Goal: Task Accomplishment & Management: Manage account settings

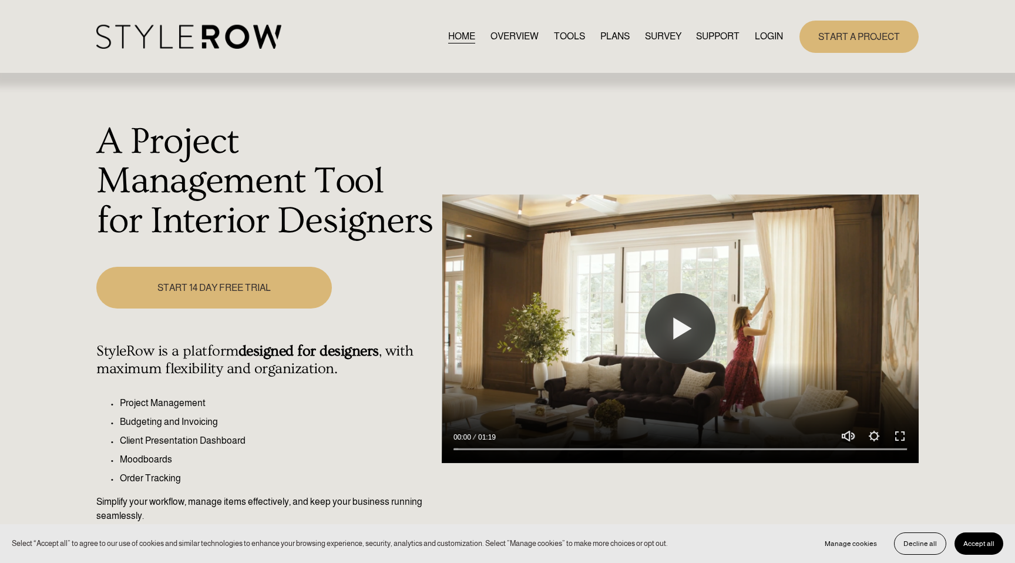
click at [767, 36] on link "LOGIN" at bounding box center [769, 37] width 28 height 16
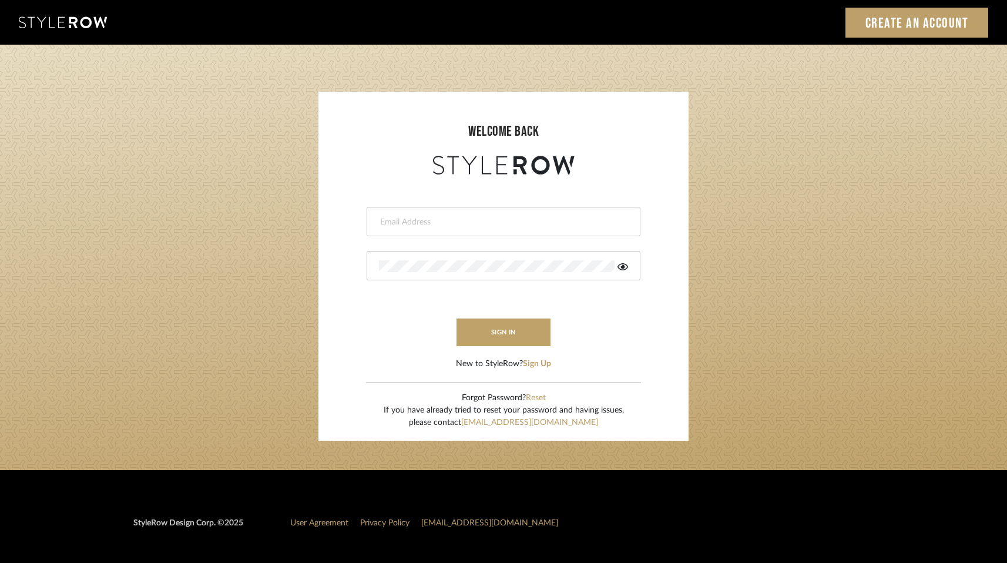
click at [387, 221] on input "email" at bounding box center [502, 222] width 246 height 12
type input "melissa@pixielivingsolutions.com"
click at [504, 324] on button "sign in" at bounding box center [504, 333] width 94 height 28
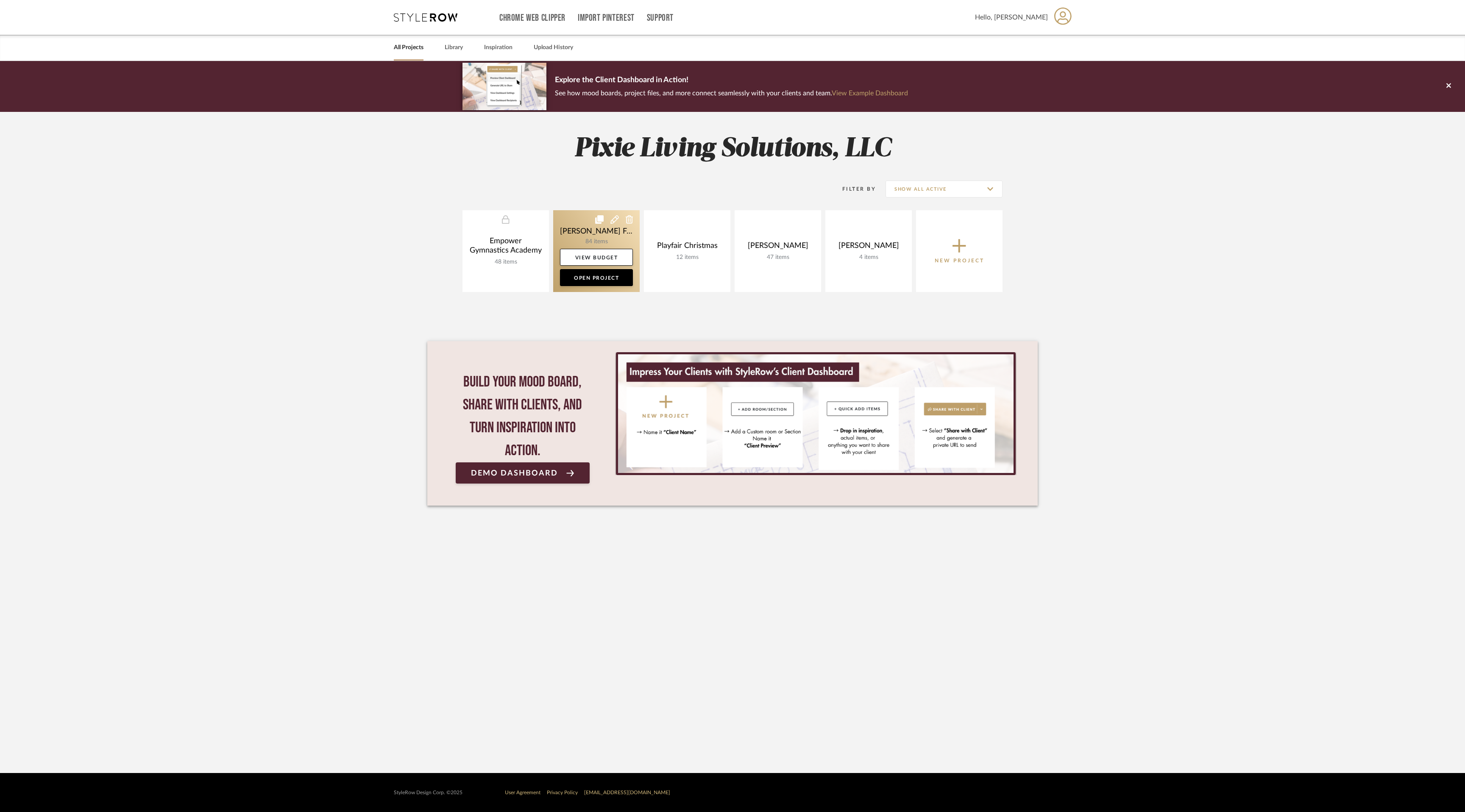
click at [589, 233] on link at bounding box center [597, 250] width 87 height 81
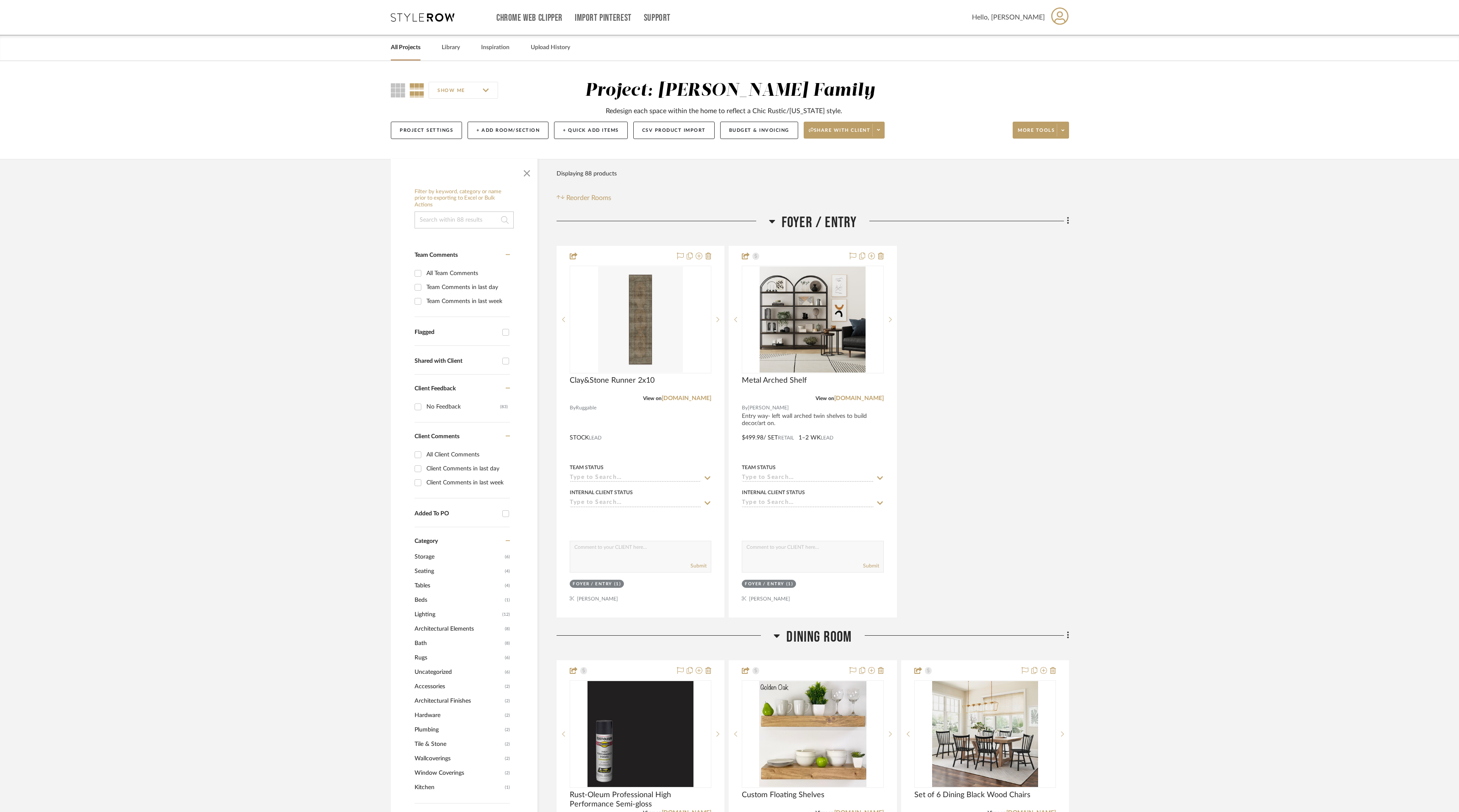
click at [411, 48] on link "All Projects" at bounding box center [405, 48] width 30 height 12
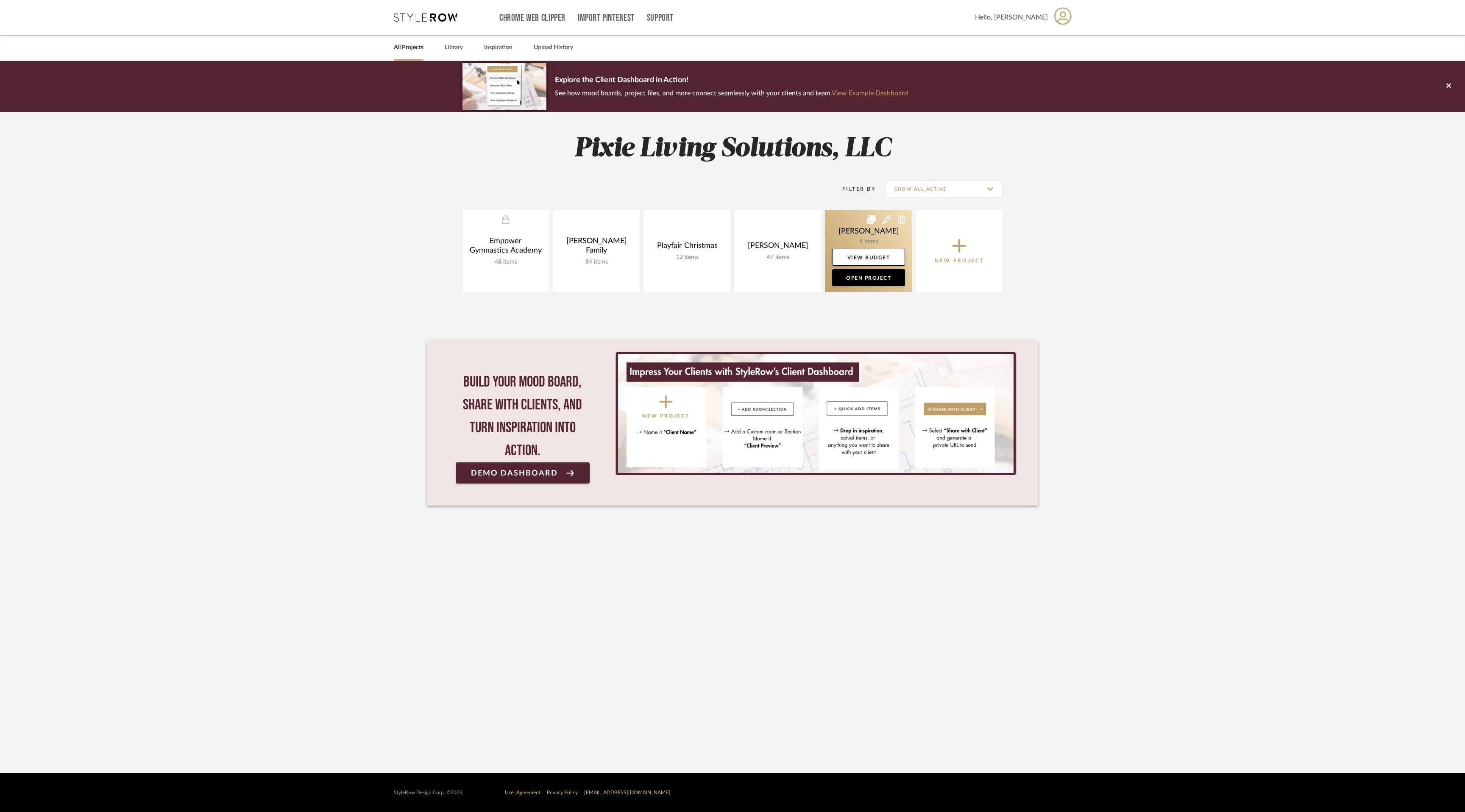
click at [904, 218] on icon at bounding box center [902, 220] width 8 height 9
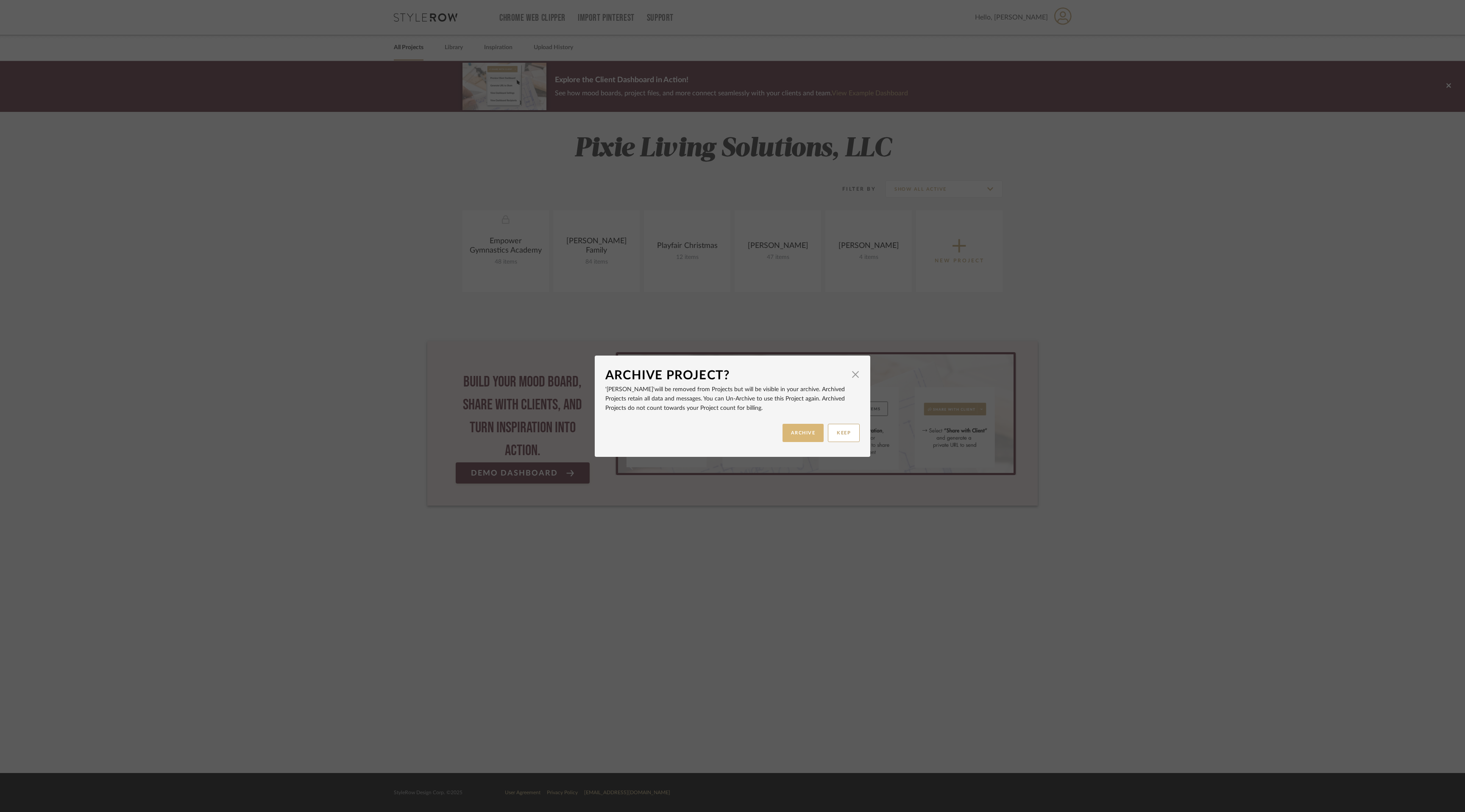
click at [795, 433] on button "ARCHIVE" at bounding box center [804, 433] width 42 height 18
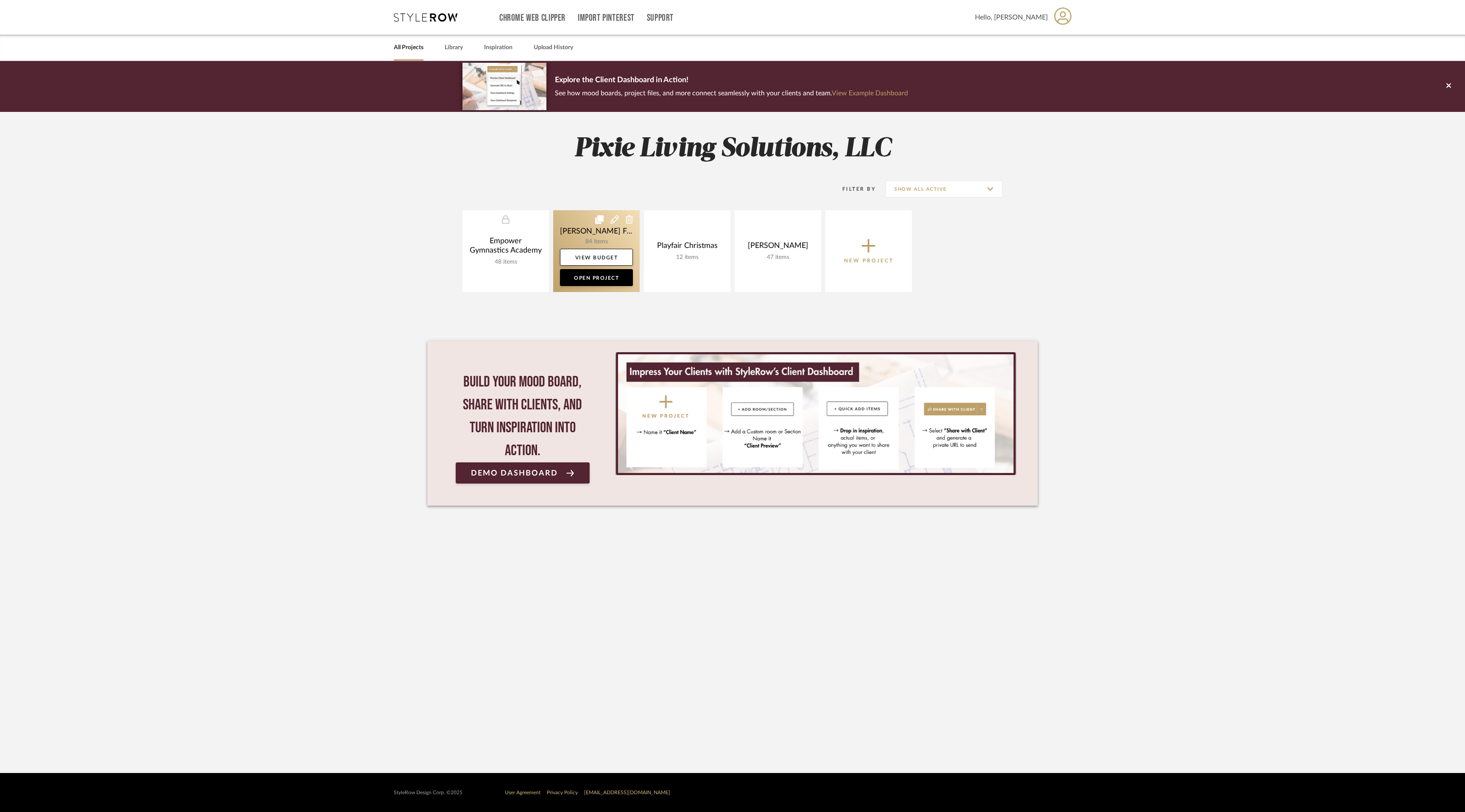
click at [600, 231] on link at bounding box center [597, 250] width 87 height 81
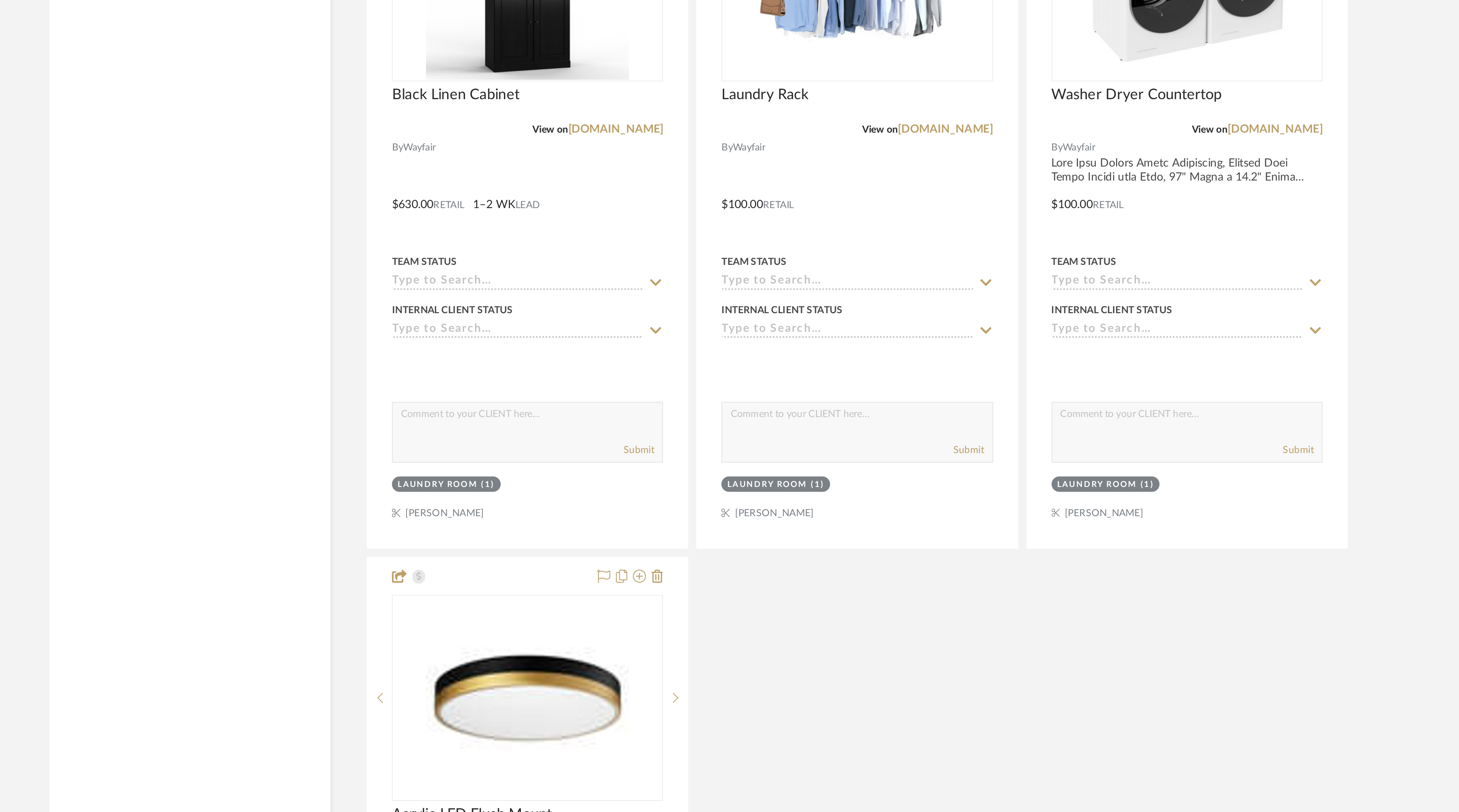
scroll to position [3549, 0]
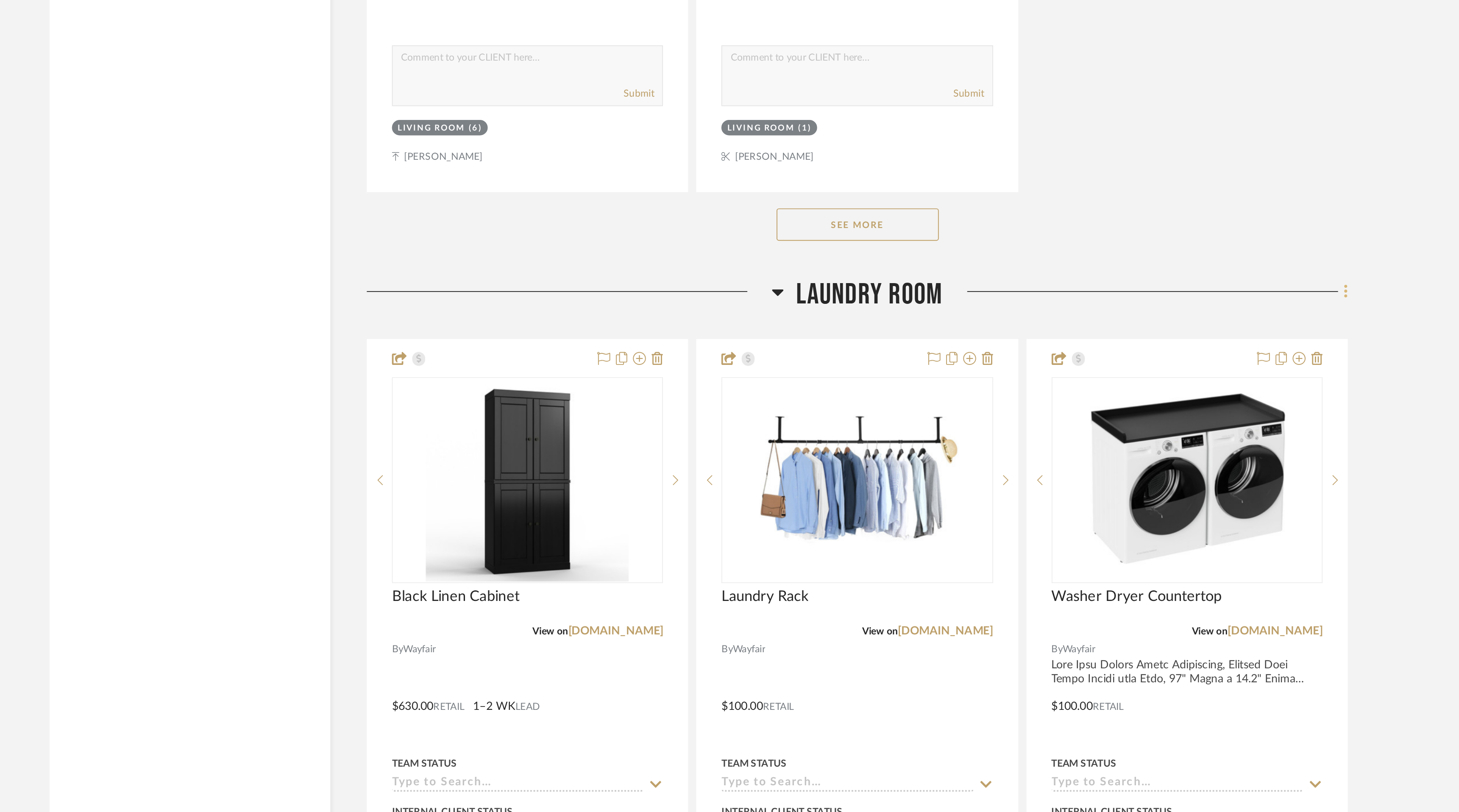
click at [1067, 279] on icon at bounding box center [1068, 279] width 3 height 9
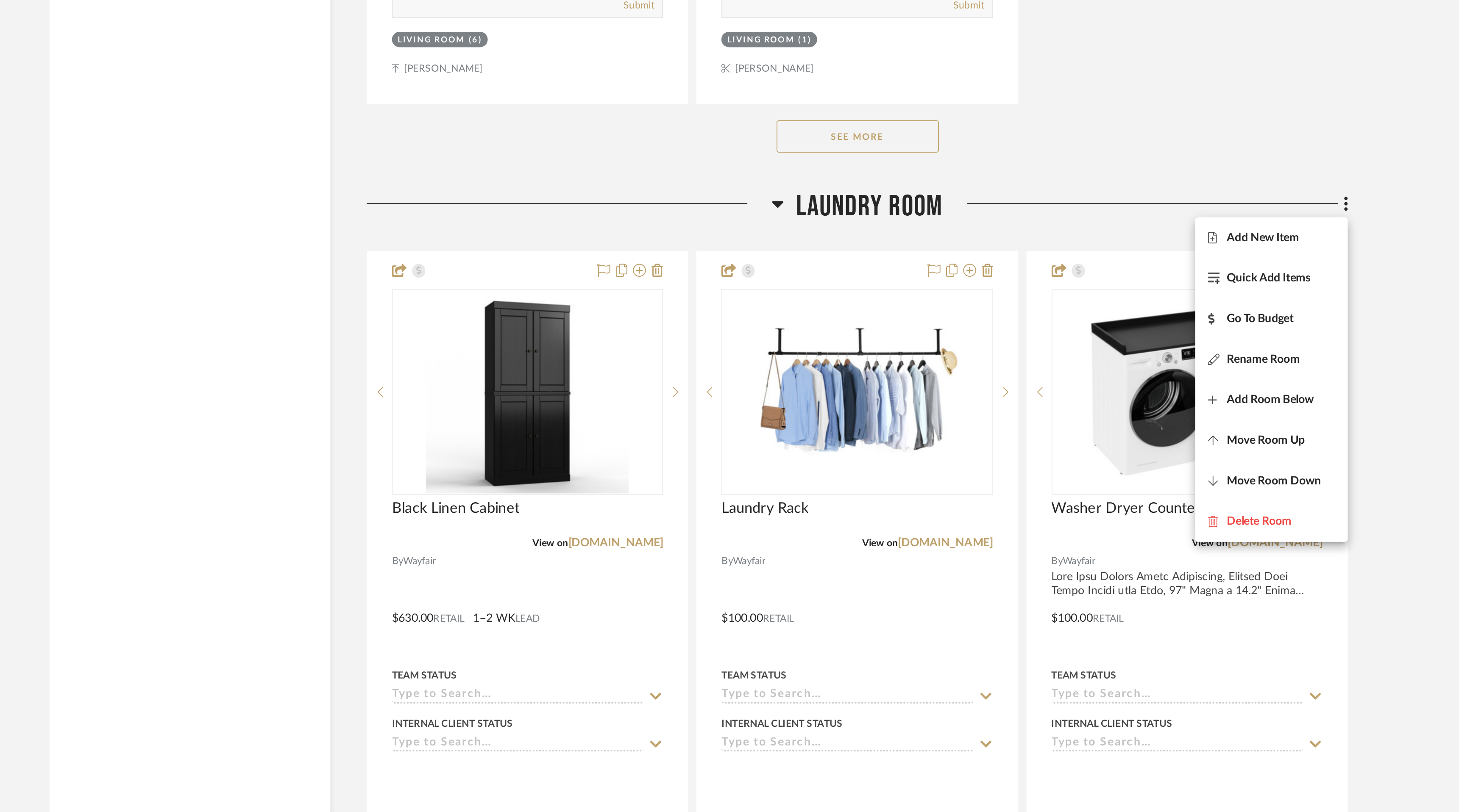
click at [671, 344] on div at bounding box center [729, 406] width 1459 height 812
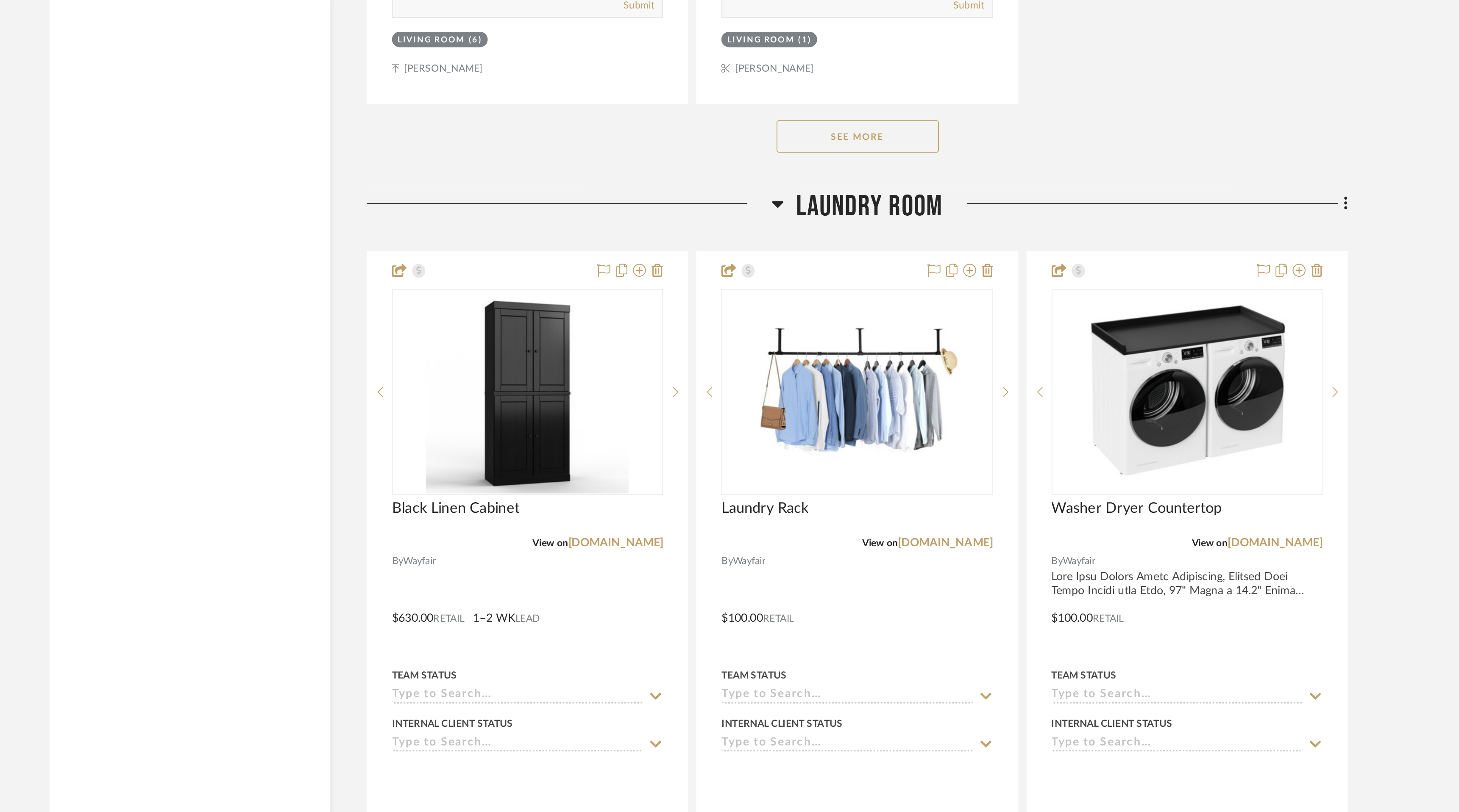
click at [671, 344] on img "0" at bounding box center [640, 377] width 106 height 106
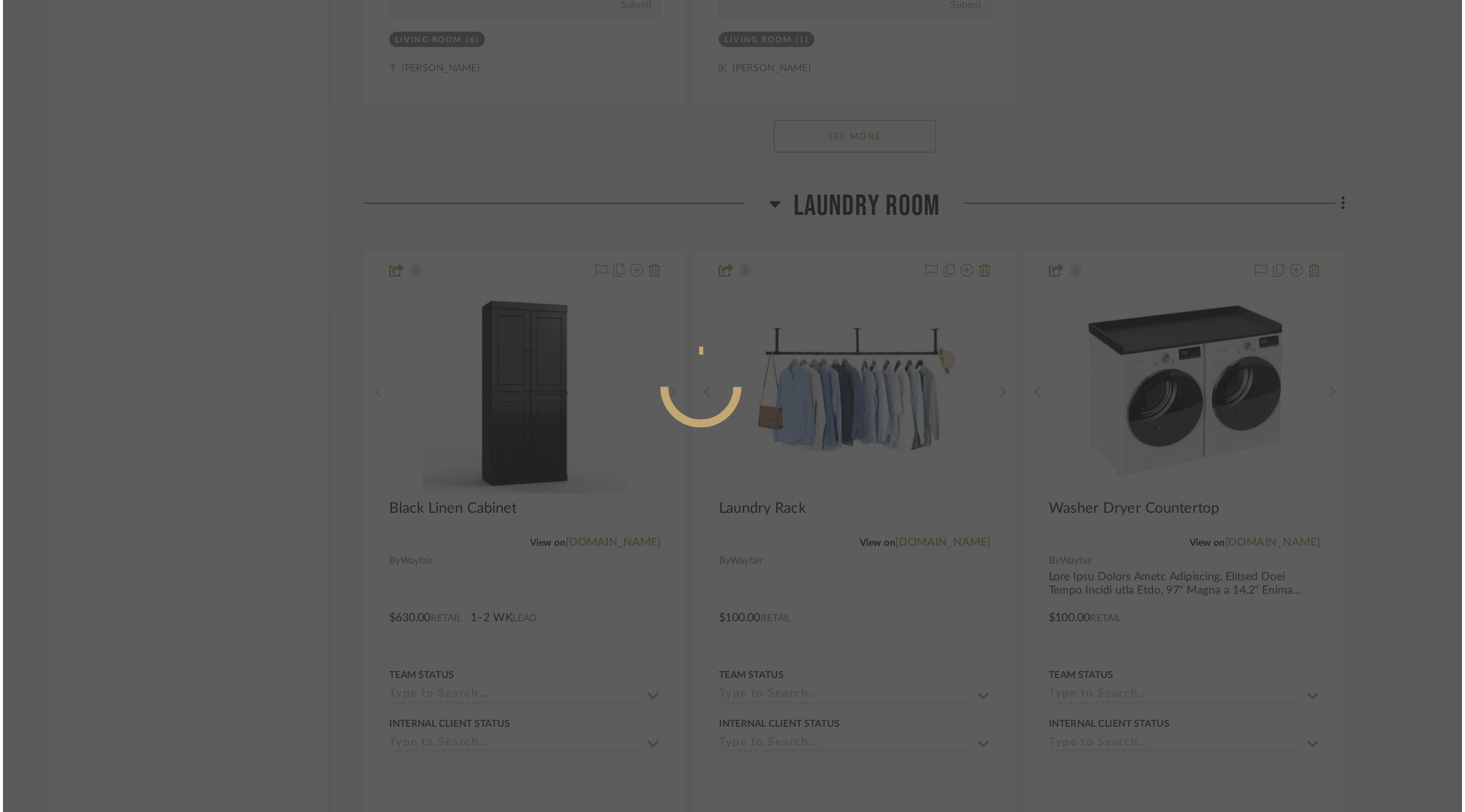
scroll to position [0, 0]
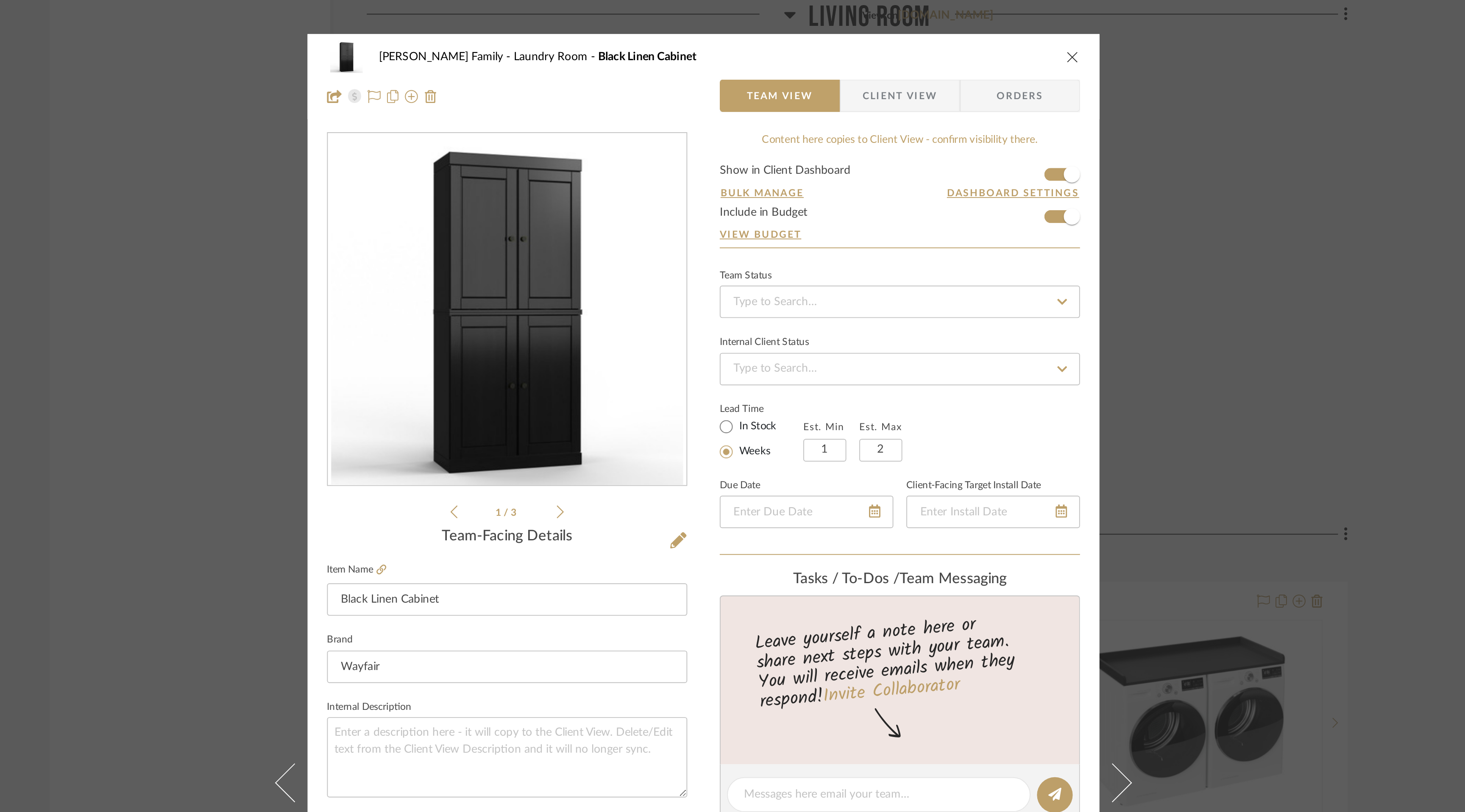
click at [912, 113] on form "Show in Client Dashboard Bulk Manage Dashboard Settings Include in Budget View …" at bounding box center [835, 107] width 188 height 43
click at [917, 112] on span "button" at bounding box center [925, 113] width 19 height 19
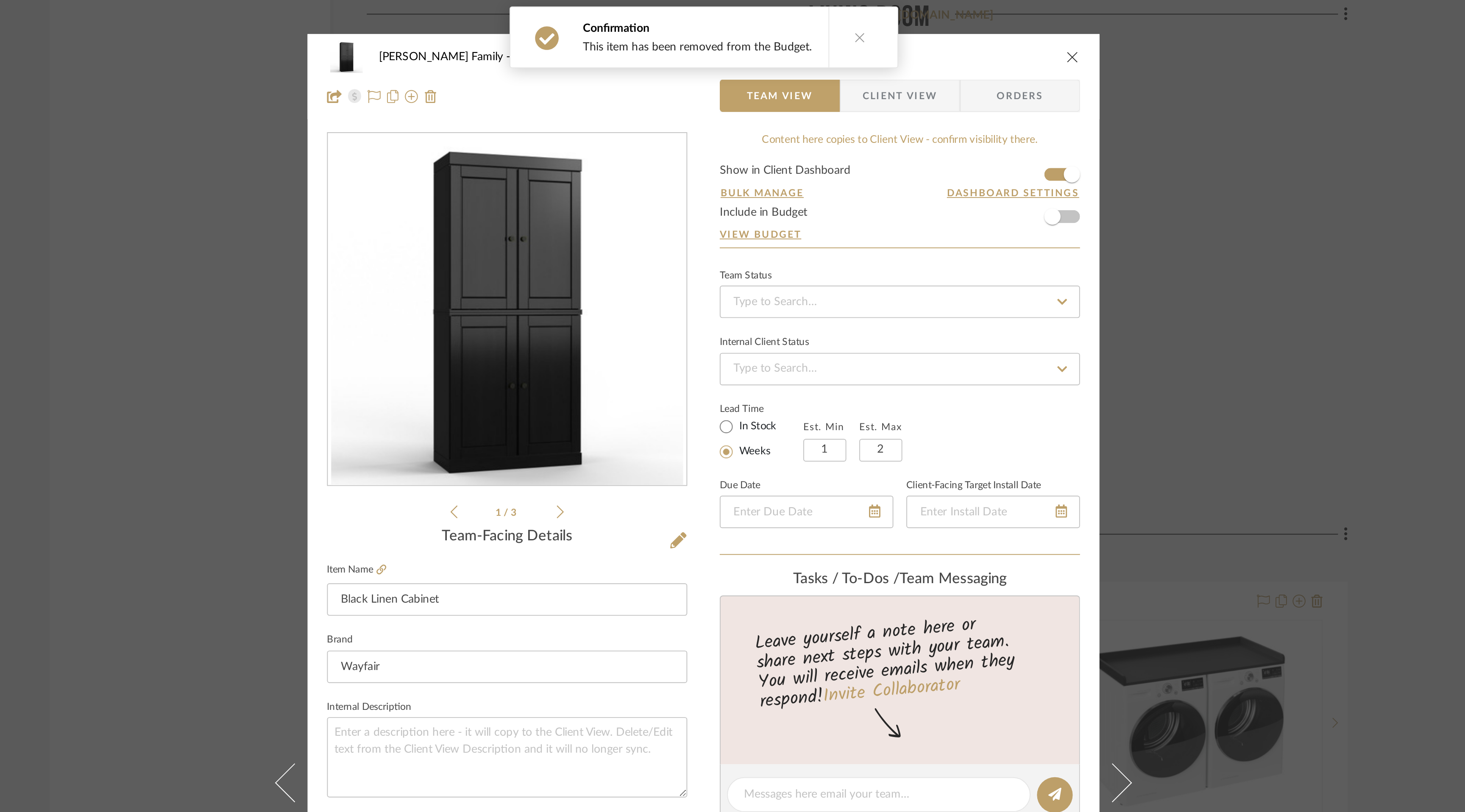
click at [922, 30] on icon "close" at bounding box center [925, 29] width 6 height 6
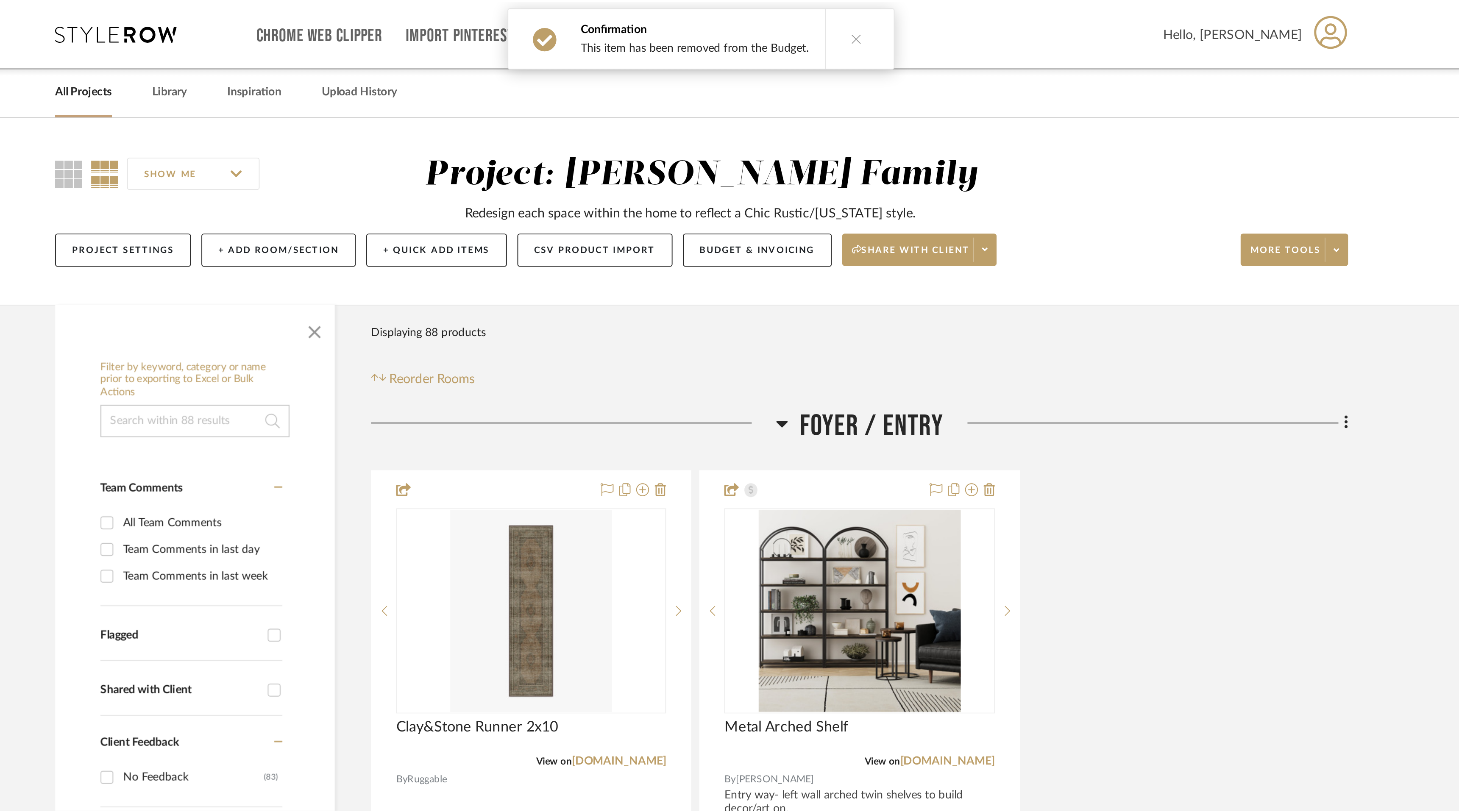
scroll to position [3549, 0]
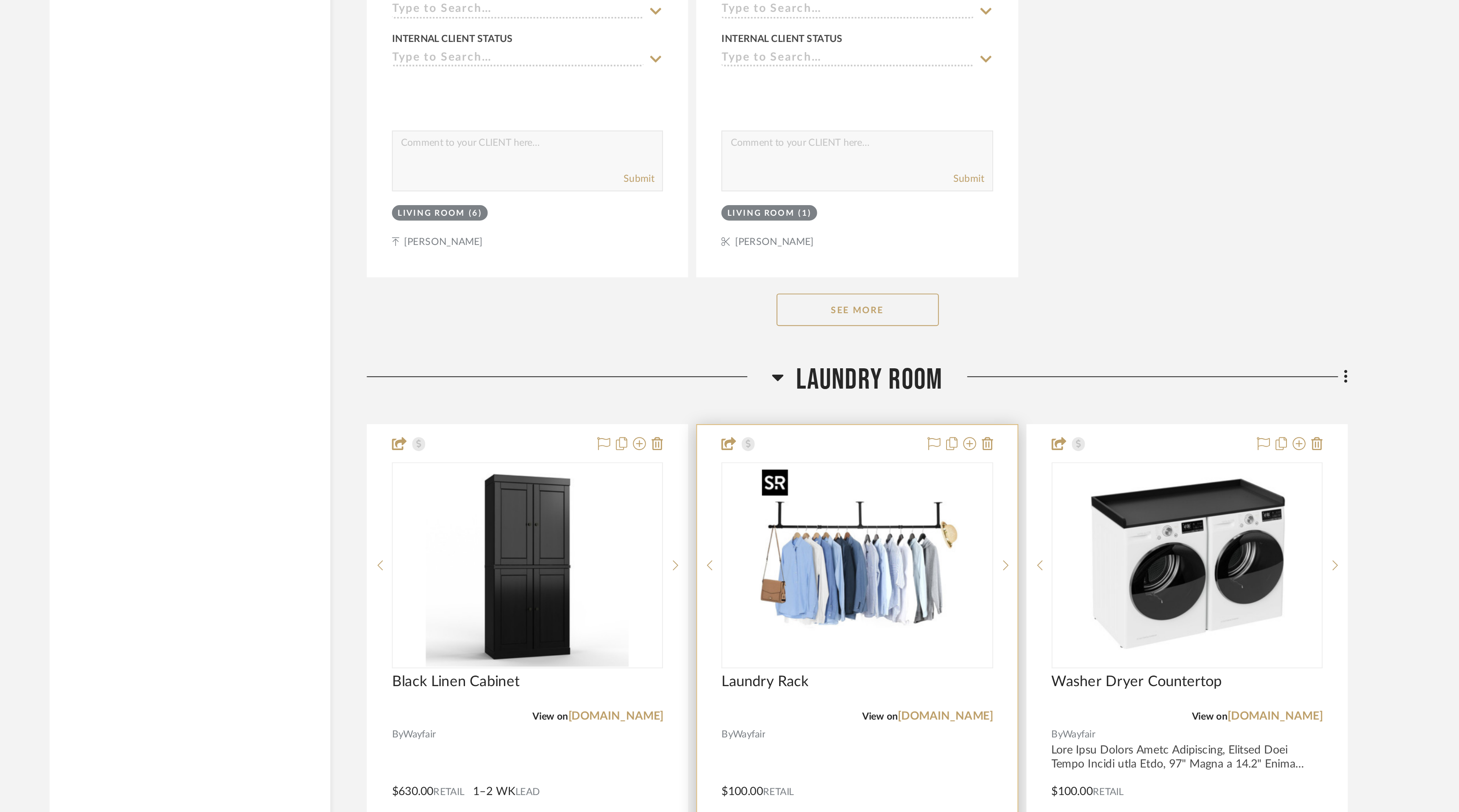
click at [808, 376] on img "0" at bounding box center [812, 377] width 106 height 106
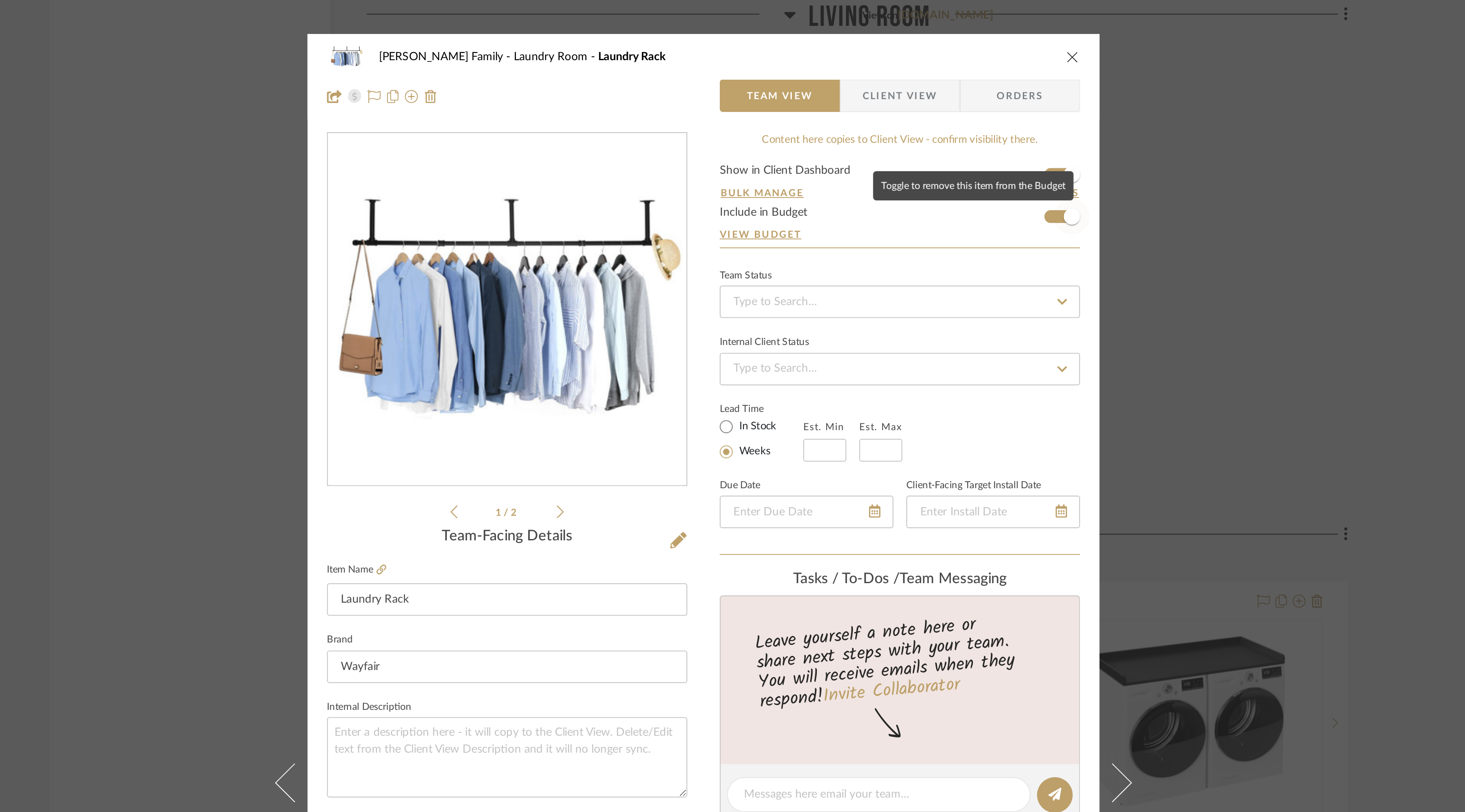
click at [915, 113] on span "button" at bounding box center [925, 113] width 19 height 19
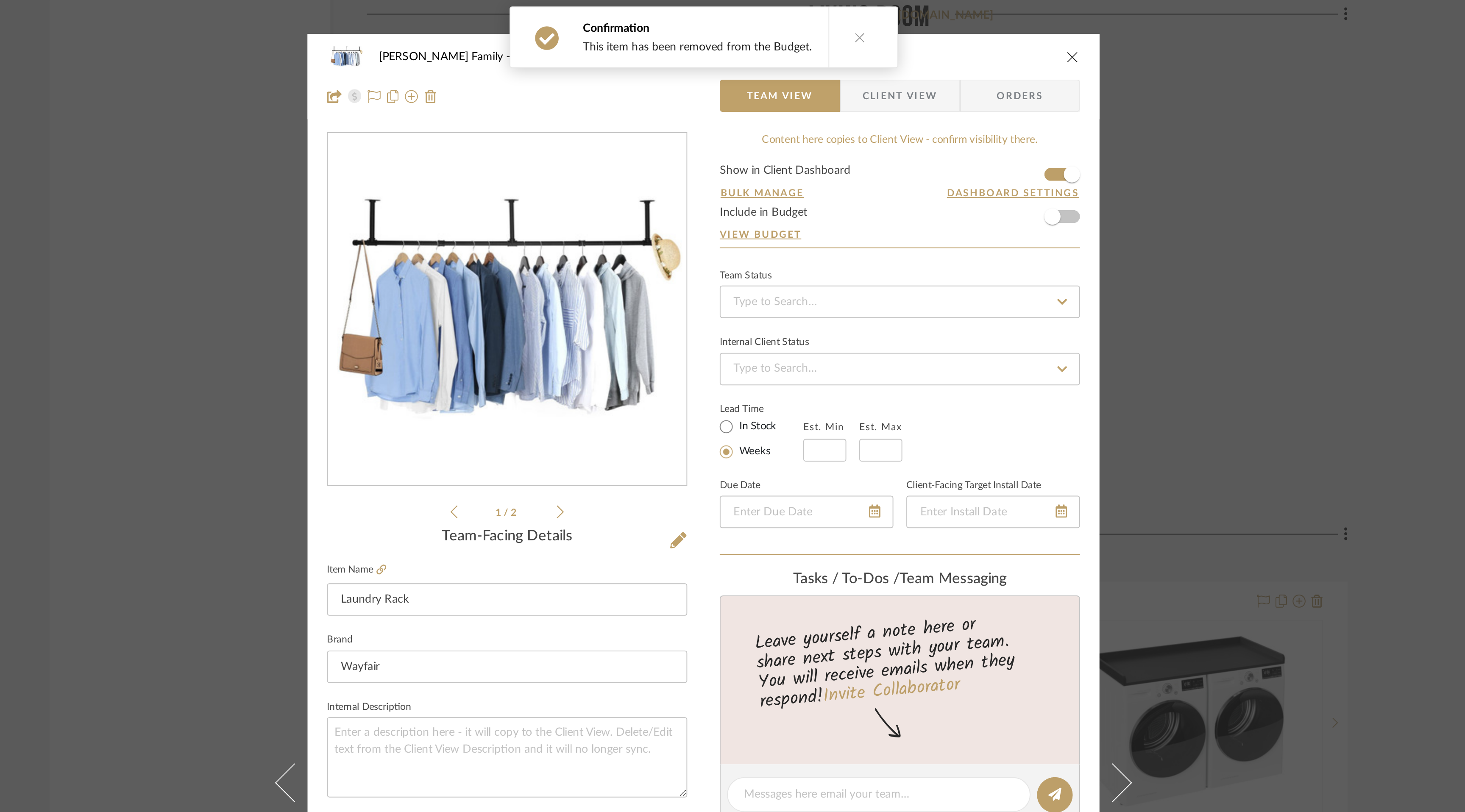
click at [923, 30] on icon "close" at bounding box center [925, 29] width 6 height 6
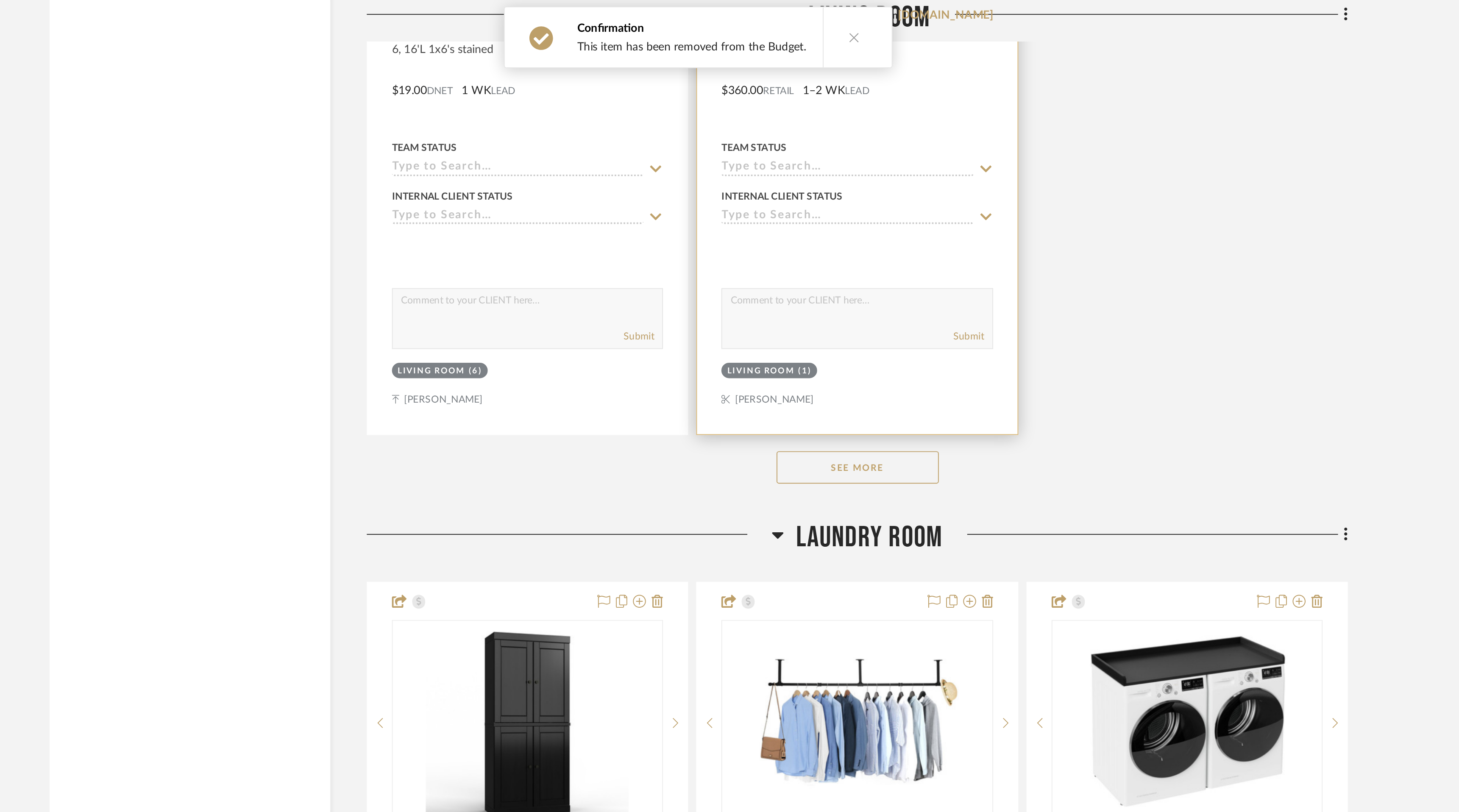
scroll to position [3542, 0]
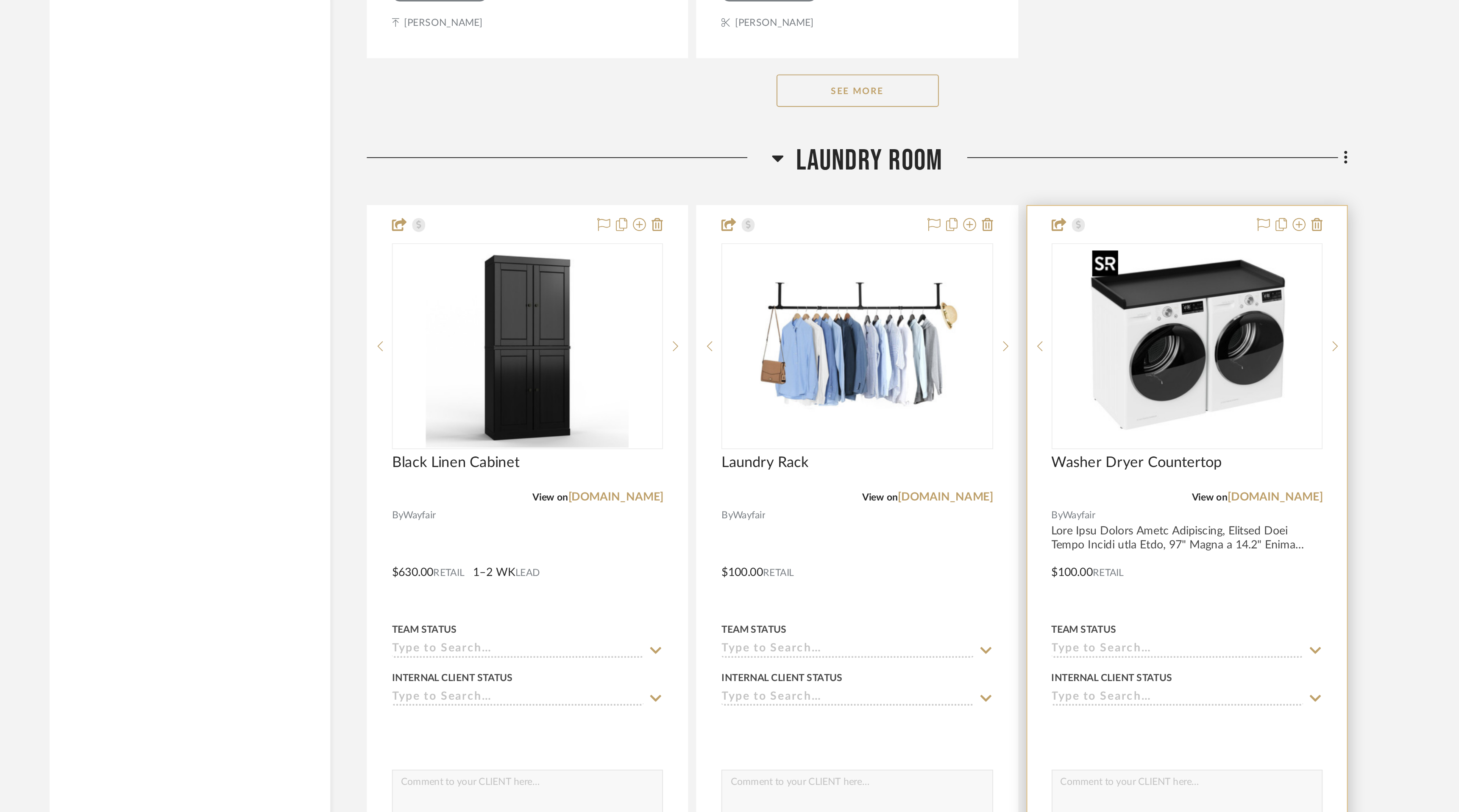
click at [949, 369] on img "0" at bounding box center [984, 384] width 106 height 106
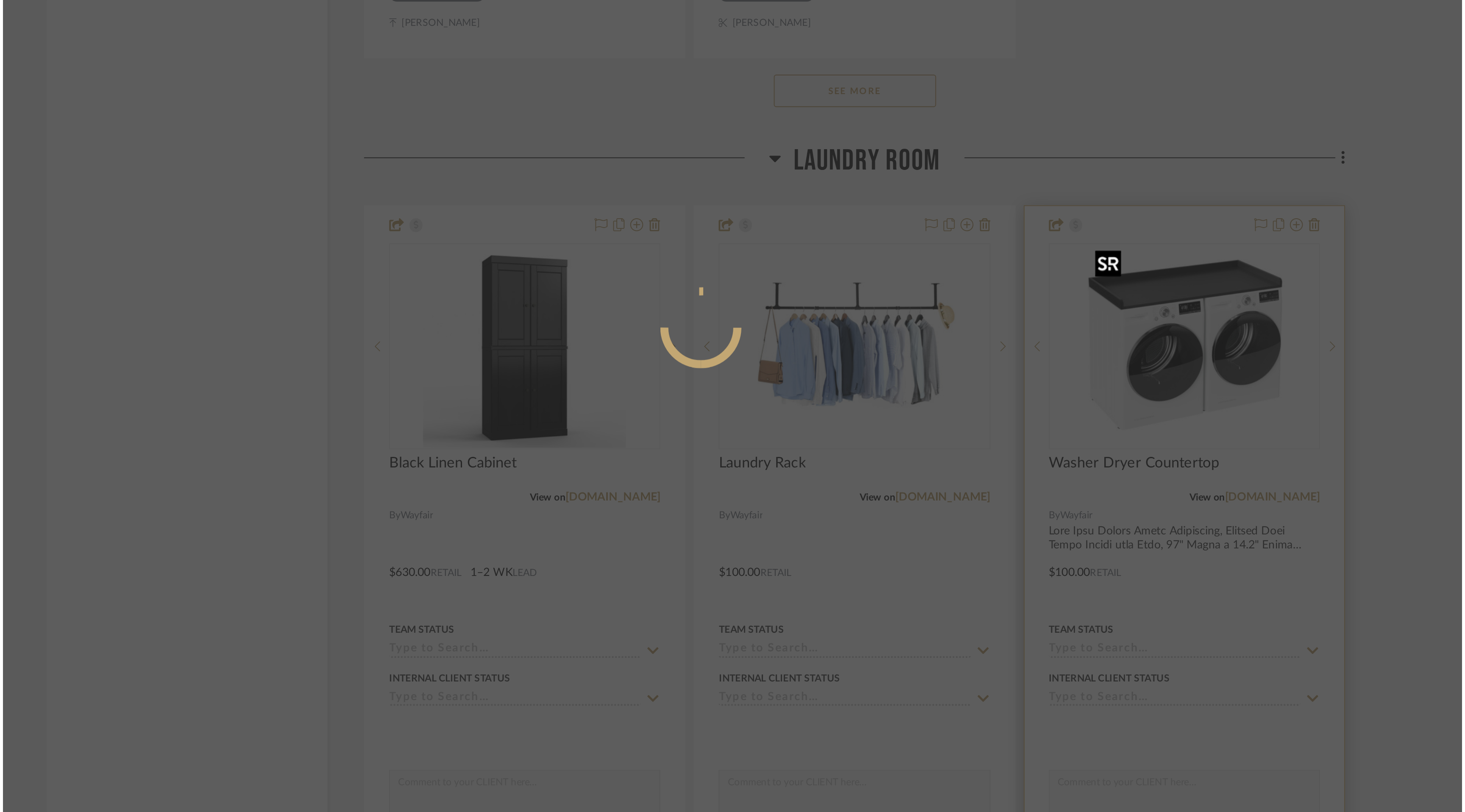
scroll to position [0, 0]
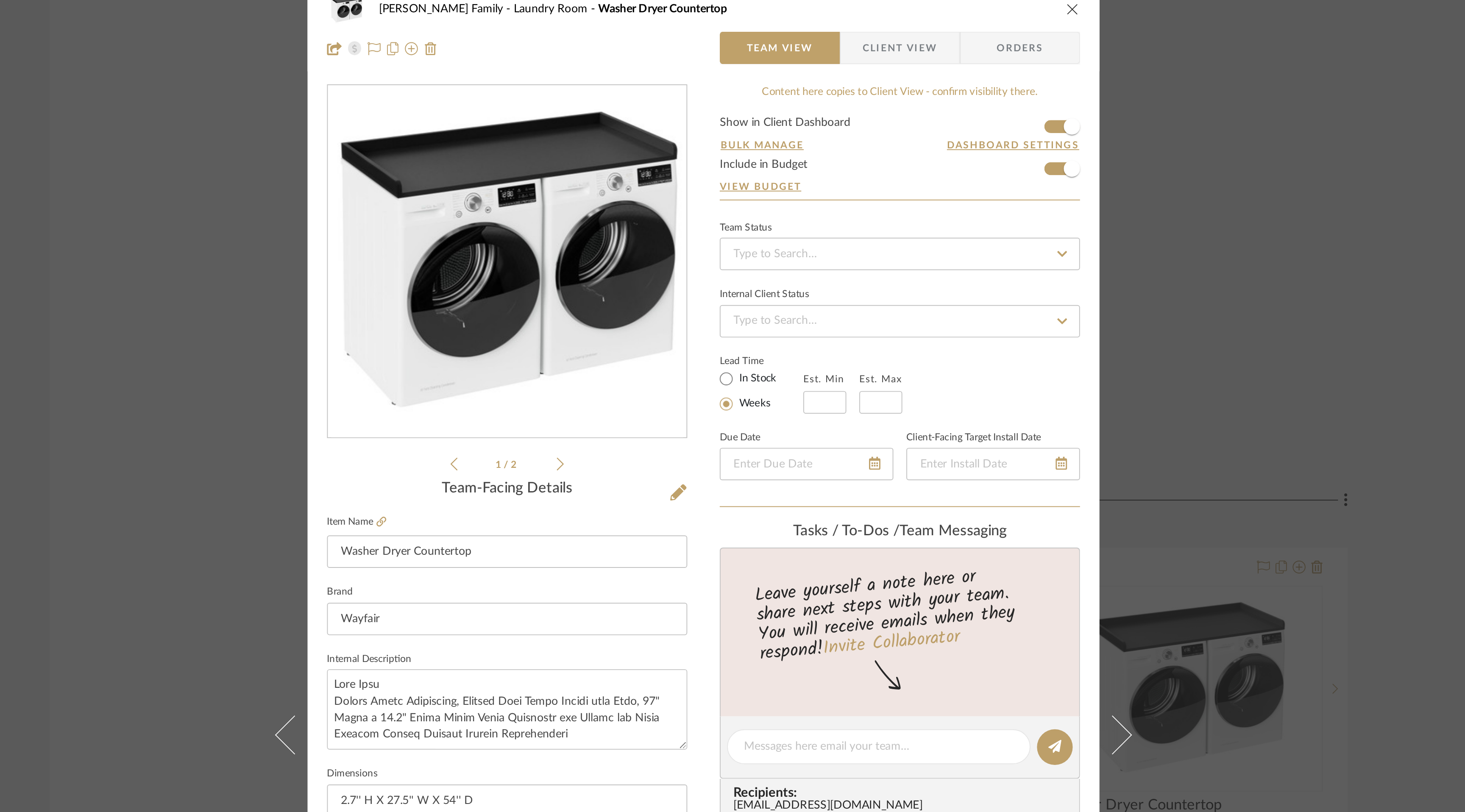
click at [911, 115] on form "Show in Client Dashboard Bulk Manage Dashboard Settings Include in Budget View …" at bounding box center [835, 107] width 188 height 43
click at [911, 113] on form "Show in Client Dashboard Bulk Manage Dashboard Settings Include in Budget View …" at bounding box center [835, 107] width 188 height 43
click at [915, 115] on span "button" at bounding box center [925, 113] width 19 height 19
click at [923, 30] on icon "close" at bounding box center [925, 29] width 6 height 6
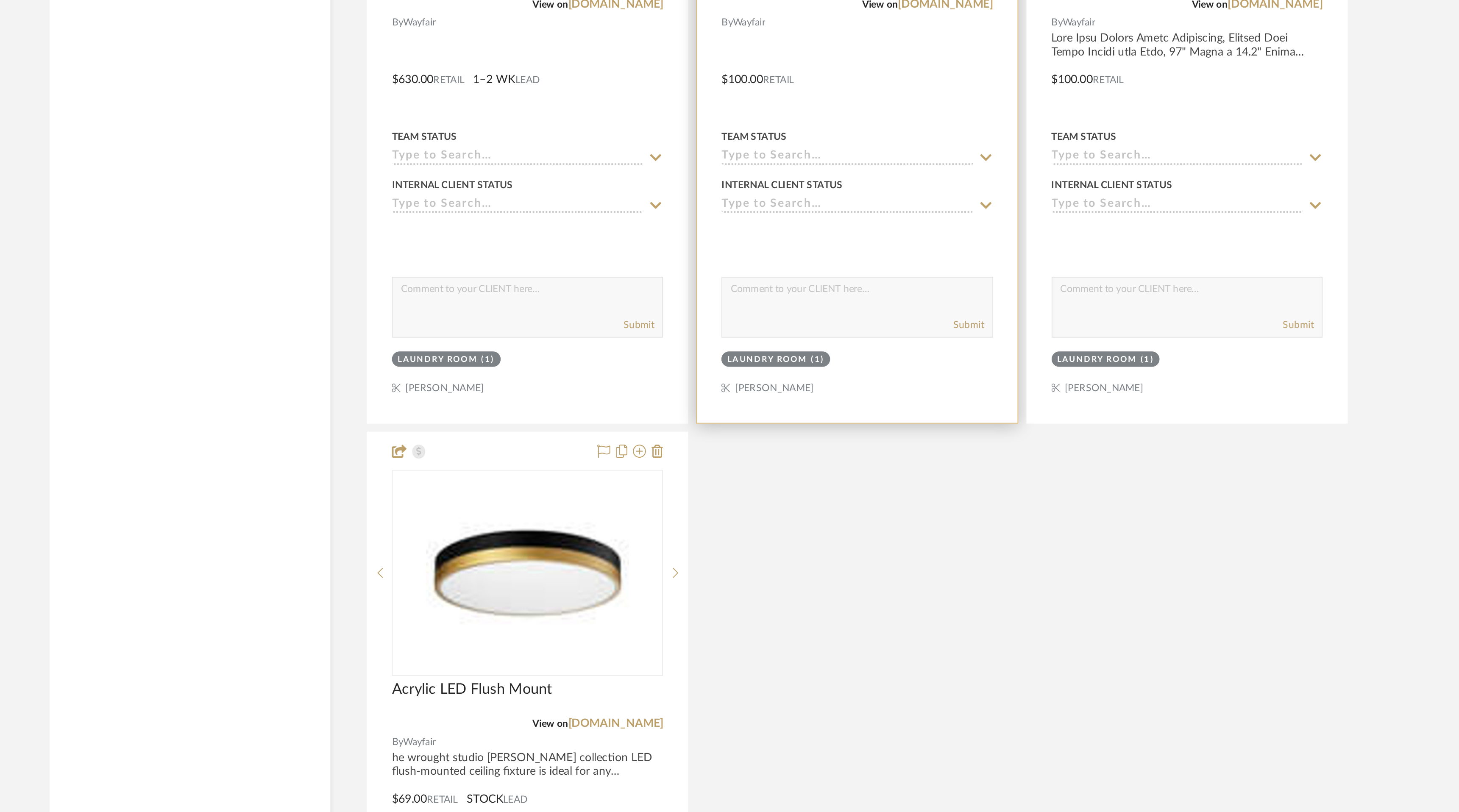
scroll to position [3622, 0]
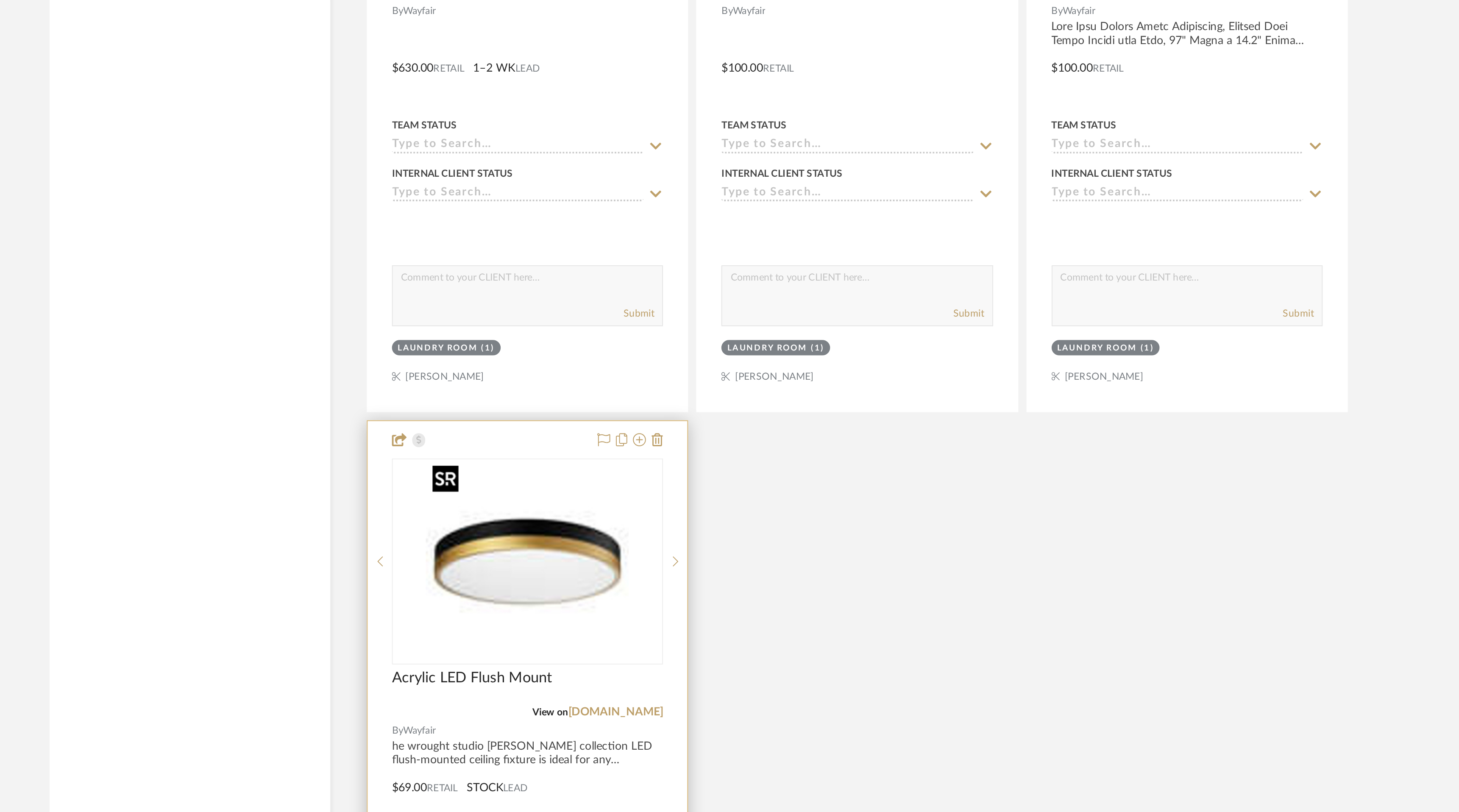
click at [0, 0] on img at bounding box center [0, 0] width 0 height 0
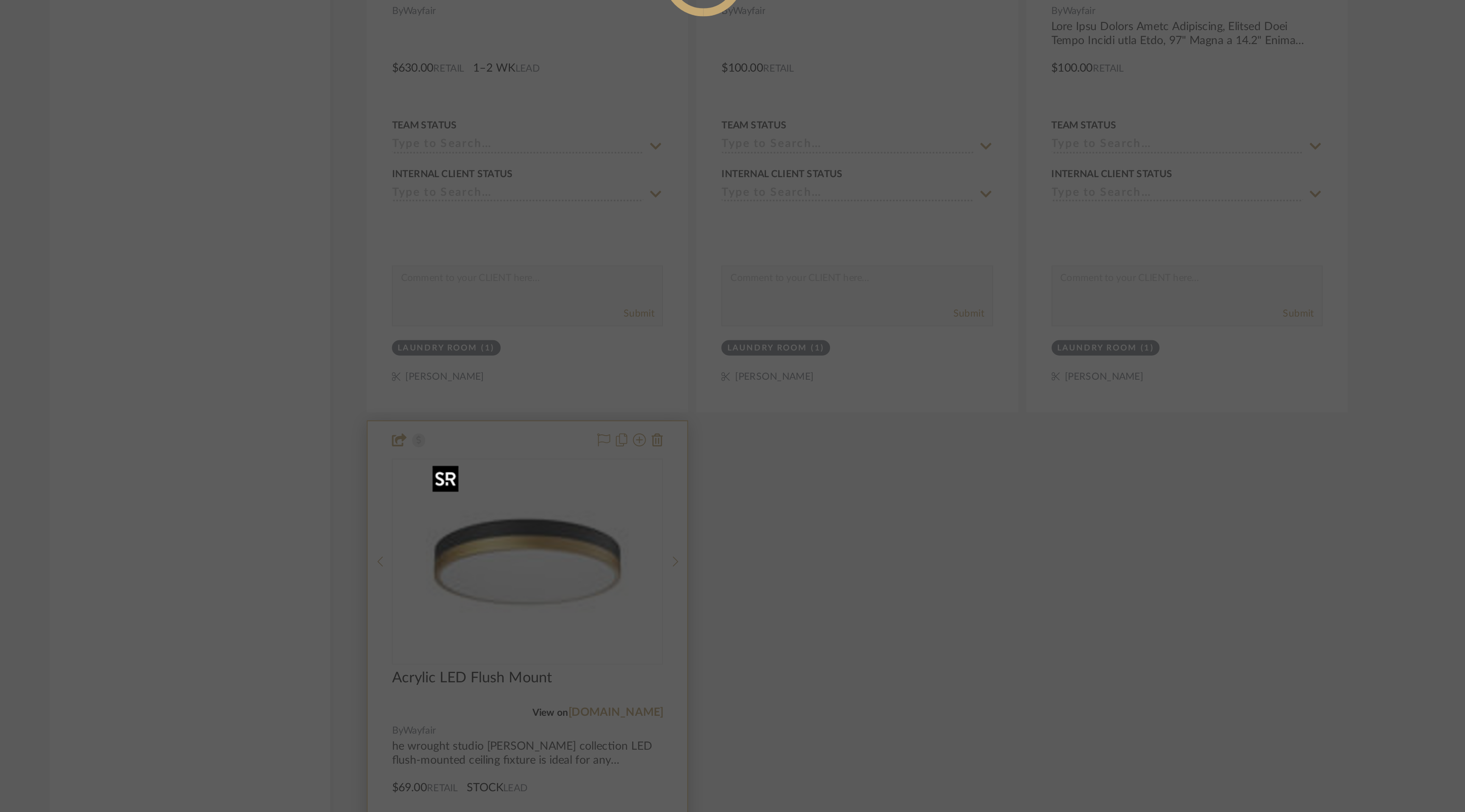
scroll to position [0, 0]
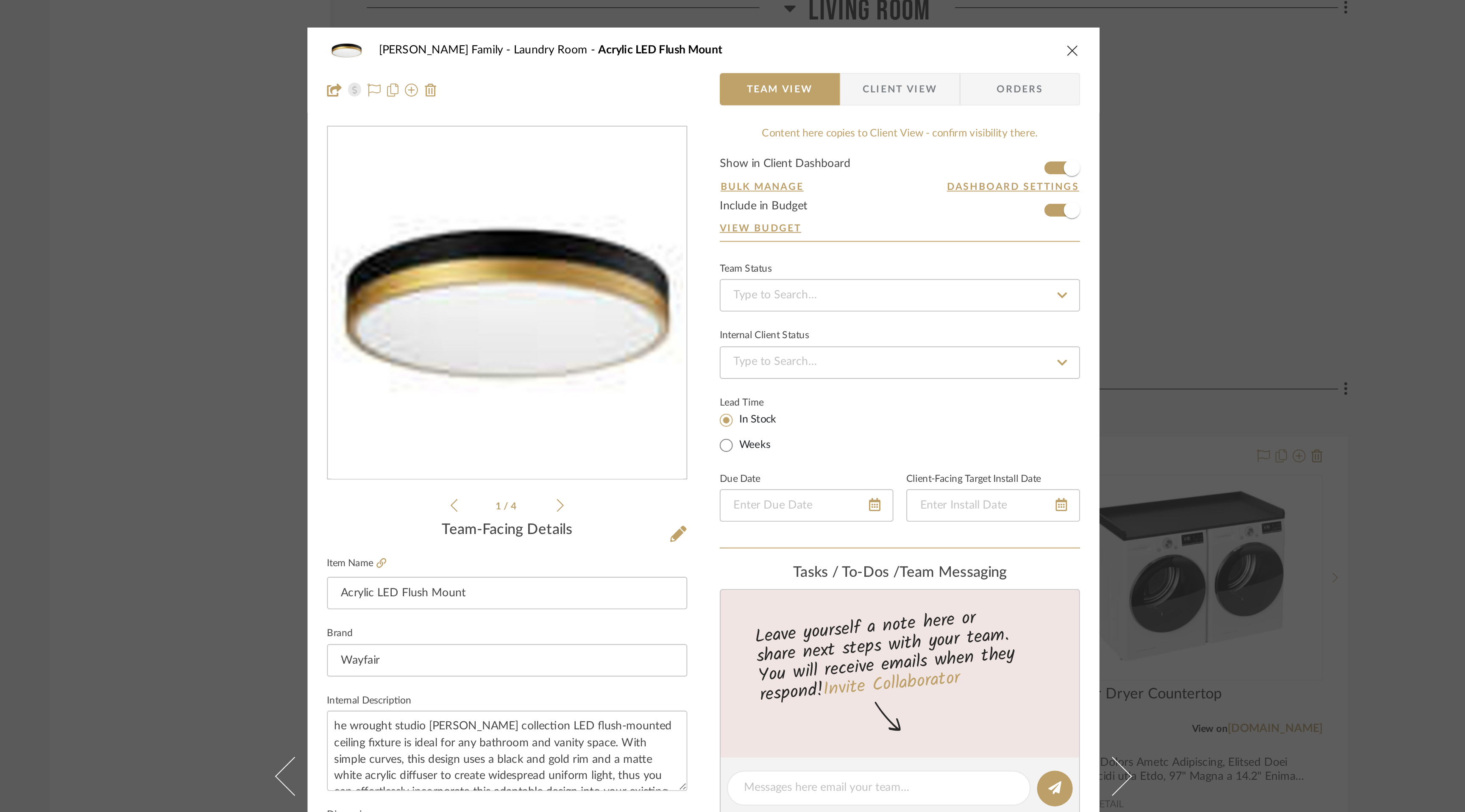
click at [912, 114] on form "Show in Client Dashboard Bulk Manage Dashboard Settings Include in Budget View …" at bounding box center [835, 107] width 188 height 43
click at [911, 114] on form "Show in Client Dashboard Bulk Manage Dashboard Settings Include in Budget View …" at bounding box center [835, 107] width 188 height 43
click at [915, 118] on span "button" at bounding box center [925, 113] width 19 height 19
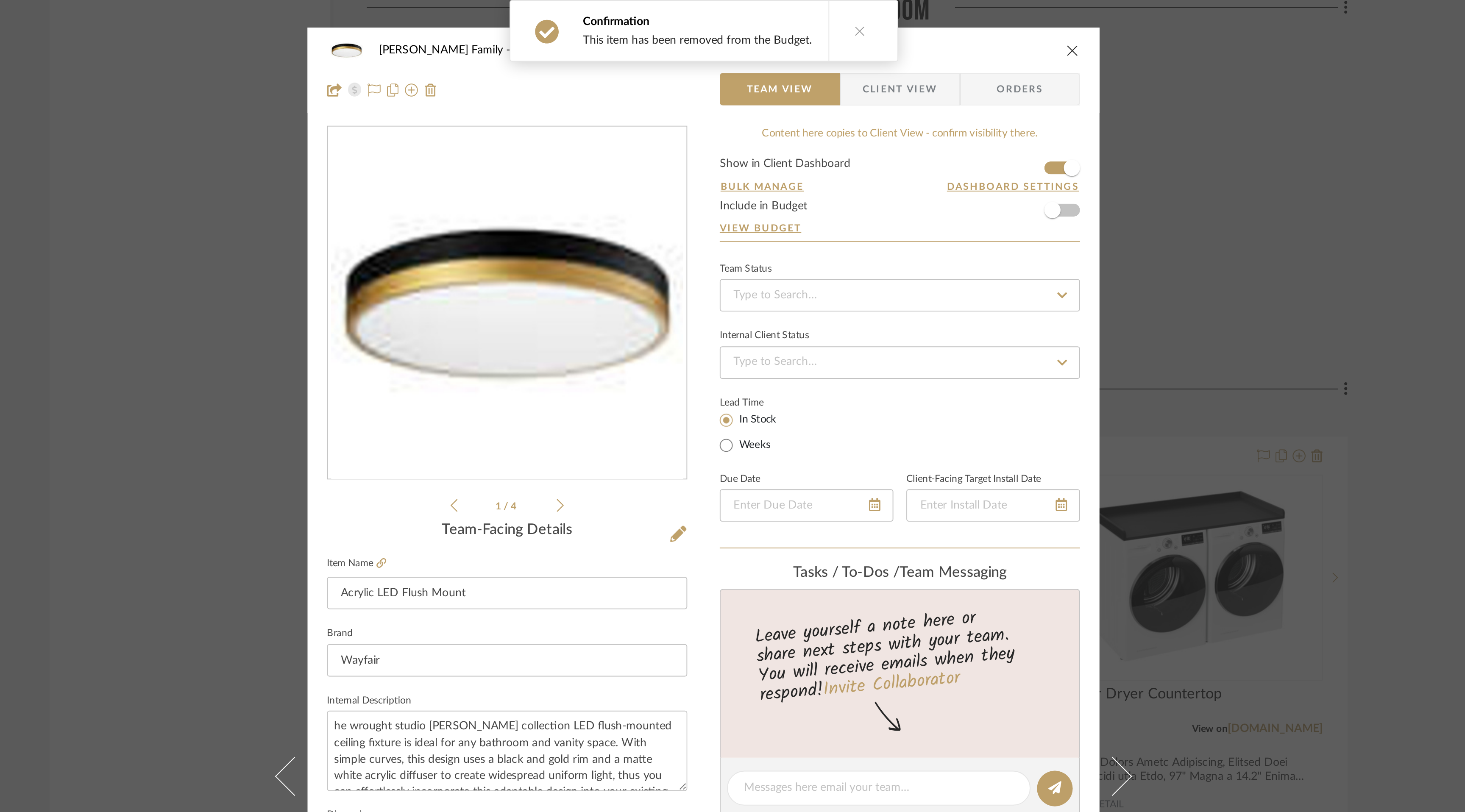
click at [923, 32] on icon "close" at bounding box center [925, 29] width 6 height 6
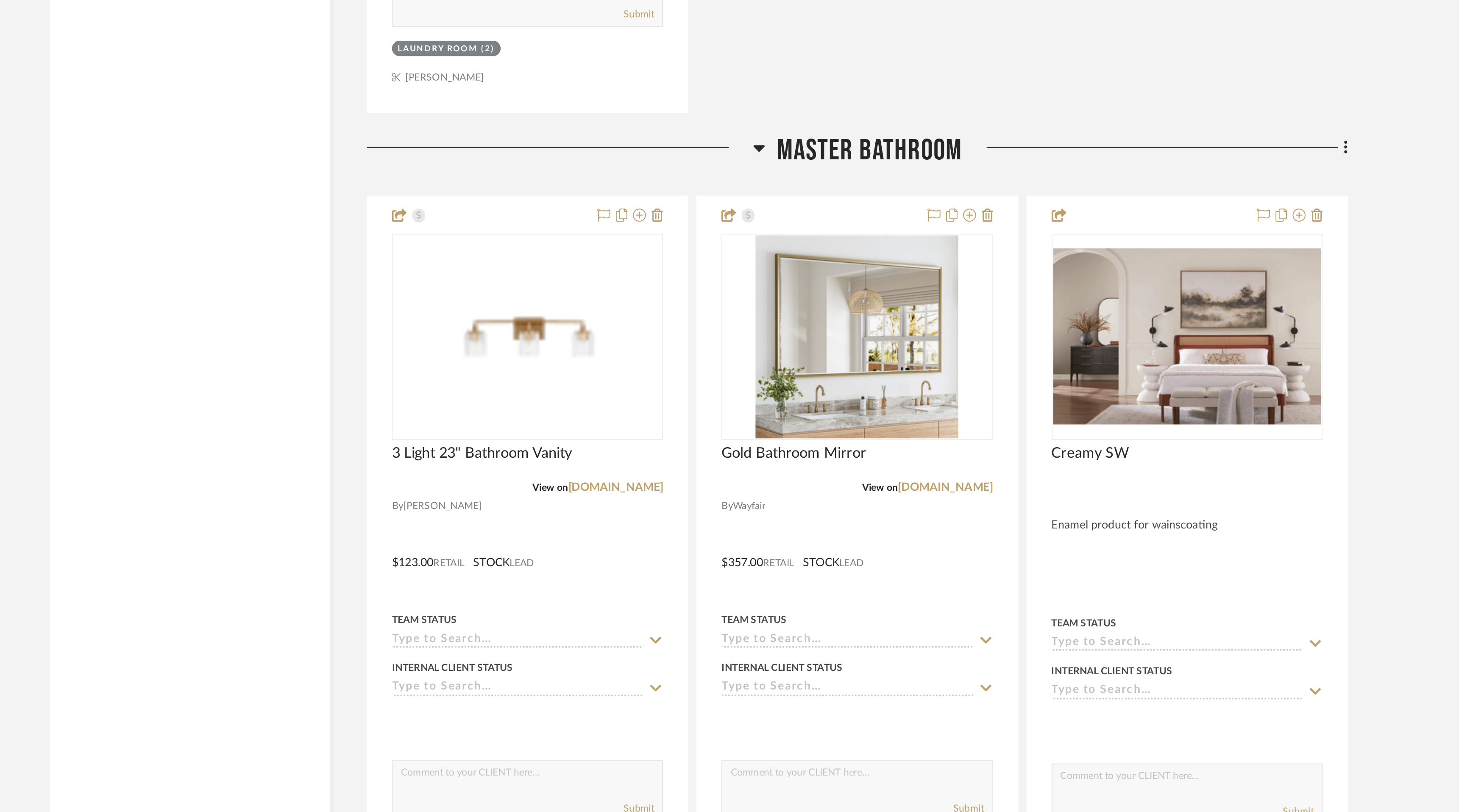
scroll to position [4157, 0]
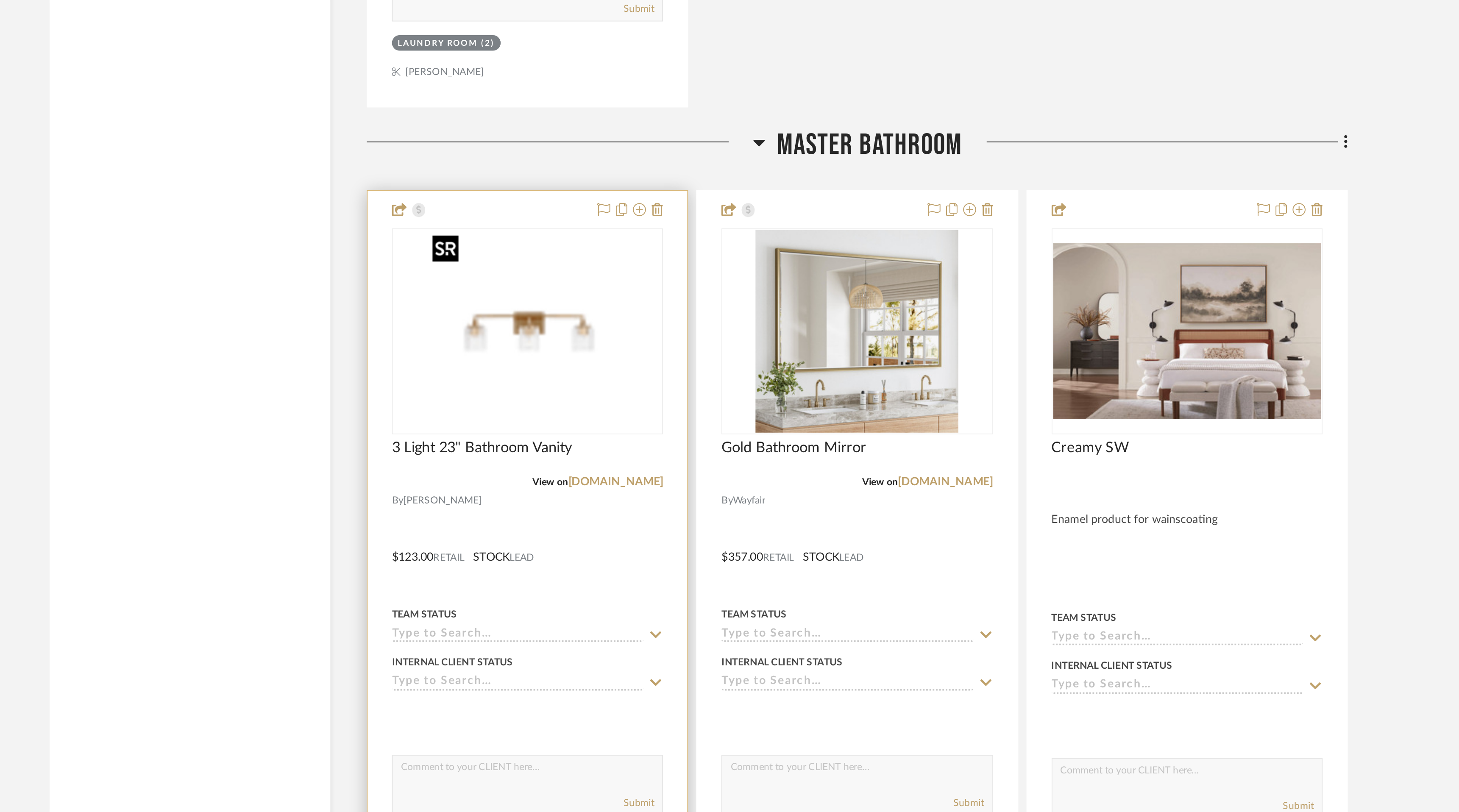
click at [647, 553] on img "0" at bounding box center [640, 560] width 106 height 106
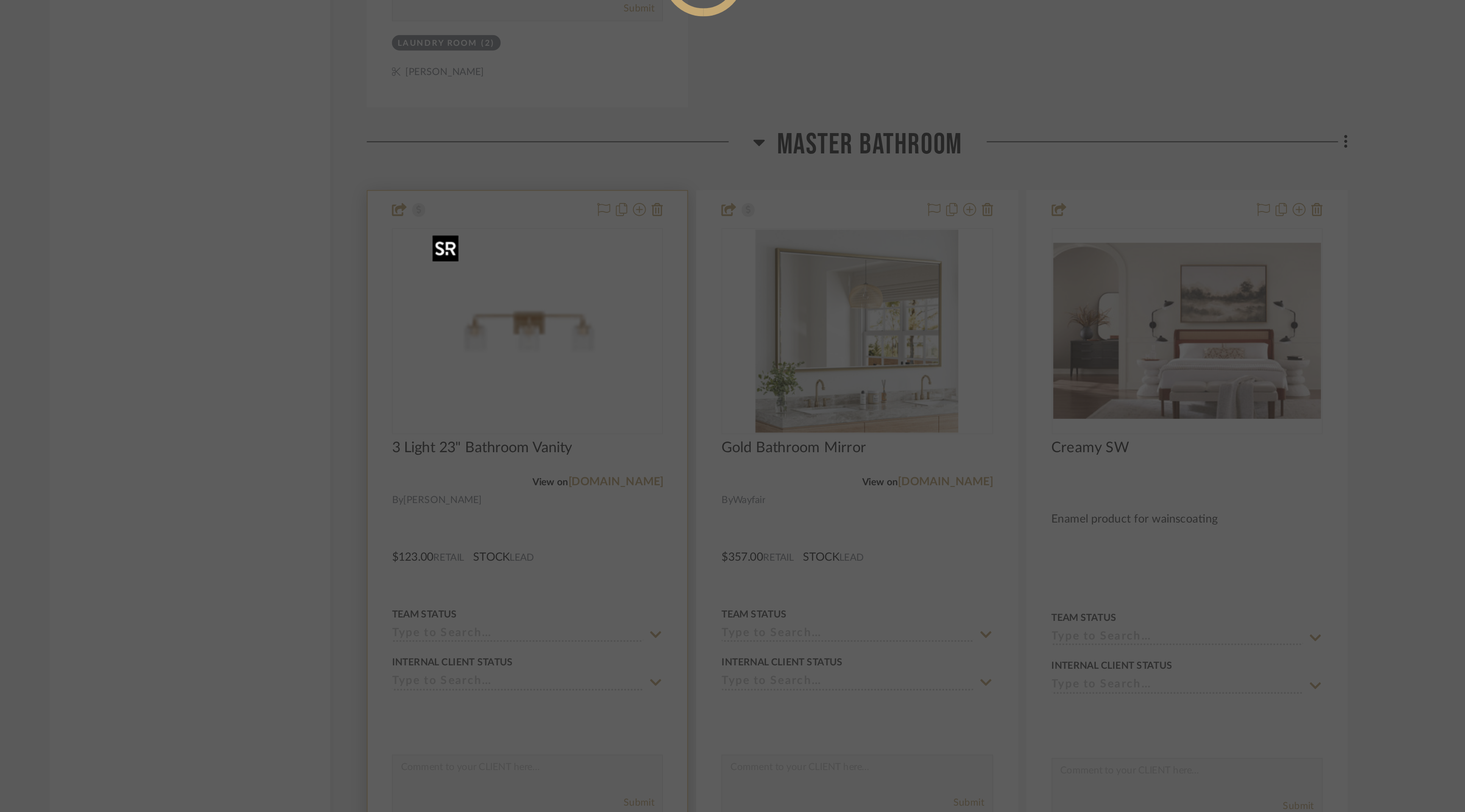
scroll to position [0, 0]
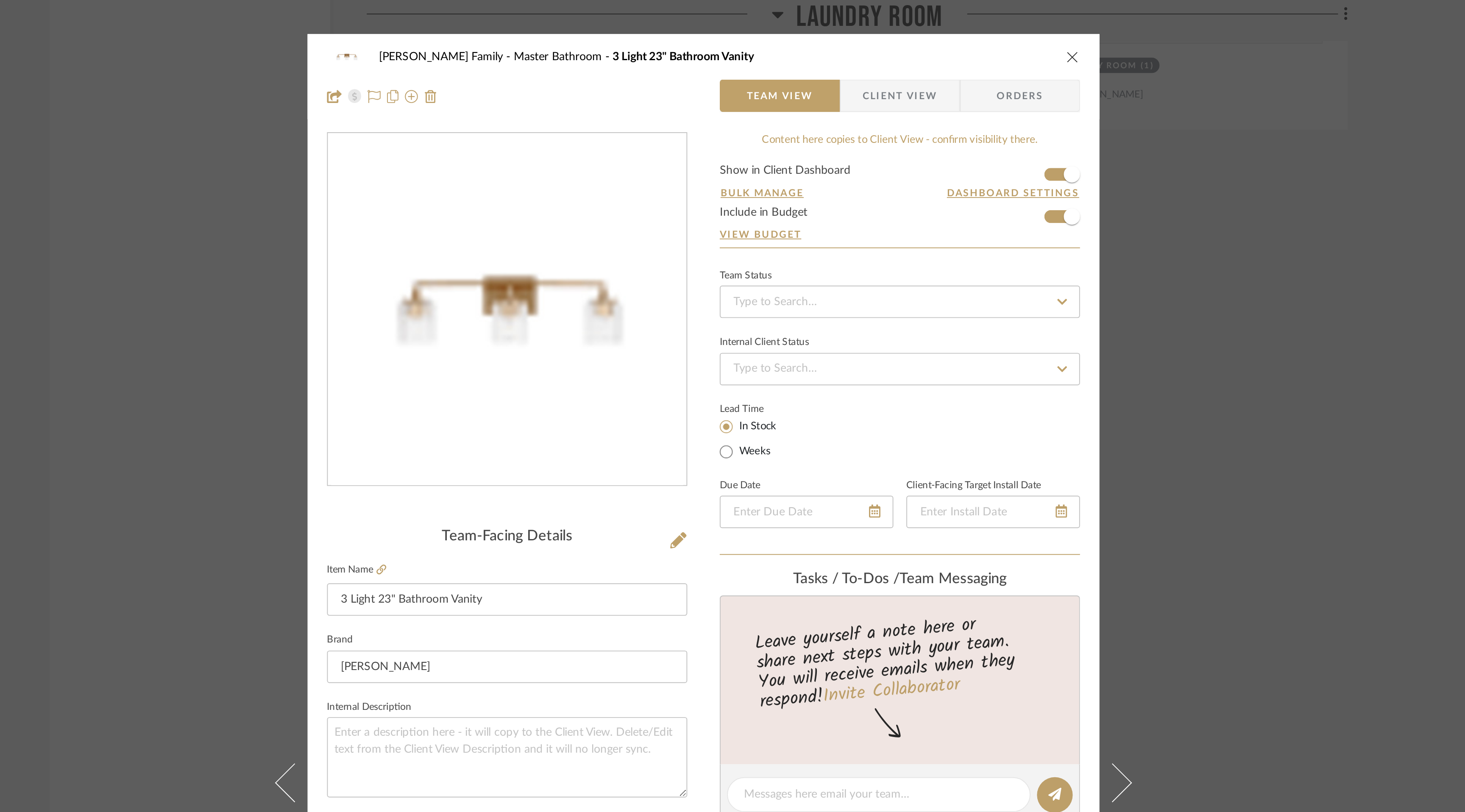
click at [912, 113] on form "Show in Client Dashboard Bulk Manage Dashboard Settings Include in Budget View …" at bounding box center [835, 107] width 188 height 43
click at [915, 113] on span "button" at bounding box center [925, 113] width 19 height 19
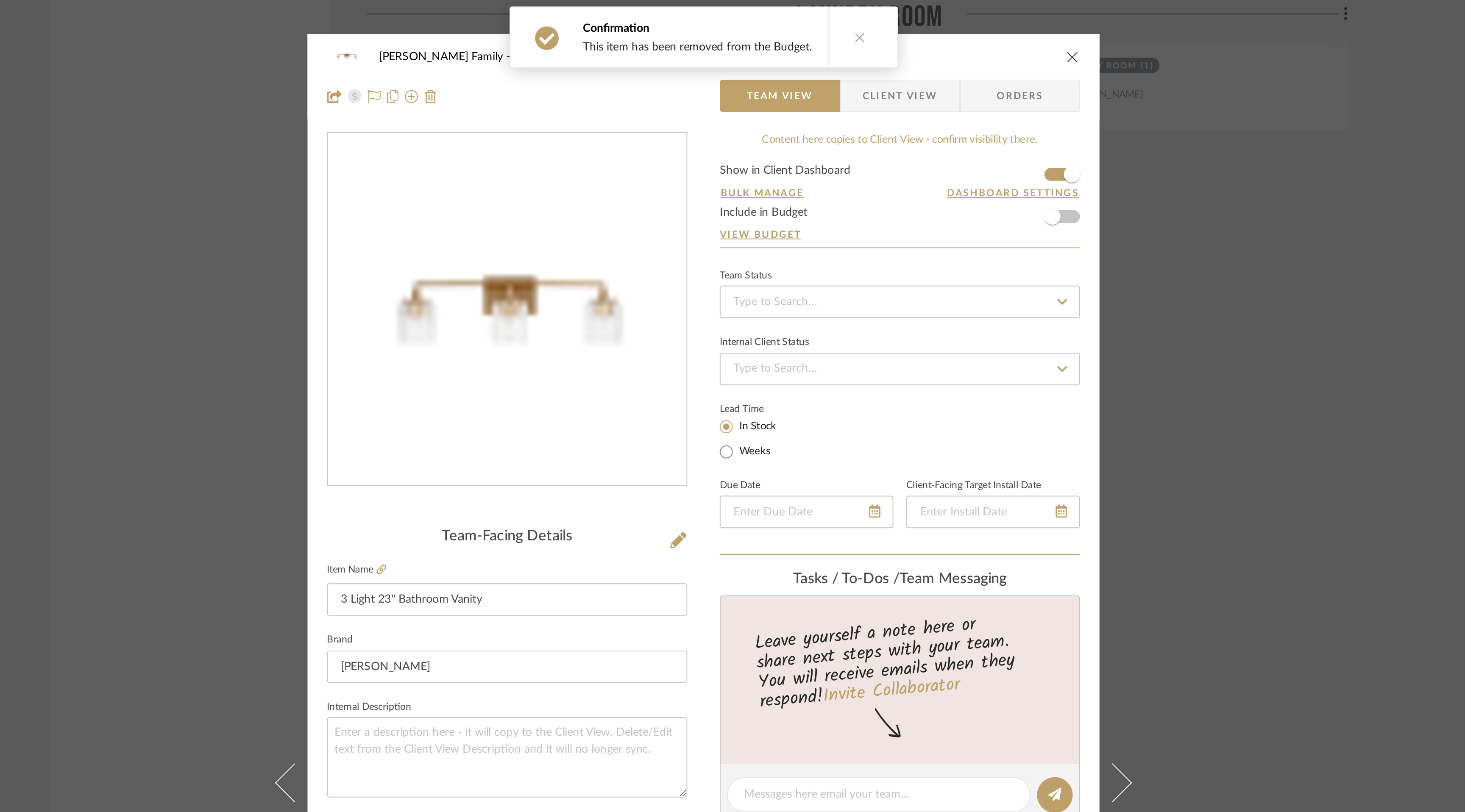
click at [922, 30] on icon "close" at bounding box center [925, 29] width 6 height 6
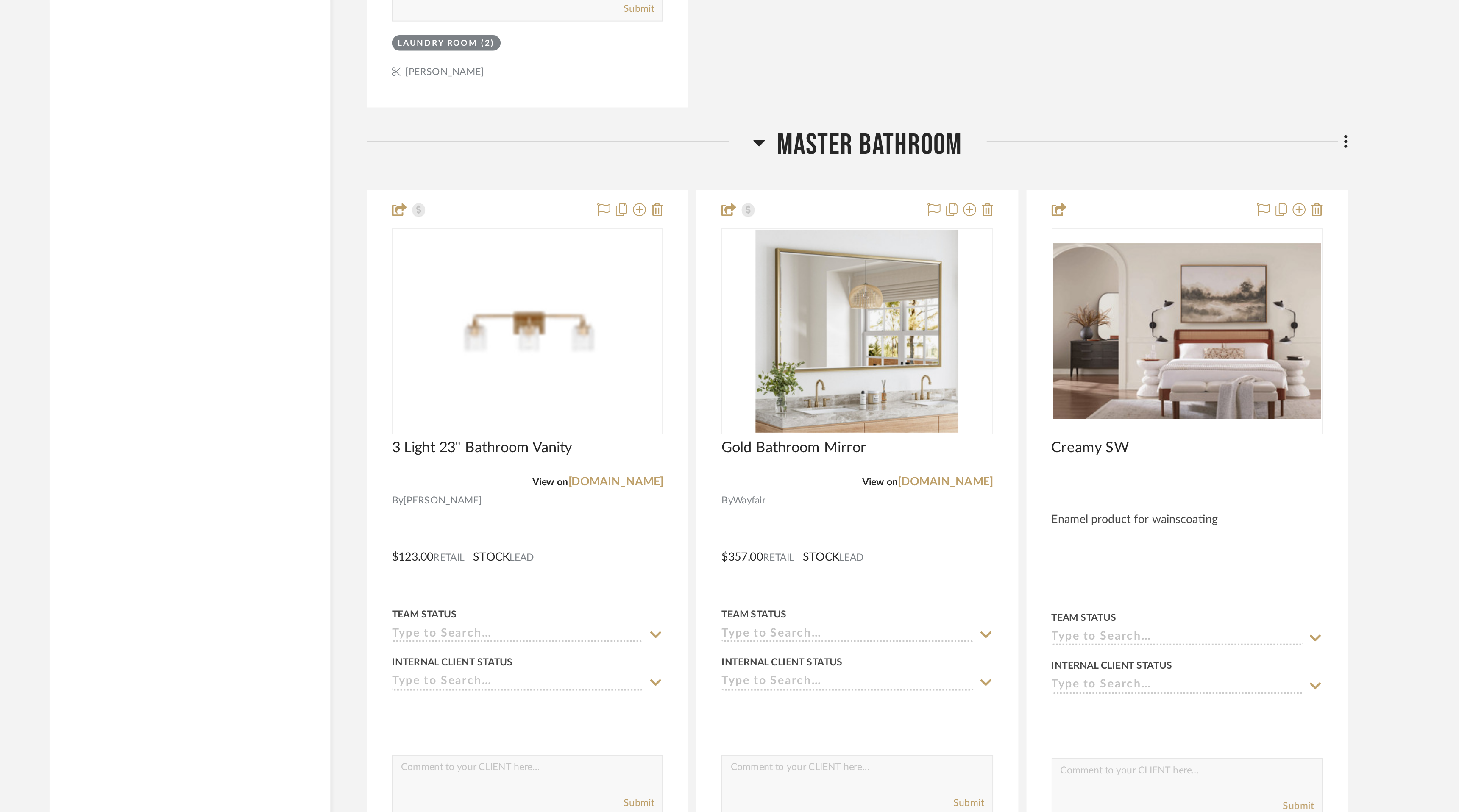
scroll to position [4166, 0]
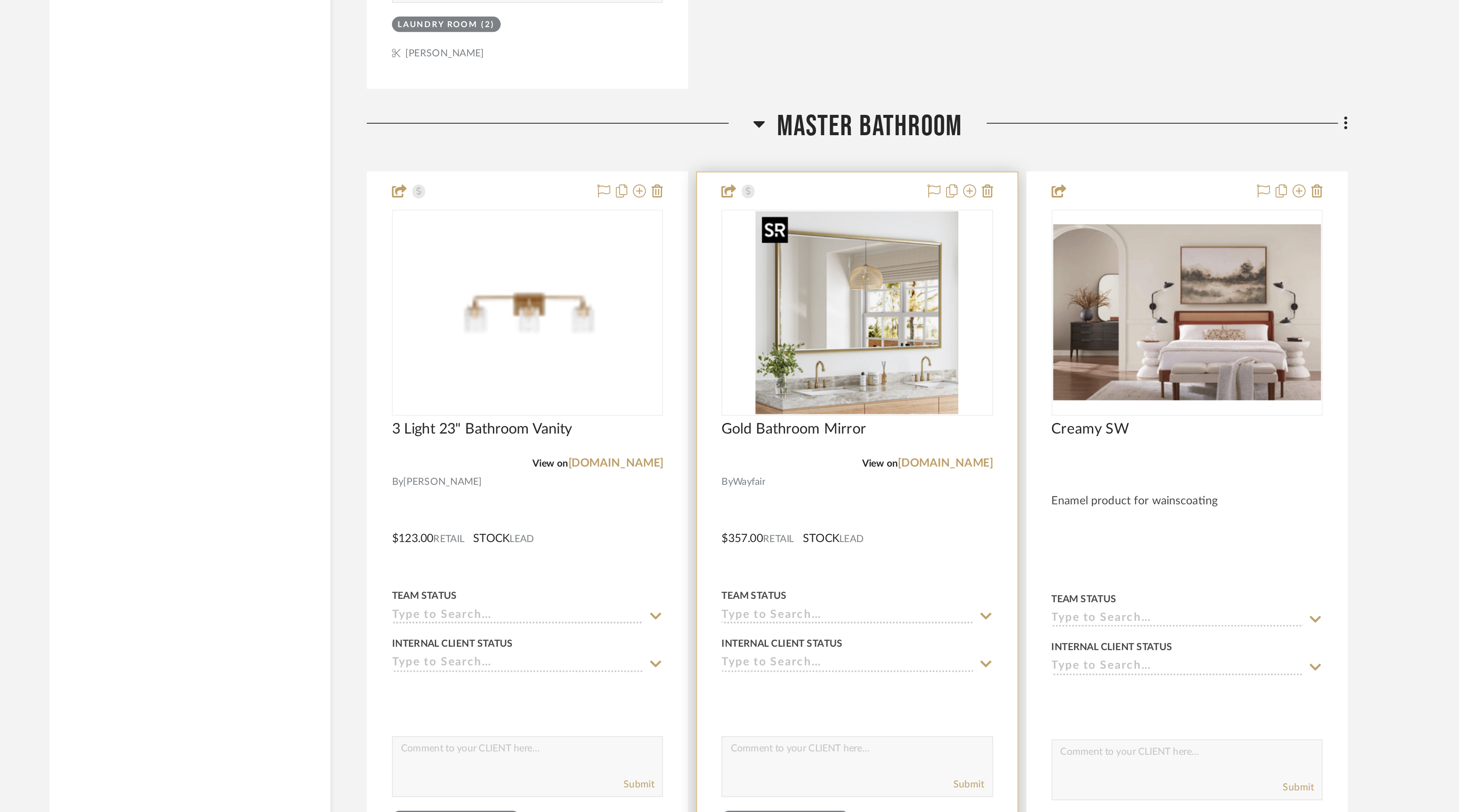
click at [807, 575] on img "0" at bounding box center [812, 551] width 106 height 106
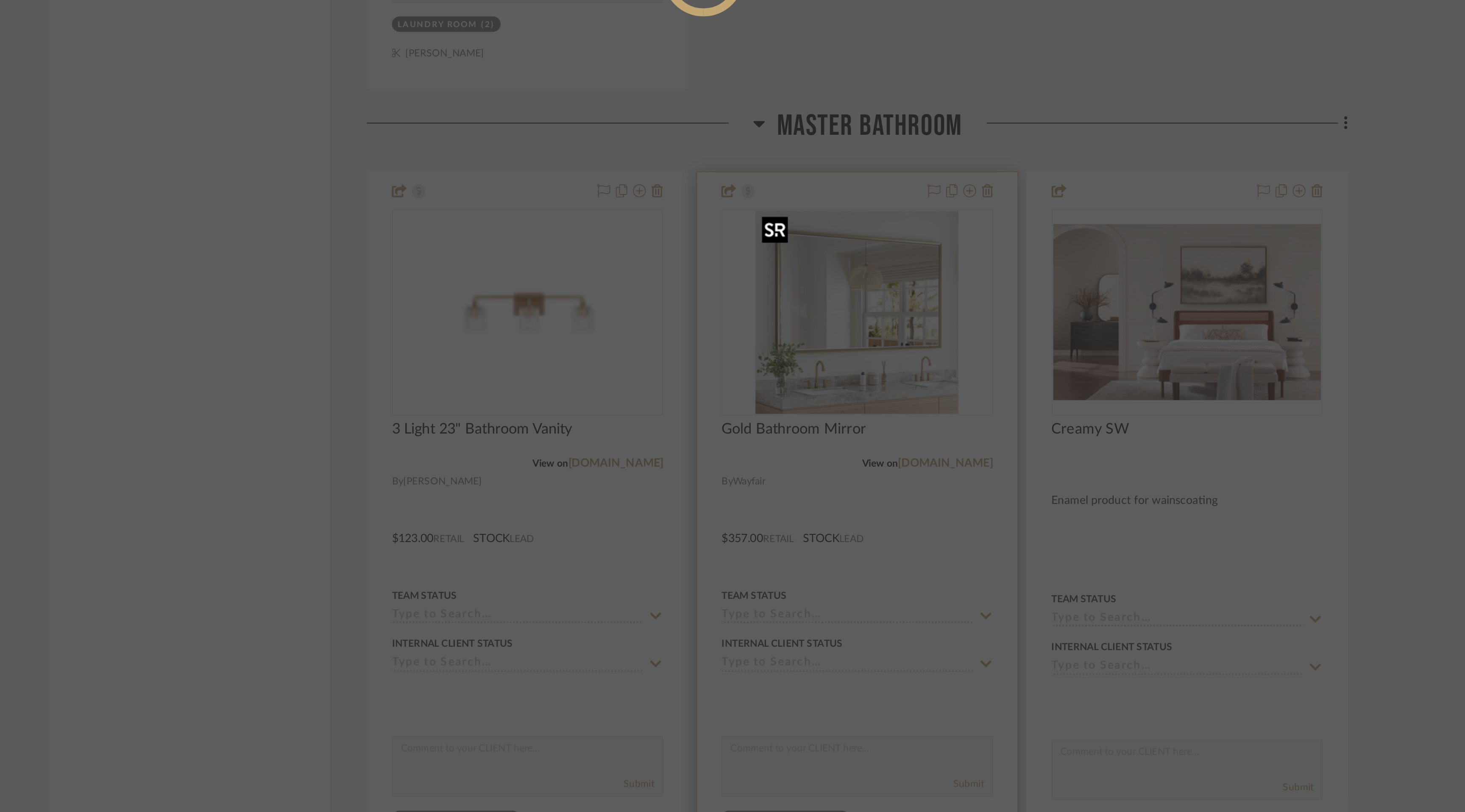
scroll to position [0, 0]
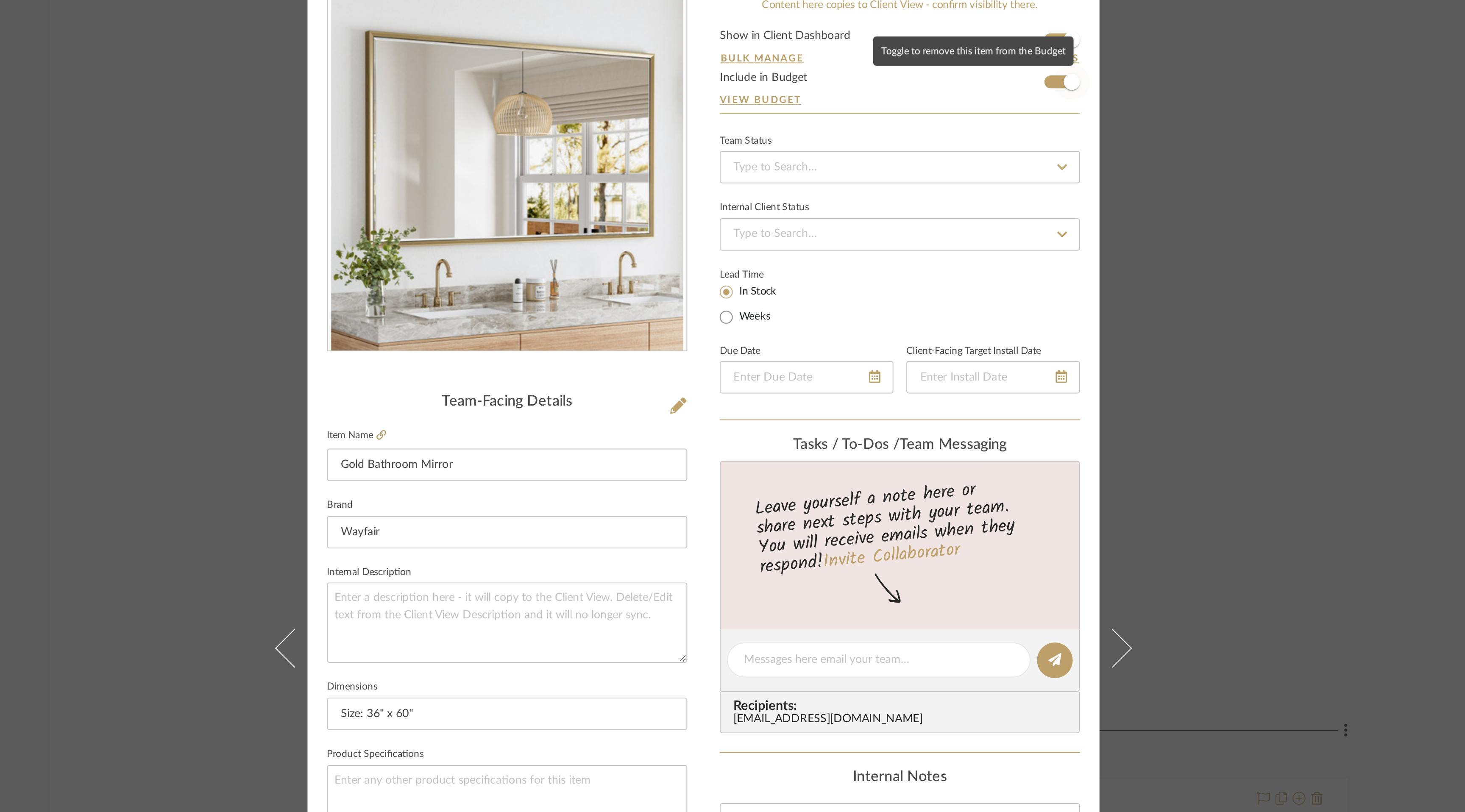
click at [915, 115] on span "button" at bounding box center [925, 113] width 19 height 19
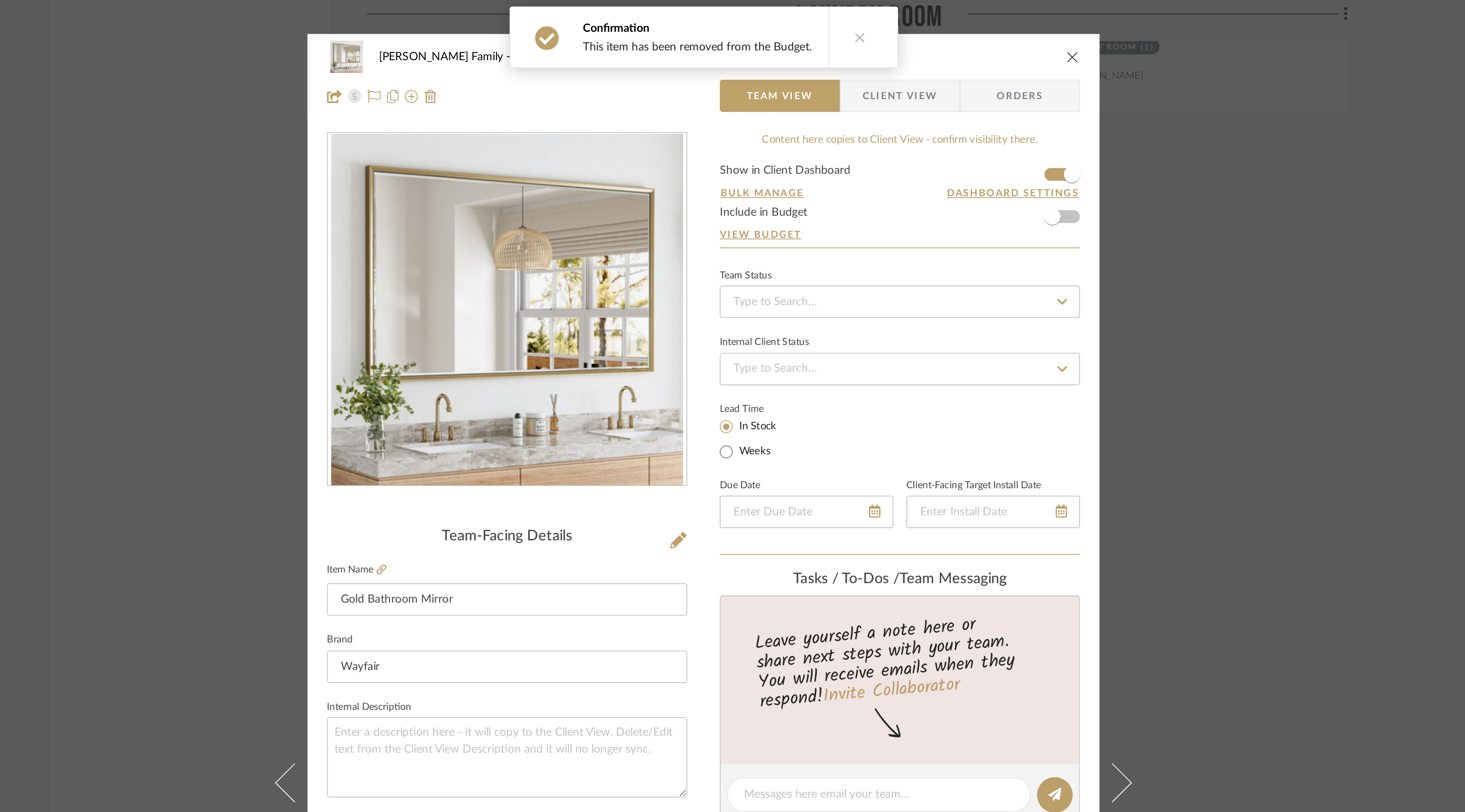
click at [922, 32] on icon "close" at bounding box center [925, 29] width 6 height 6
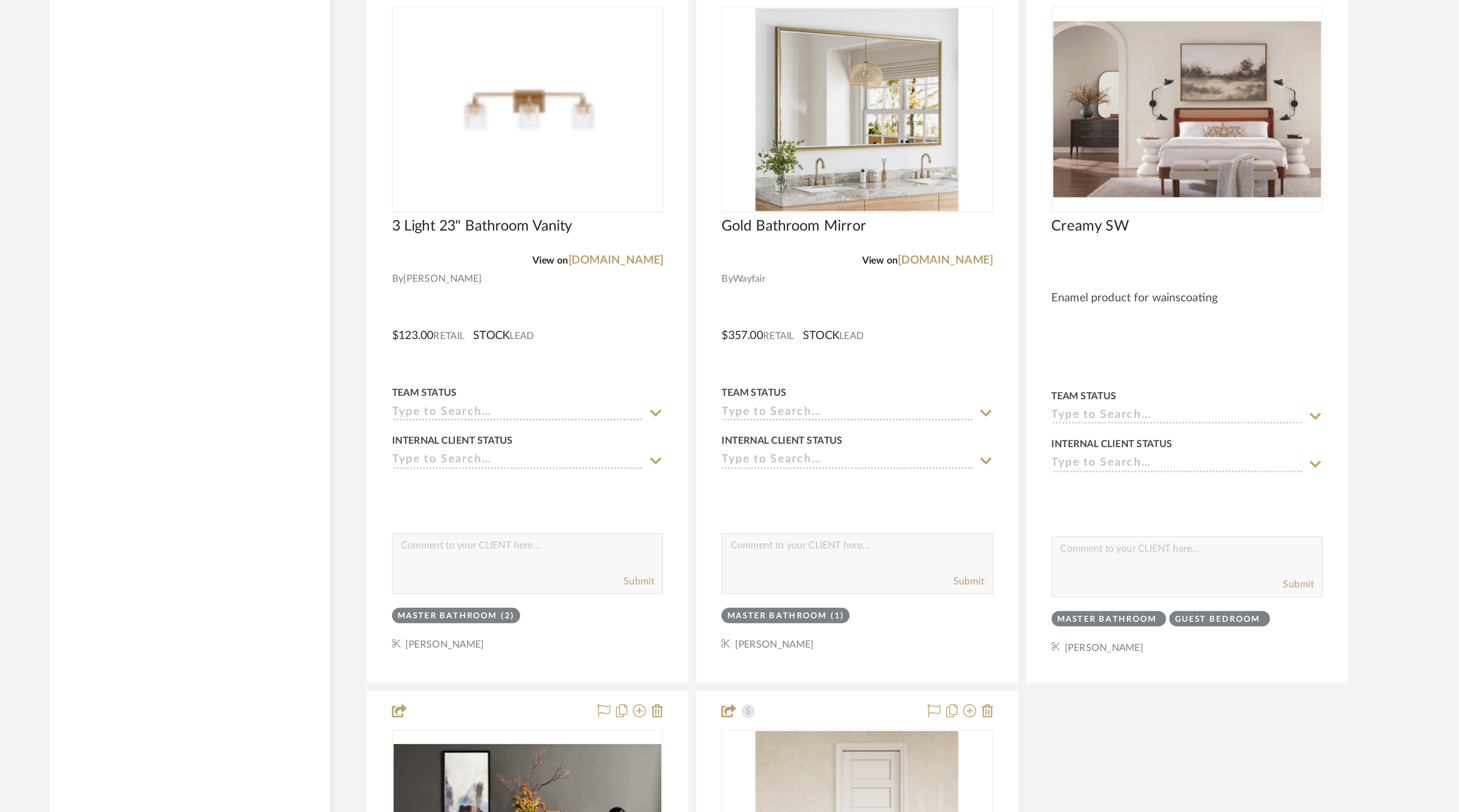
scroll to position [4276, 0]
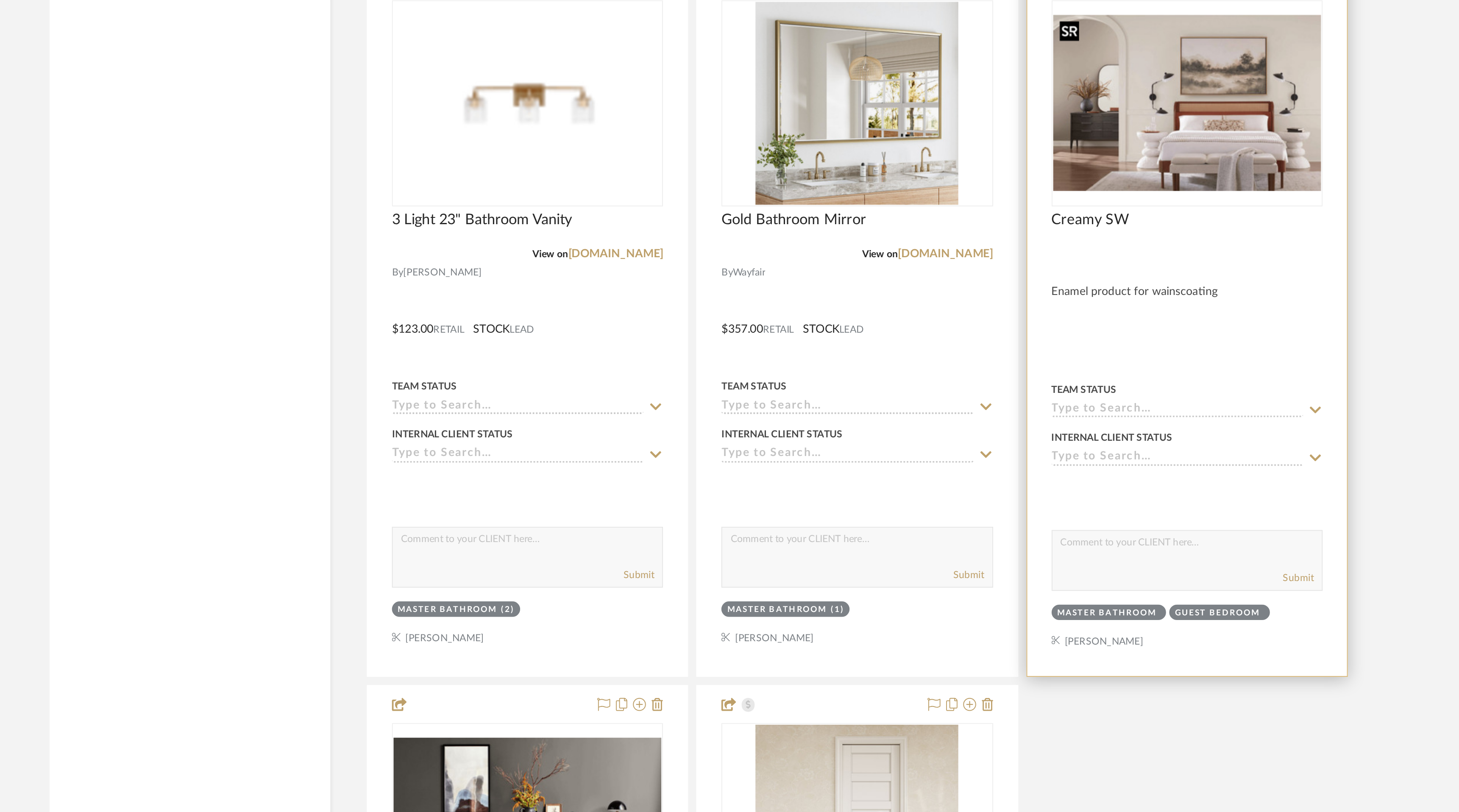
click at [974, 424] on img "0" at bounding box center [985, 441] width 140 height 92
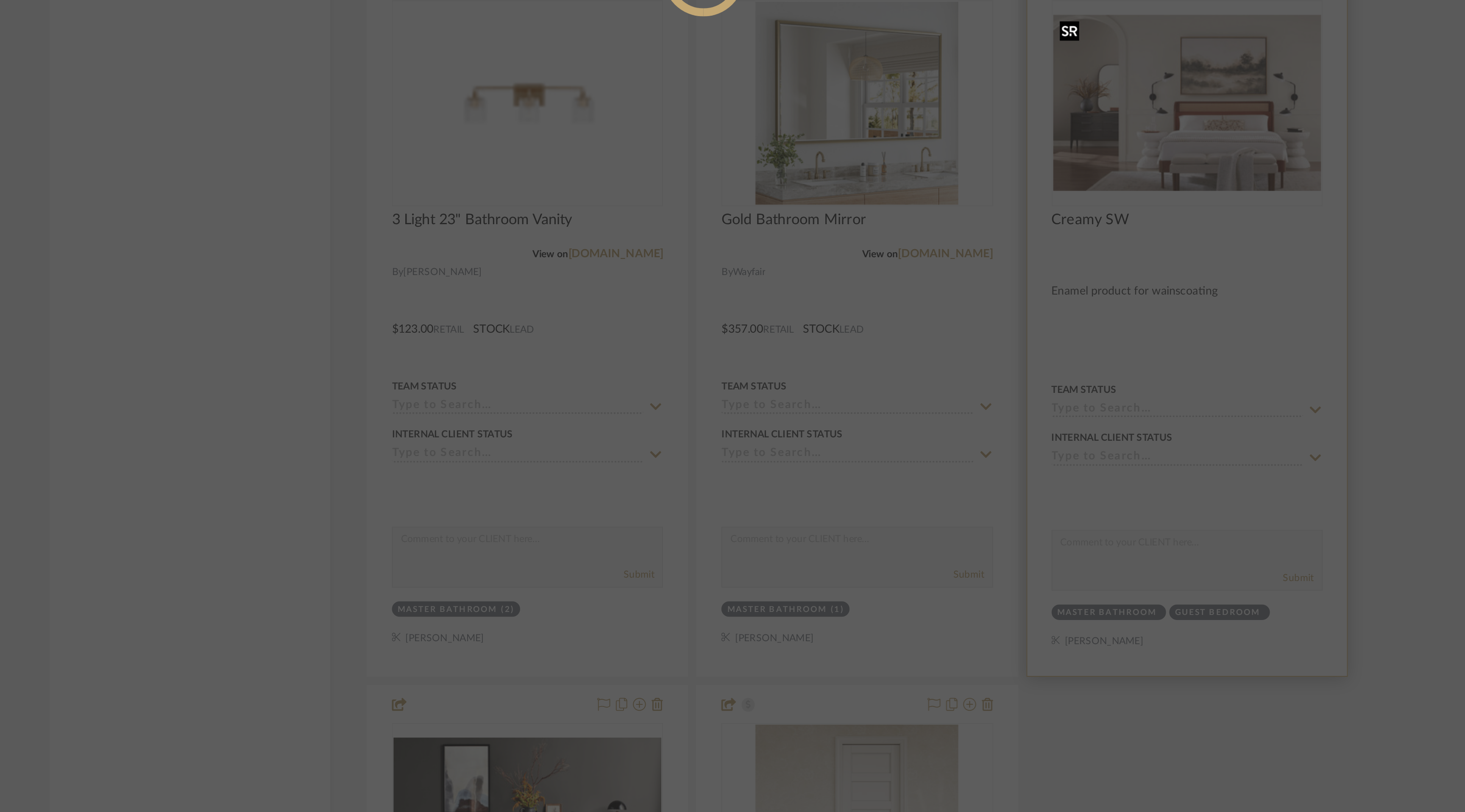
scroll to position [0, 0]
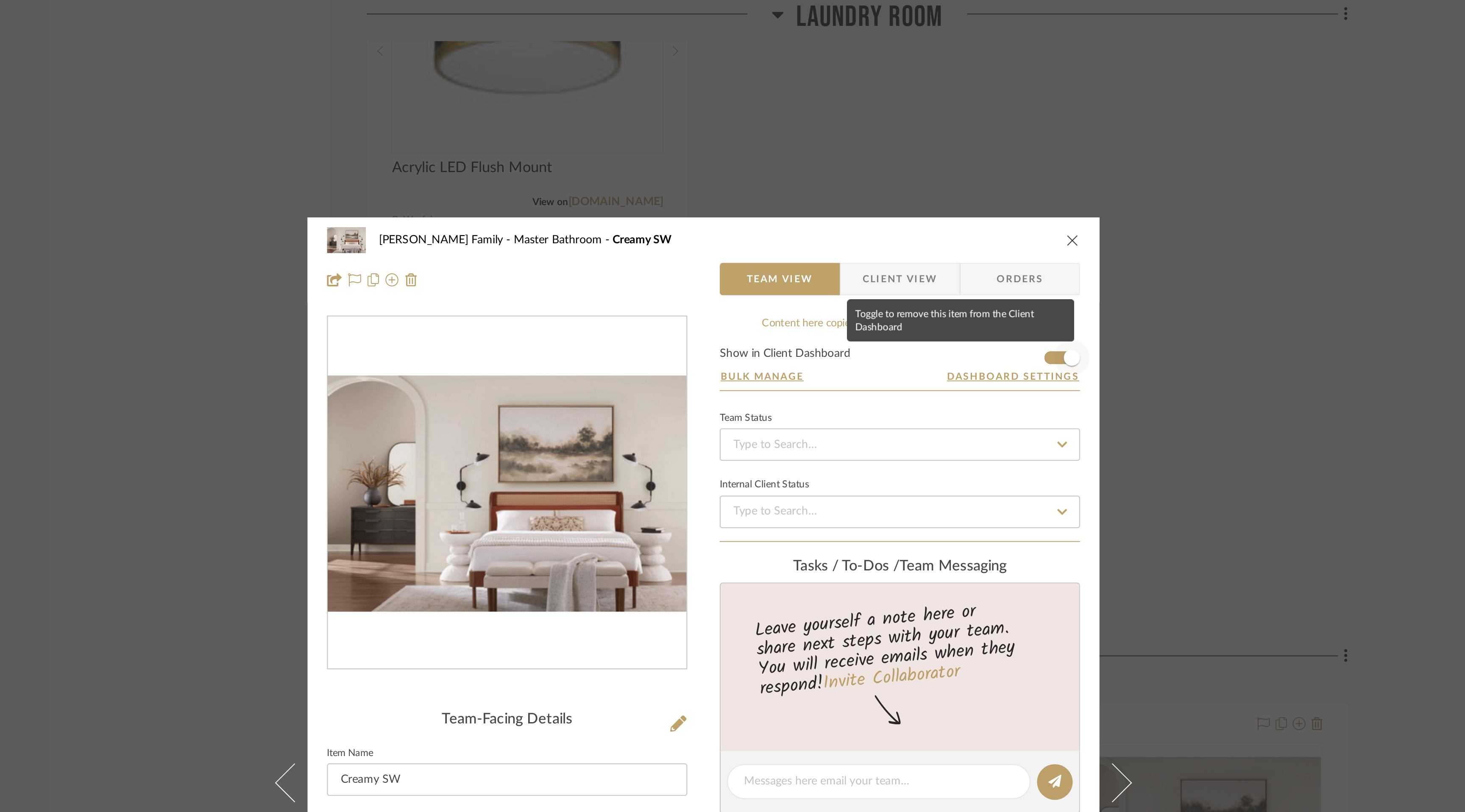
click at [915, 187] on span "button" at bounding box center [925, 187] width 19 height 19
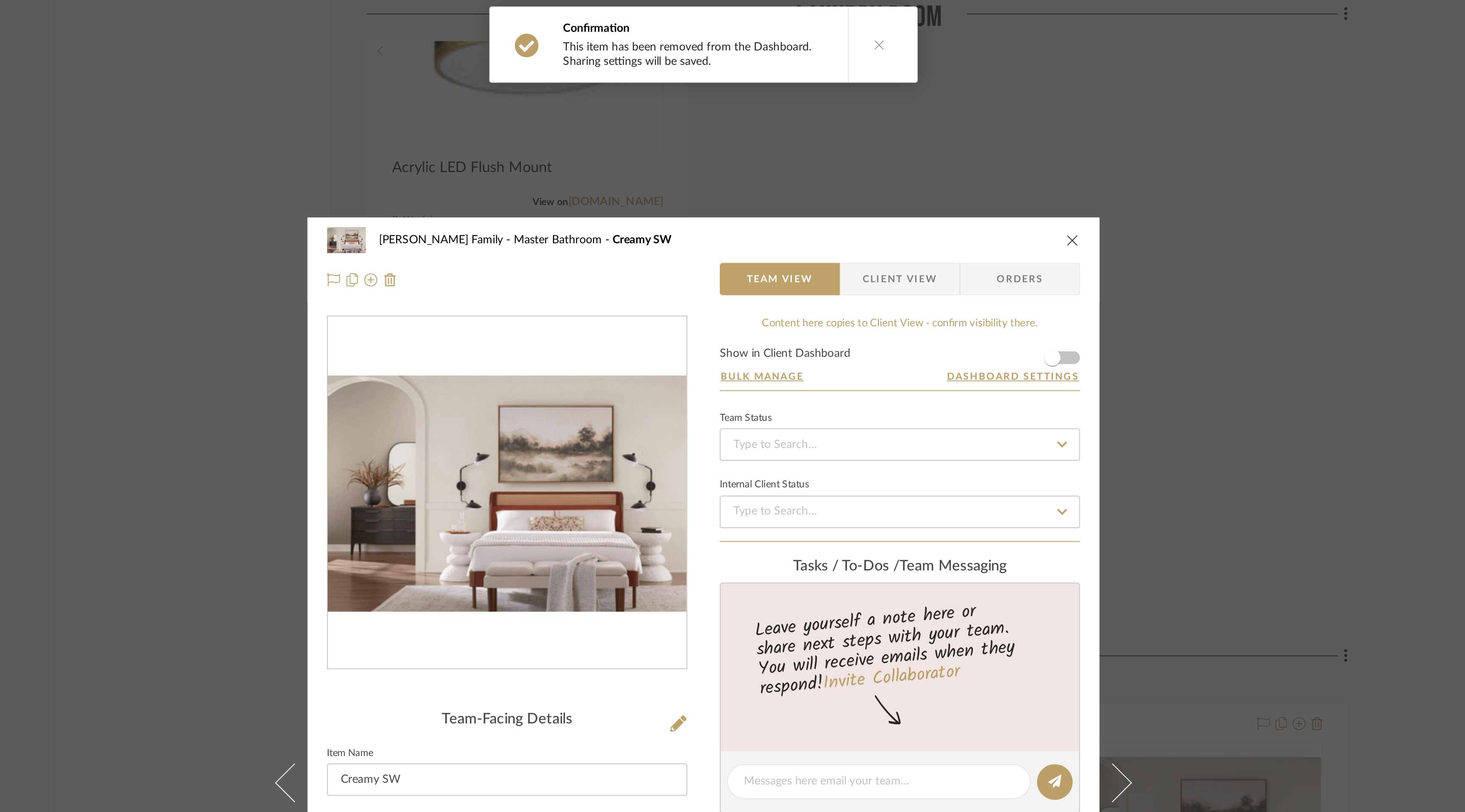
click at [923, 120] on div "[PERSON_NAME] Family Master Bathroom Creamy SW" at bounding box center [732, 125] width 393 height 17
click at [922, 127] on icon "close" at bounding box center [925, 125] width 6 height 6
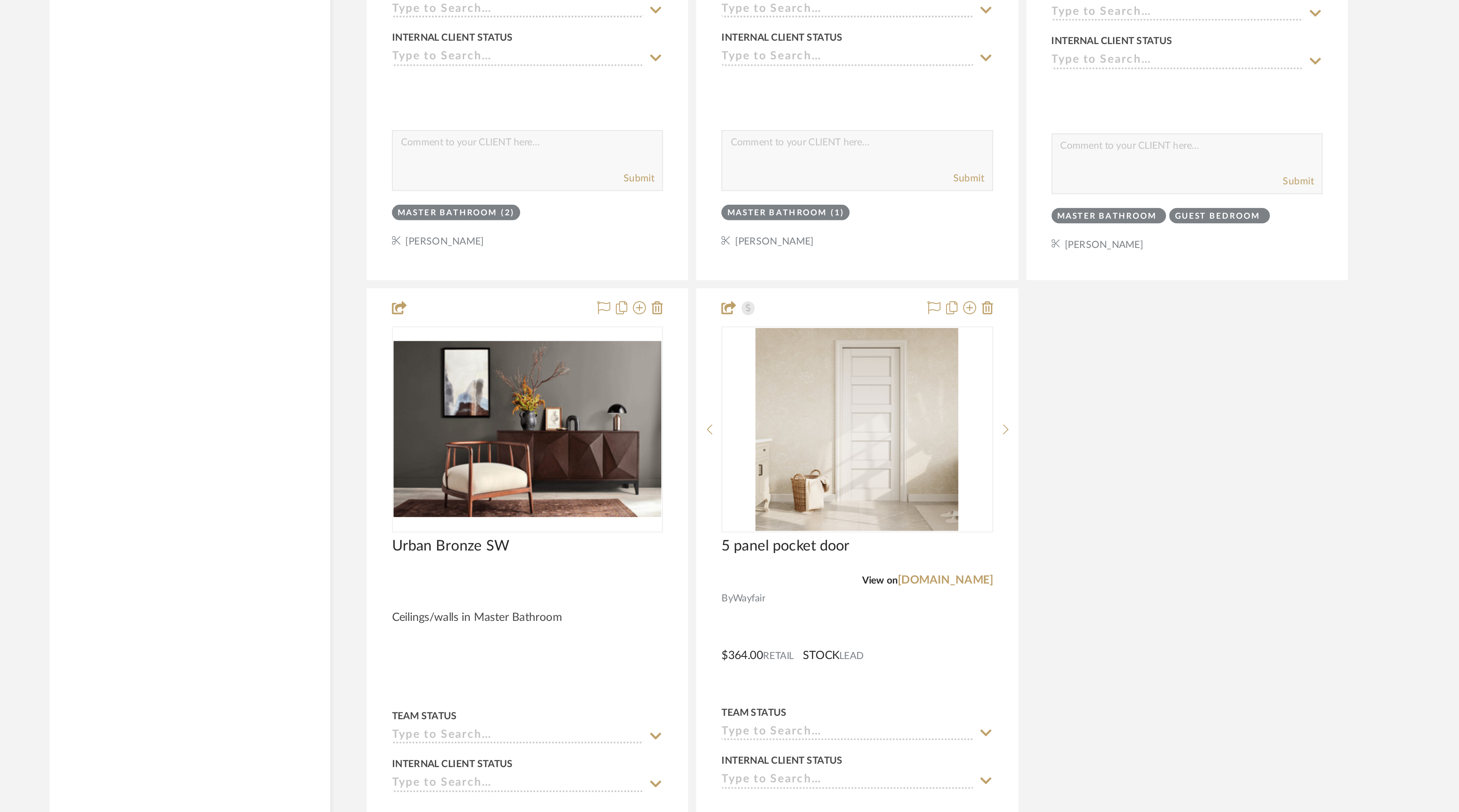
scroll to position [4483, 0]
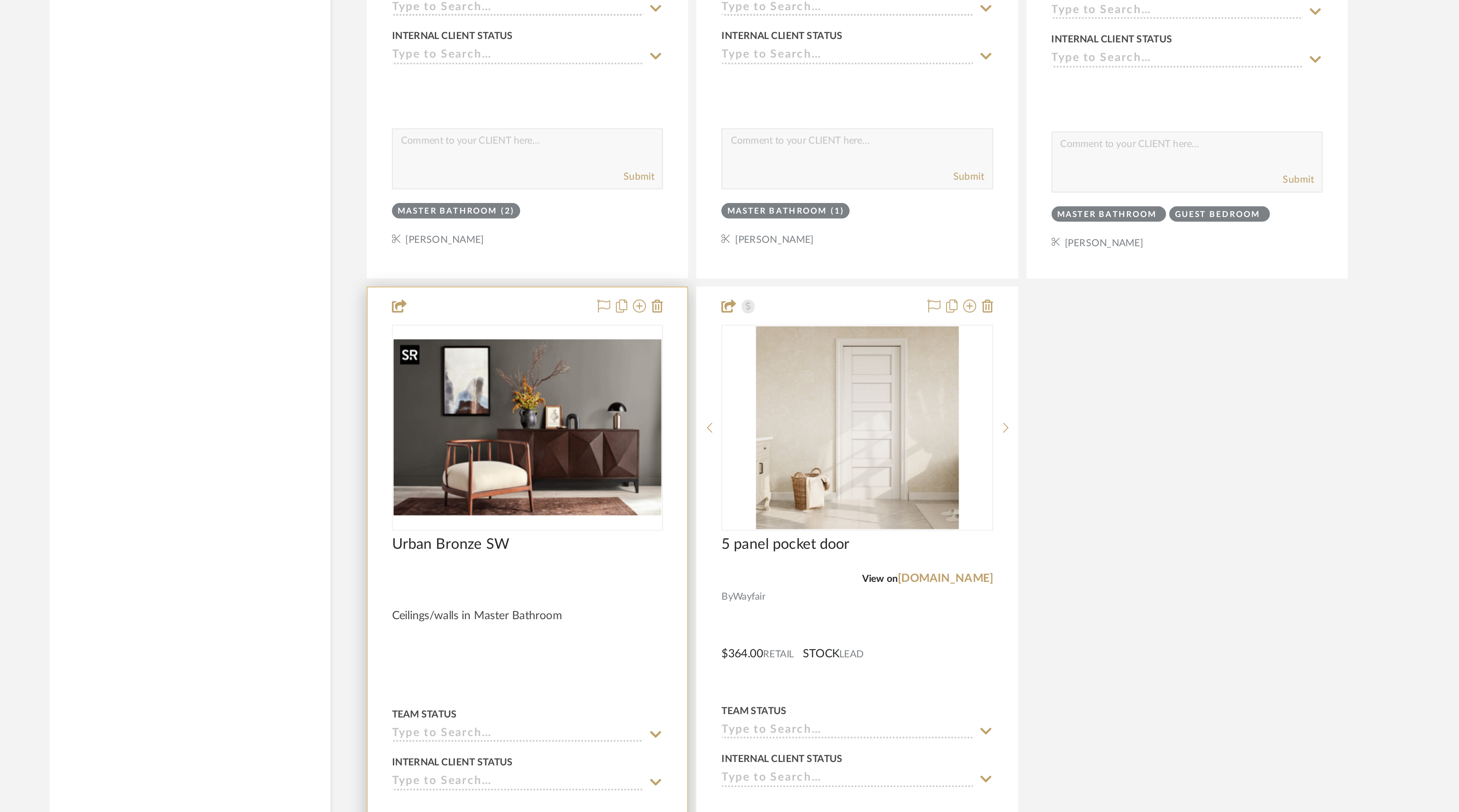
click at [673, 616] on img "0" at bounding box center [640, 611] width 140 height 92
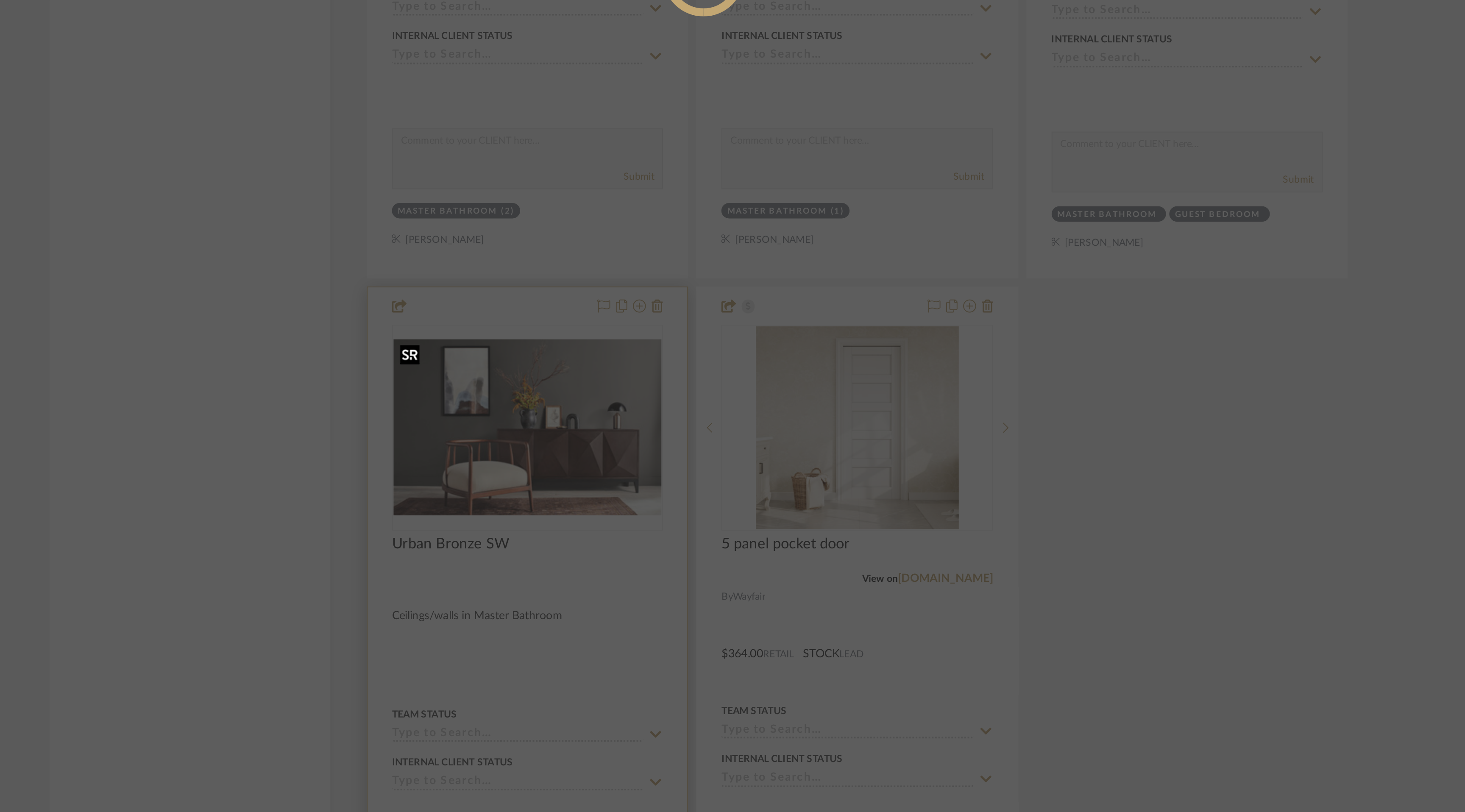
scroll to position [0, 0]
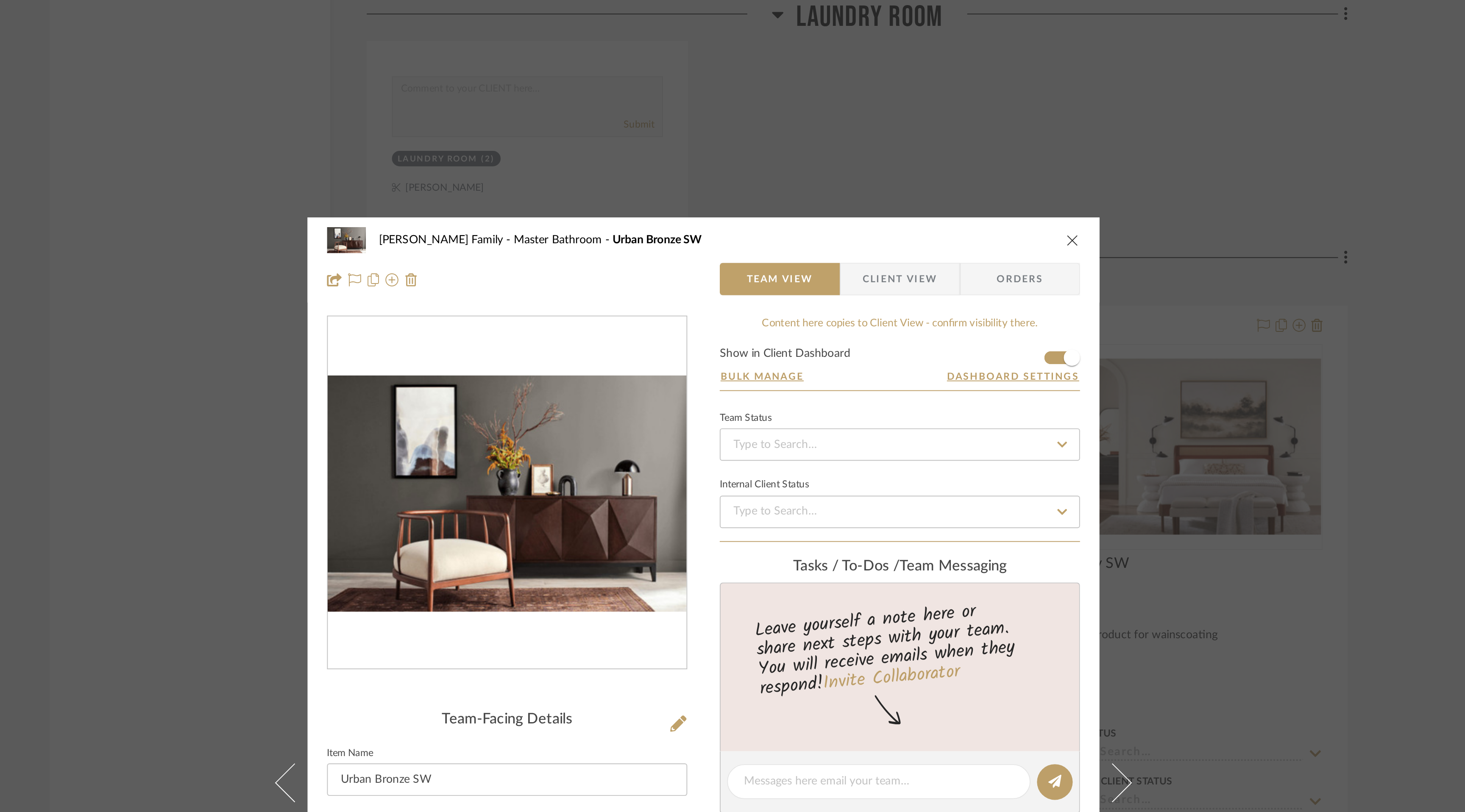
click at [923, 128] on icon "close" at bounding box center [925, 125] width 6 height 6
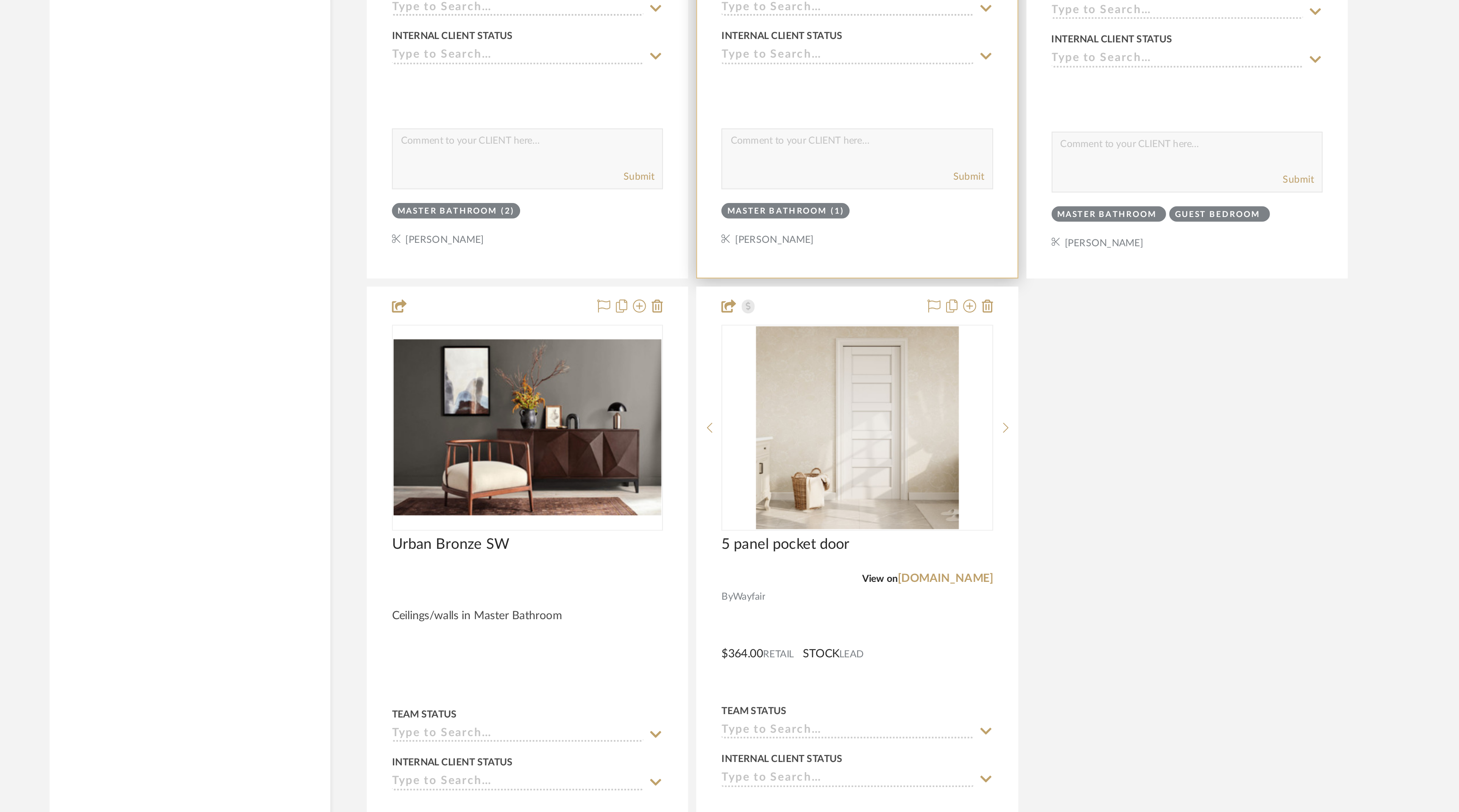
scroll to position [4560, 0]
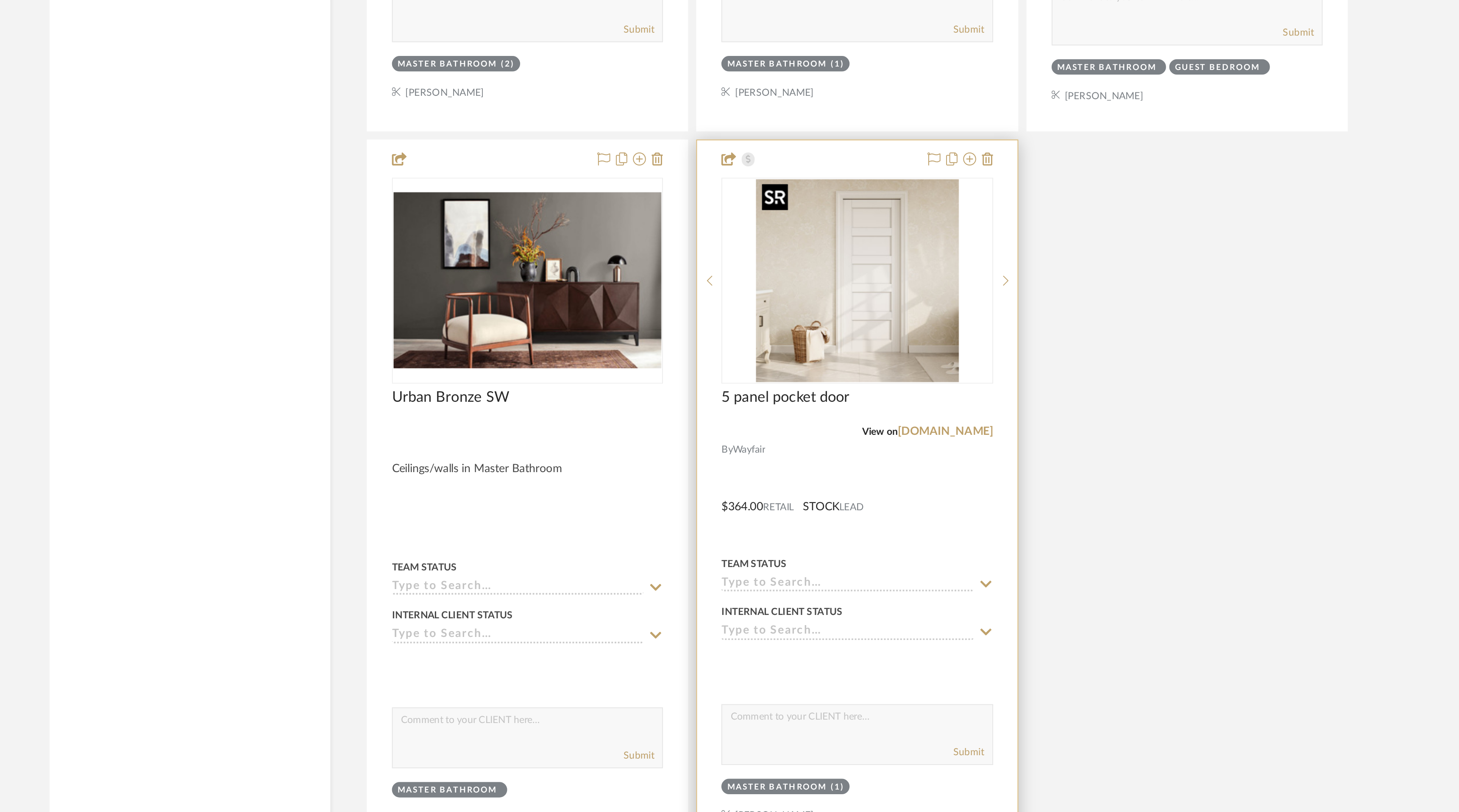
click at [829, 565] on img "0" at bounding box center [812, 534] width 106 height 106
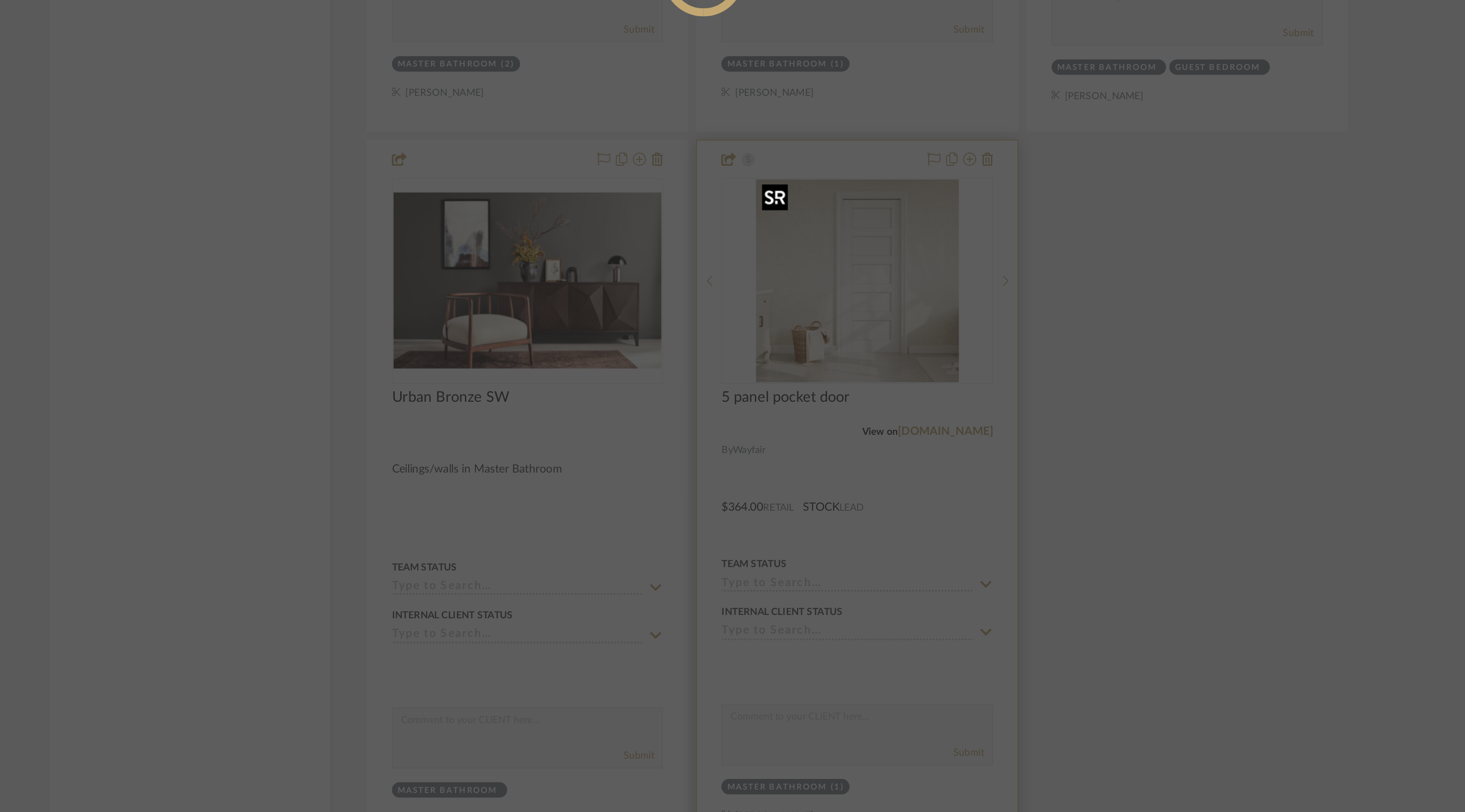
scroll to position [0, 0]
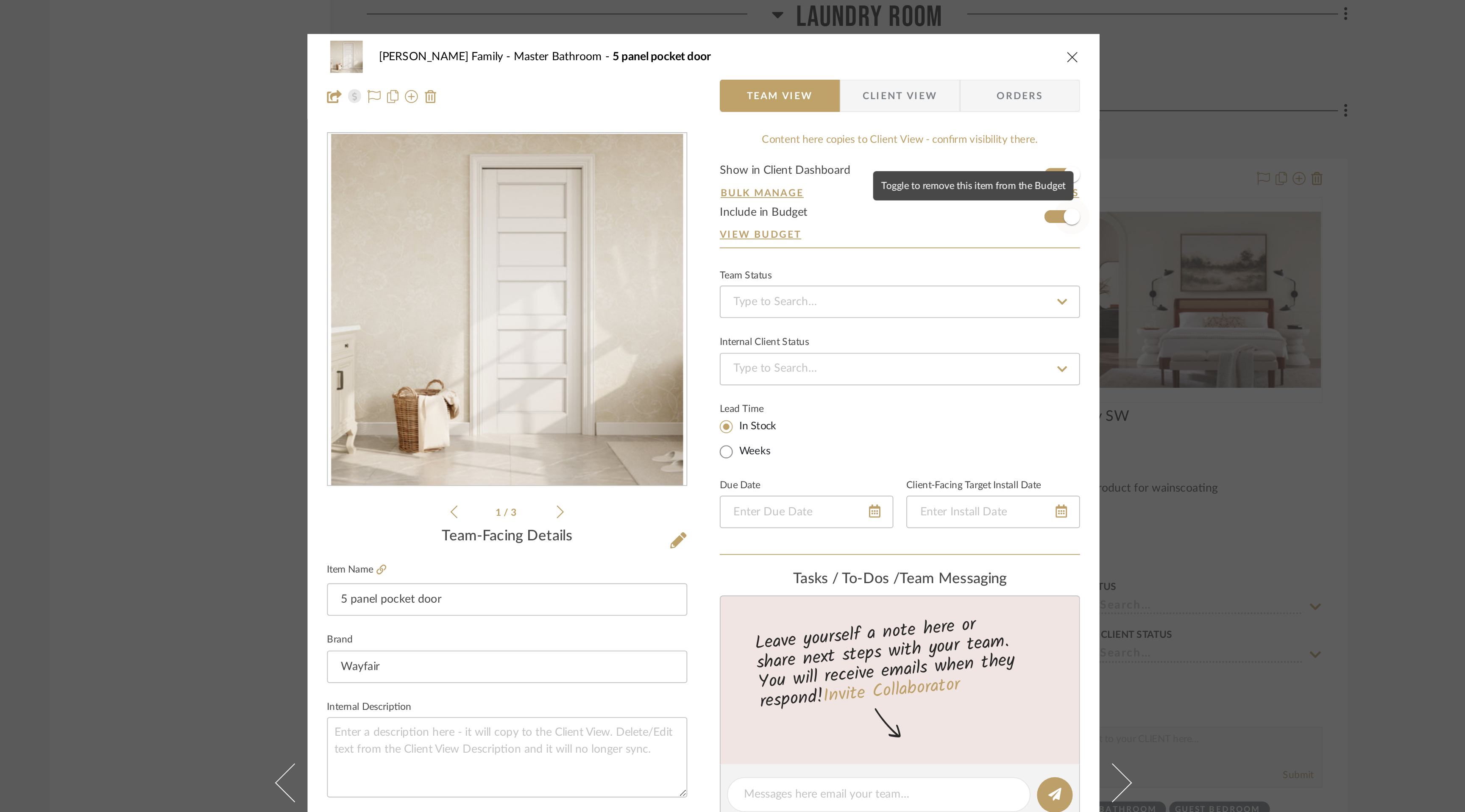
click at [915, 113] on span "button" at bounding box center [925, 113] width 19 height 19
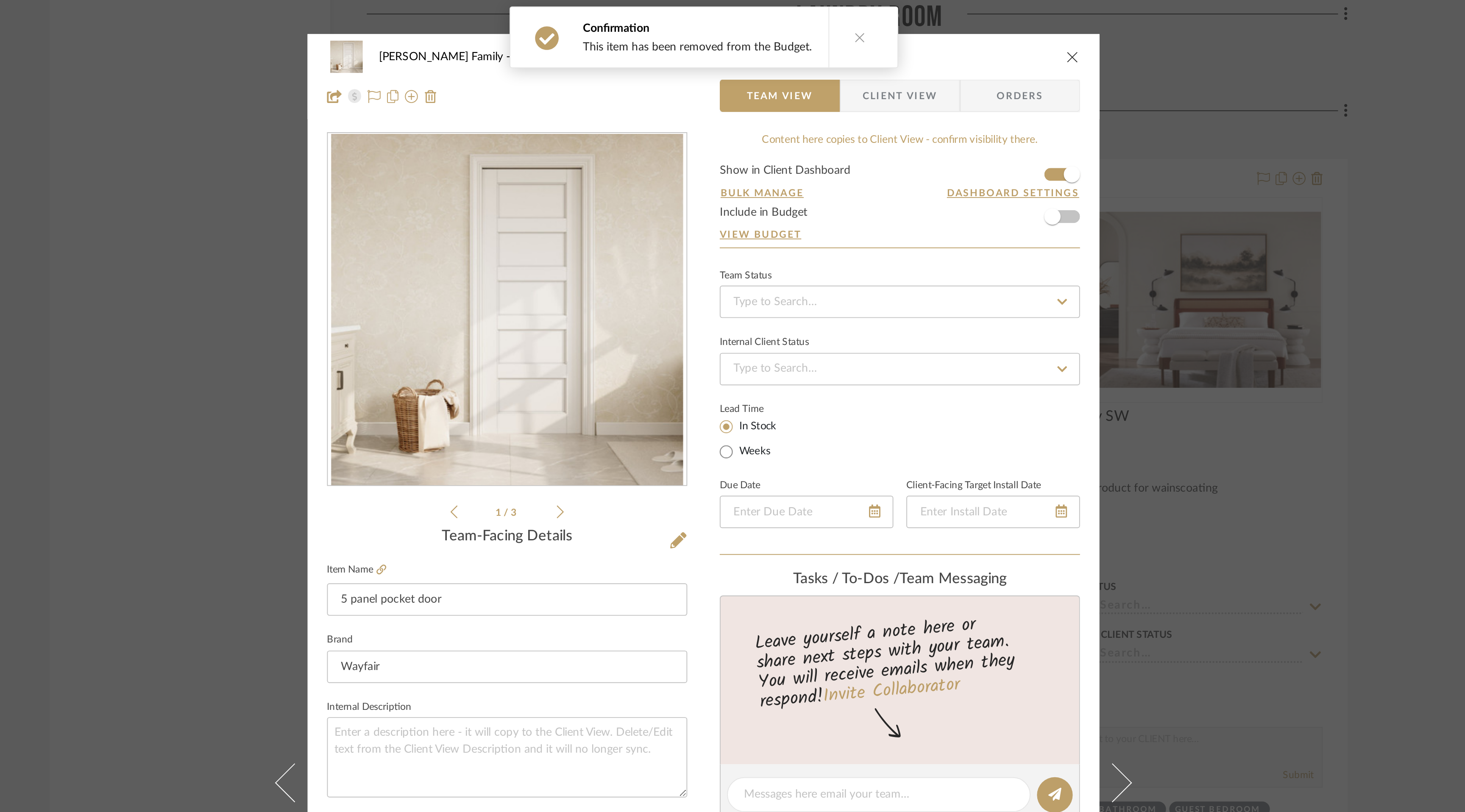
click at [922, 30] on icon "close" at bounding box center [925, 29] width 6 height 6
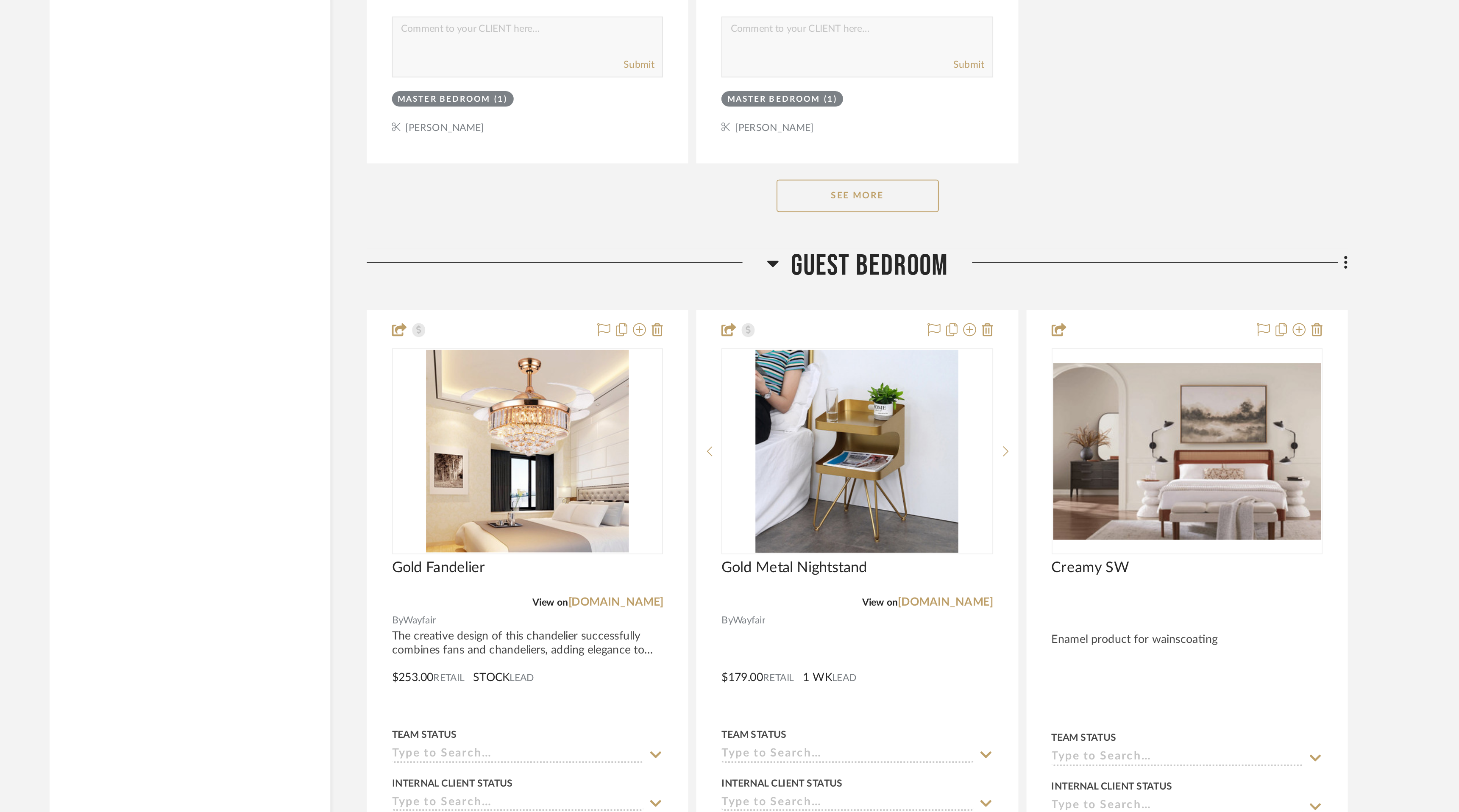
scroll to position [6099, 0]
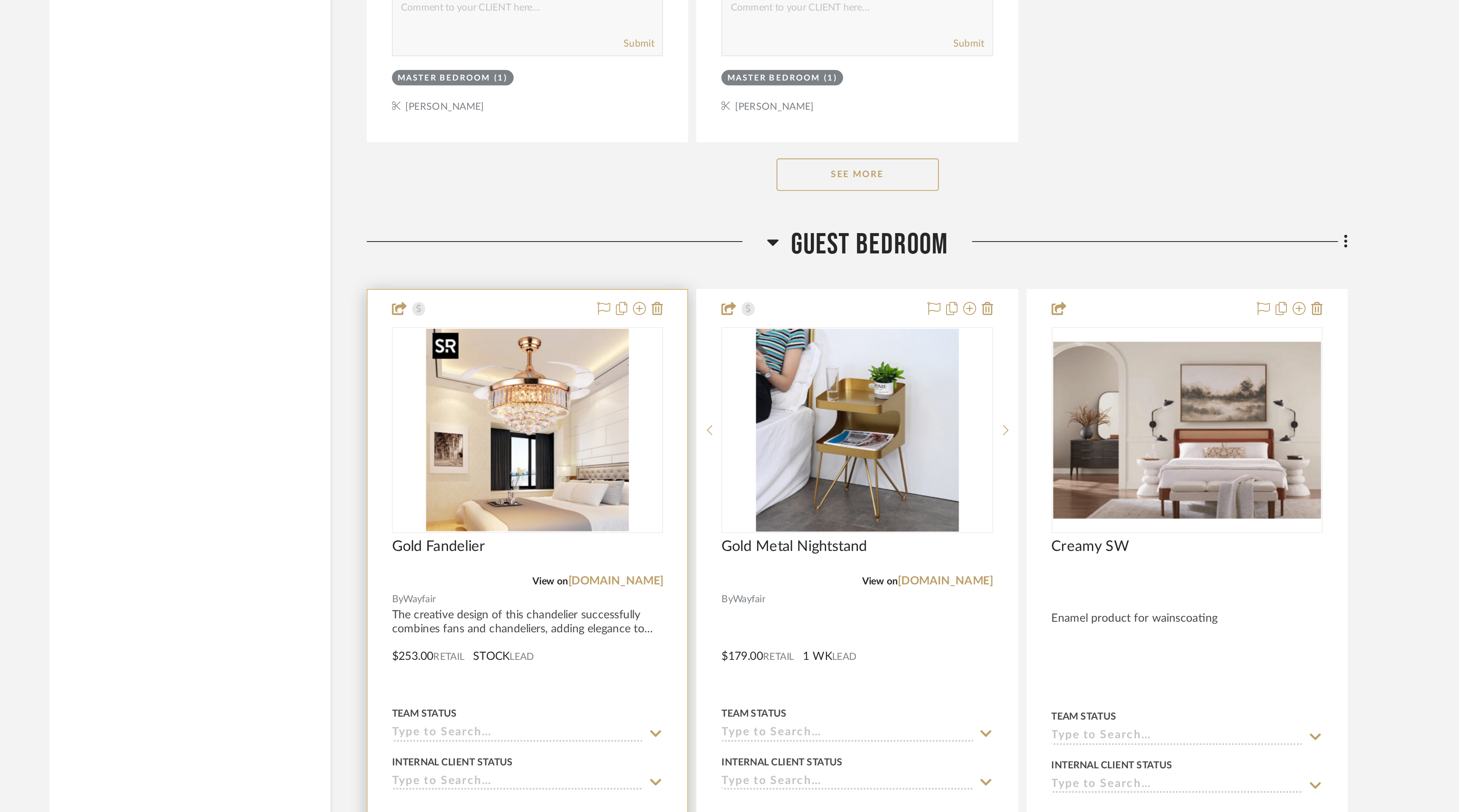
click at [625, 620] on img "0" at bounding box center [640, 612] width 106 height 106
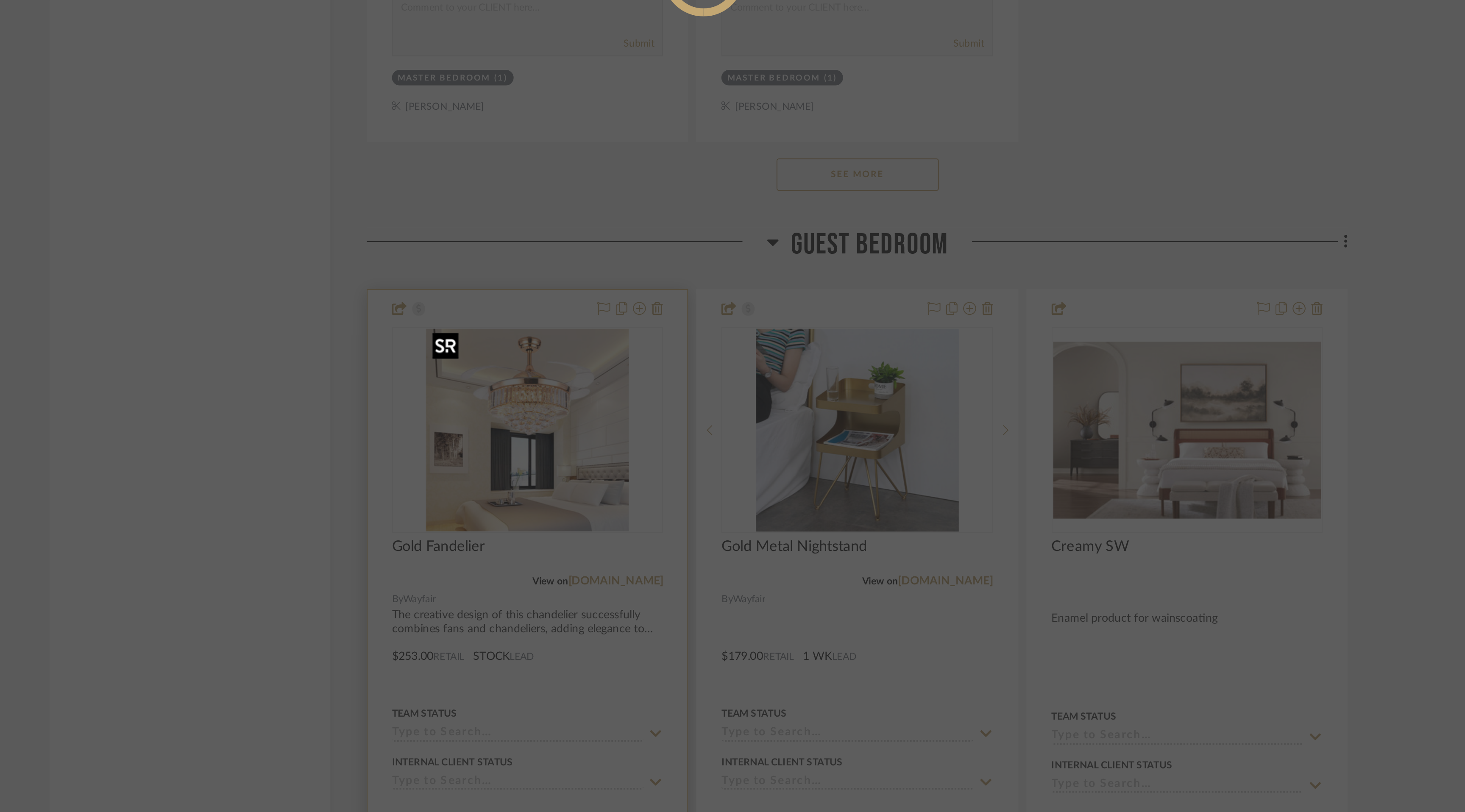
scroll to position [0, 0]
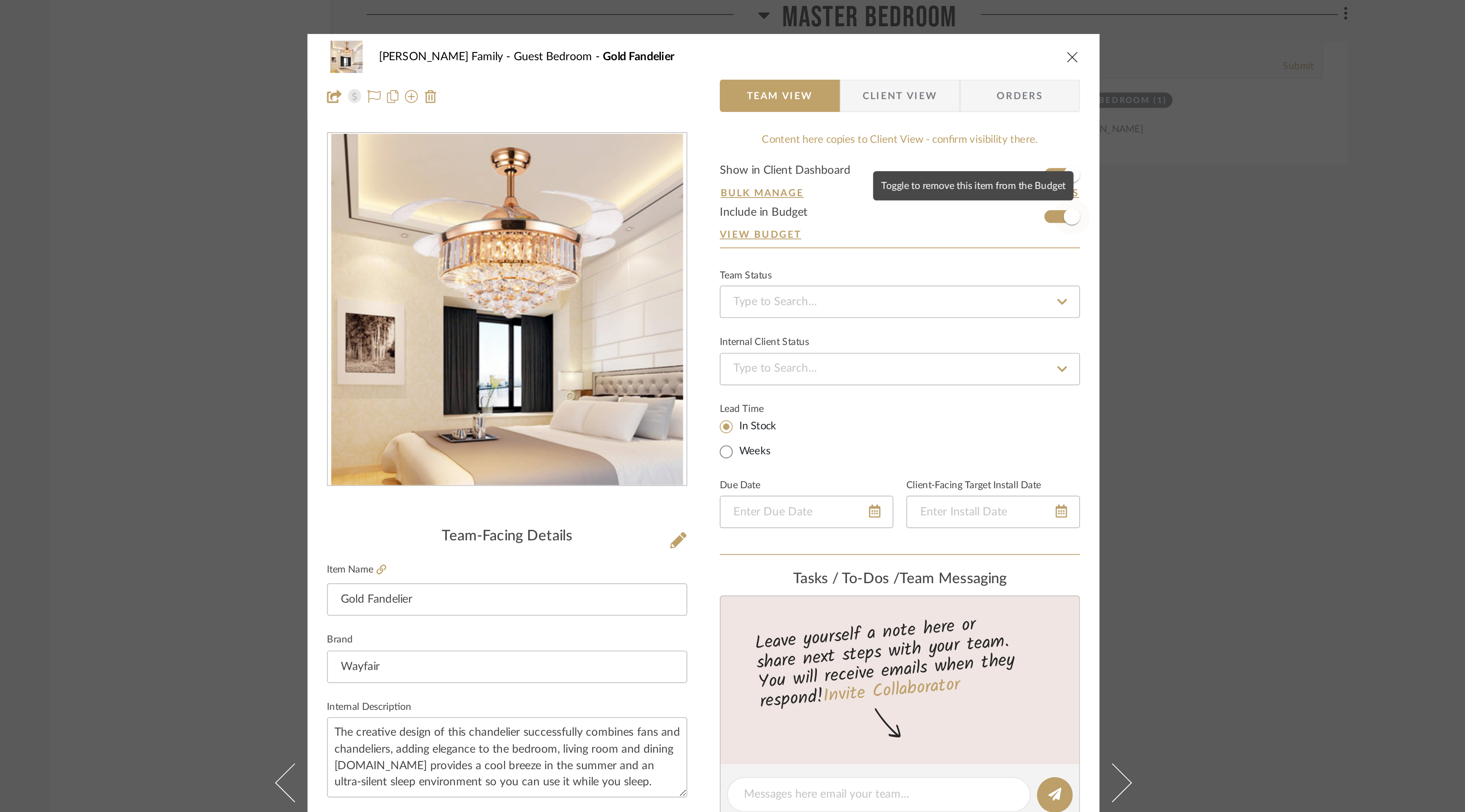
click at [915, 113] on span "button" at bounding box center [925, 113] width 19 height 19
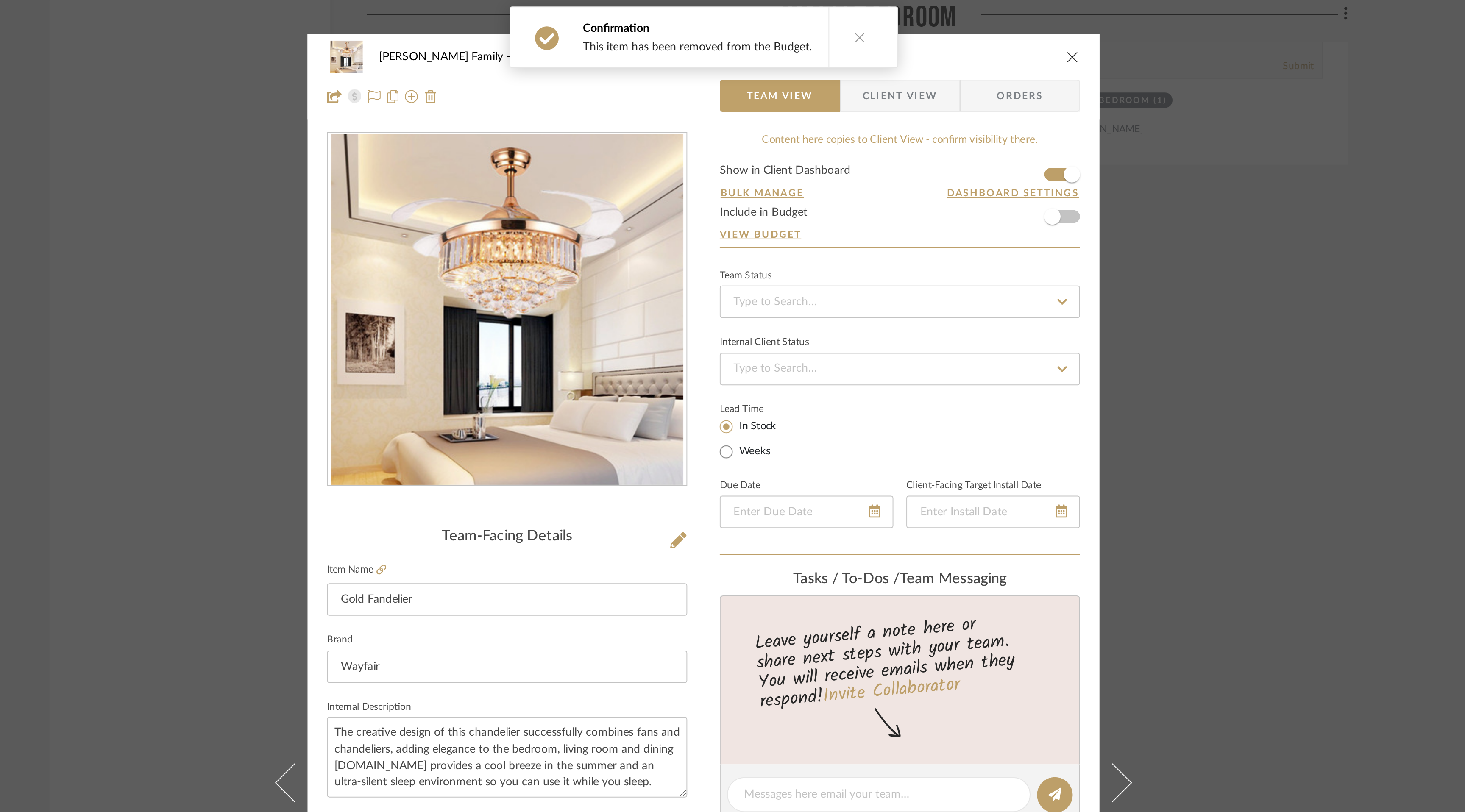
click at [922, 30] on icon "close" at bounding box center [925, 29] width 6 height 6
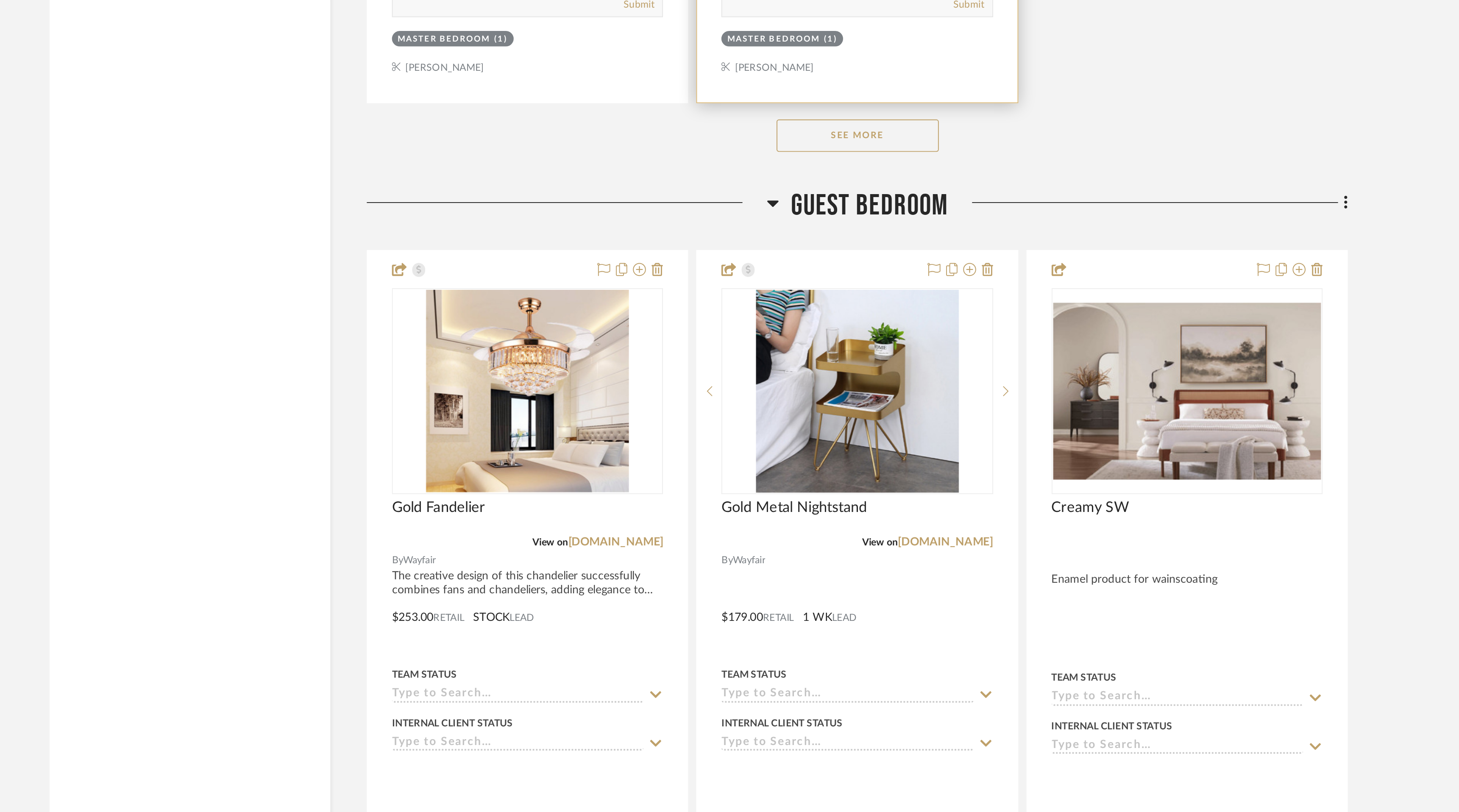
scroll to position [6123, 0]
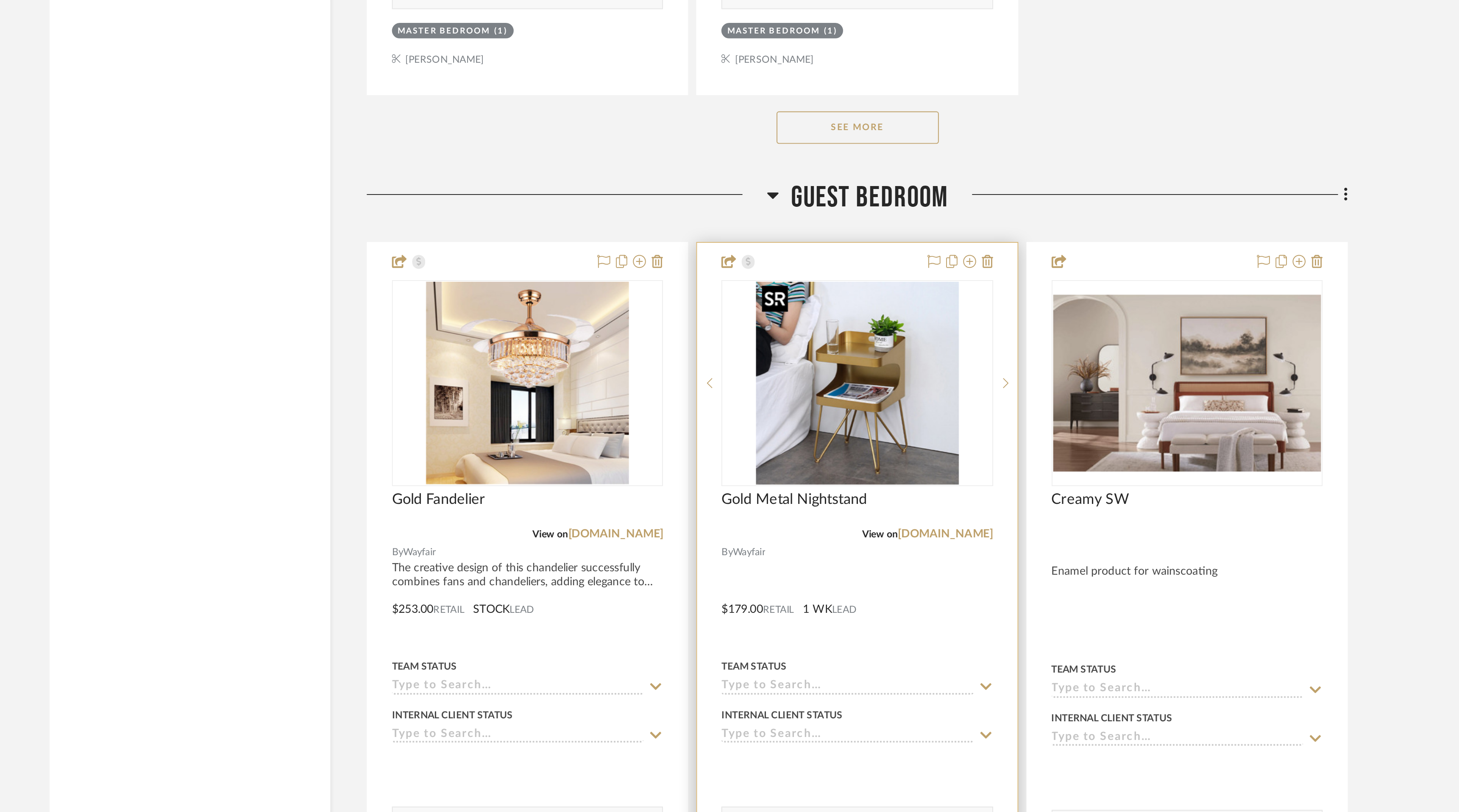
click at [811, 601] on img "0" at bounding box center [812, 588] width 106 height 106
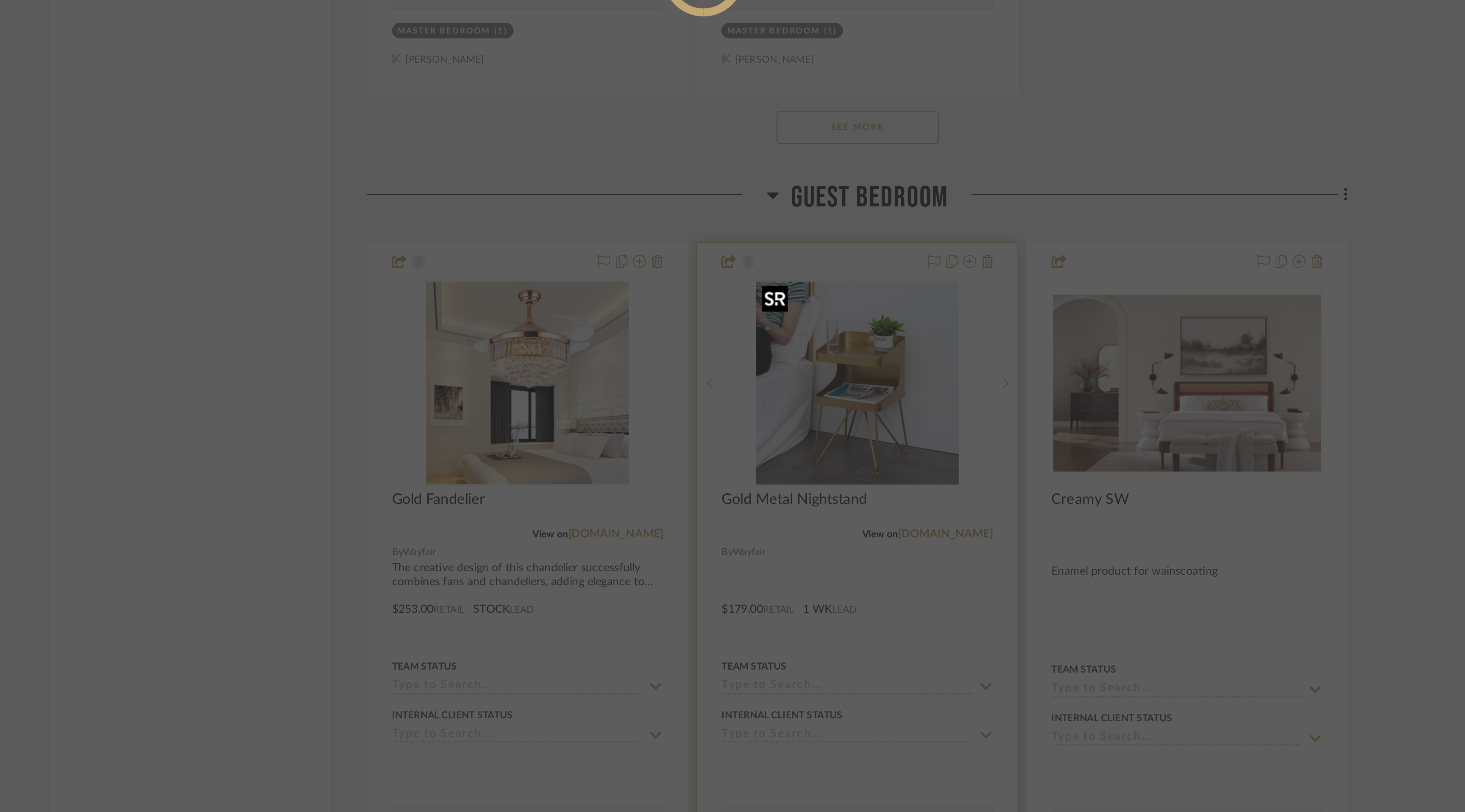
scroll to position [0, 0]
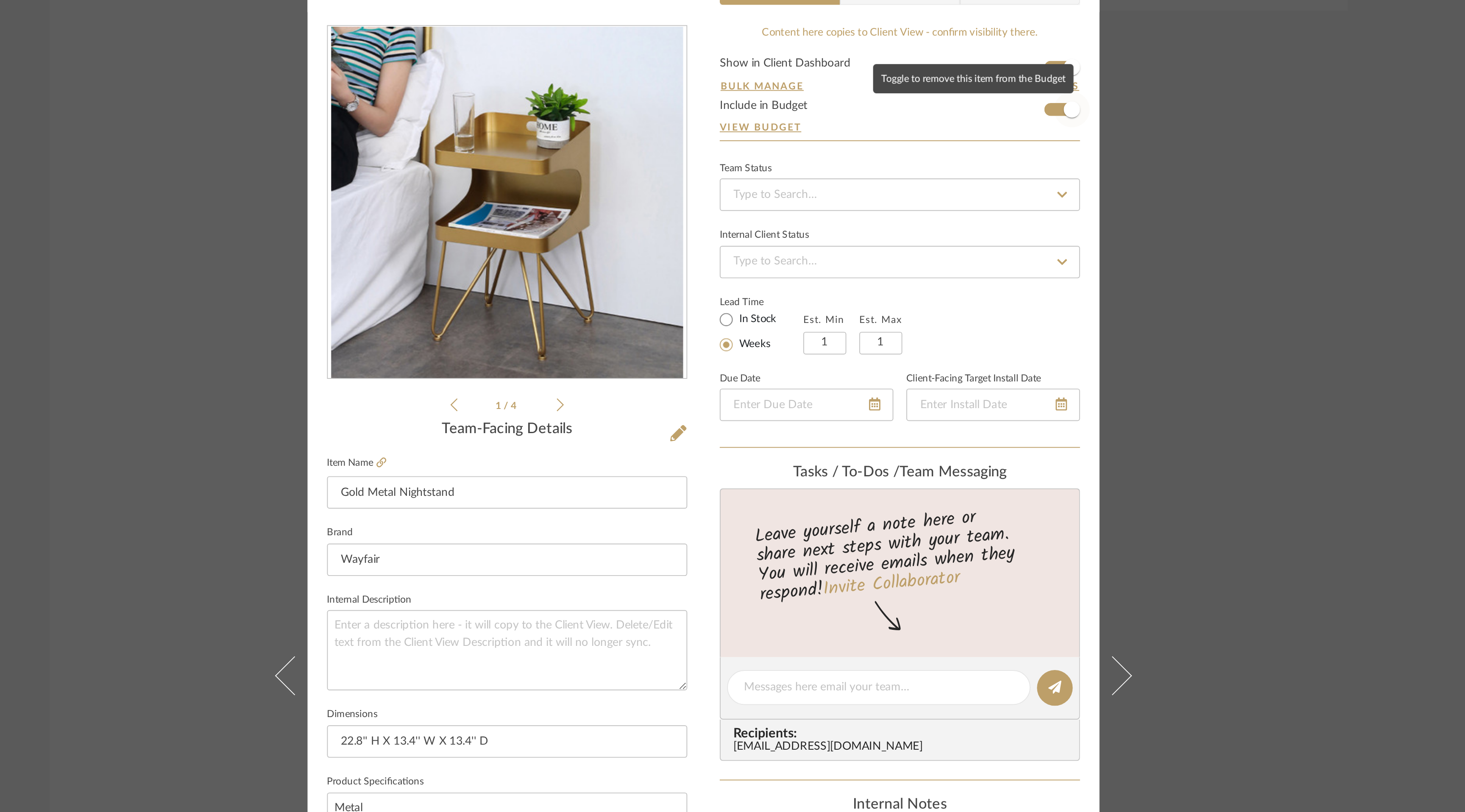
click at [915, 113] on span "button" at bounding box center [925, 113] width 19 height 19
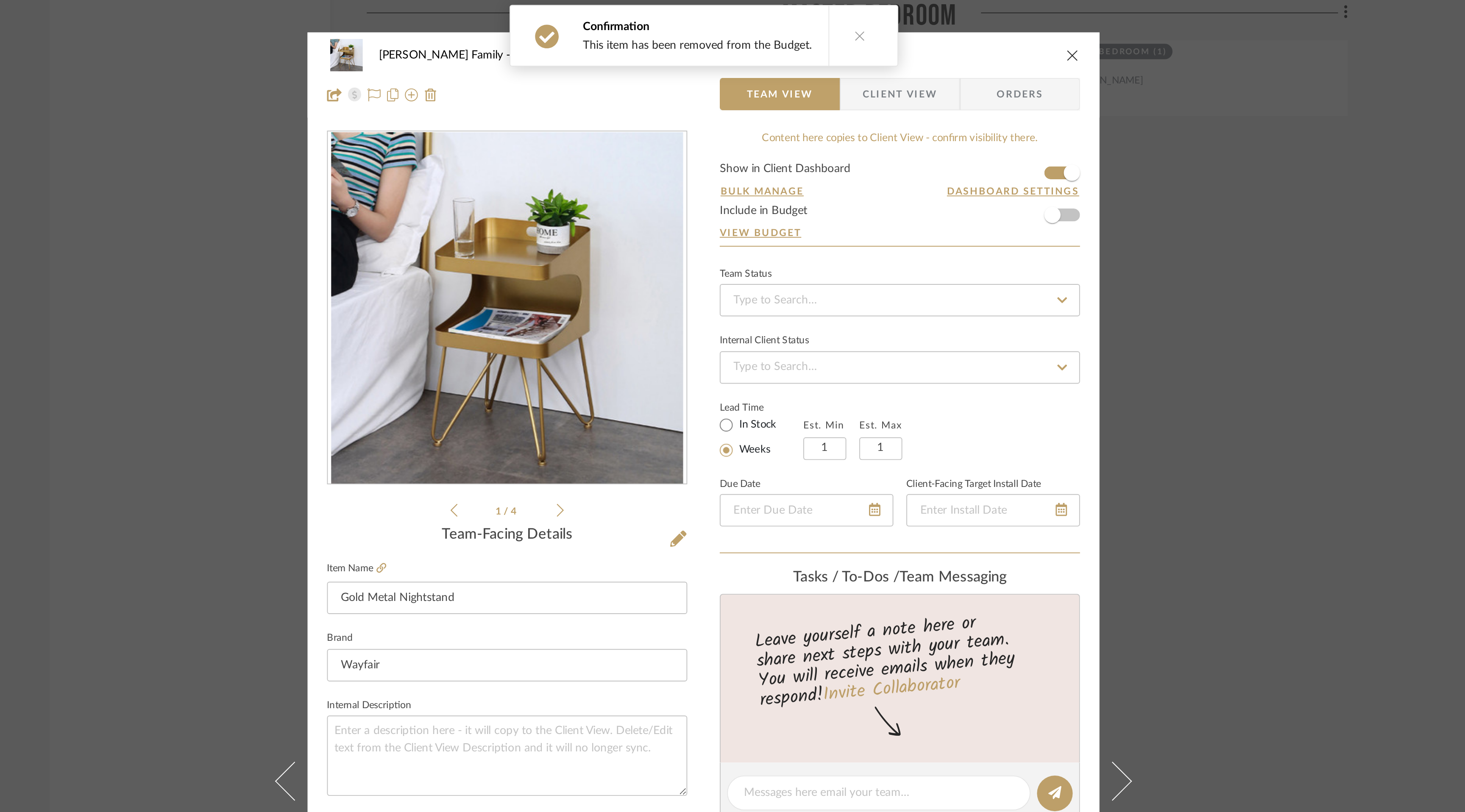
click at [924, 30] on icon "close" at bounding box center [925, 29] width 6 height 6
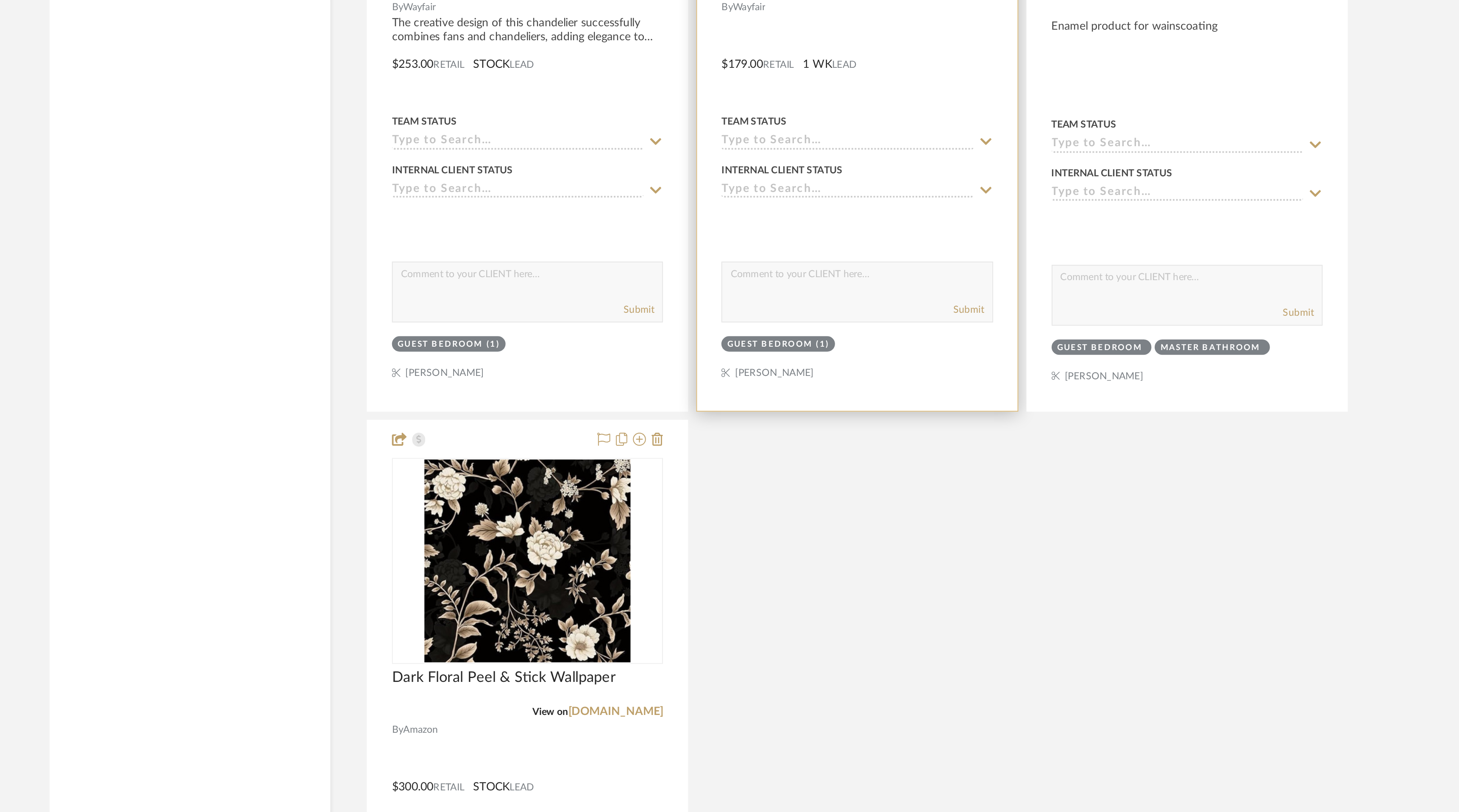
scroll to position [6416, 0]
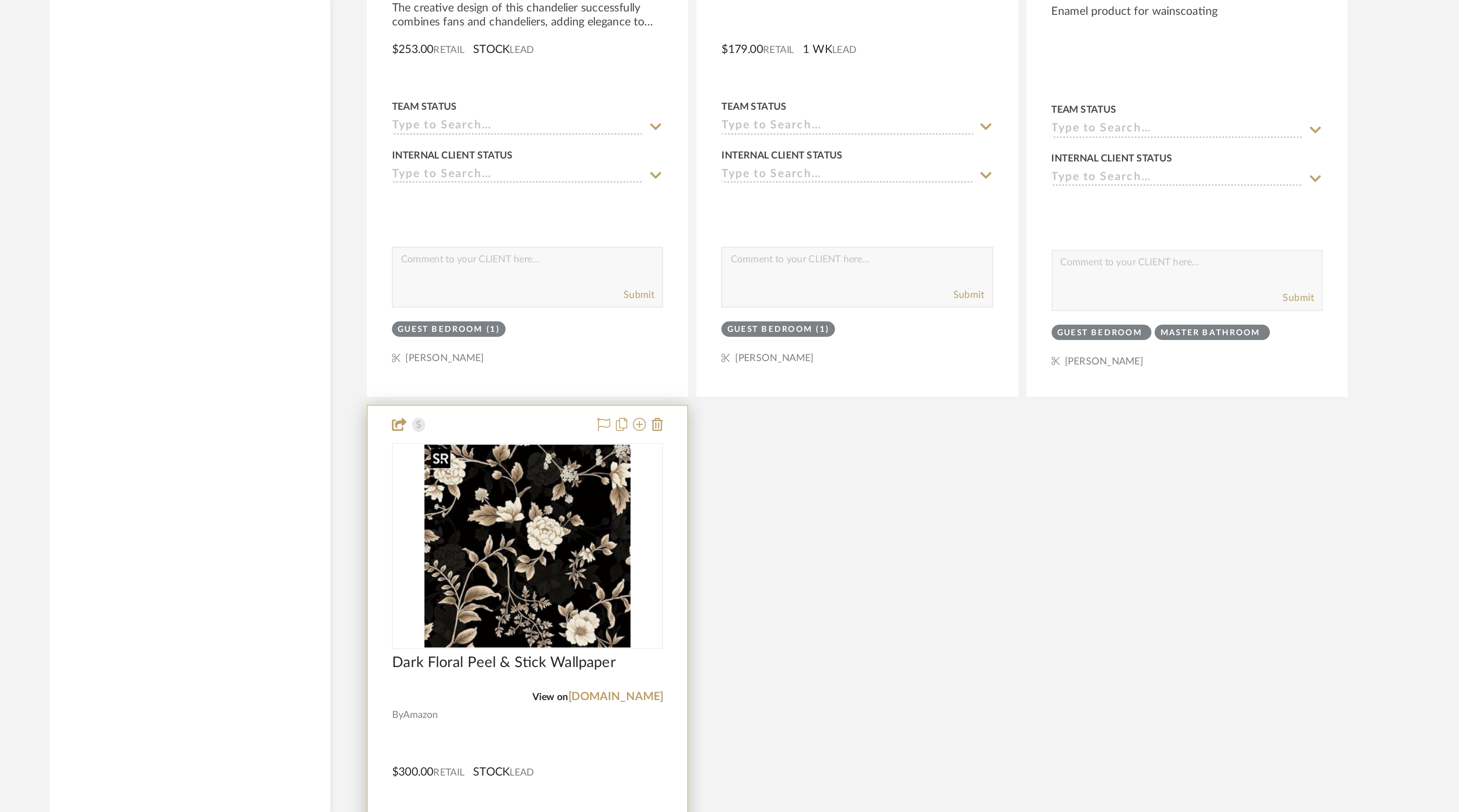
click at [642, 681] on div at bounding box center [640, 673] width 141 height 107
click at [655, 673] on img "0" at bounding box center [640, 673] width 107 height 106
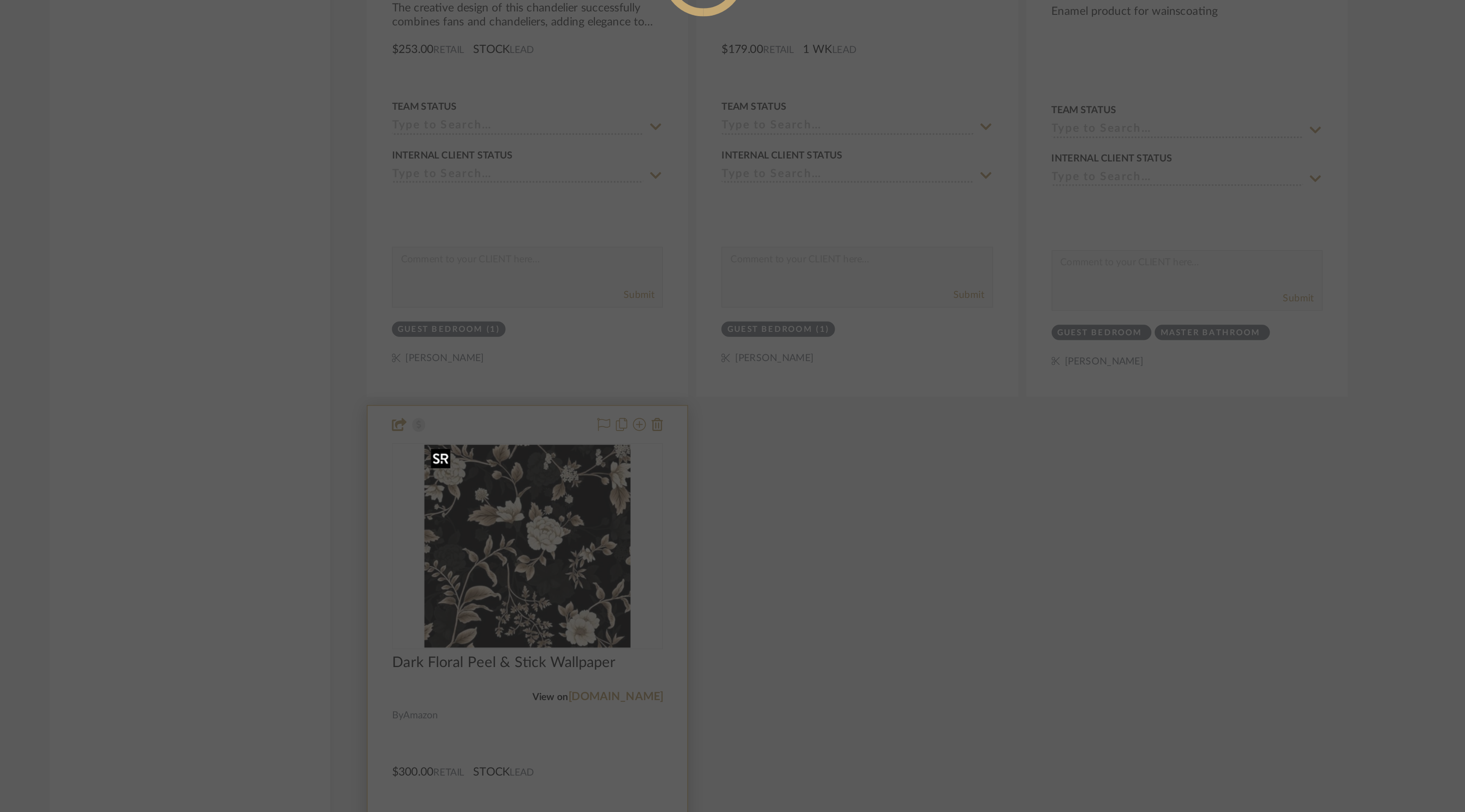
scroll to position [0, 0]
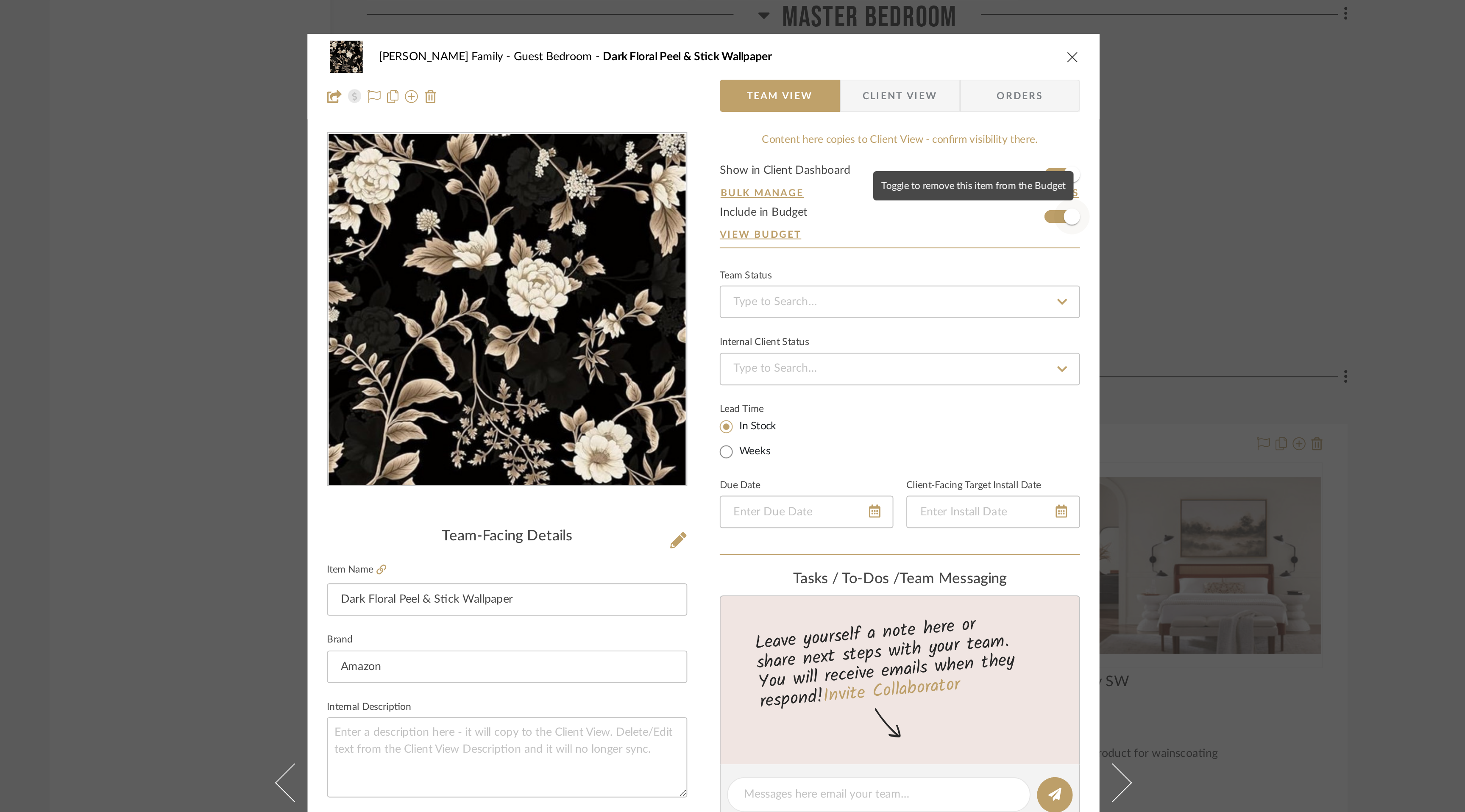
click at [915, 112] on span "button" at bounding box center [925, 113] width 19 height 19
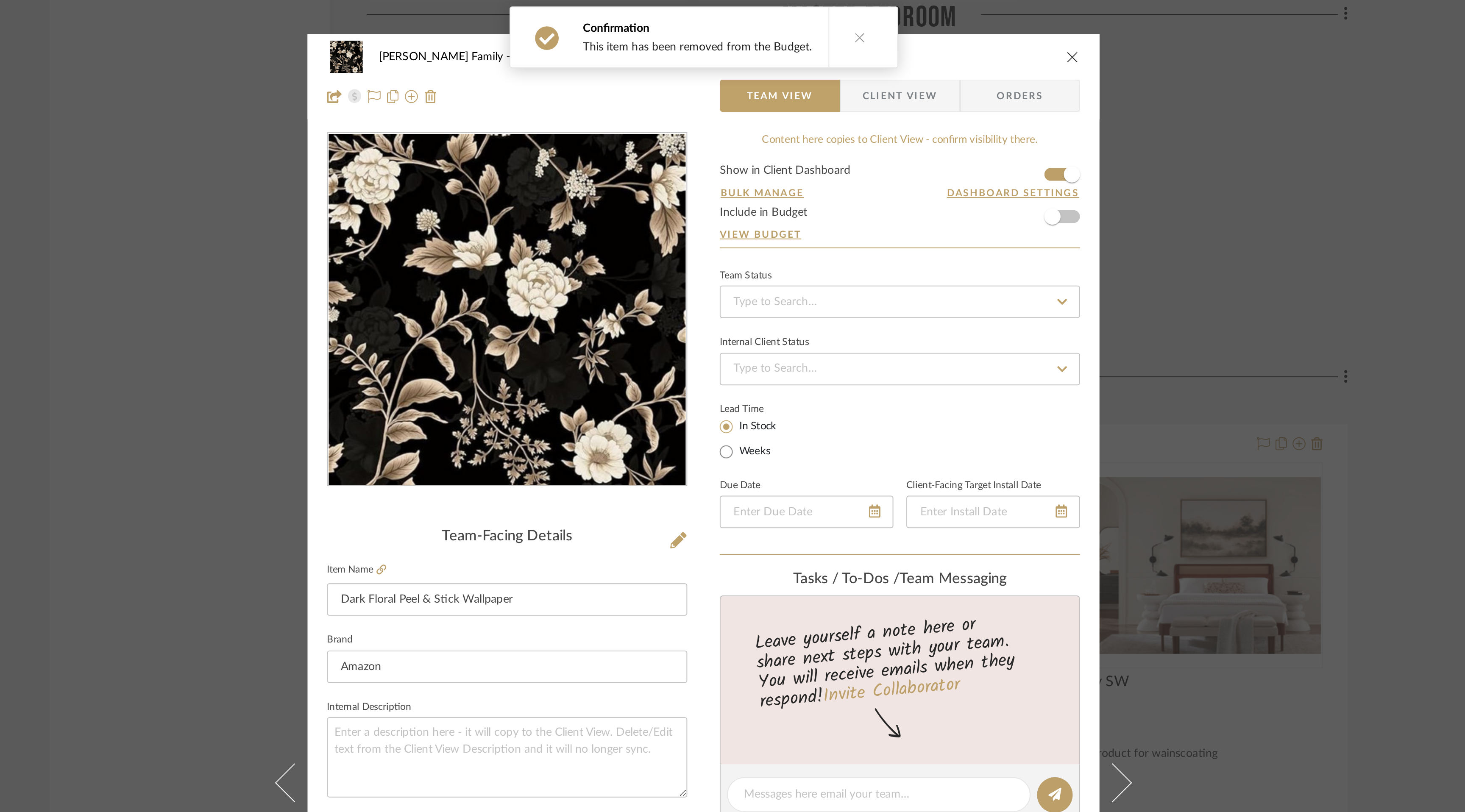
click at [922, 30] on icon "close" at bounding box center [925, 29] width 6 height 6
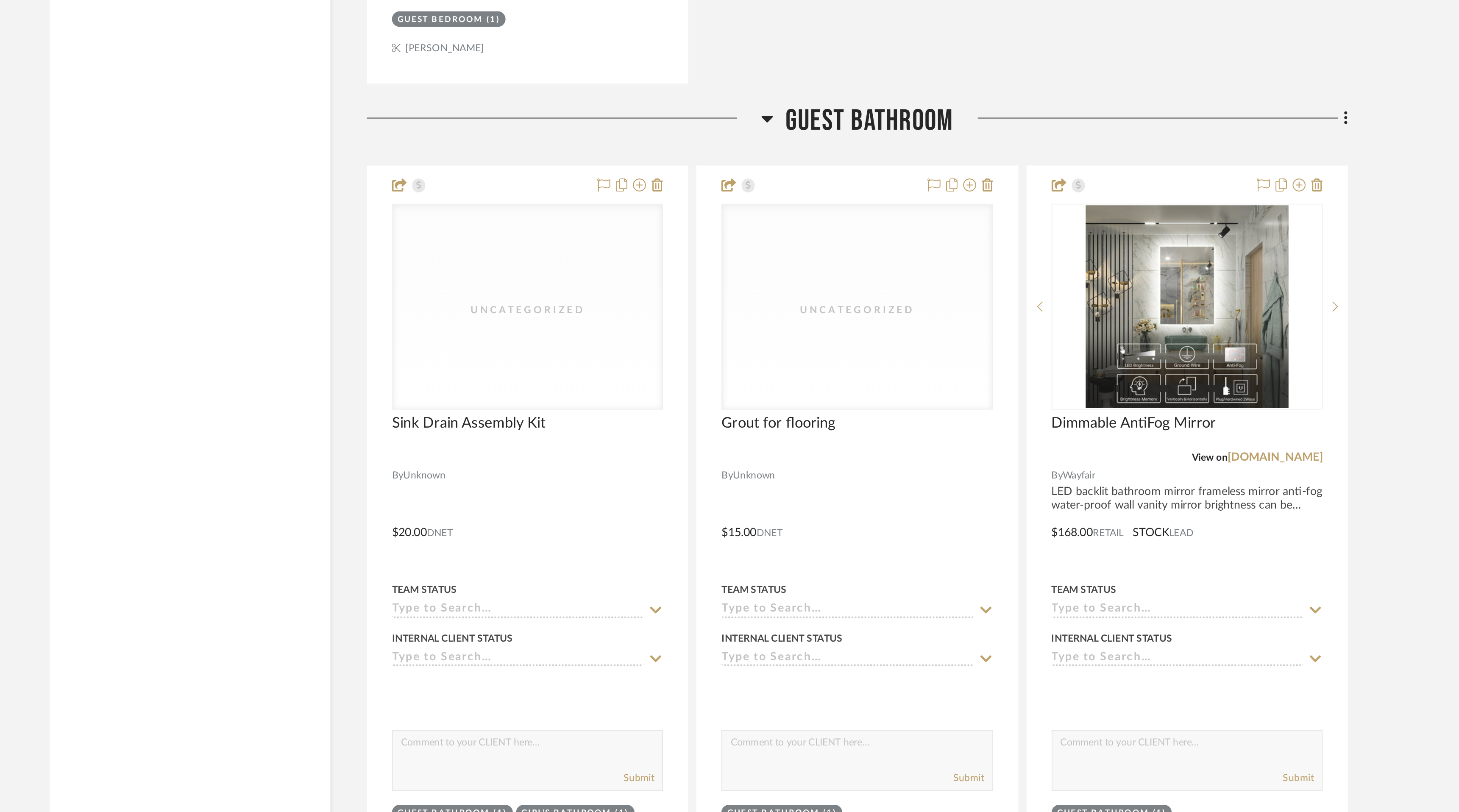
scroll to position [6958, 0]
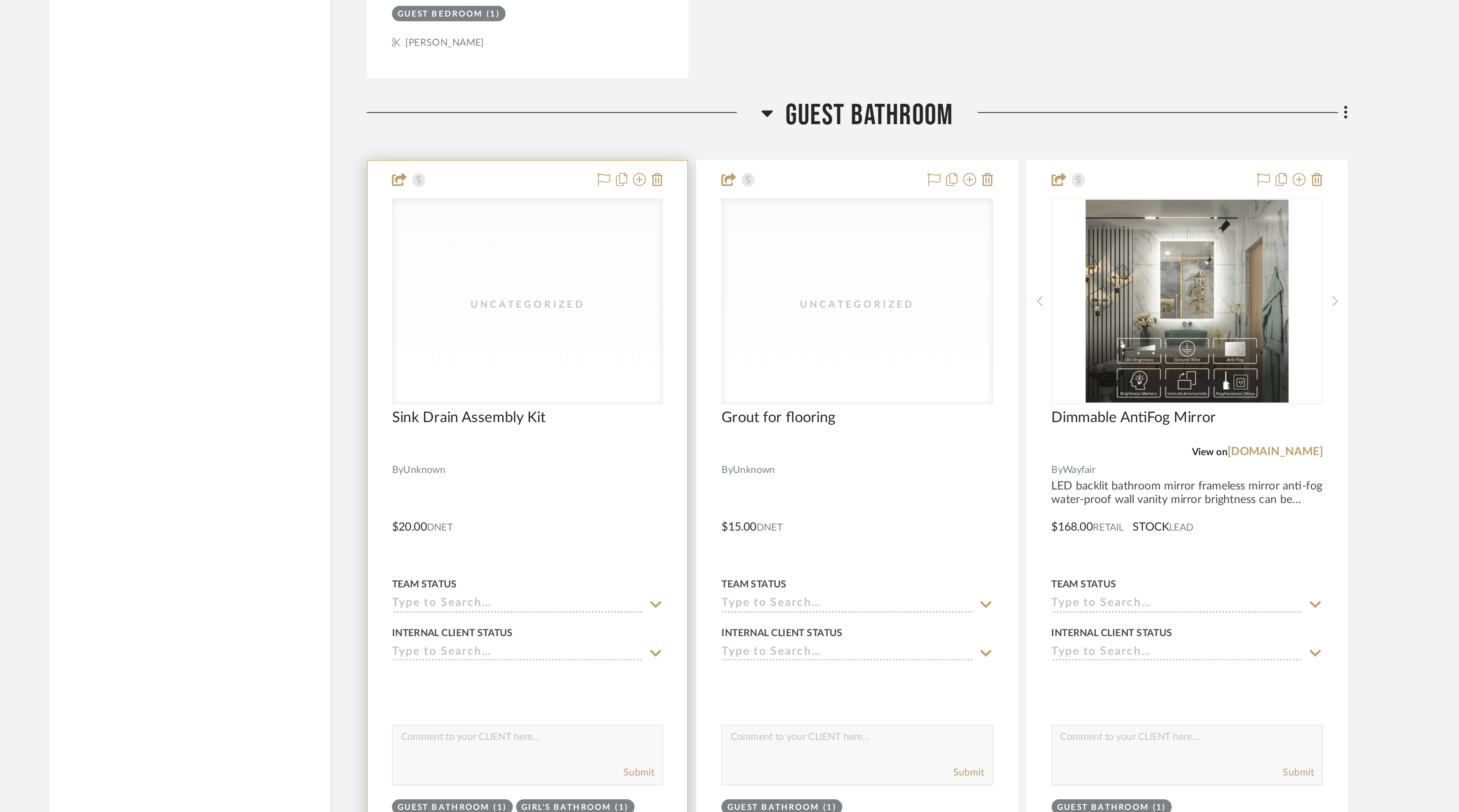
click at [642, 550] on div "Uncategorized" at bounding box center [640, 545] width 141 height 107
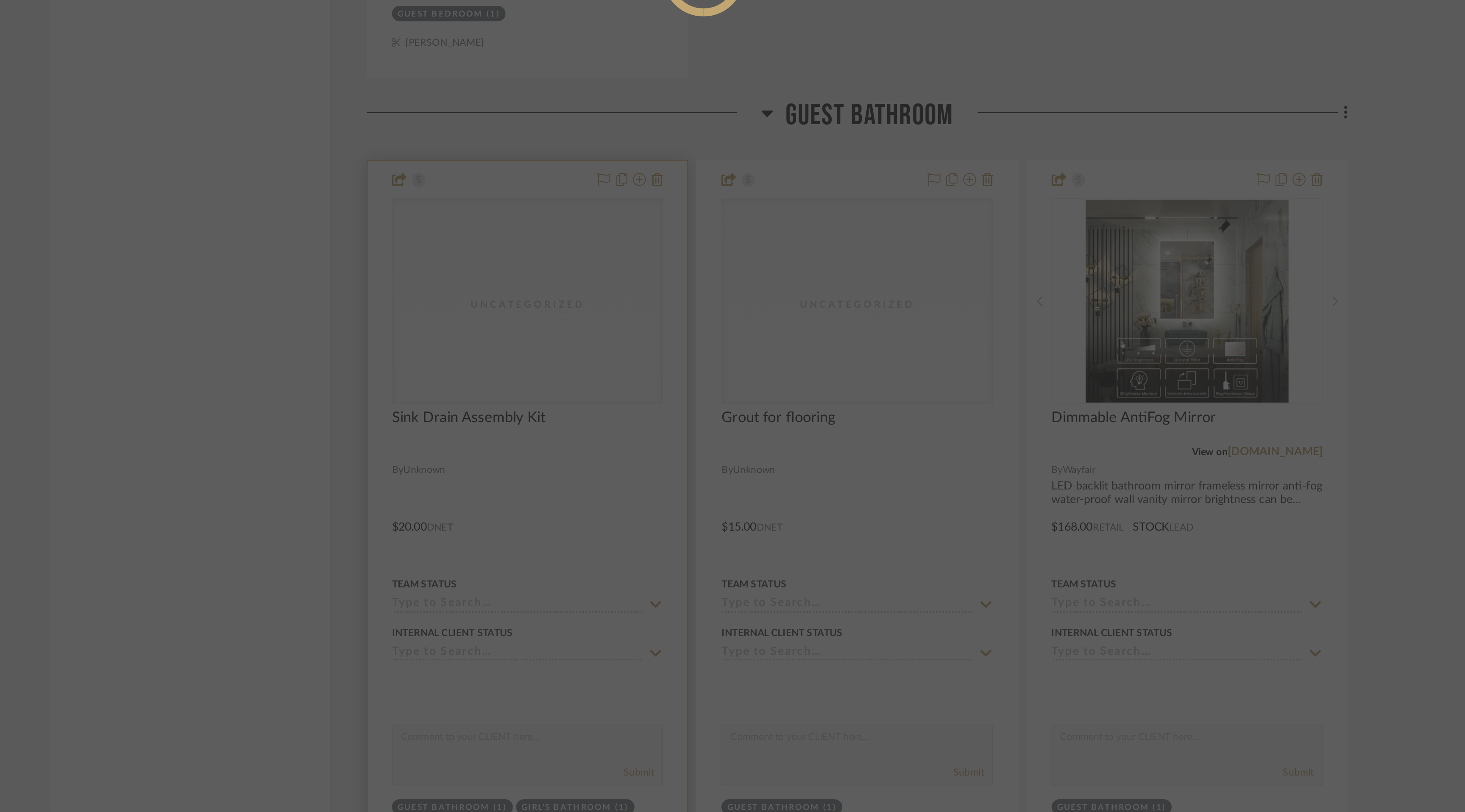
scroll to position [0, 0]
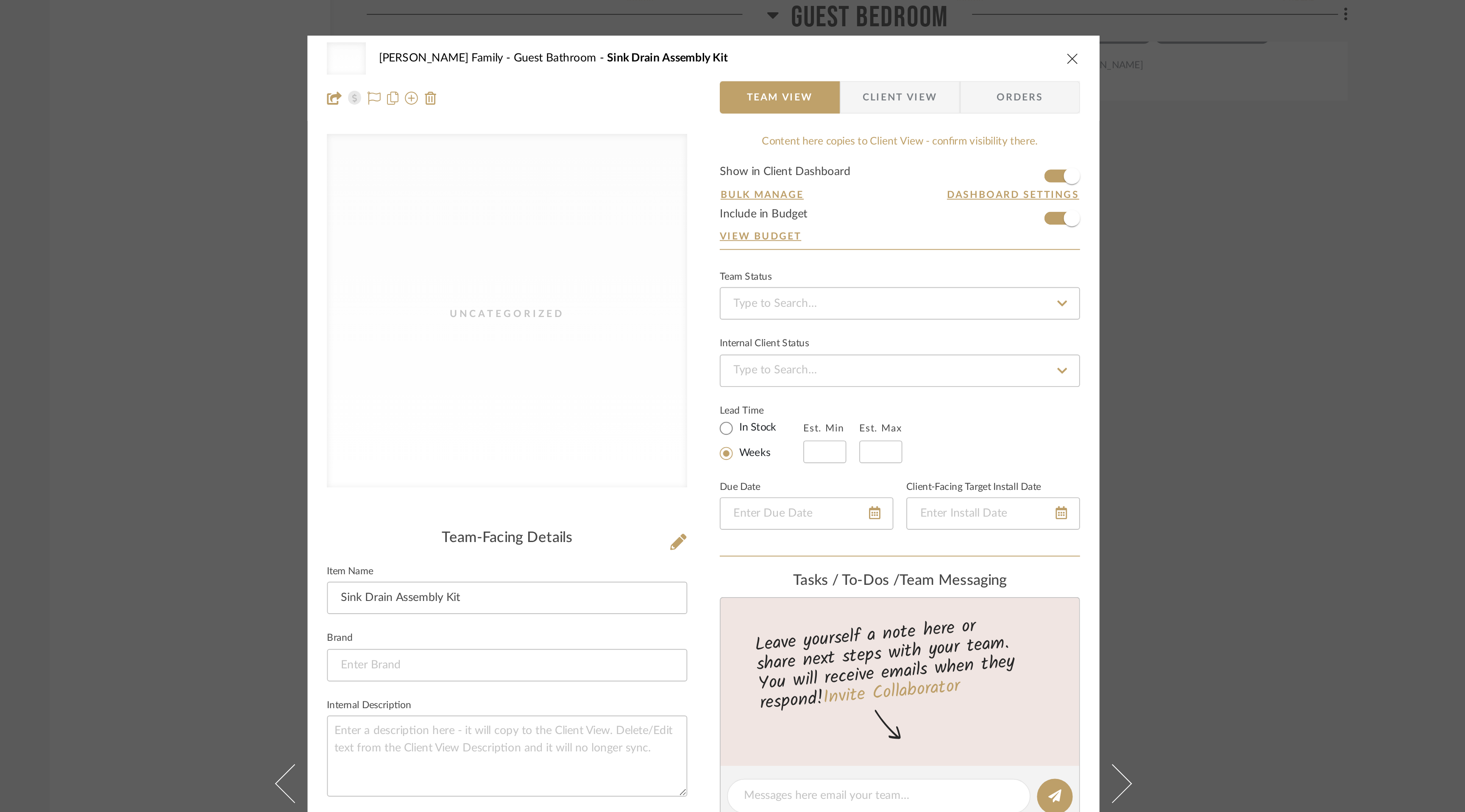
click at [912, 114] on form "Show in Client Dashboard Bulk Manage Dashboard Settings Include in Budget View …" at bounding box center [835, 108] width 188 height 43
click at [915, 117] on span "button" at bounding box center [925, 114] width 19 height 19
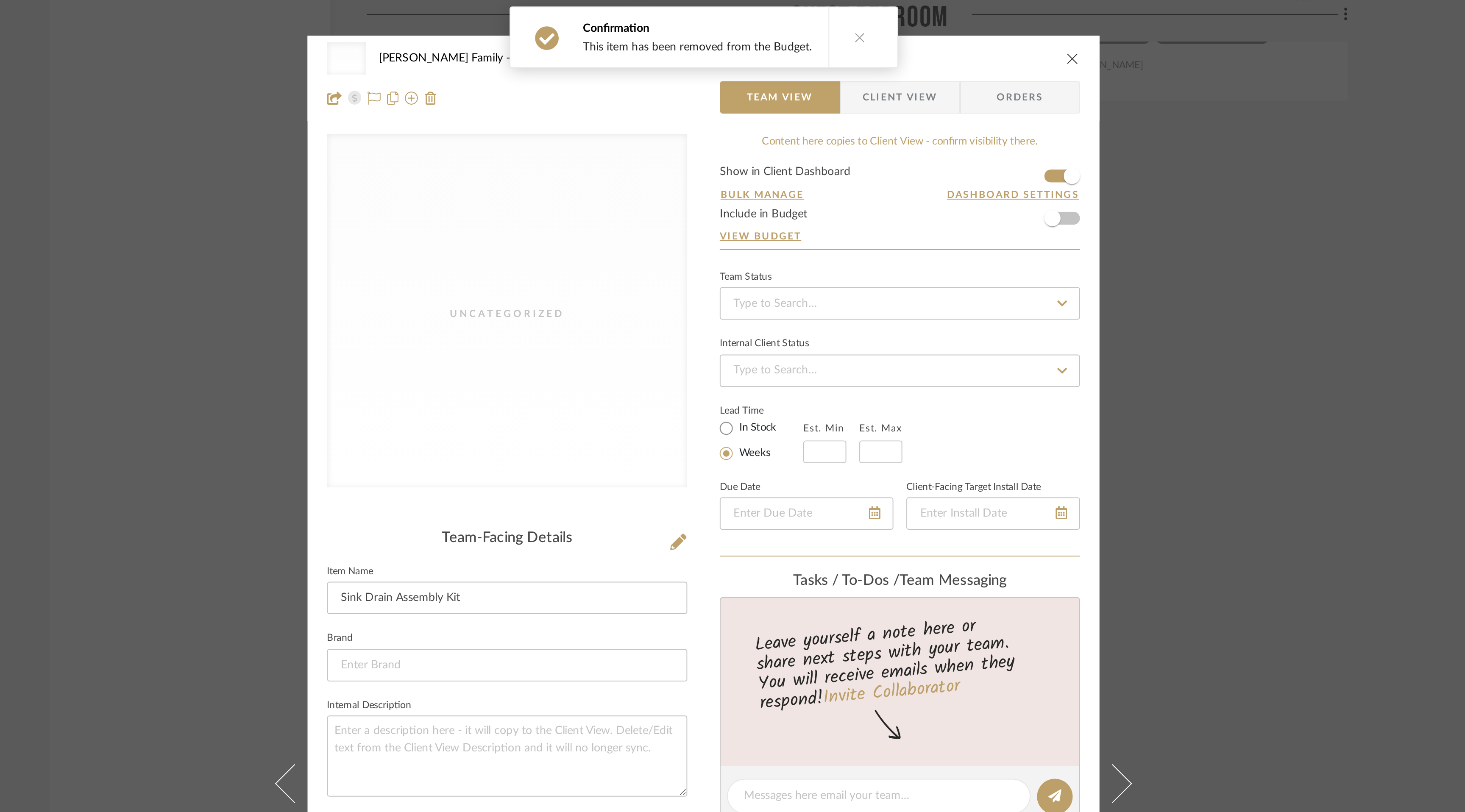
click at [922, 30] on icon "close" at bounding box center [925, 30] width 6 height 6
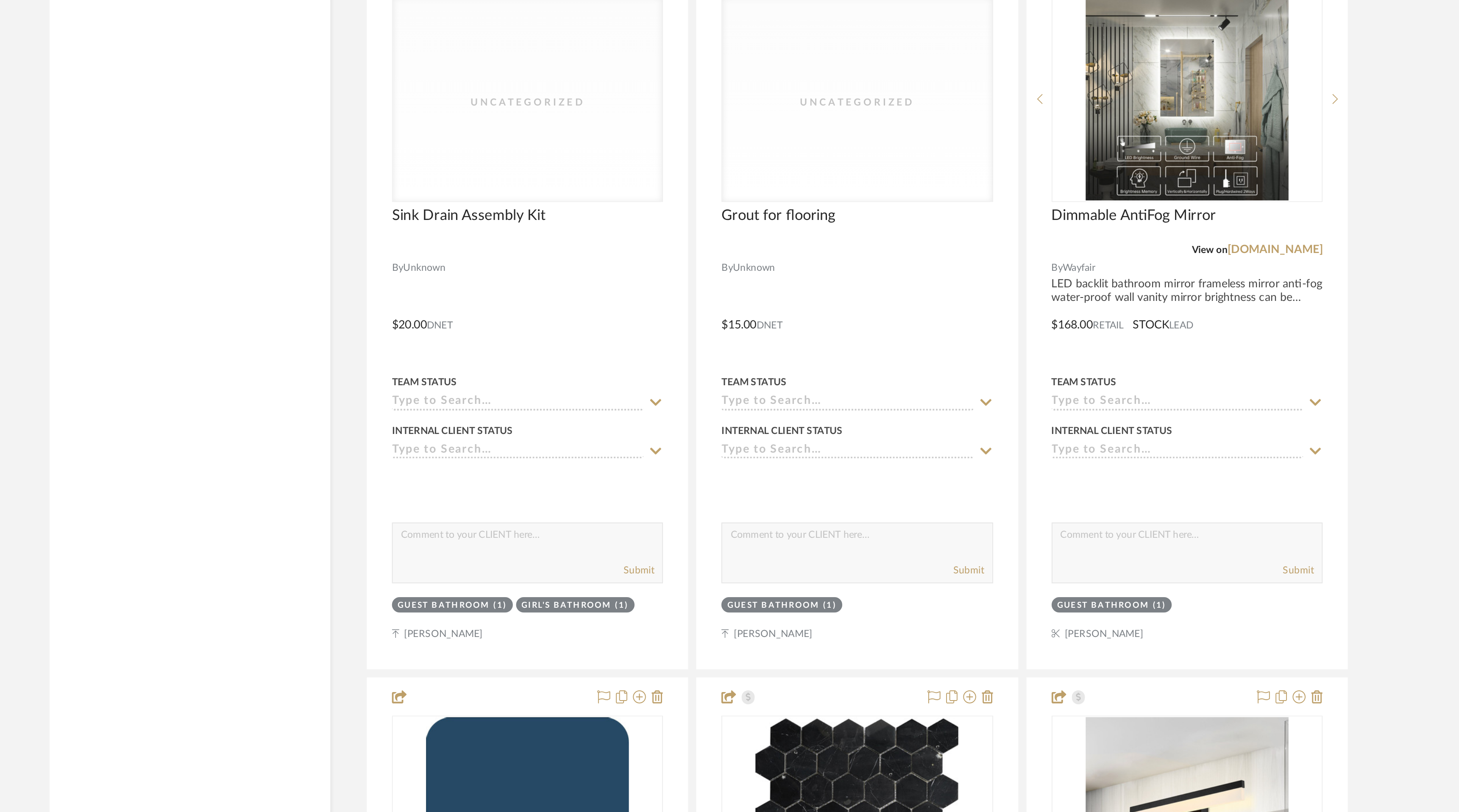
scroll to position [7064, 0]
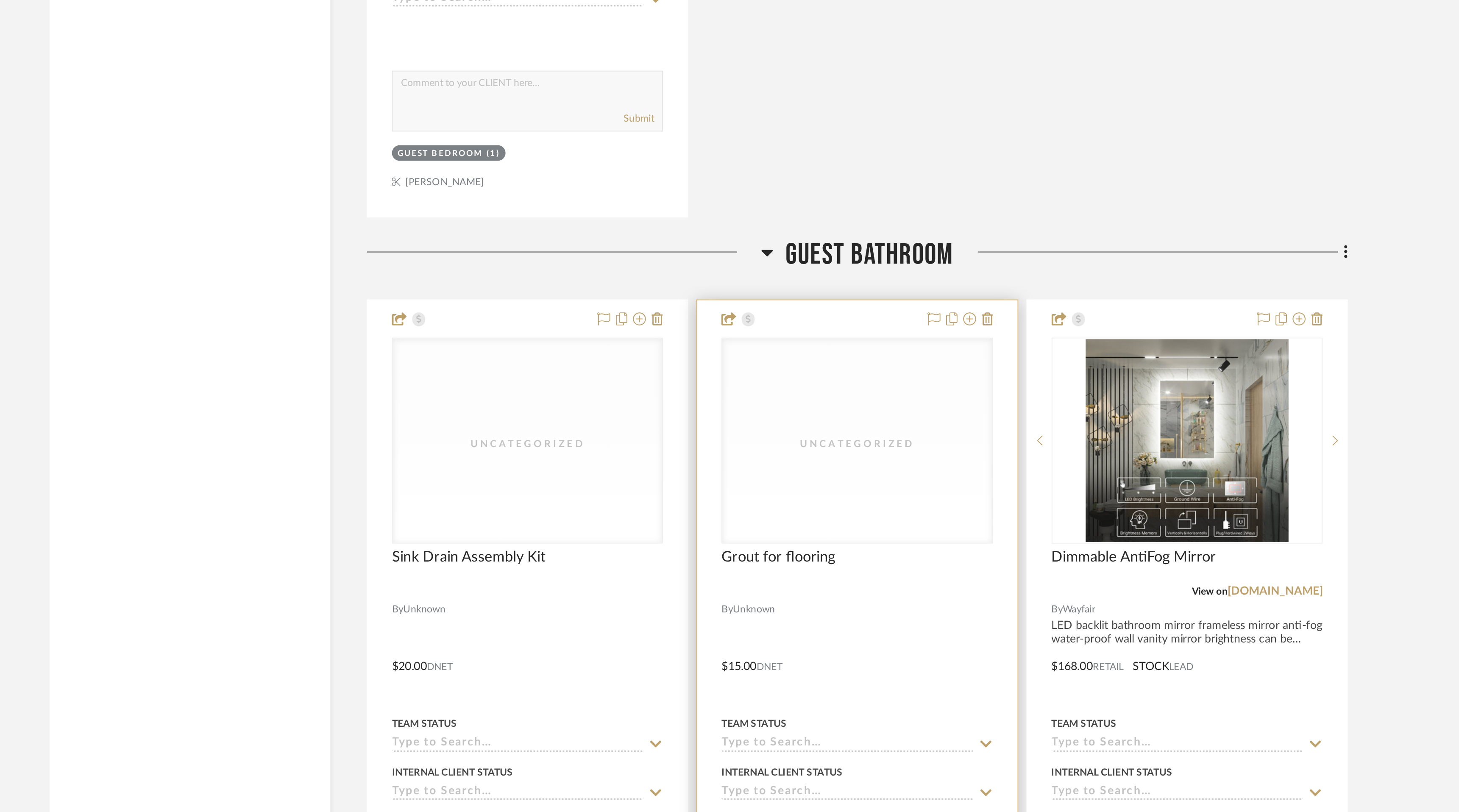
click at [799, 443] on div "Uncategorized" at bounding box center [813, 441] width 85 height 9
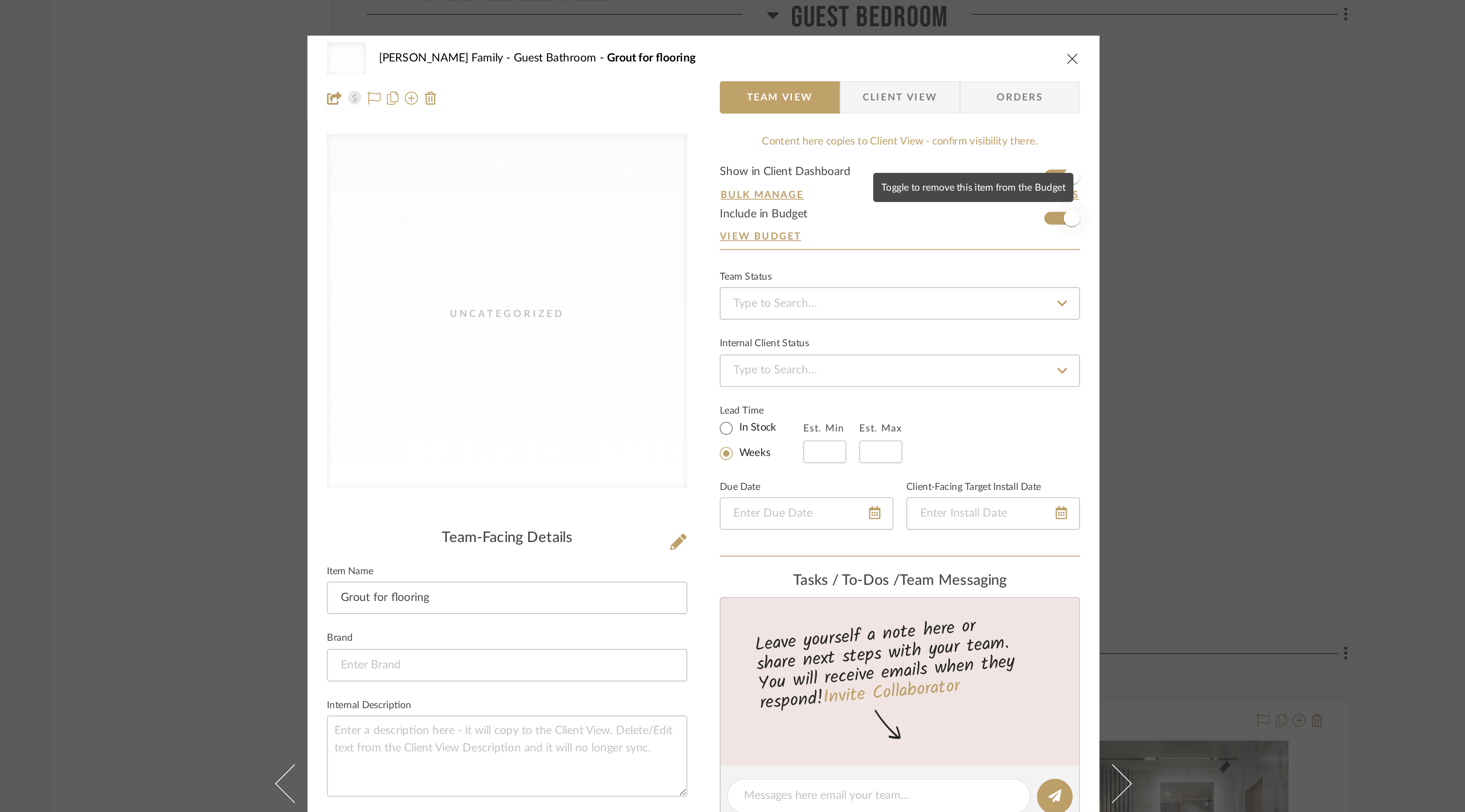
click at [915, 115] on span "button" at bounding box center [925, 114] width 19 height 19
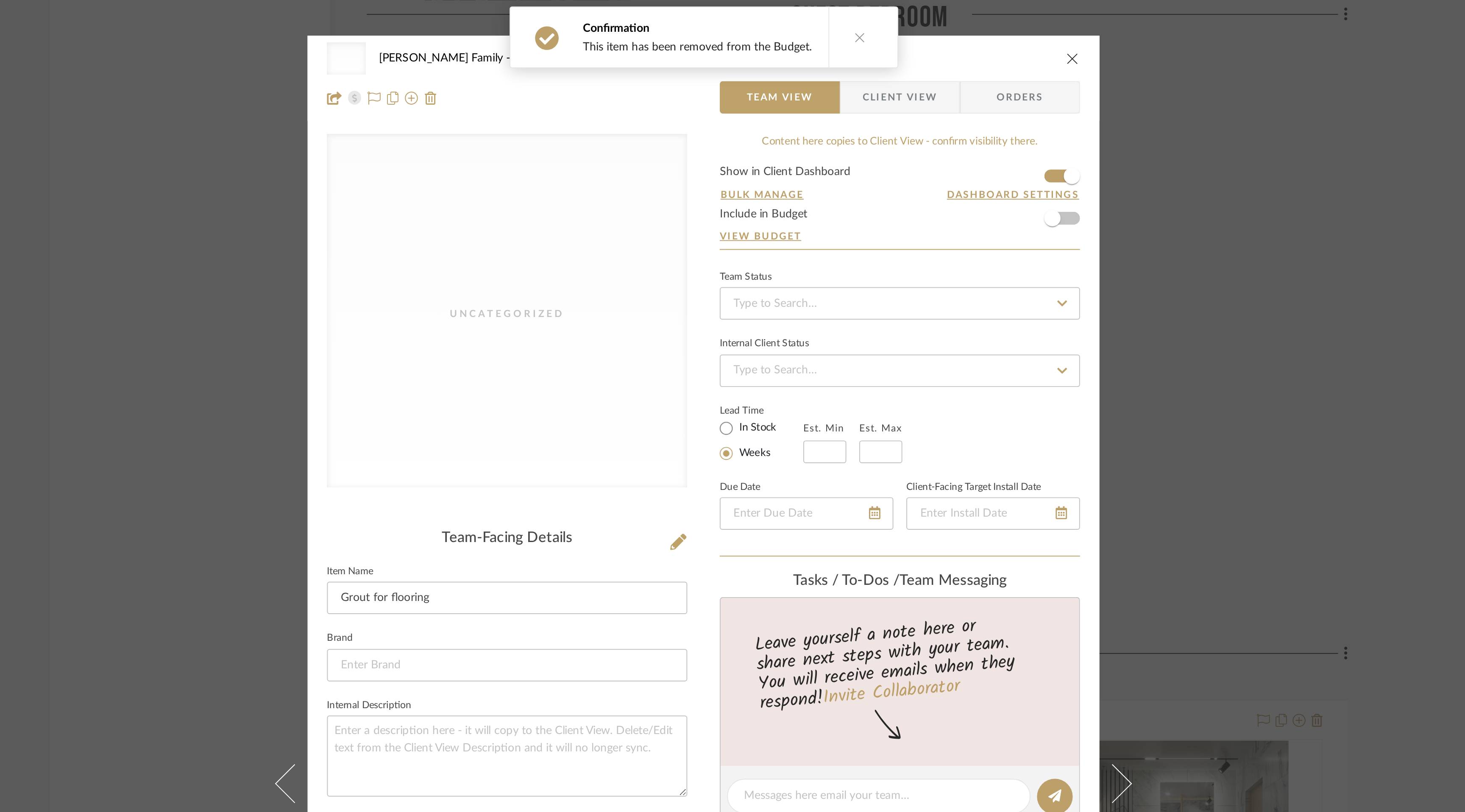
click at [923, 32] on icon "close" at bounding box center [925, 30] width 6 height 6
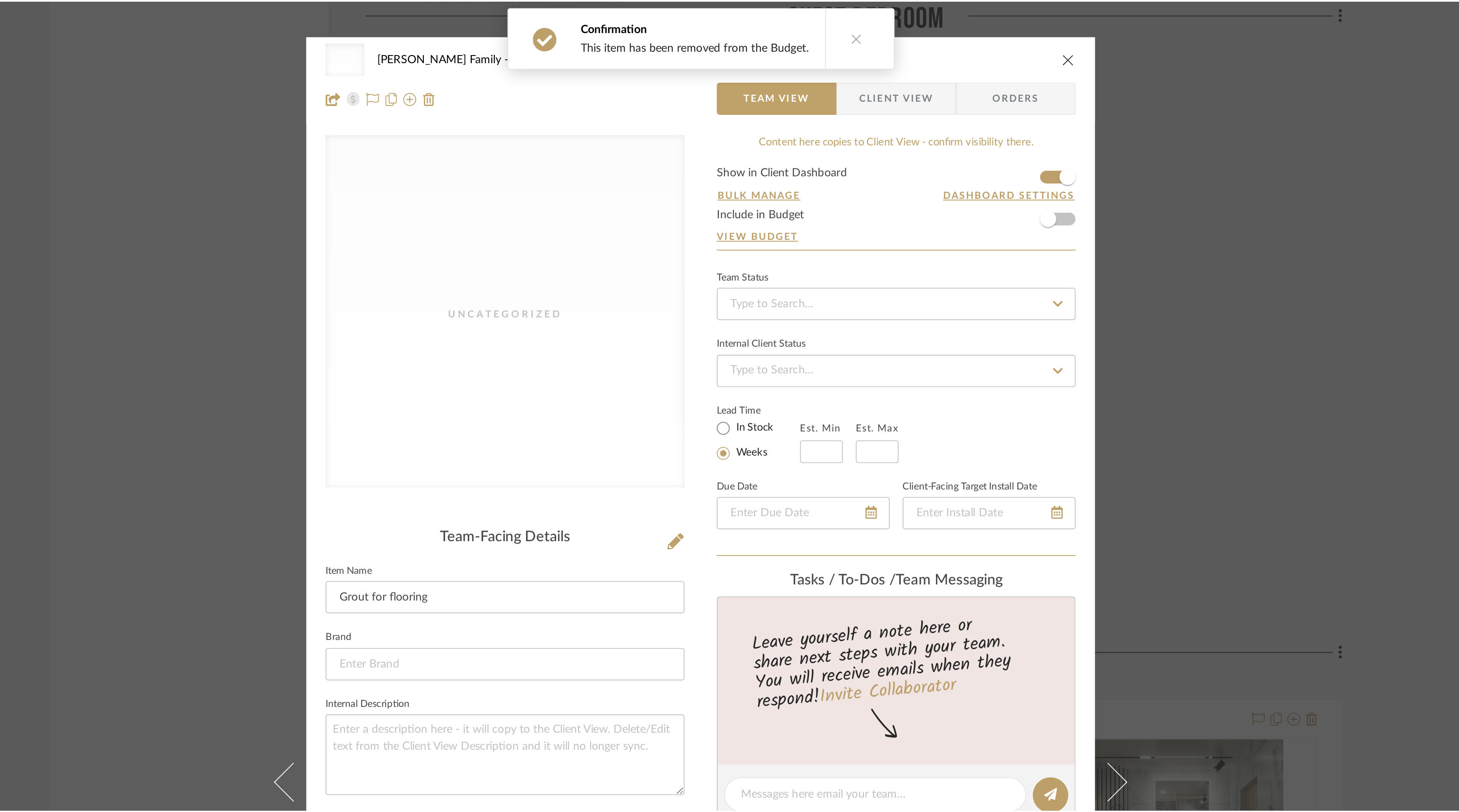
scroll to position [7064, 0]
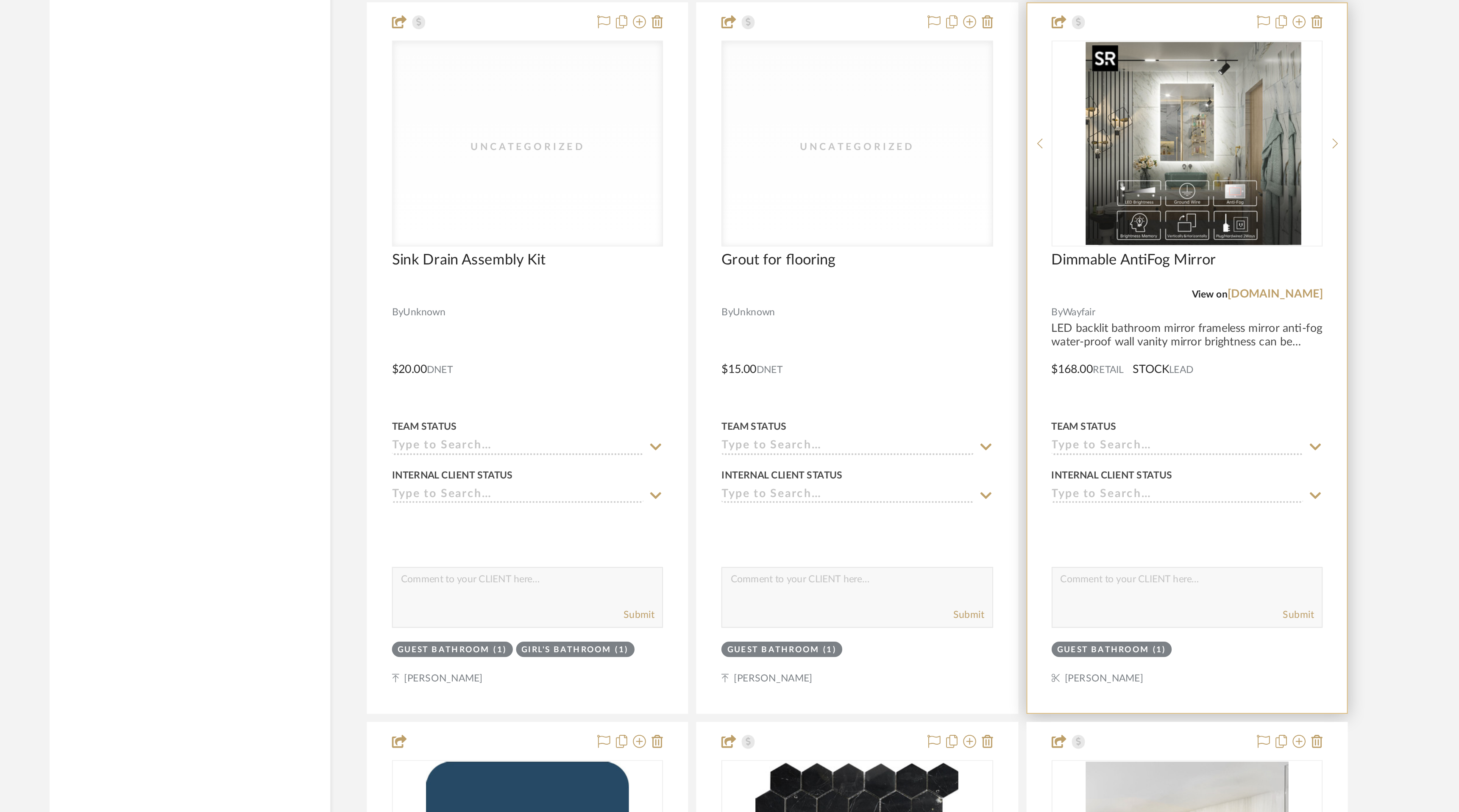
click at [986, 447] on div at bounding box center [985, 439] width 141 height 107
click at [944, 469] on img "0" at bounding box center [984, 440] width 106 height 106
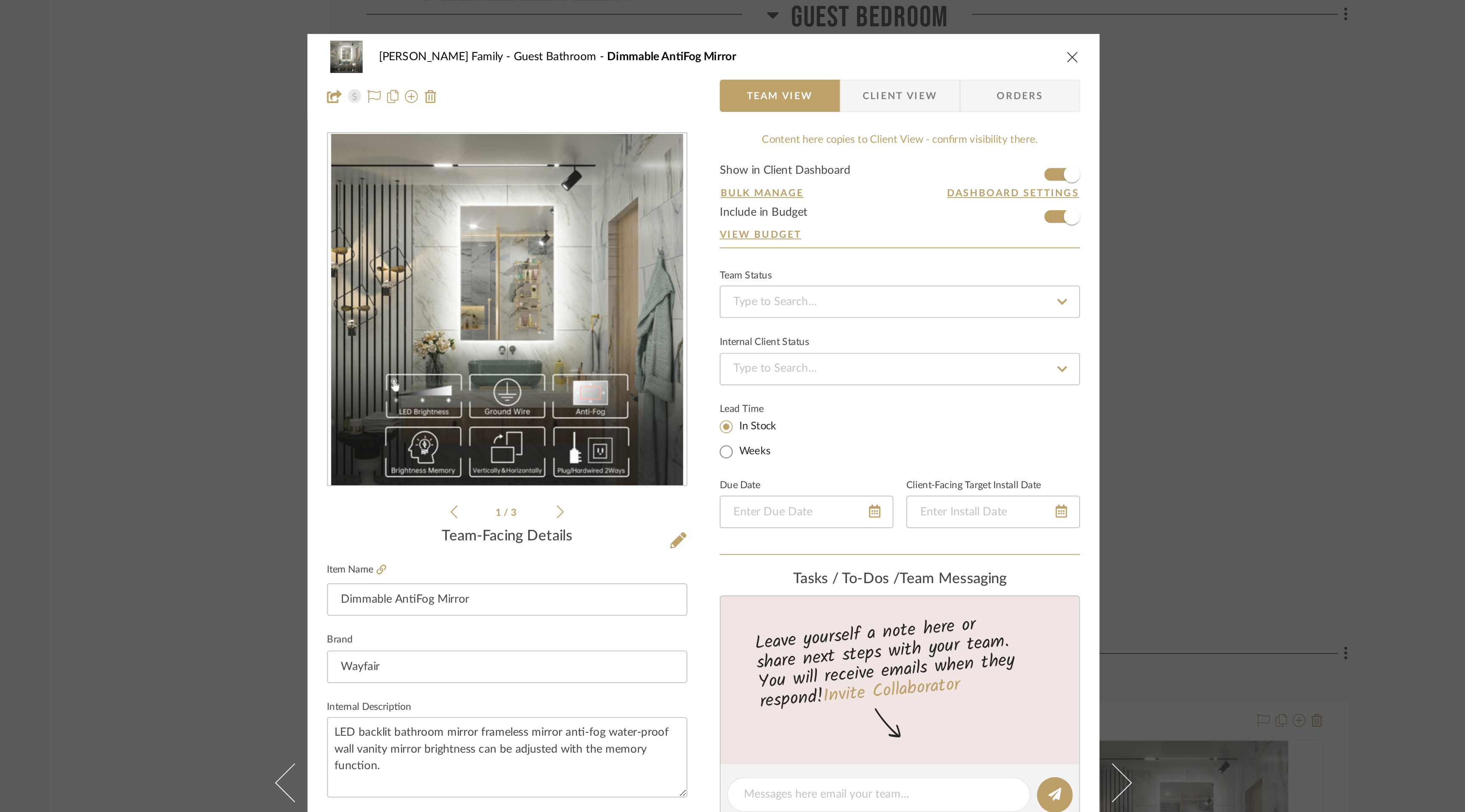
click at [911, 115] on form "Show in Client Dashboard Bulk Manage Dashboard Settings Include in Budget View …" at bounding box center [835, 107] width 188 height 43
click at [915, 115] on span "button" at bounding box center [925, 113] width 19 height 19
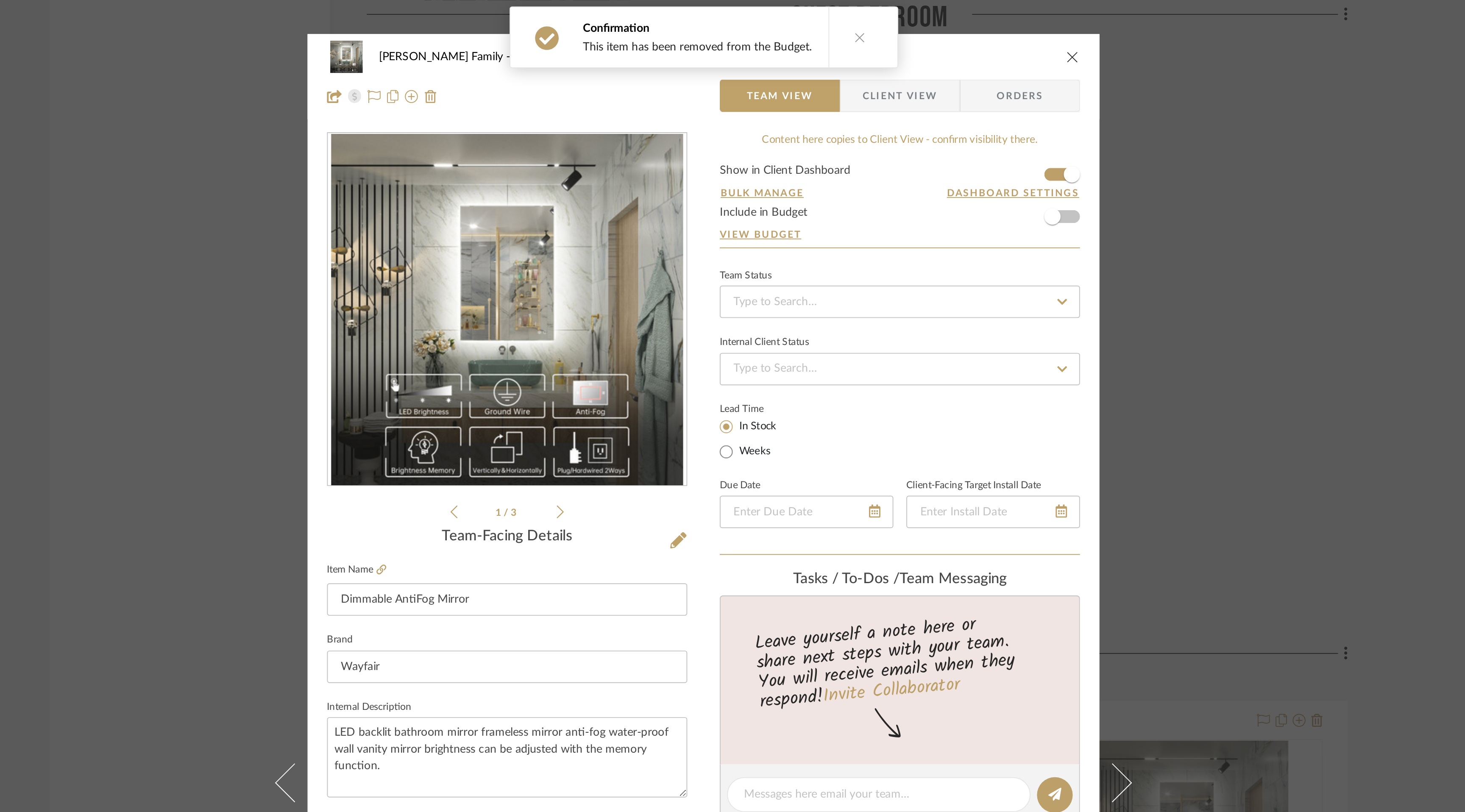
click at [924, 32] on icon "close" at bounding box center [925, 29] width 6 height 6
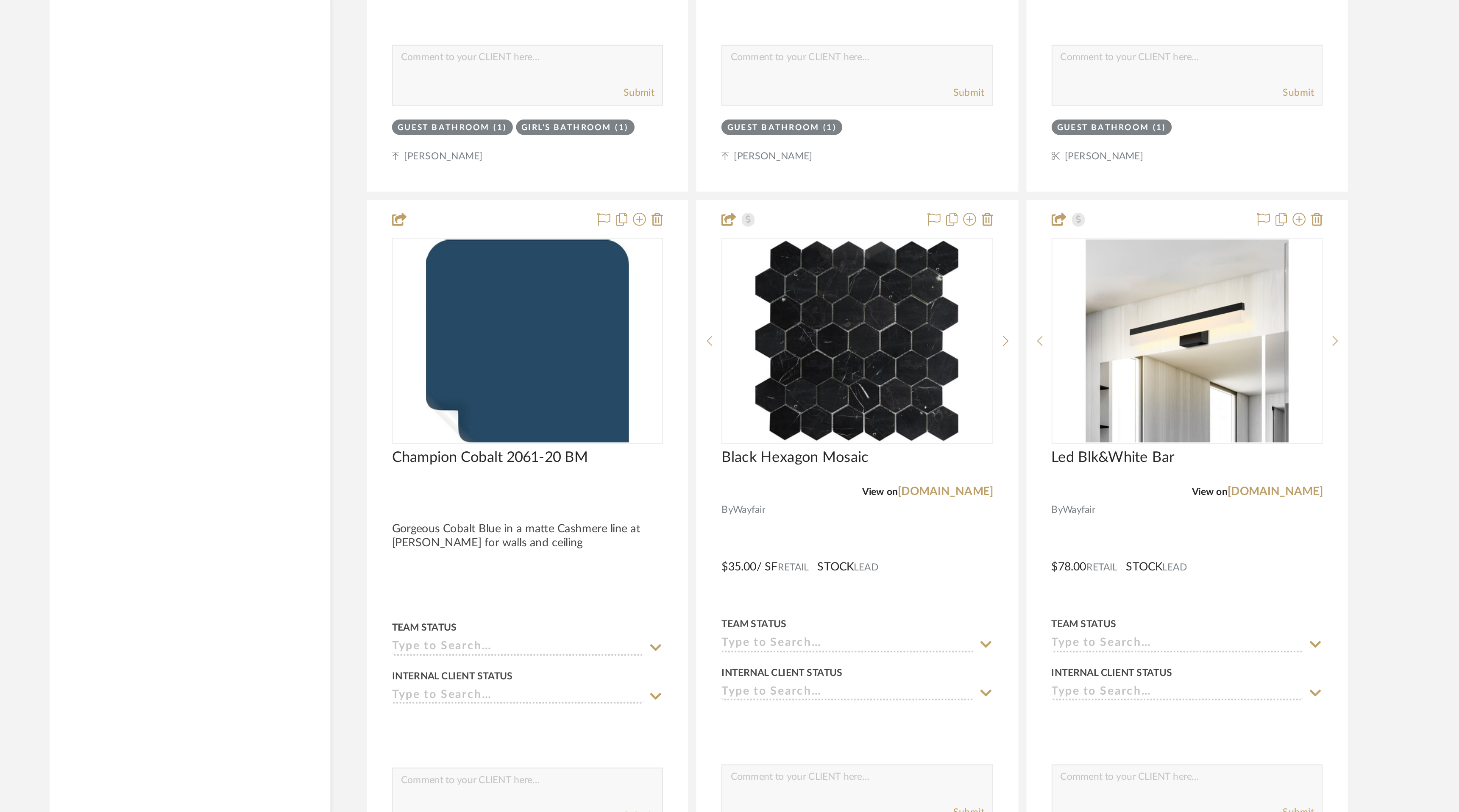
scroll to position [7326, 0]
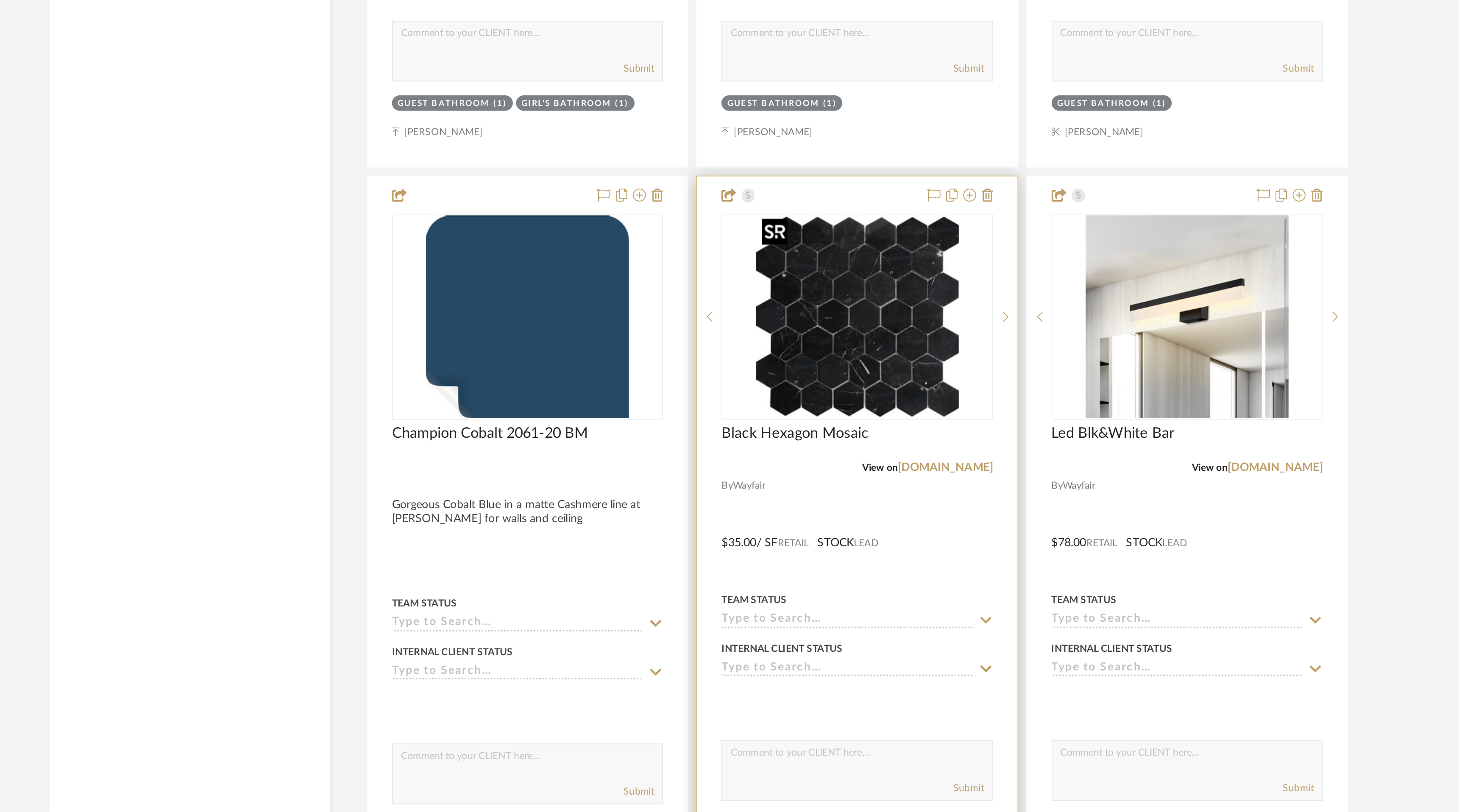
click at [816, 578] on img "0" at bounding box center [812, 552] width 106 height 106
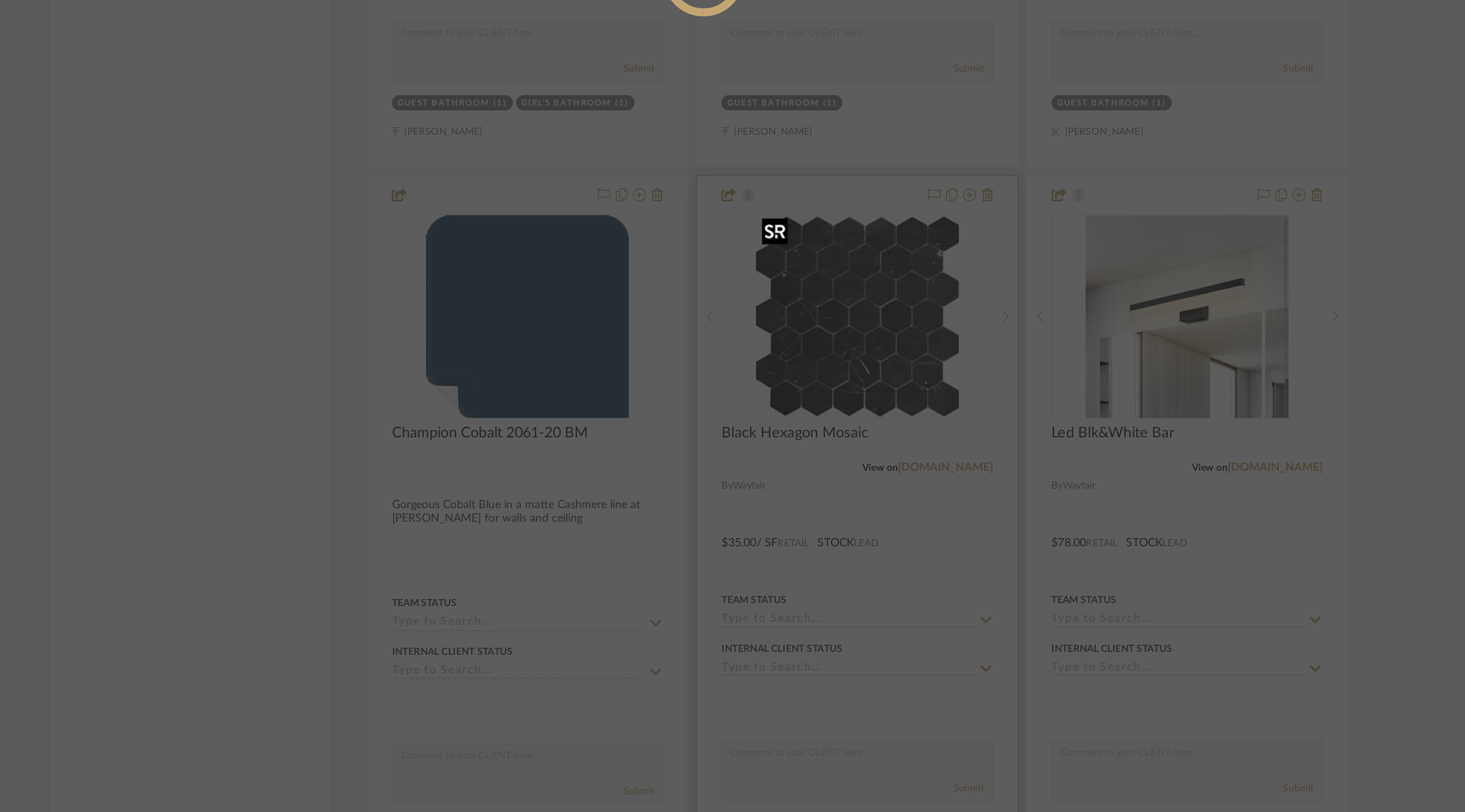
scroll to position [0, 0]
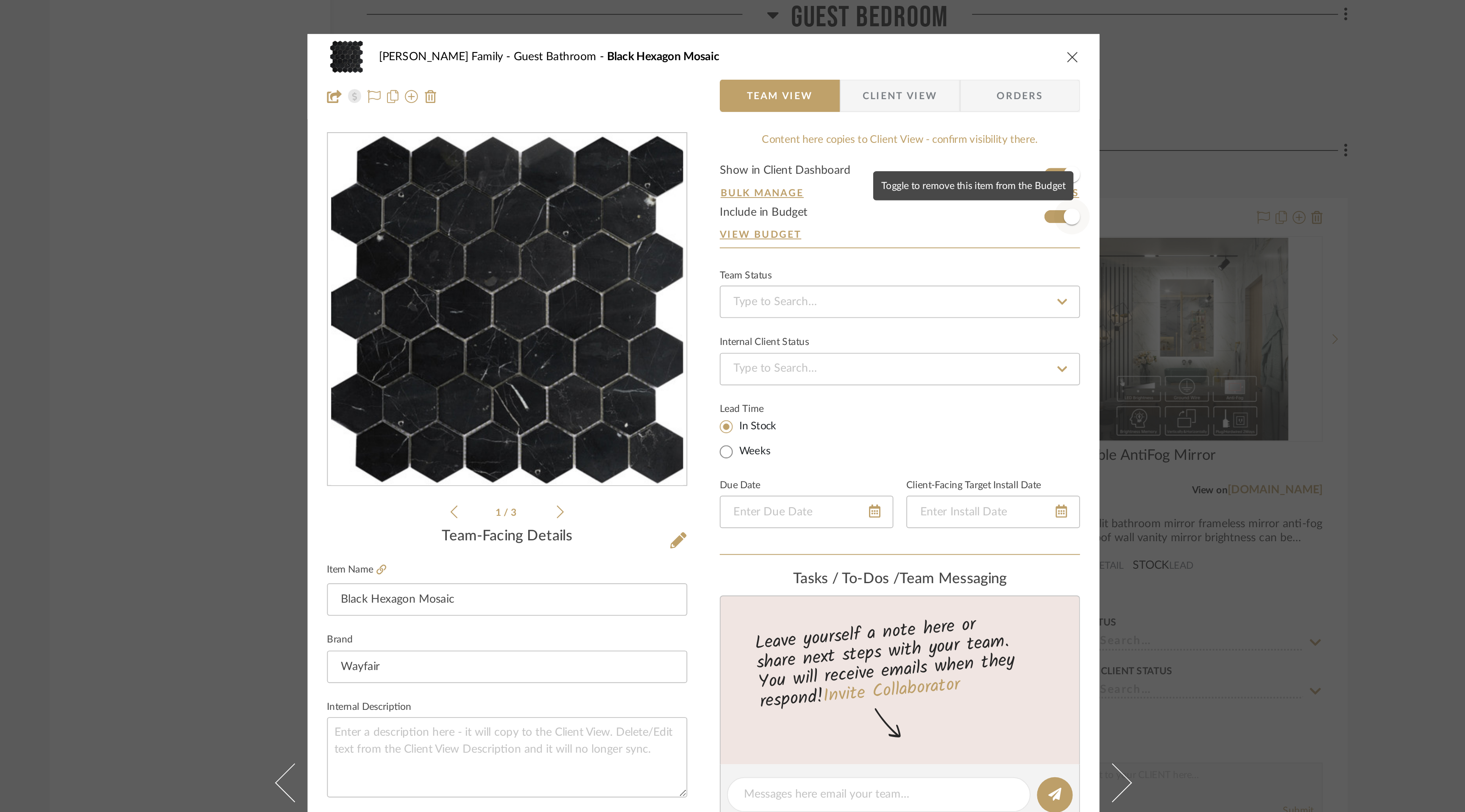
click at [915, 113] on span "button" at bounding box center [925, 113] width 19 height 19
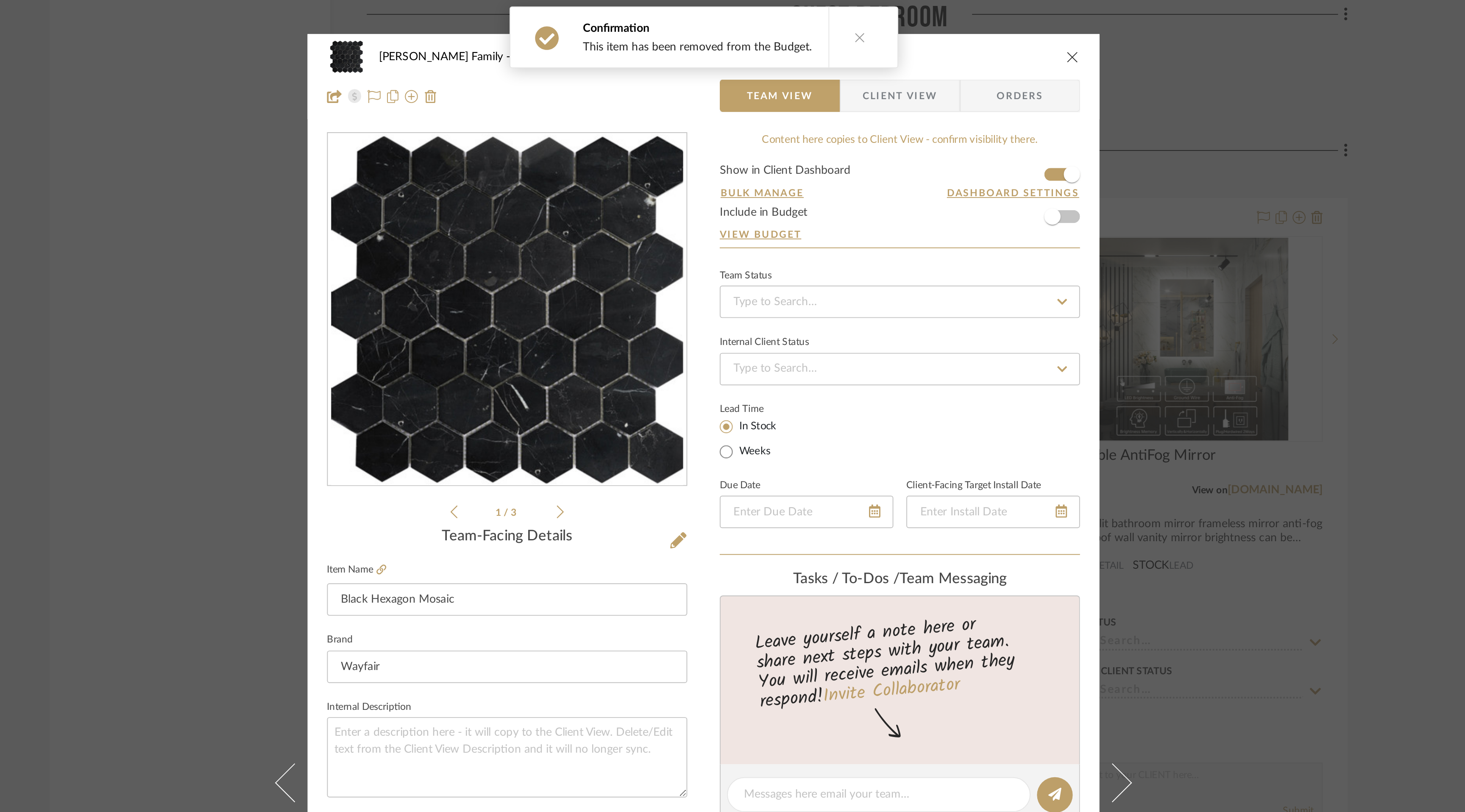
click at [923, 27] on icon "close" at bounding box center [925, 29] width 6 height 6
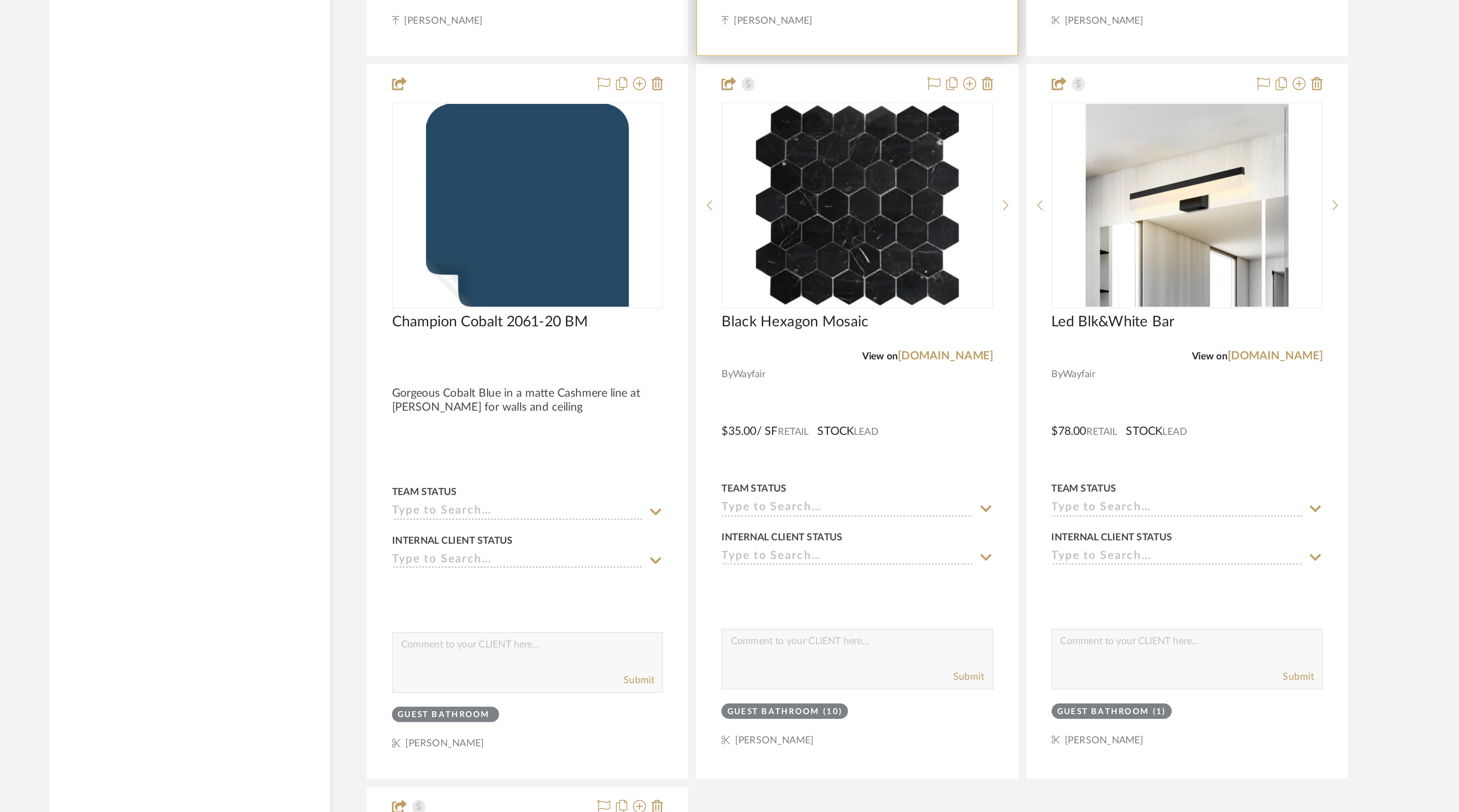
scroll to position [7396, 0]
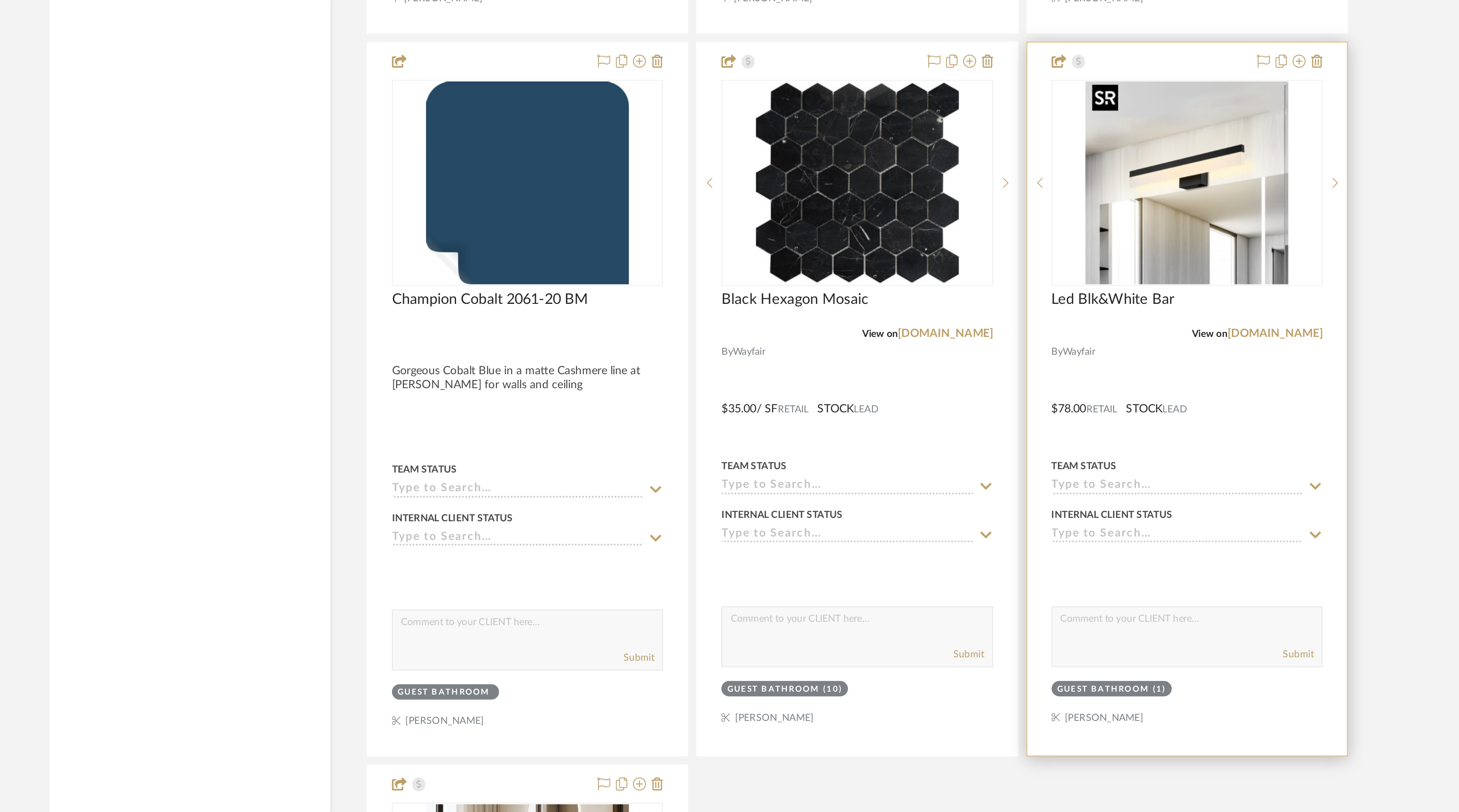
click at [989, 496] on img "0" at bounding box center [984, 482] width 106 height 106
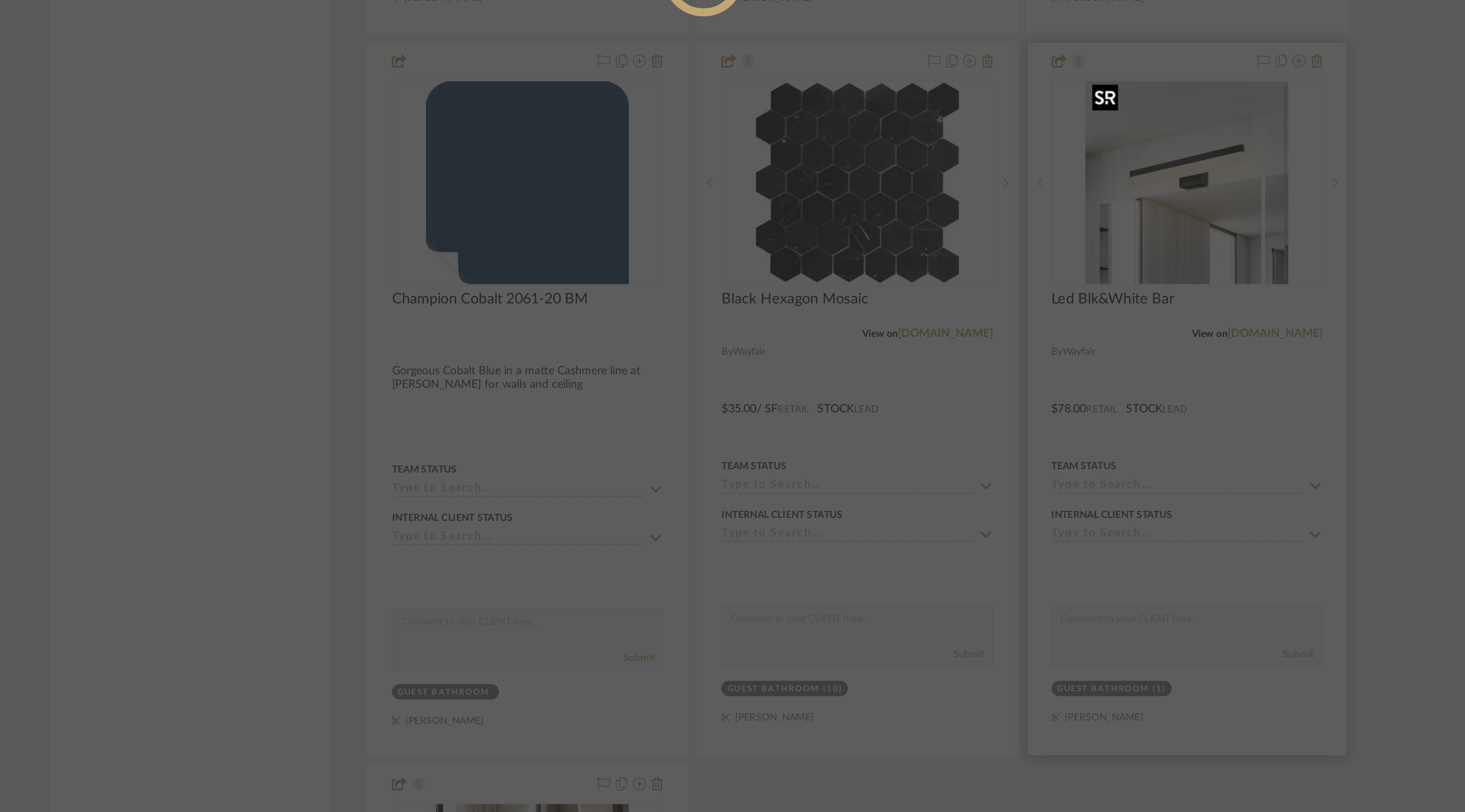
scroll to position [0, 0]
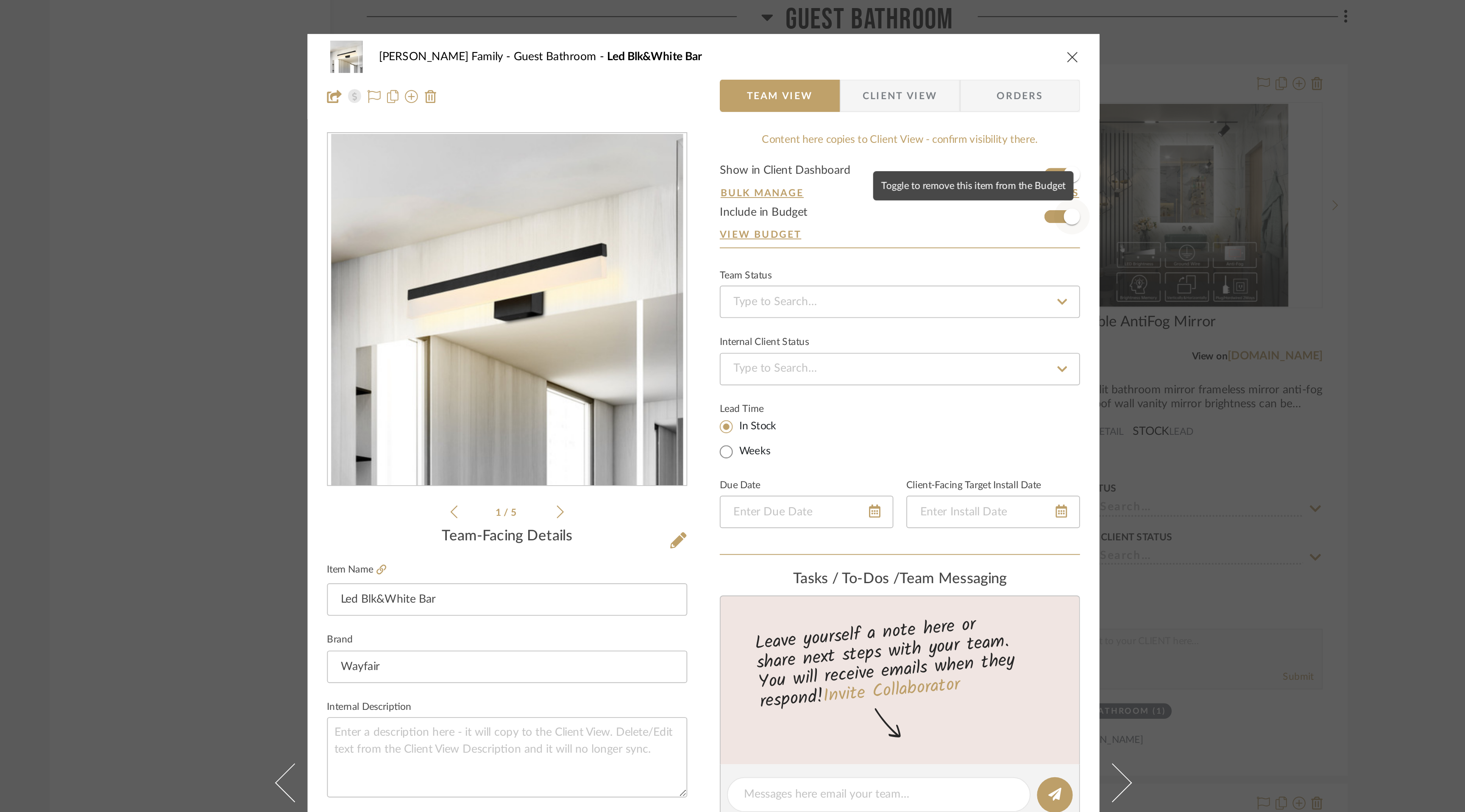
click at [915, 115] on span "button" at bounding box center [925, 113] width 19 height 19
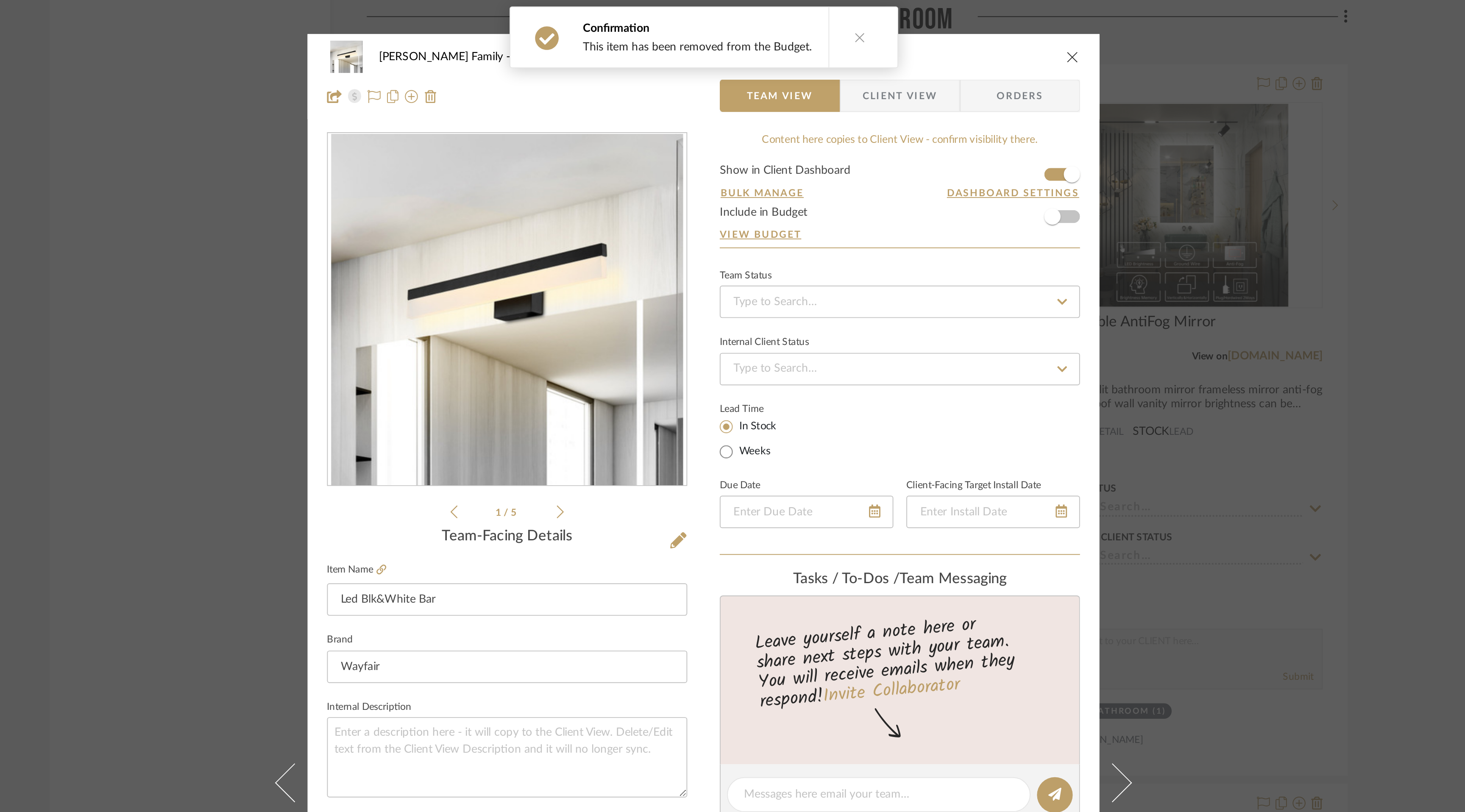
click at [924, 32] on icon "close" at bounding box center [925, 29] width 6 height 6
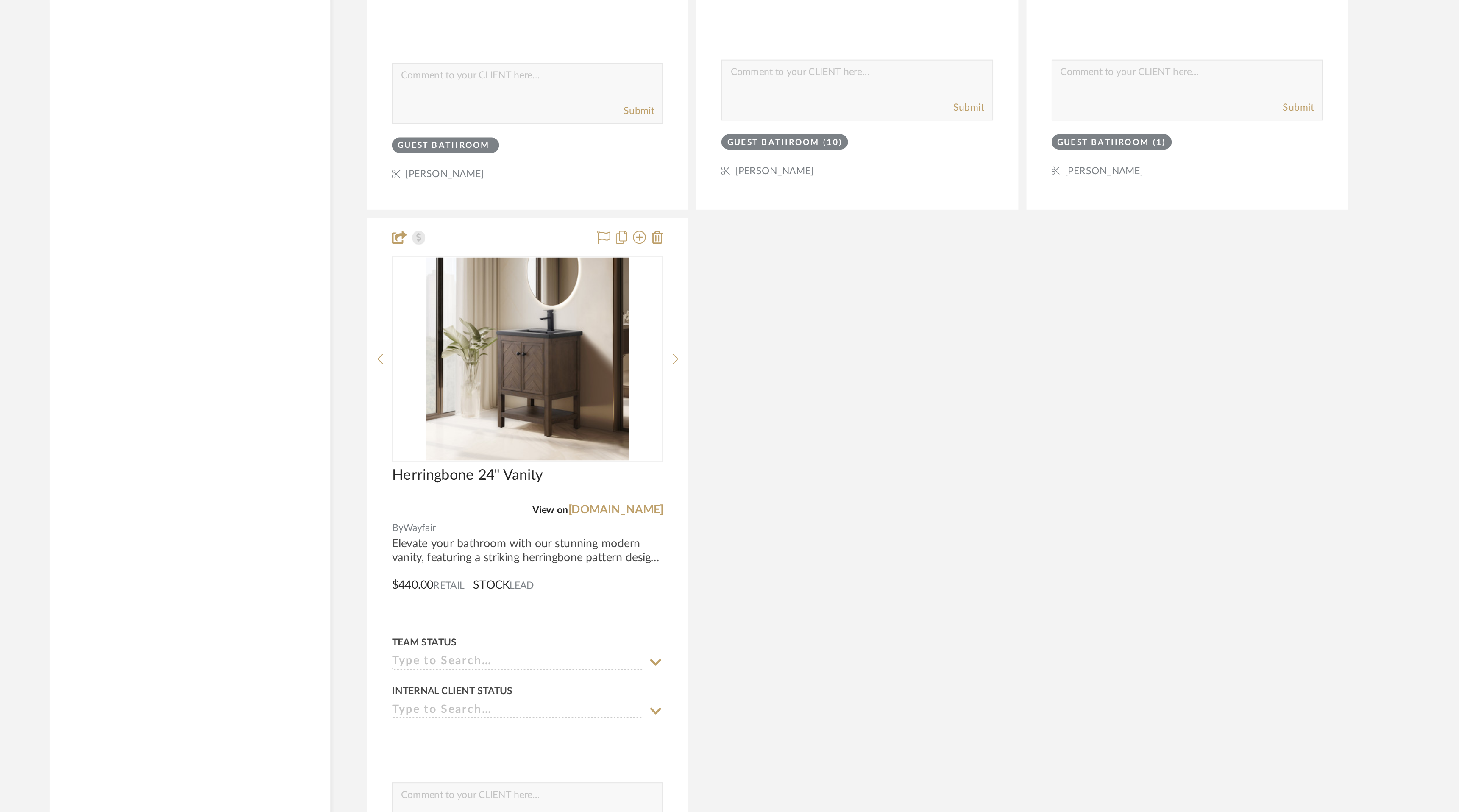
scroll to position [7697, 0]
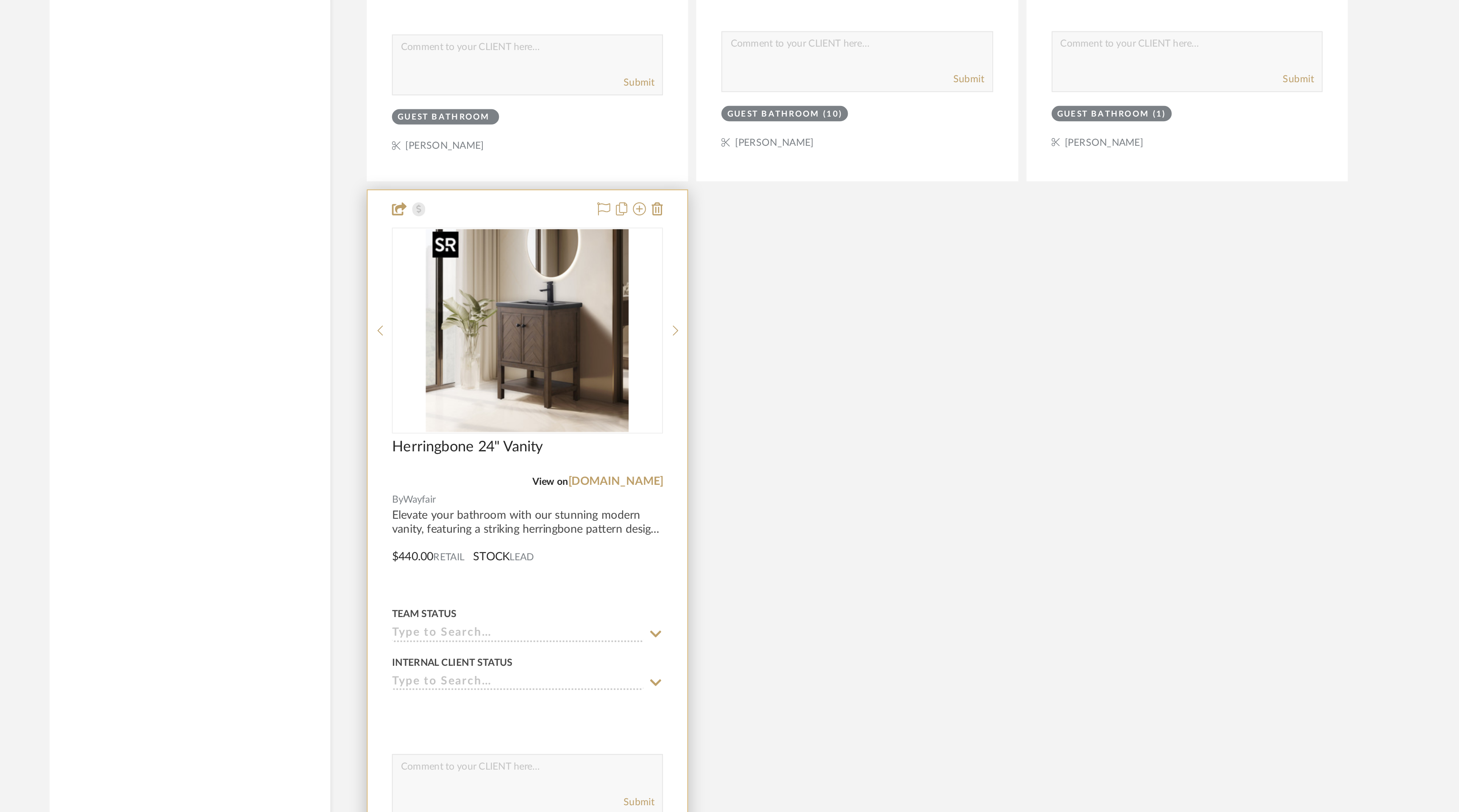
click at [673, 562] on img "0" at bounding box center [640, 560] width 106 height 106
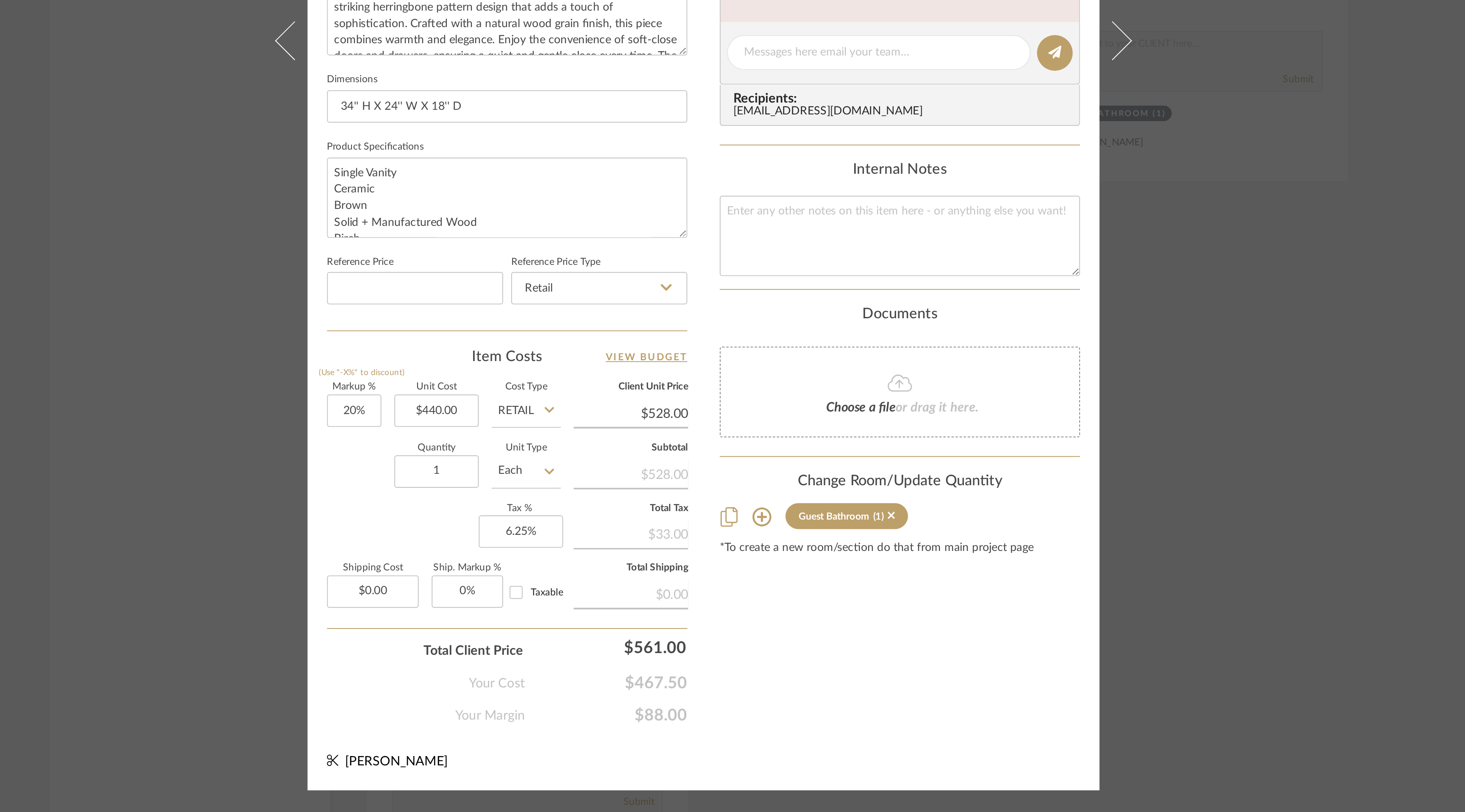
scroll to position [0, 0]
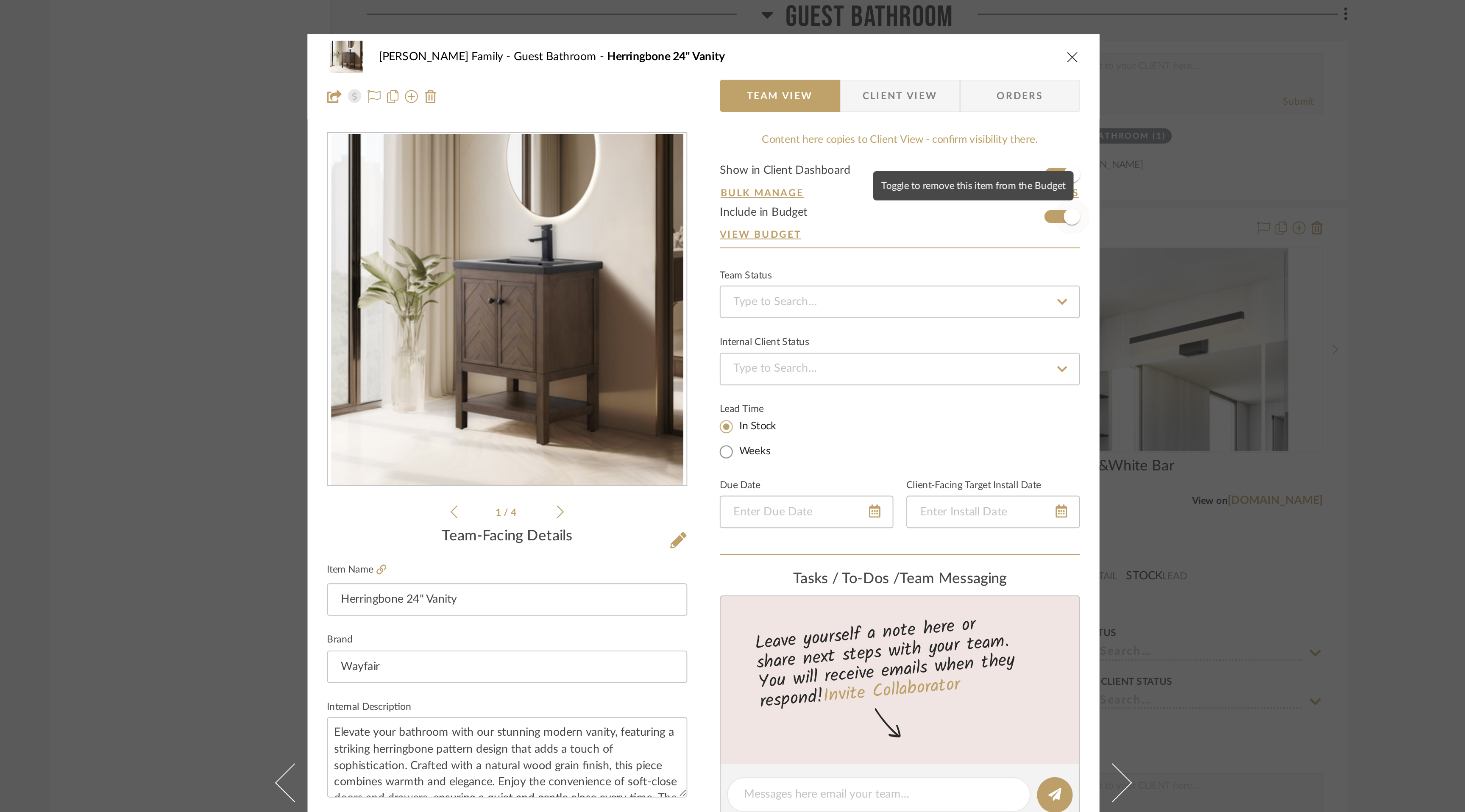
click at [915, 112] on span "button" at bounding box center [925, 113] width 19 height 19
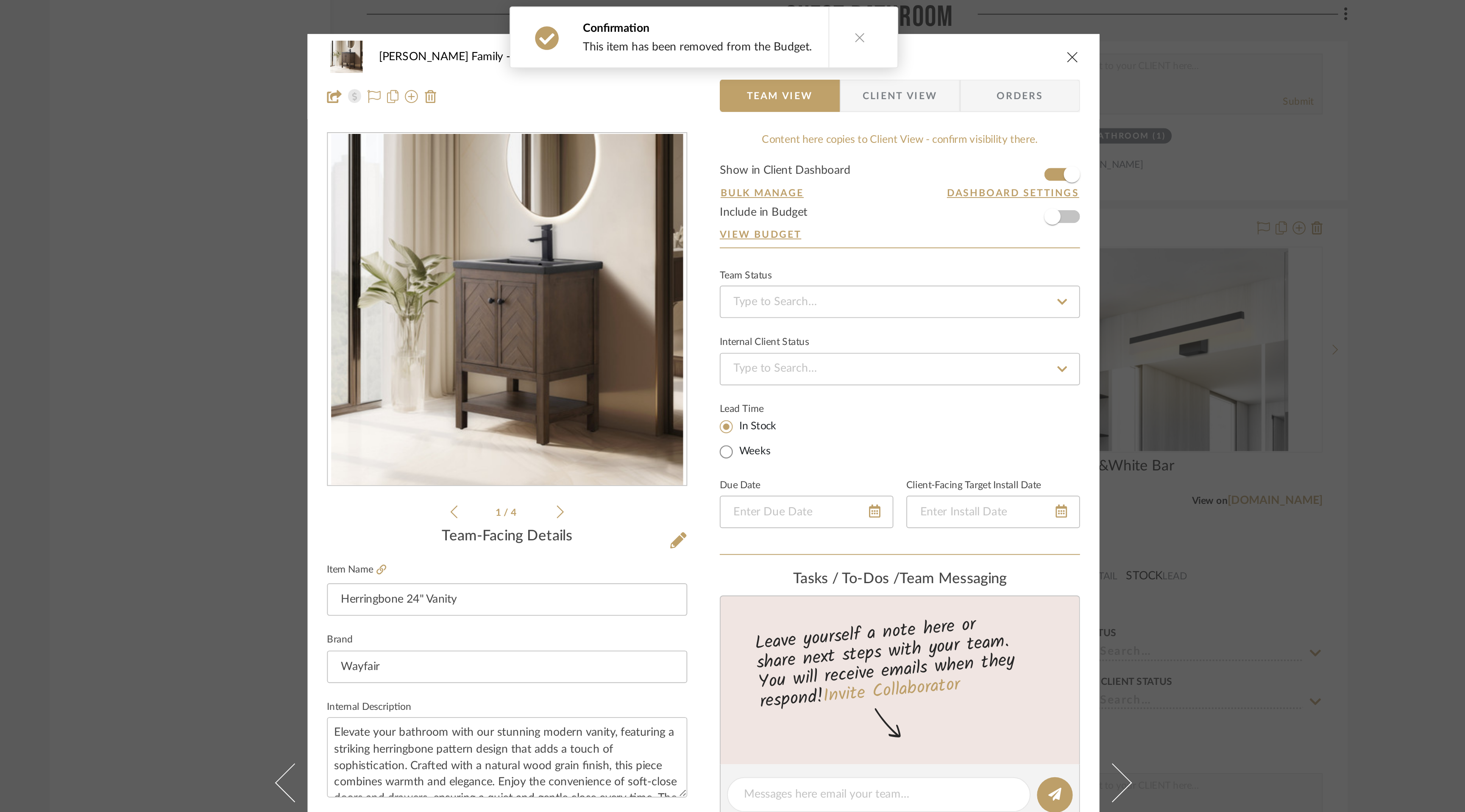
click at [923, 28] on icon "close" at bounding box center [925, 29] width 6 height 6
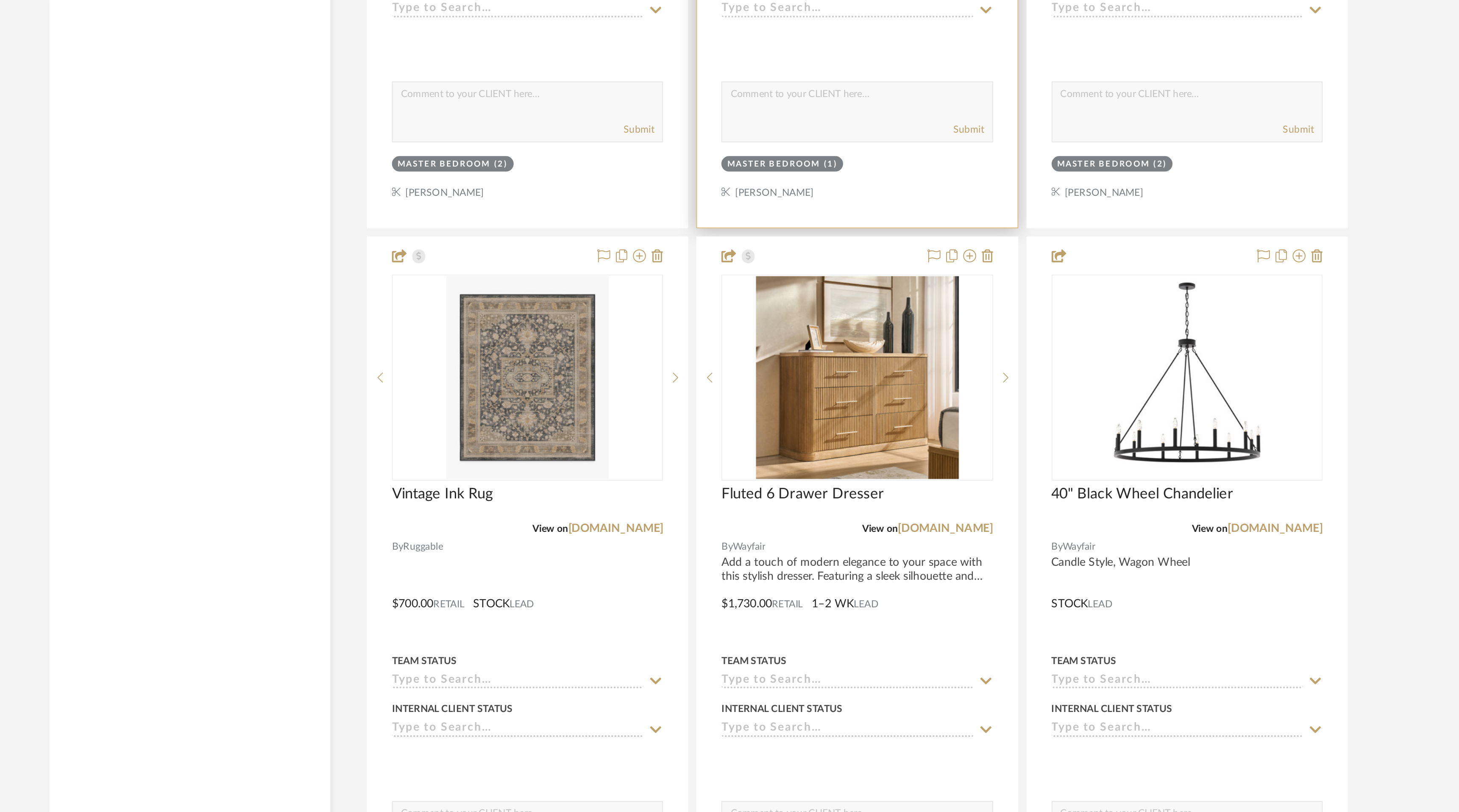
scroll to position [5349, 0]
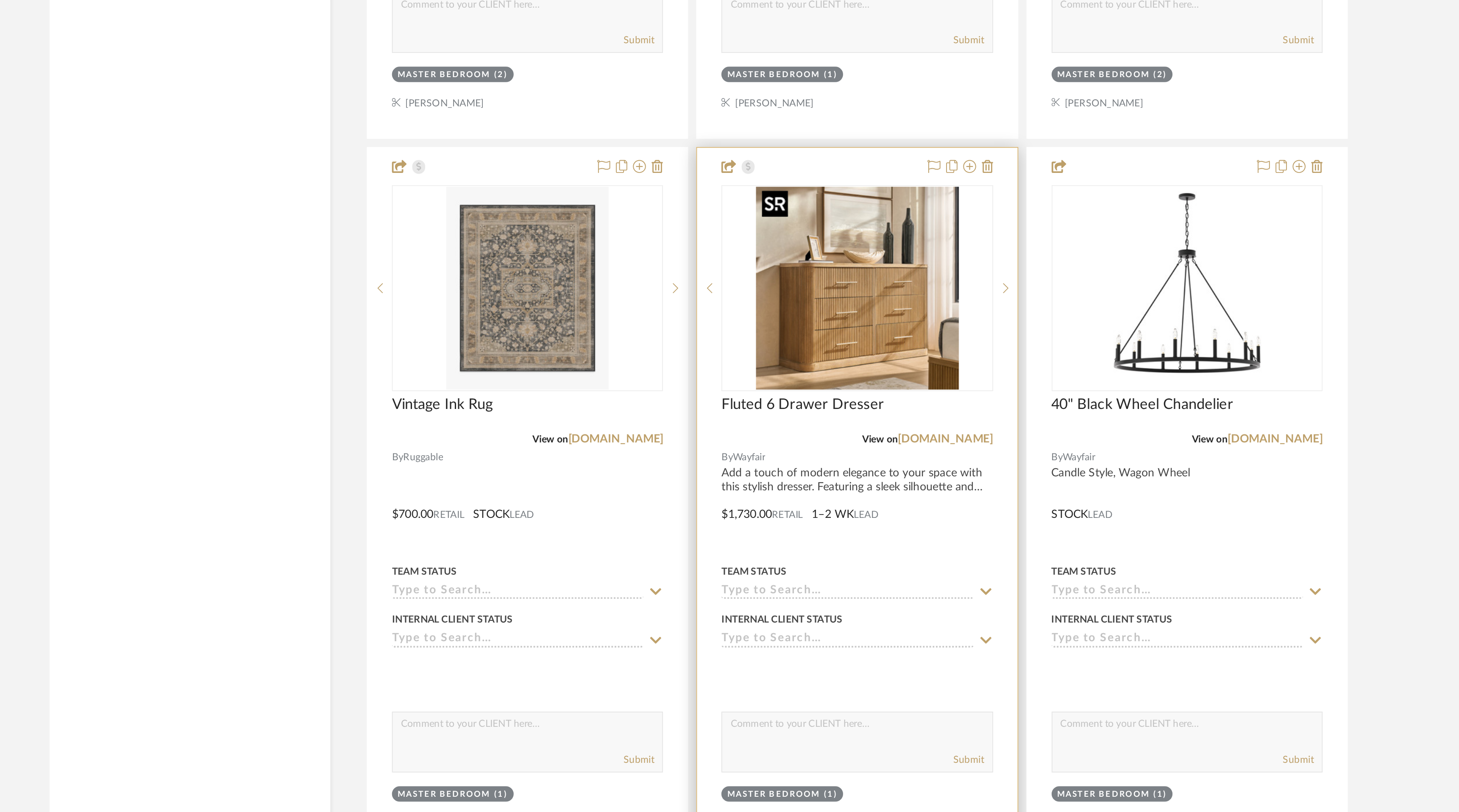
click at [824, 559] on img "0" at bounding box center [812, 538] width 106 height 106
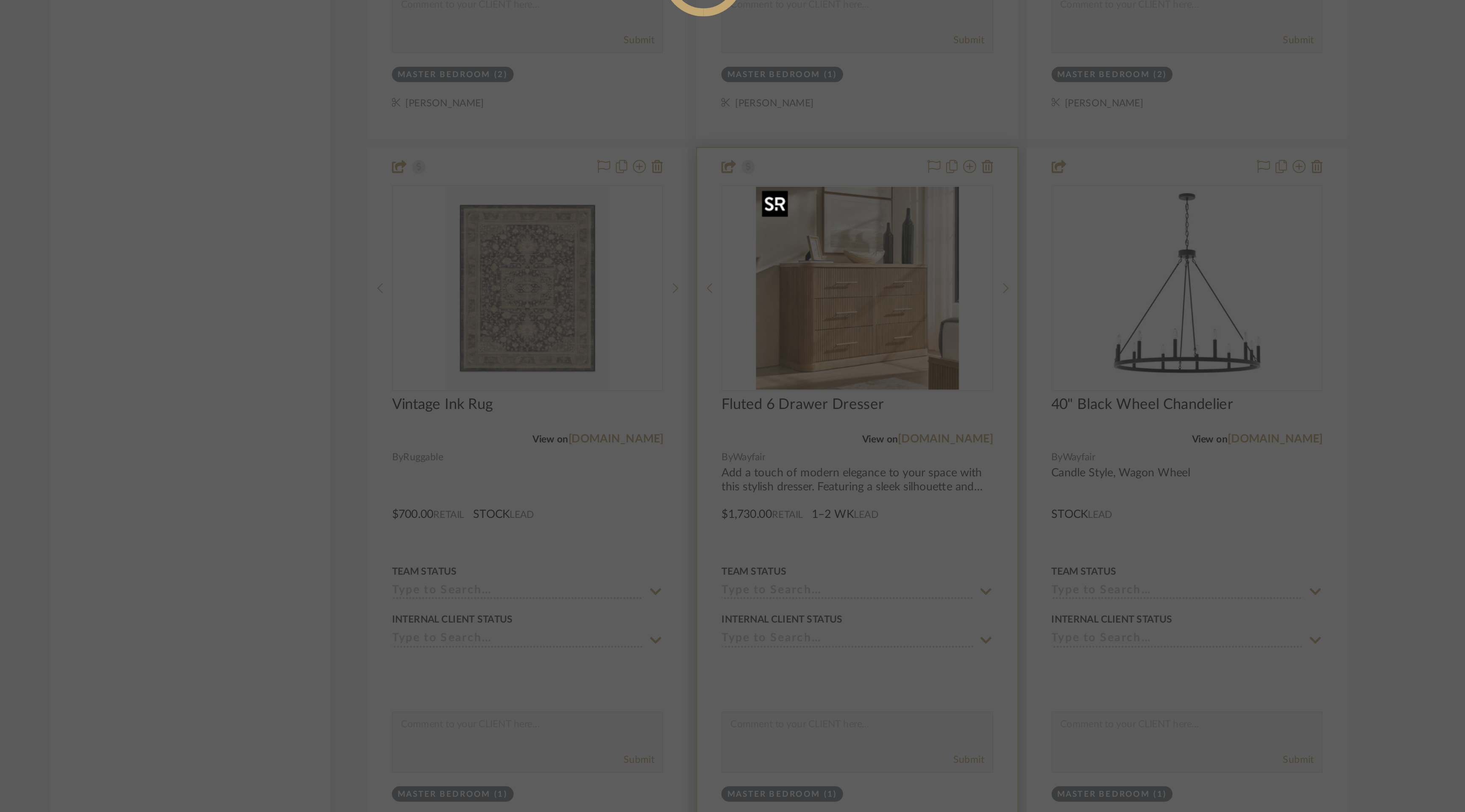
scroll to position [0, 0]
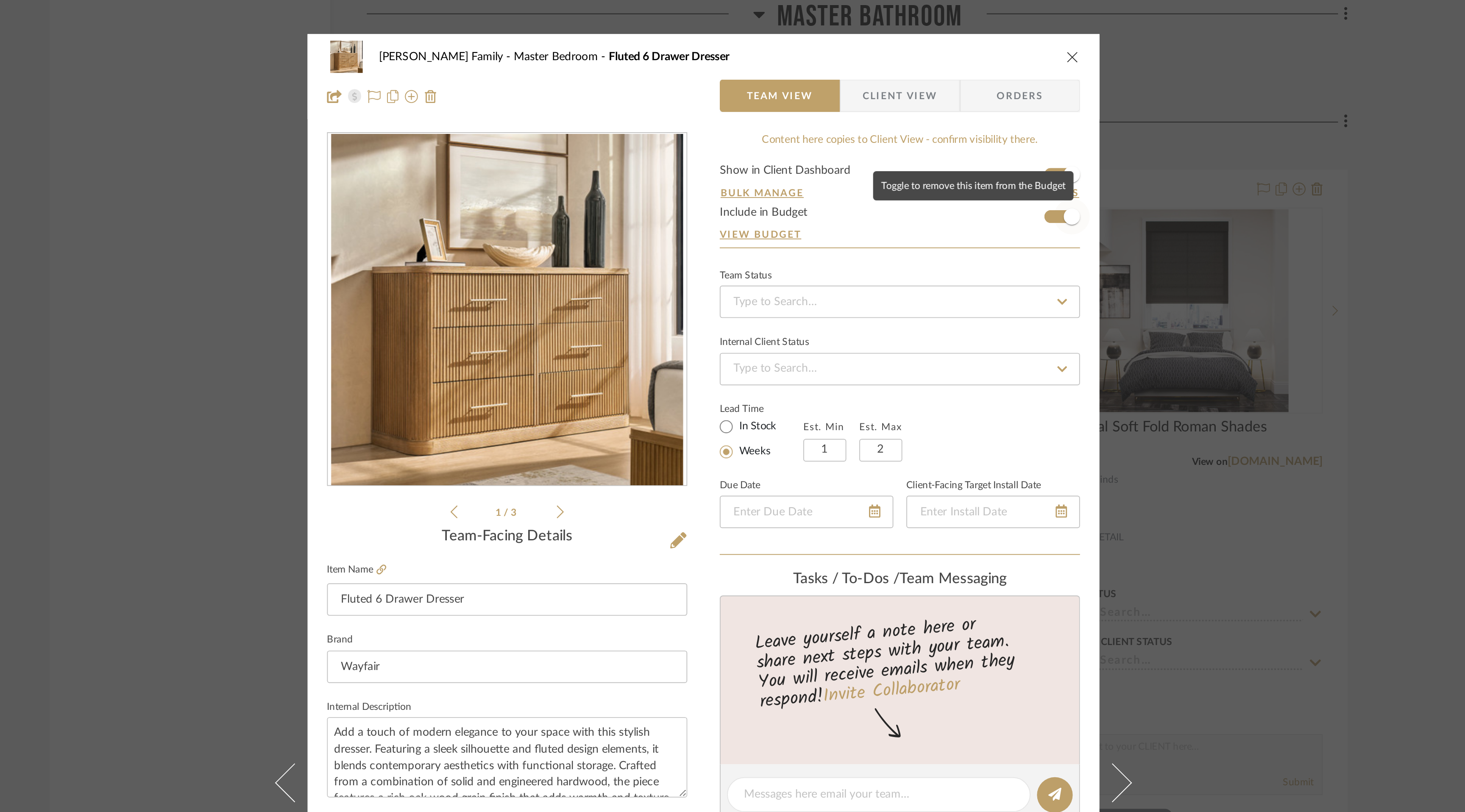
click at [915, 112] on span "button" at bounding box center [925, 113] width 19 height 19
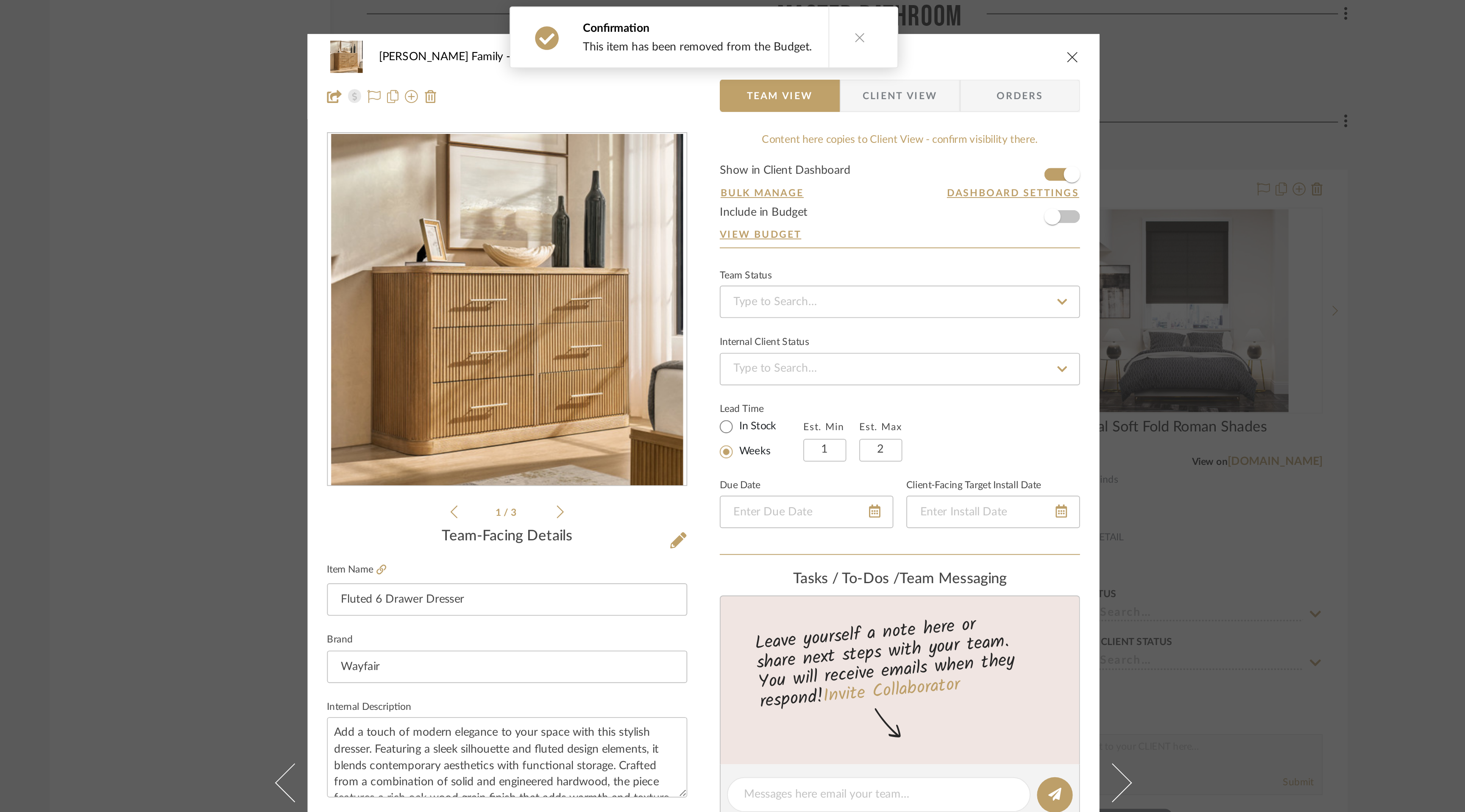
click at [922, 32] on icon "close" at bounding box center [925, 29] width 6 height 6
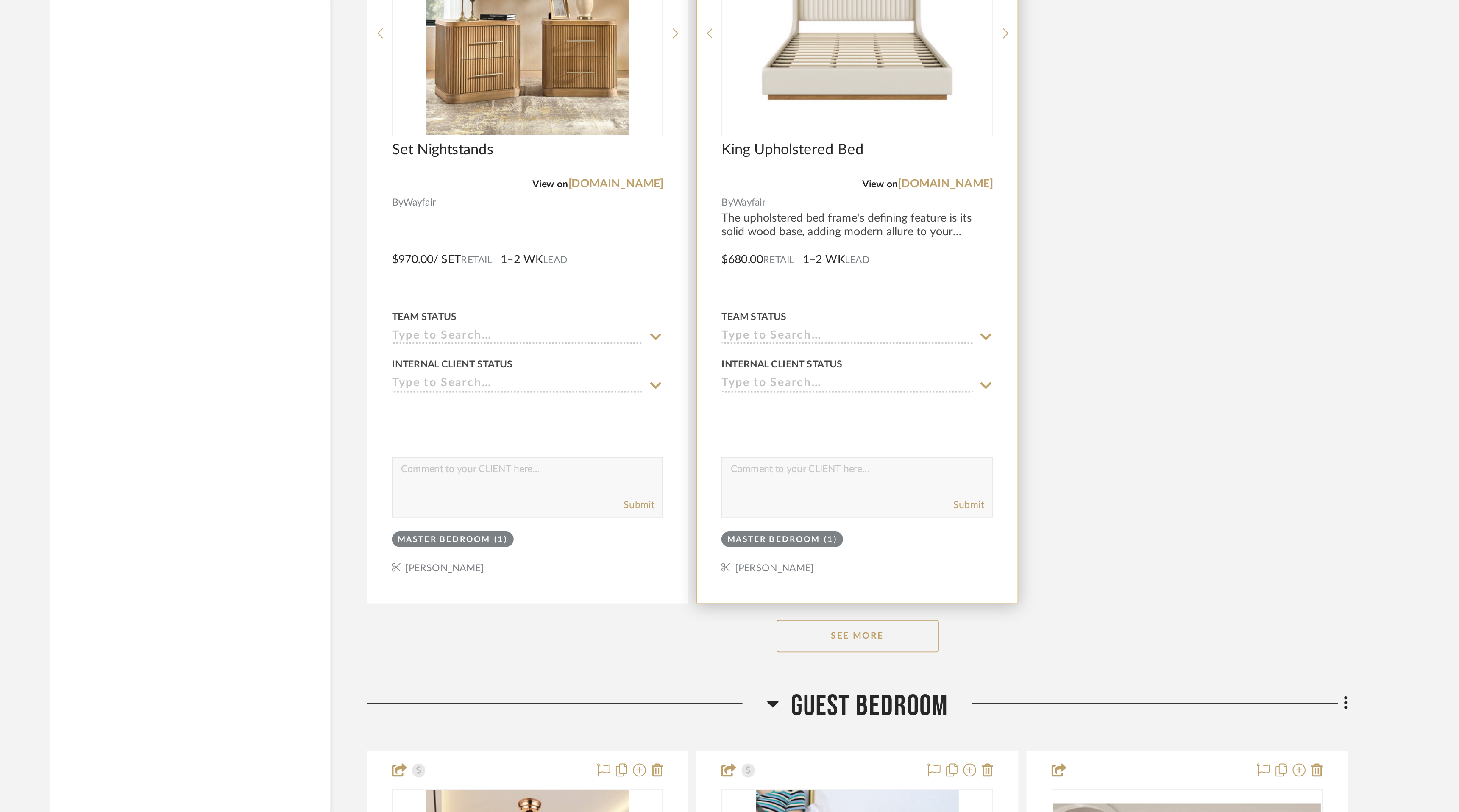
scroll to position [5866, 0]
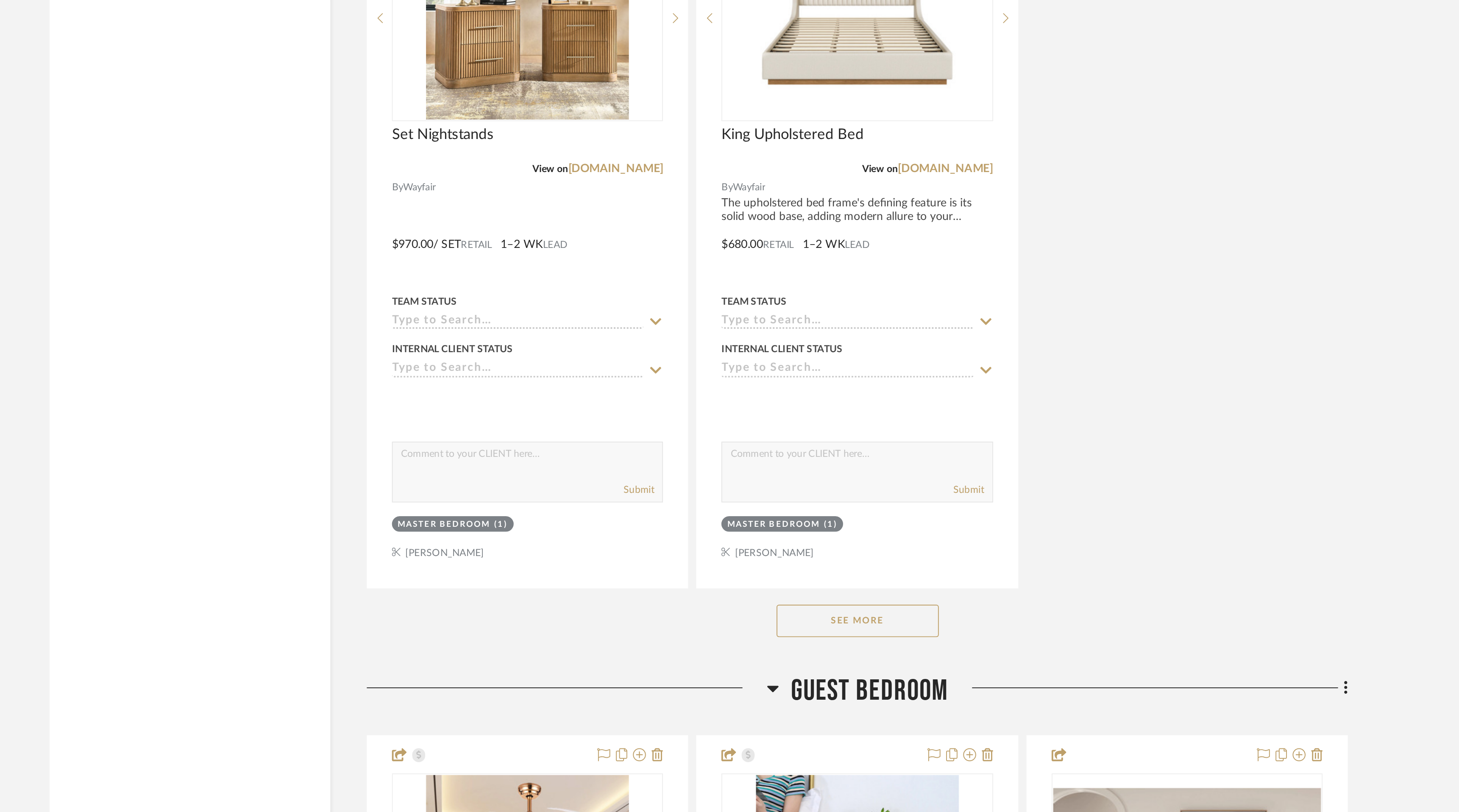
click at [826, 709] on button "See More" at bounding box center [813, 712] width 85 height 17
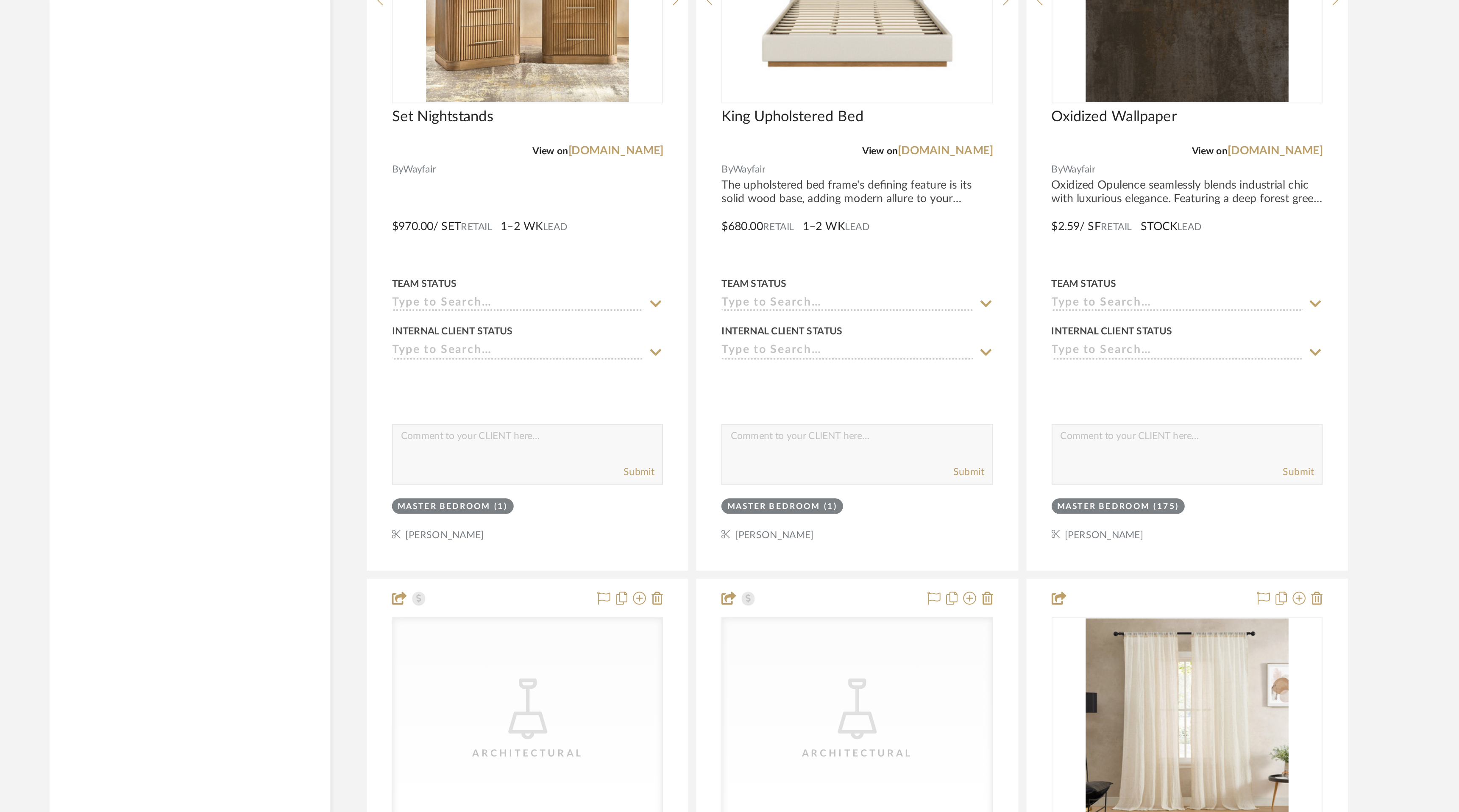
scroll to position [5877, 0]
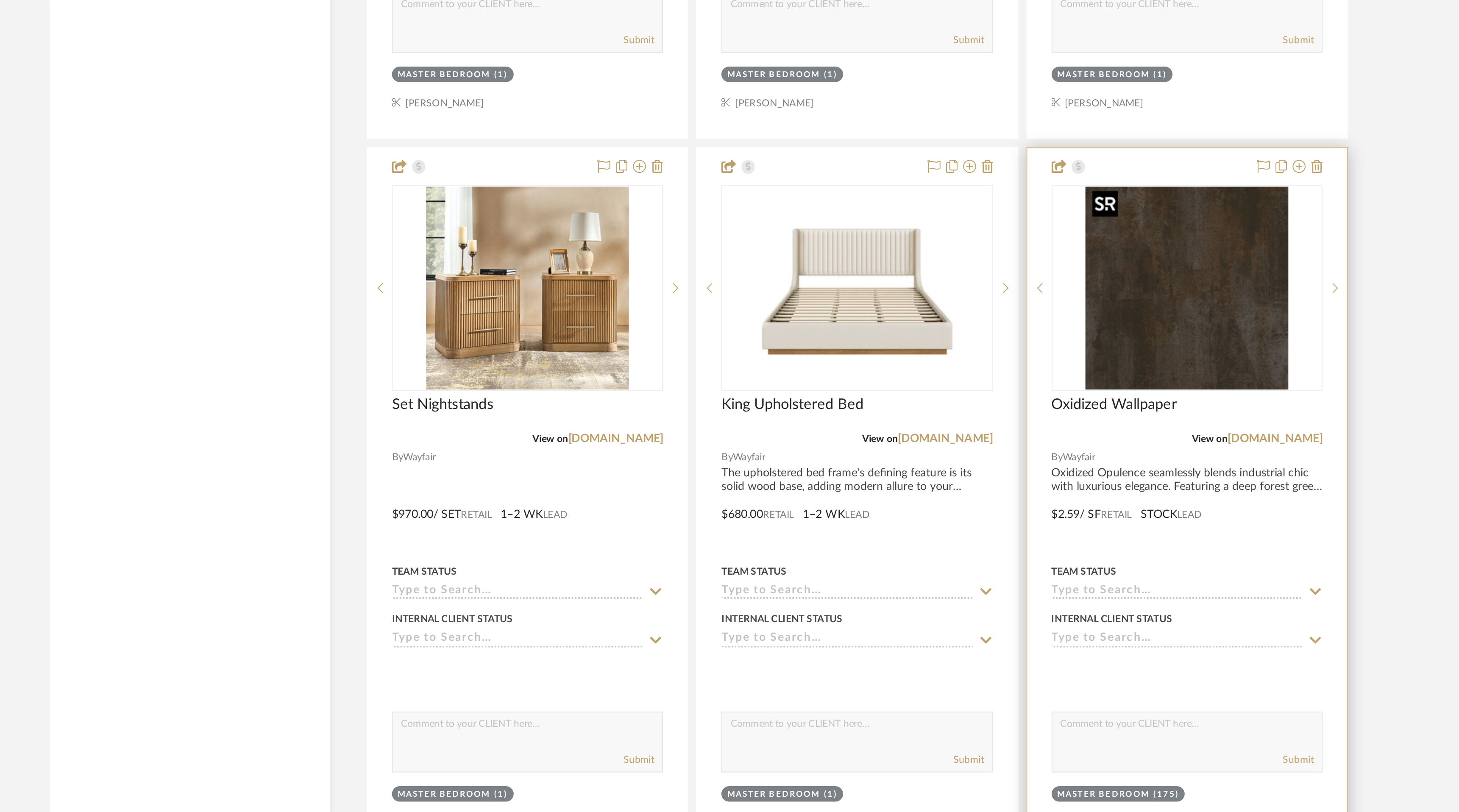
click at [995, 387] on img "0" at bounding box center [984, 386] width 106 height 106
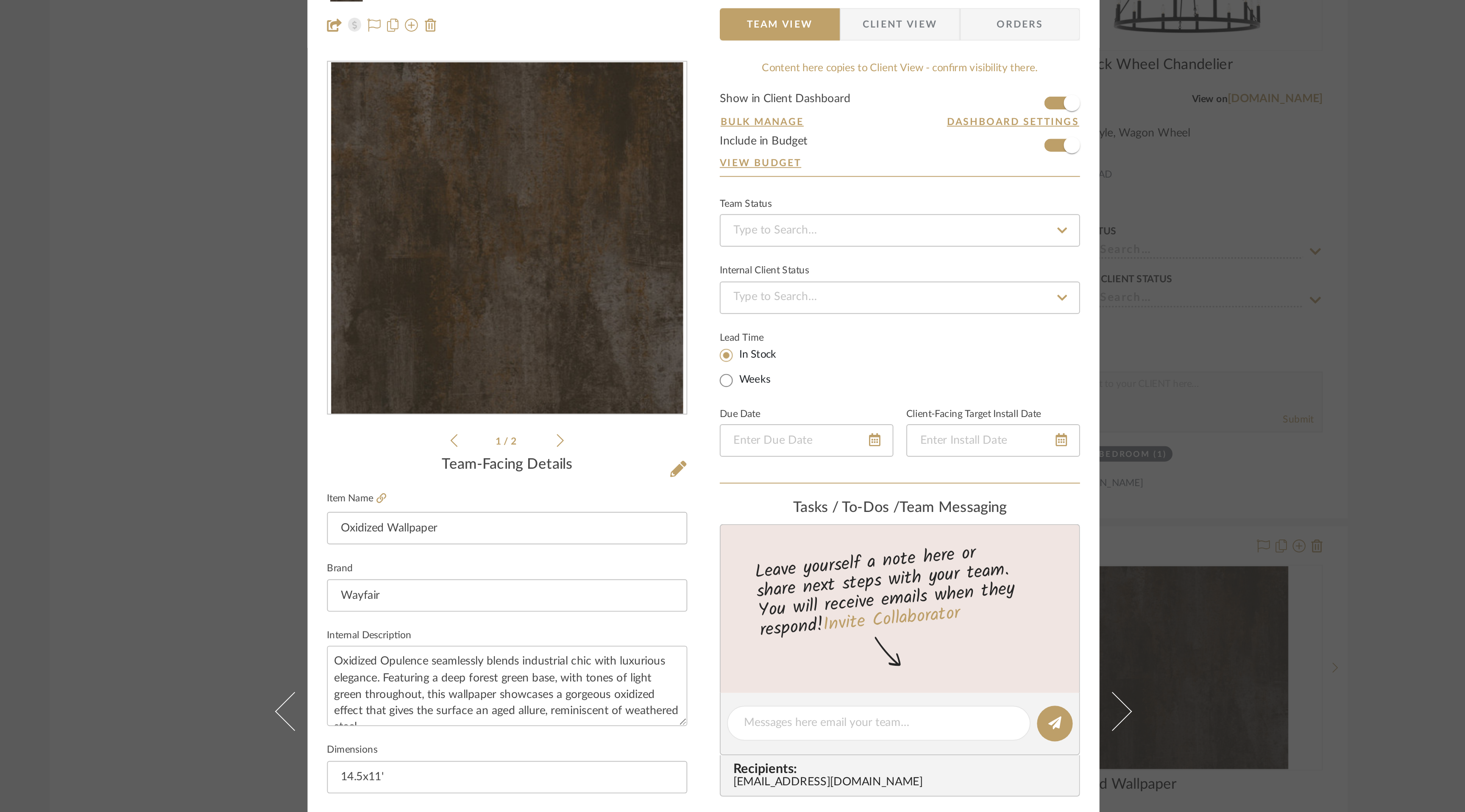
click at [910, 113] on form "Show in Client Dashboard Bulk Manage Dashboard Settings Include in Budget View …" at bounding box center [835, 107] width 188 height 43
click at [915, 115] on span "button" at bounding box center [925, 113] width 19 height 19
click at [915, 92] on span "button" at bounding box center [925, 91] width 19 height 19
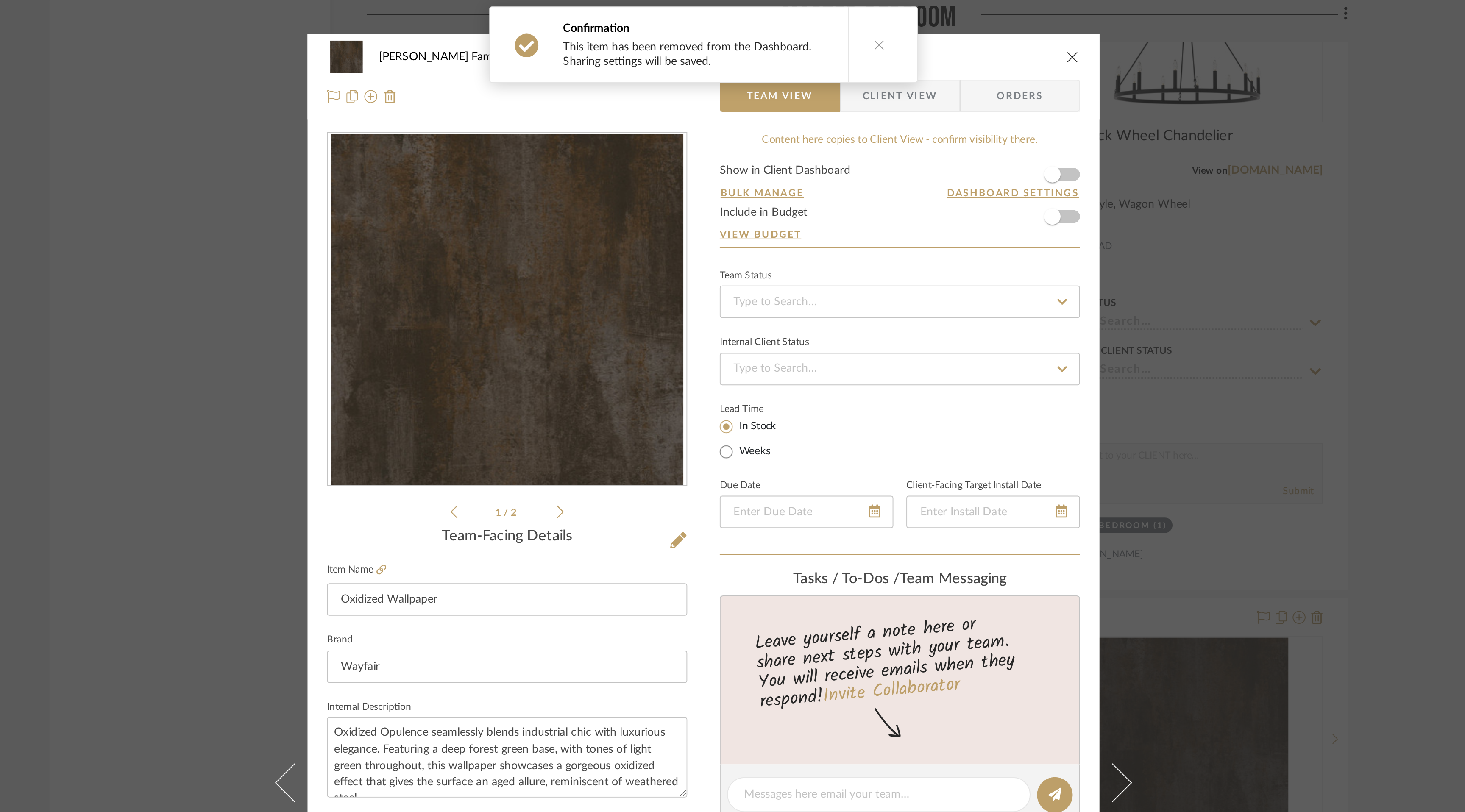
click at [925, 30] on icon "close" at bounding box center [925, 29] width 6 height 6
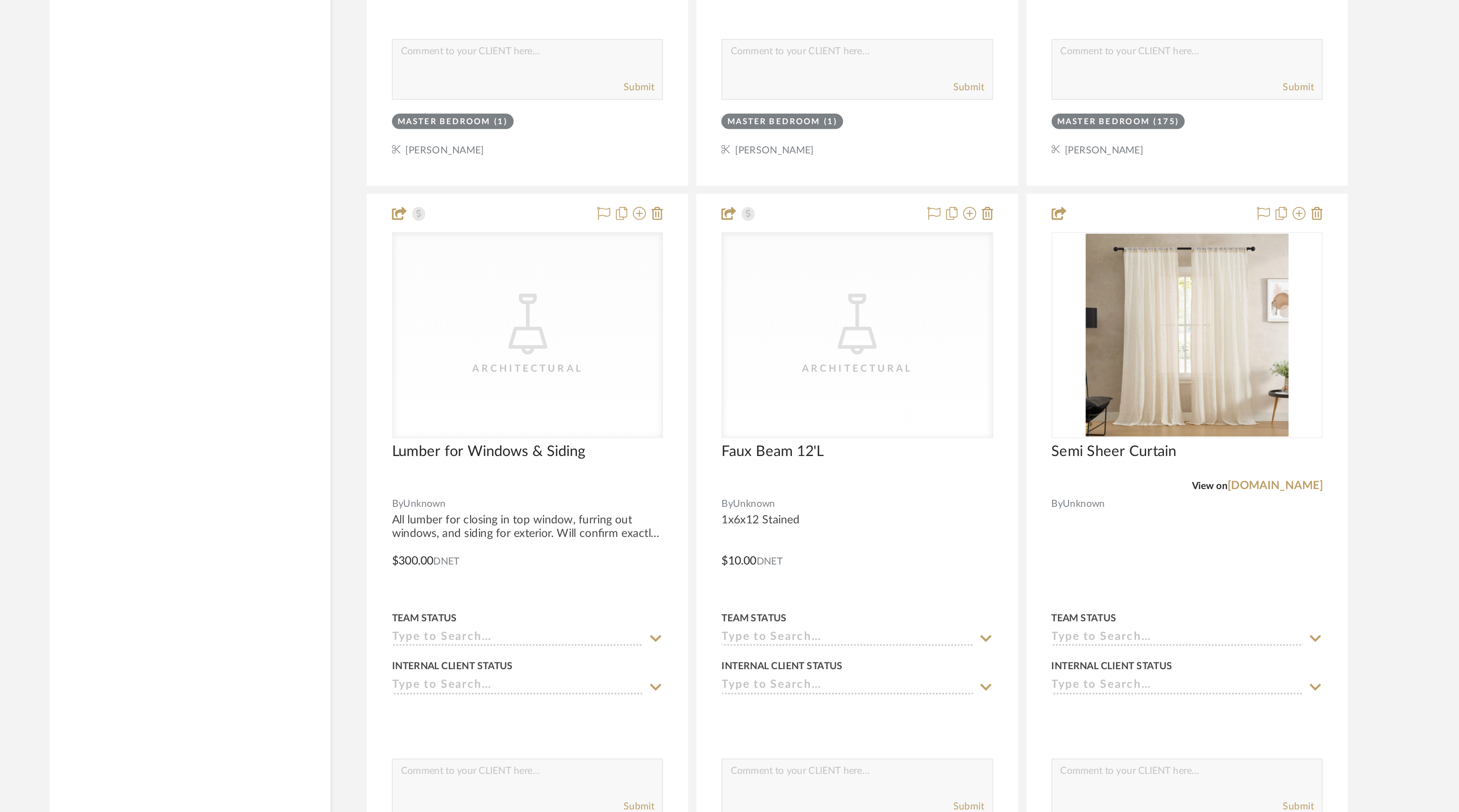
scroll to position [6089, 0]
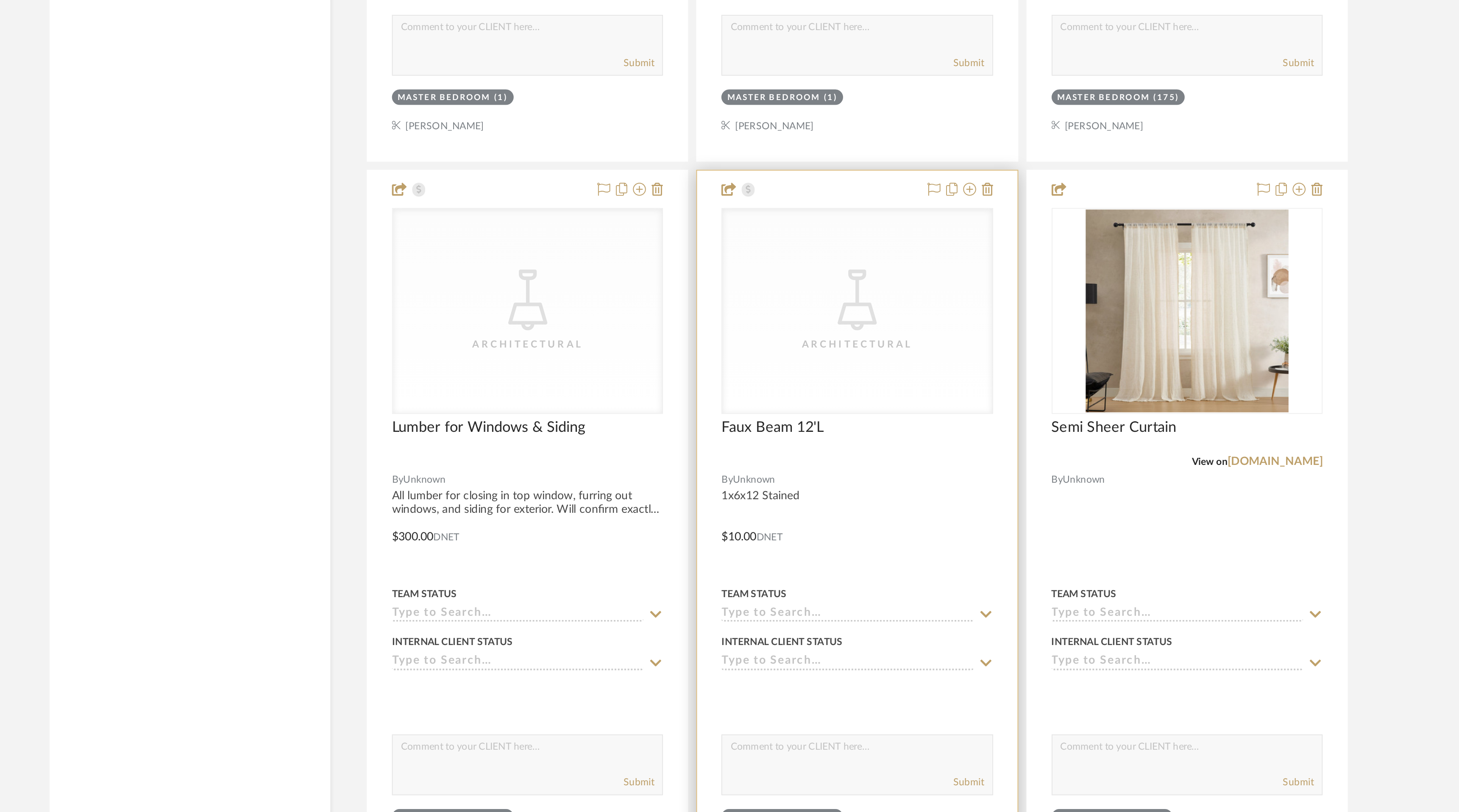
click at [794, 596] on div "CategoryIconLighting Created with Sketch. Architectural" at bounding box center [812, 550] width 141 height 107
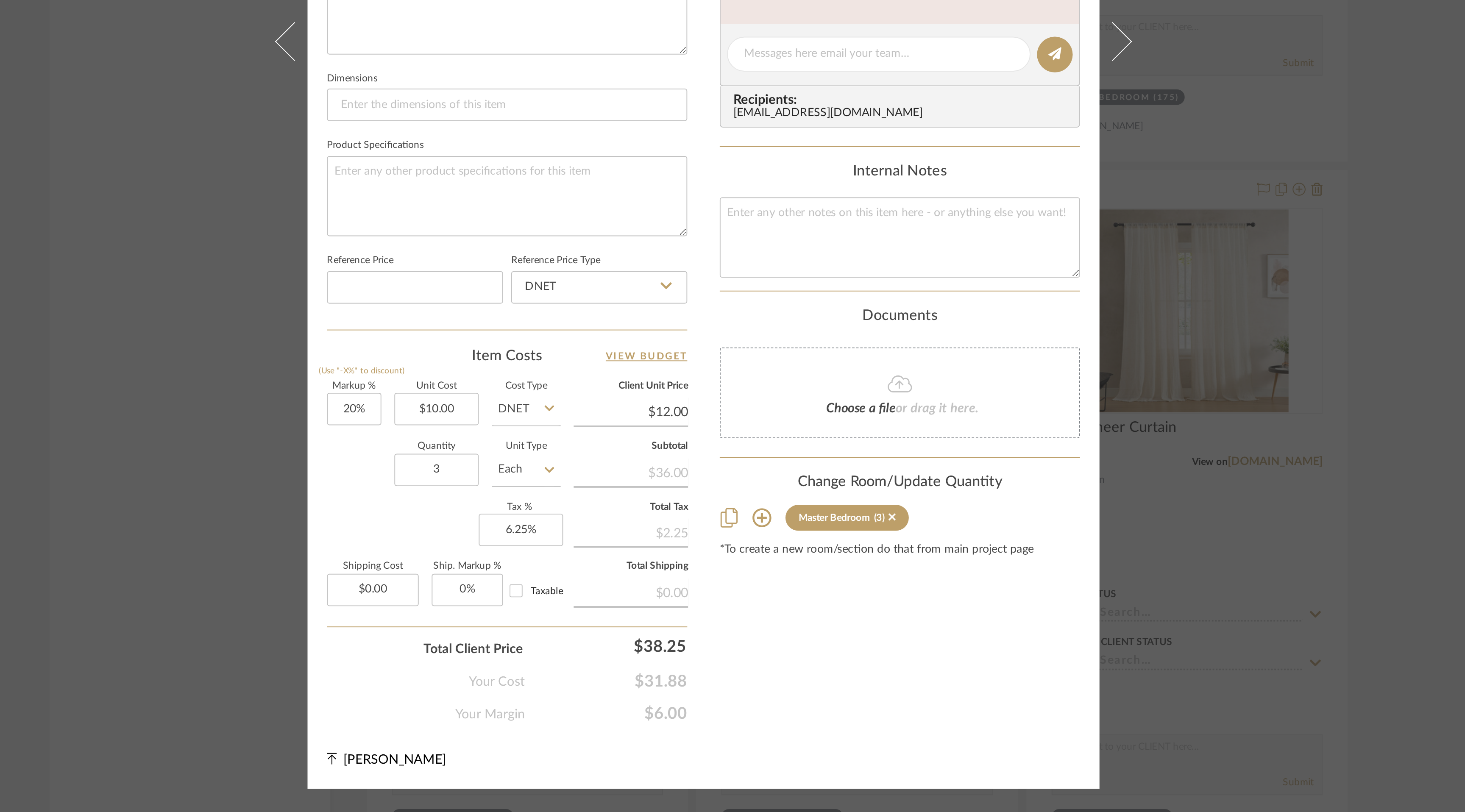
scroll to position [0, 0]
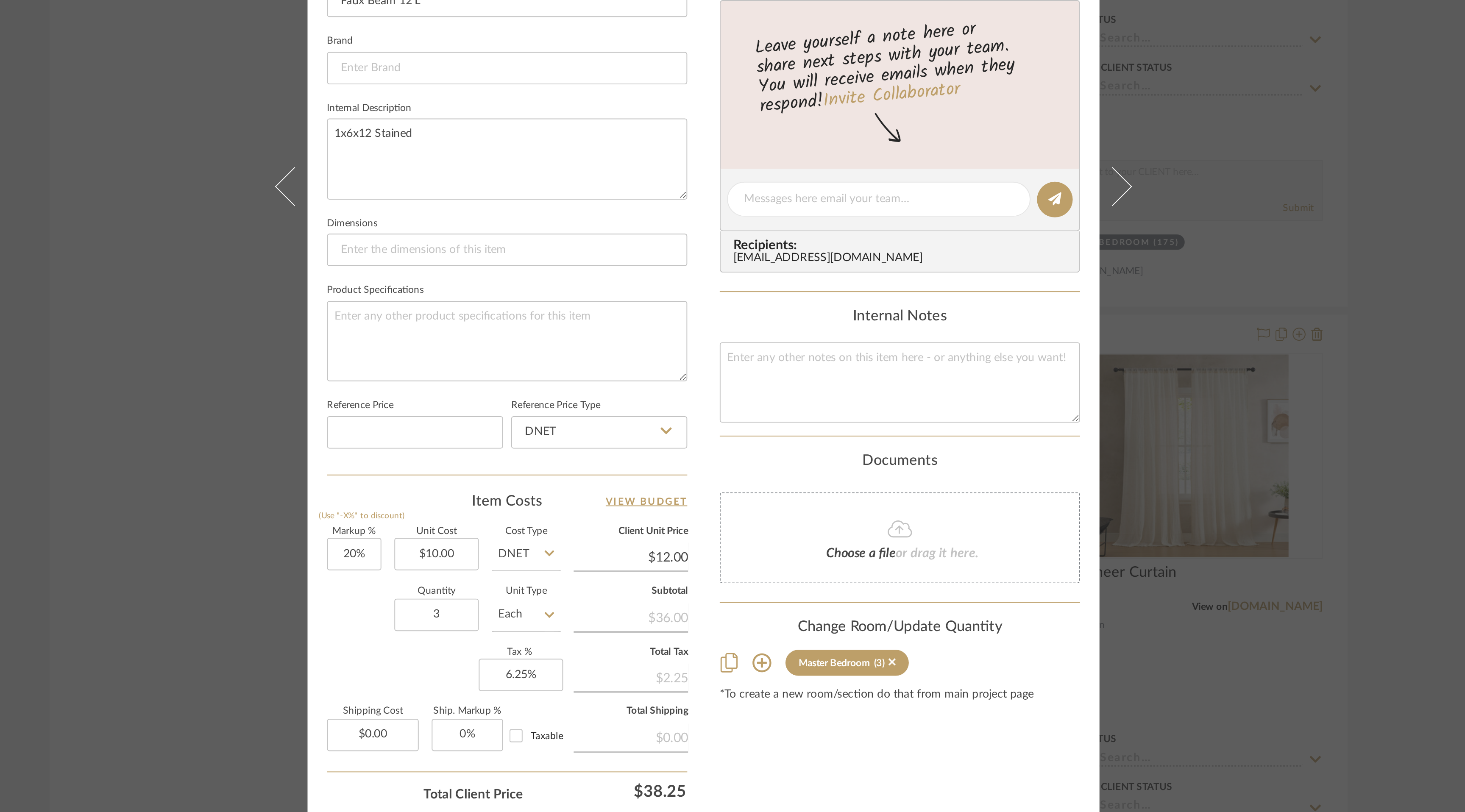
click at [710, 538] on icon at bounding box center [713, 537] width 6 height 4
click at [705, 580] on div "Retail" at bounding box center [682, 581] width 105 height 22
type input "Retail"
click at [596, 632] on input "3" at bounding box center [593, 633] width 44 height 17
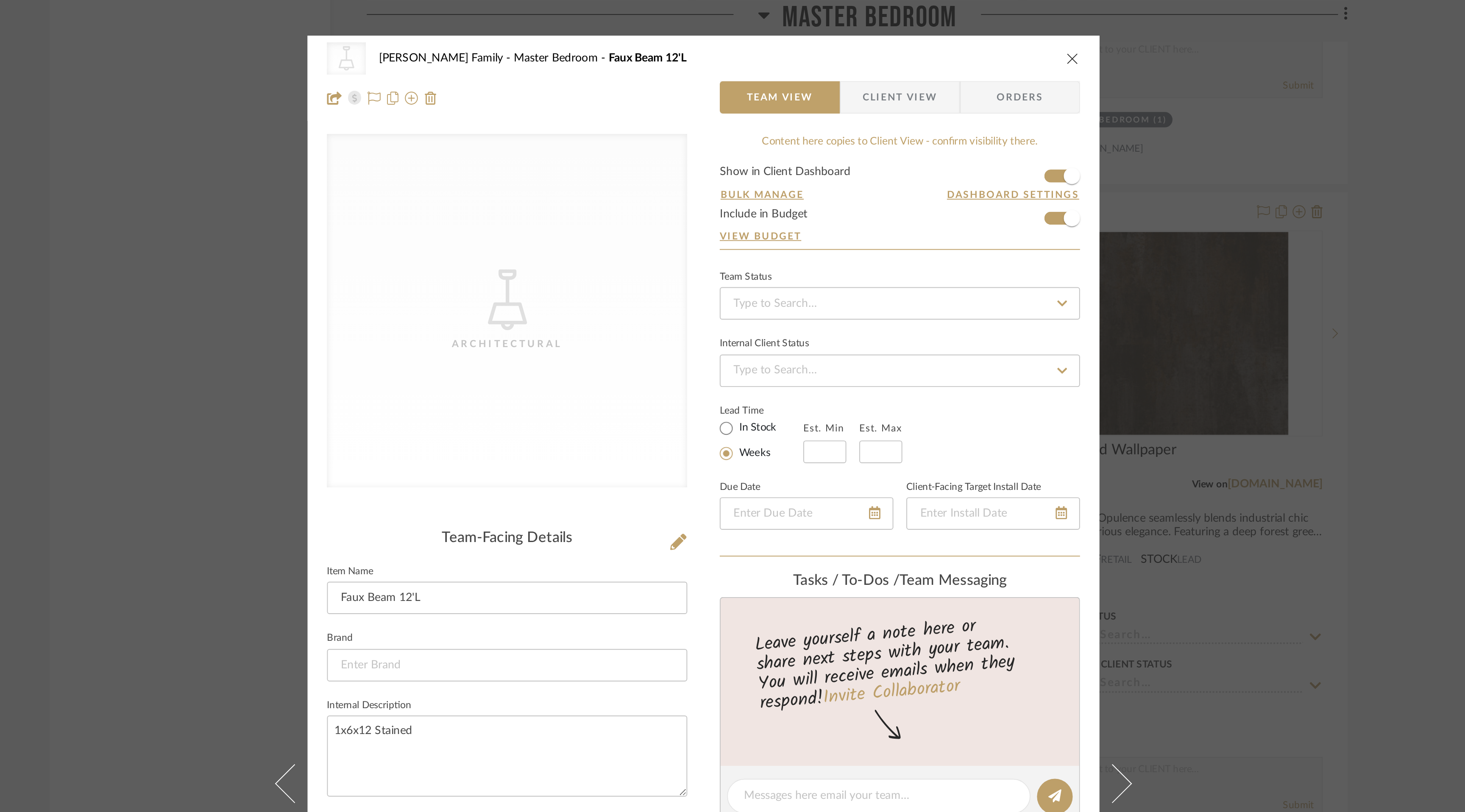
type input "6"
click at [838, 87] on form "Show in Client Dashboard Bulk Manage Dashboard Settings Include in Budget View …" at bounding box center [835, 108] width 188 height 43
click at [922, 30] on icon "close" at bounding box center [925, 30] width 6 height 6
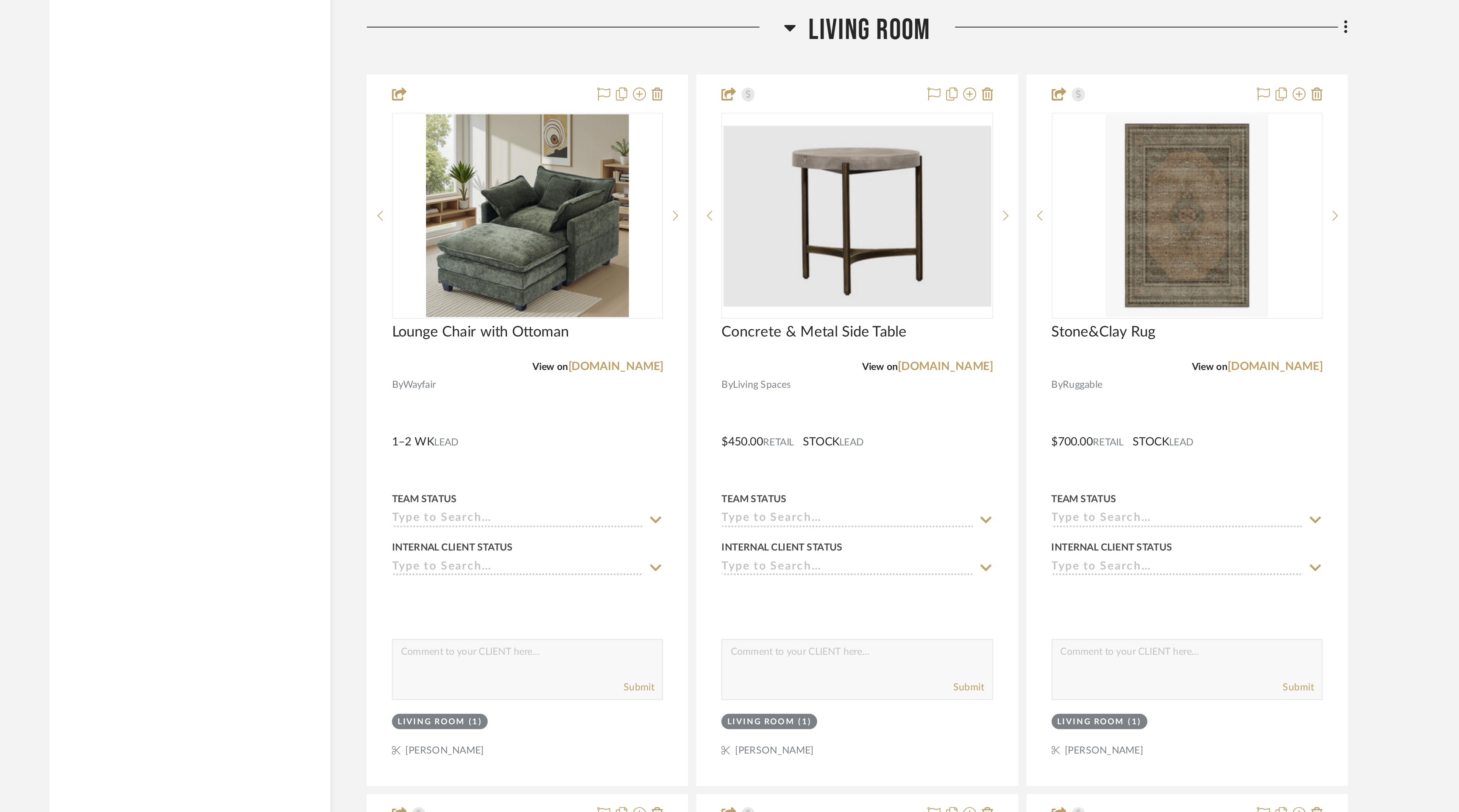
scroll to position [2302, 0]
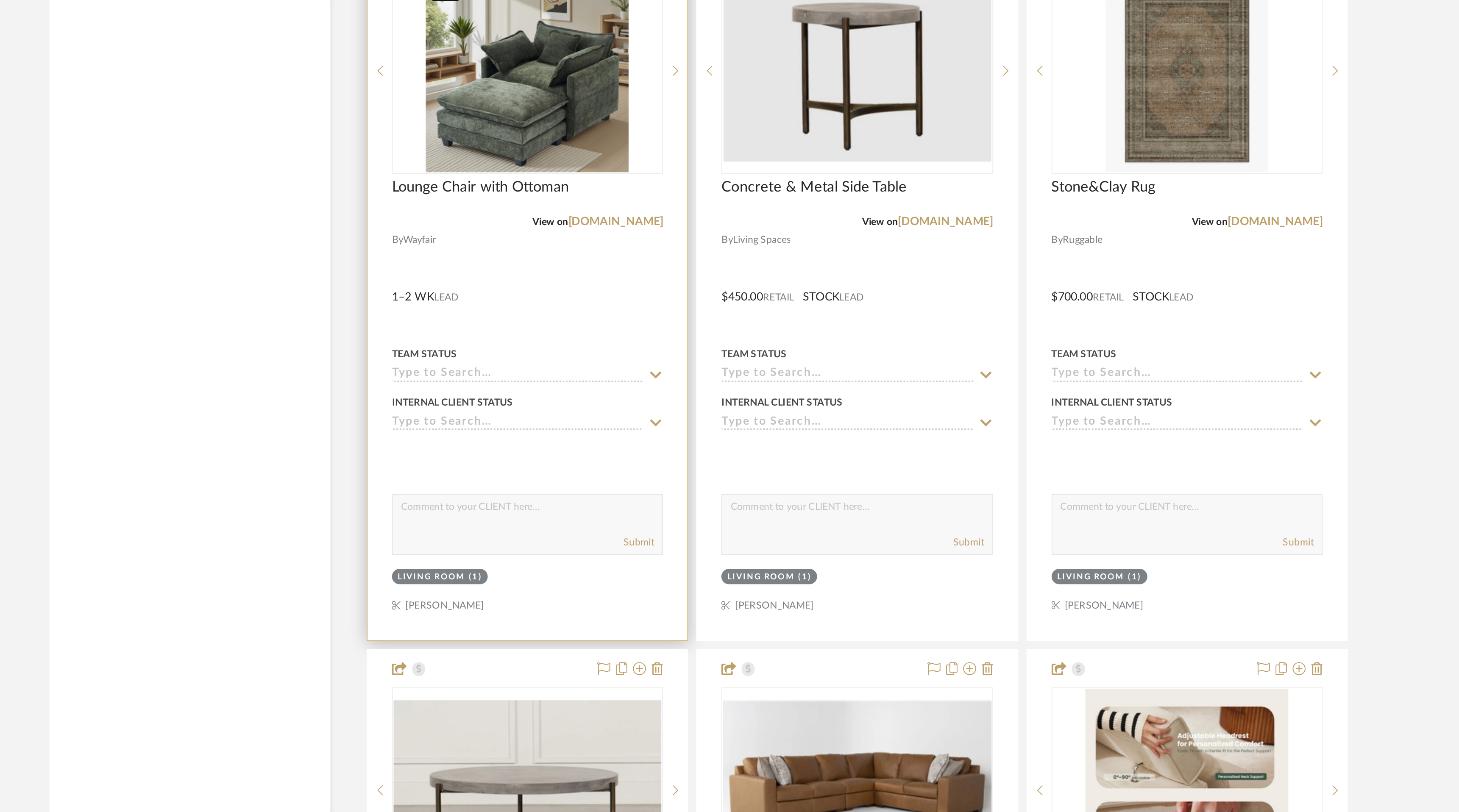
click at [642, 439] on img "0" at bounding box center [640, 424] width 106 height 106
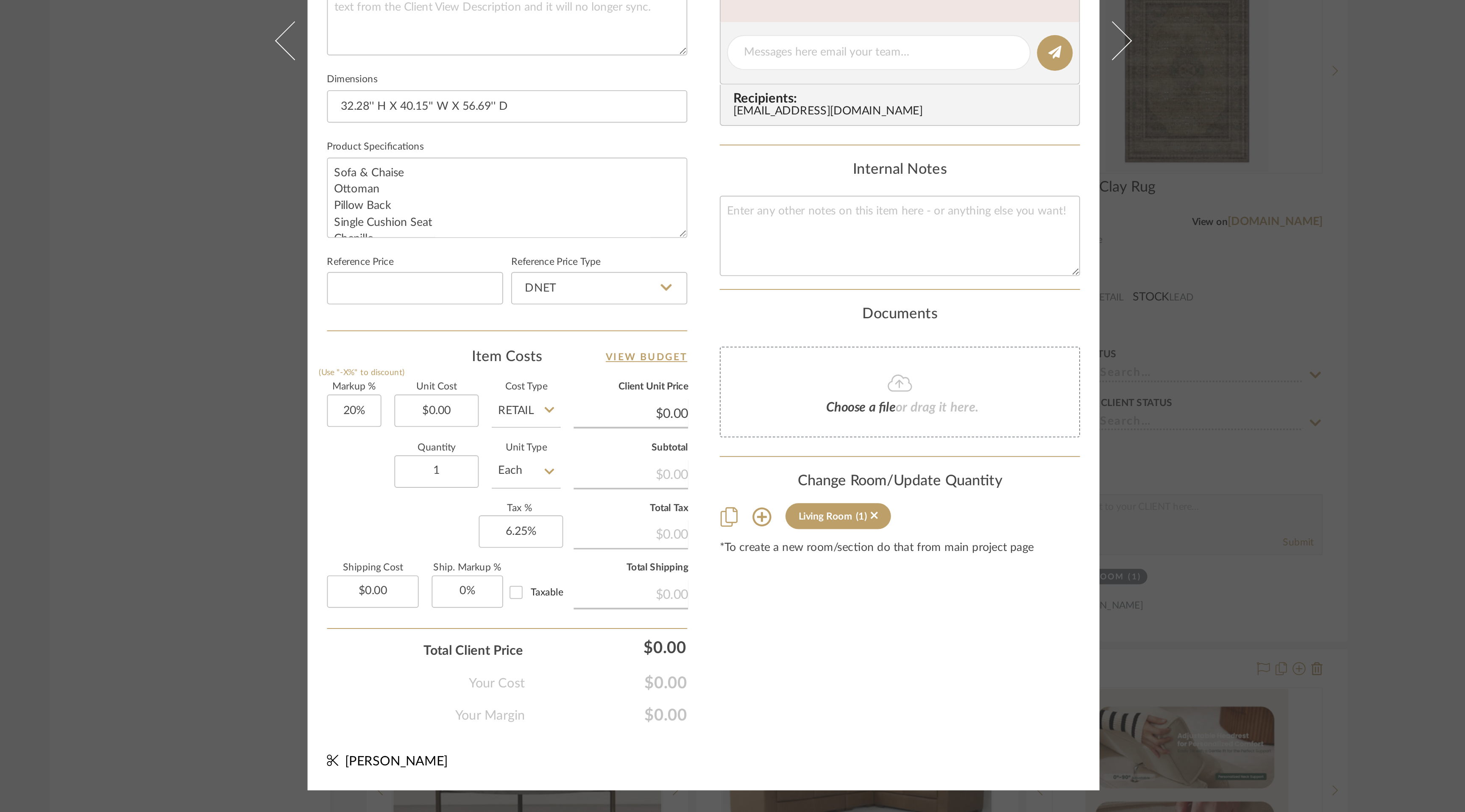
scroll to position [0, 0]
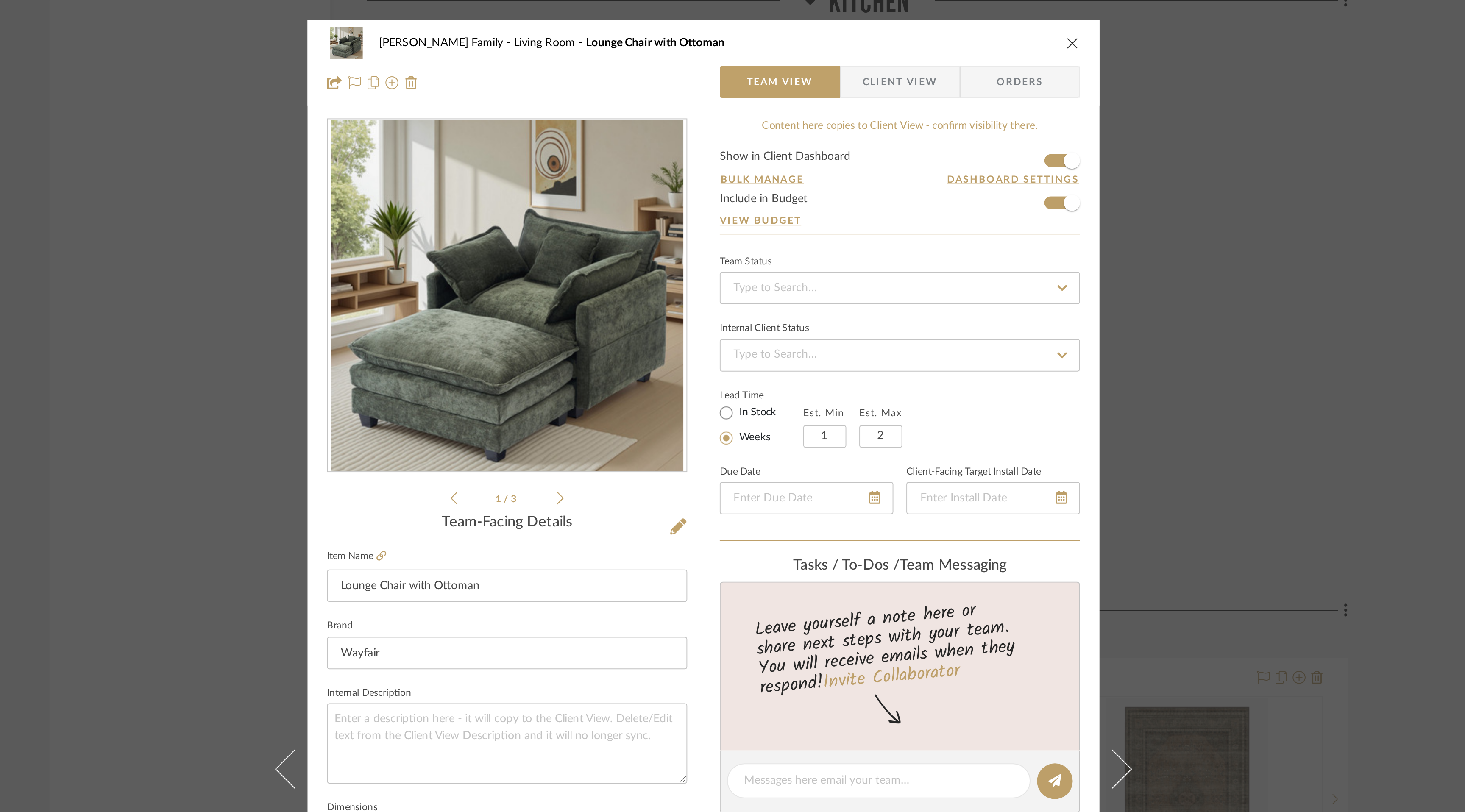
click at [922, 28] on icon "close" at bounding box center [925, 29] width 6 height 6
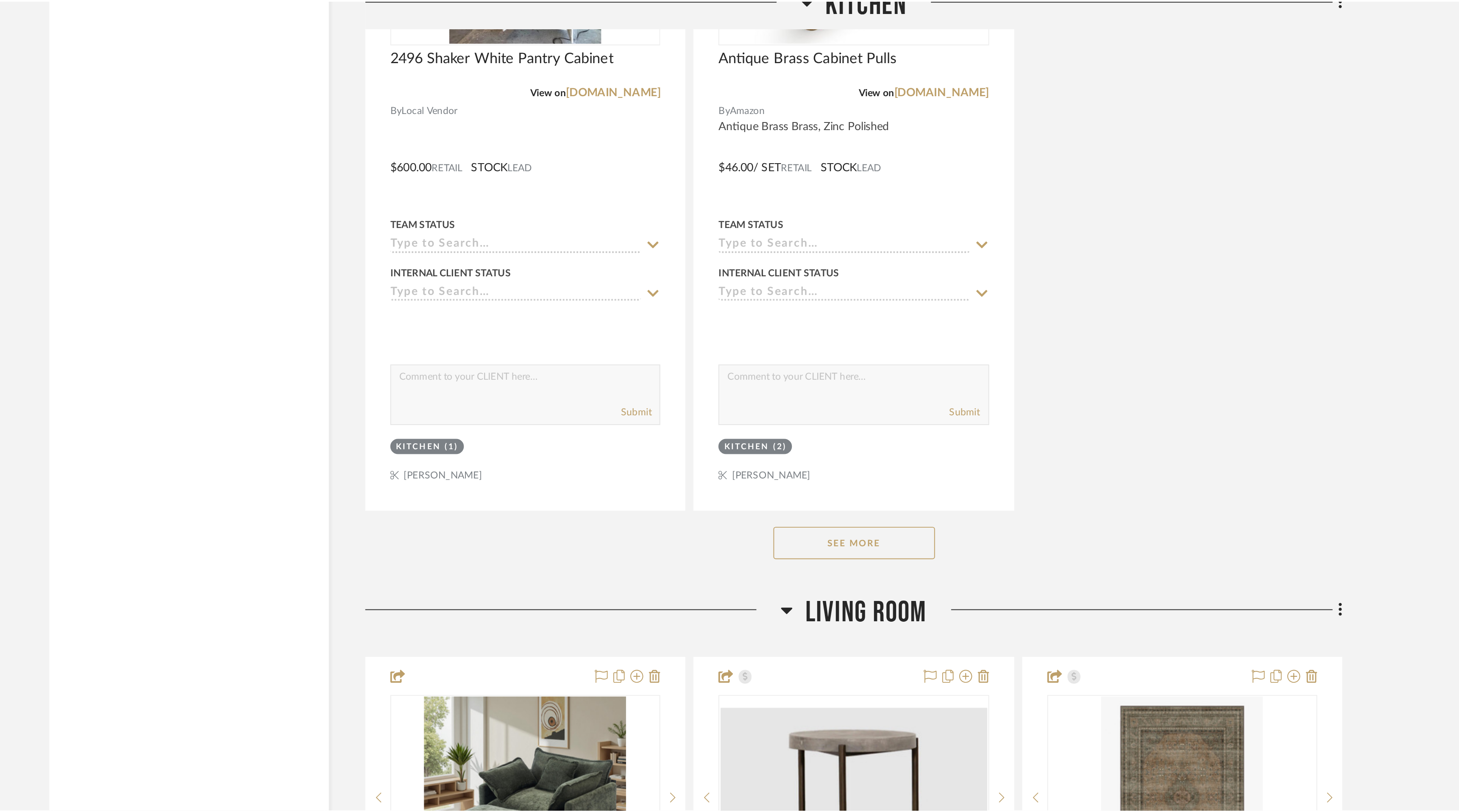
scroll to position [2302, 0]
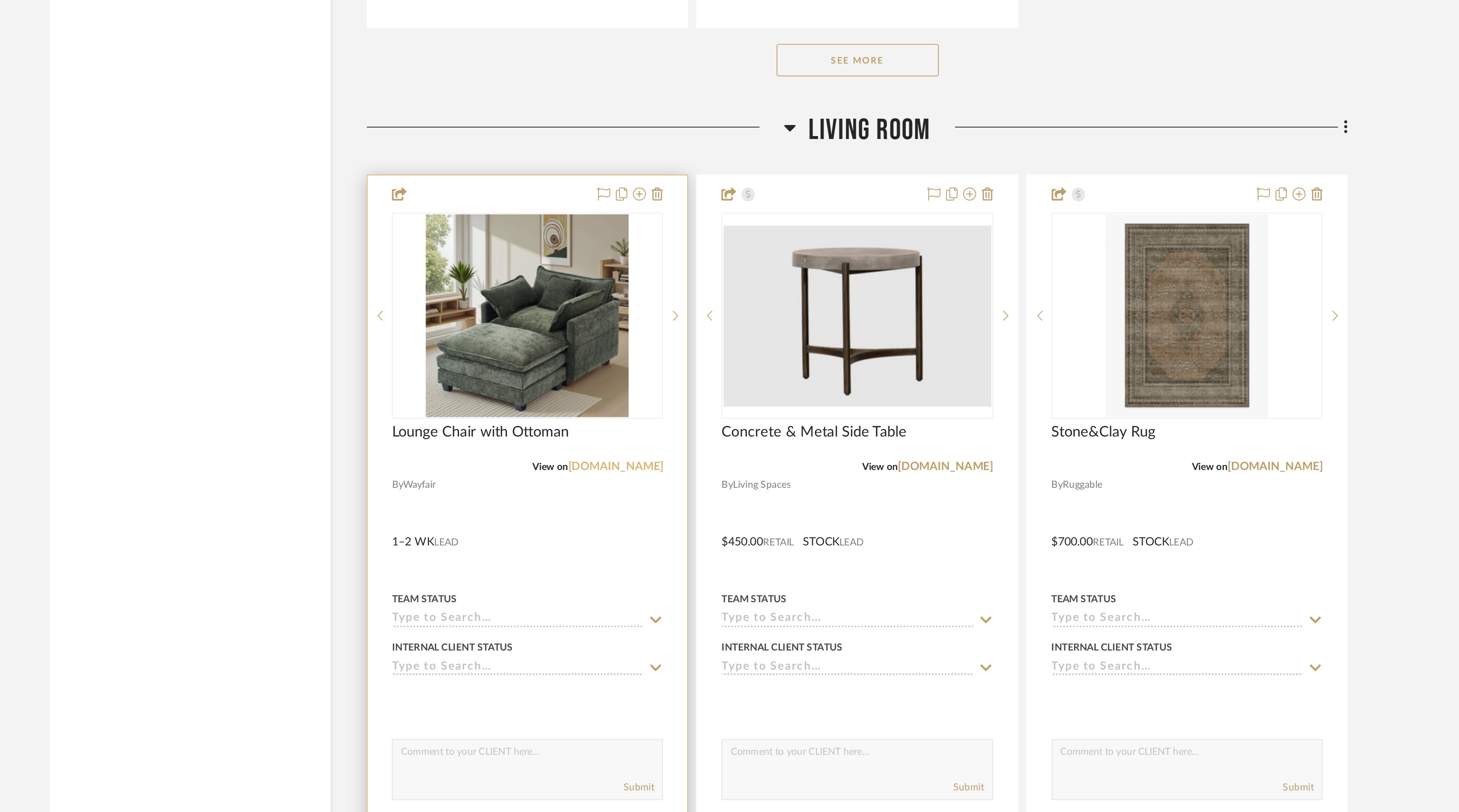
click at [691, 504] on link "[DOMAIN_NAME]" at bounding box center [686, 503] width 50 height 6
click at [632, 451] on img "0" at bounding box center [640, 424] width 106 height 106
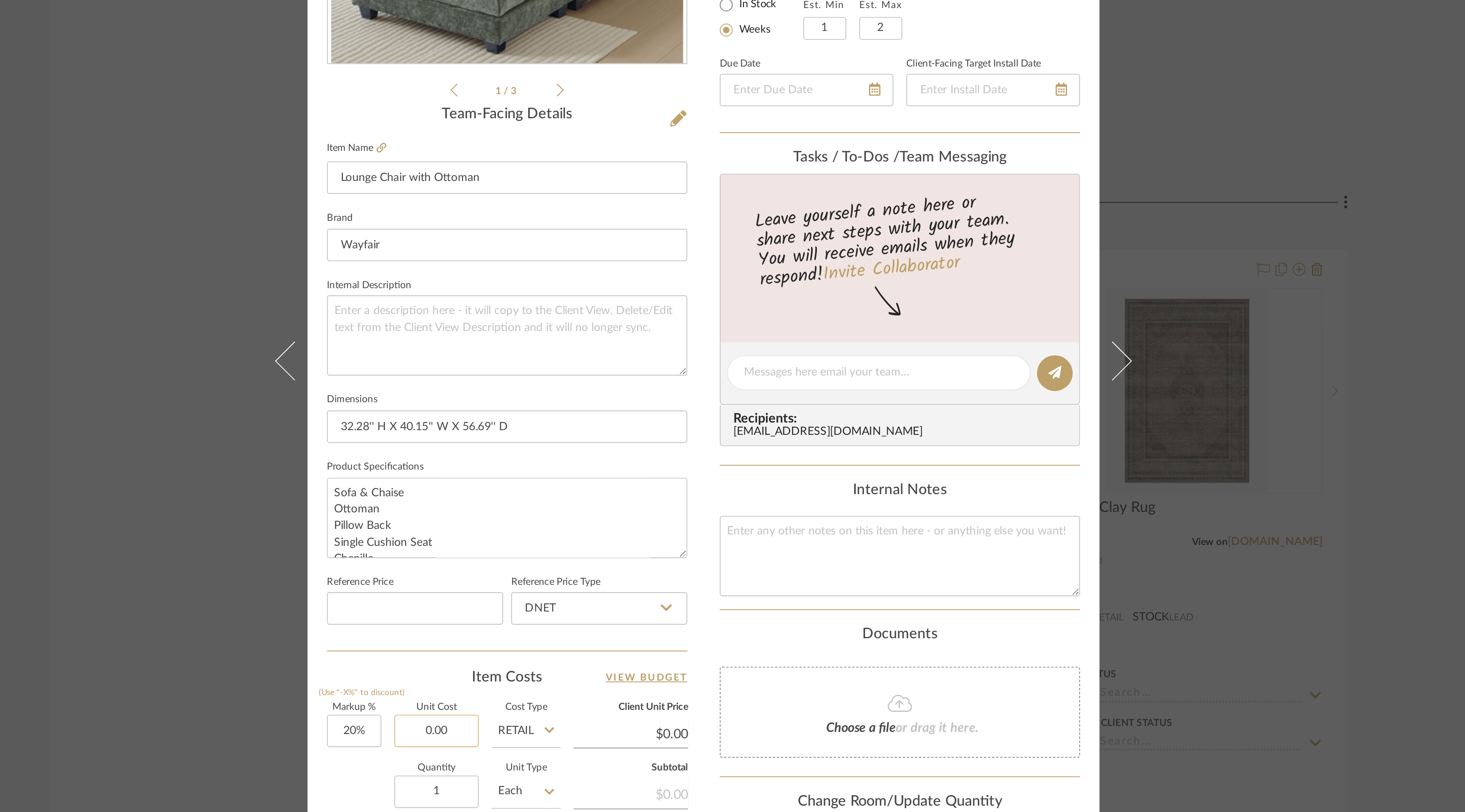
click at [586, 602] on input "0.00" at bounding box center [593, 602] width 44 height 17
type input "$369.99"
click at [558, 570] on div "Item Costs View Budget" at bounding box center [630, 574] width 188 height 10
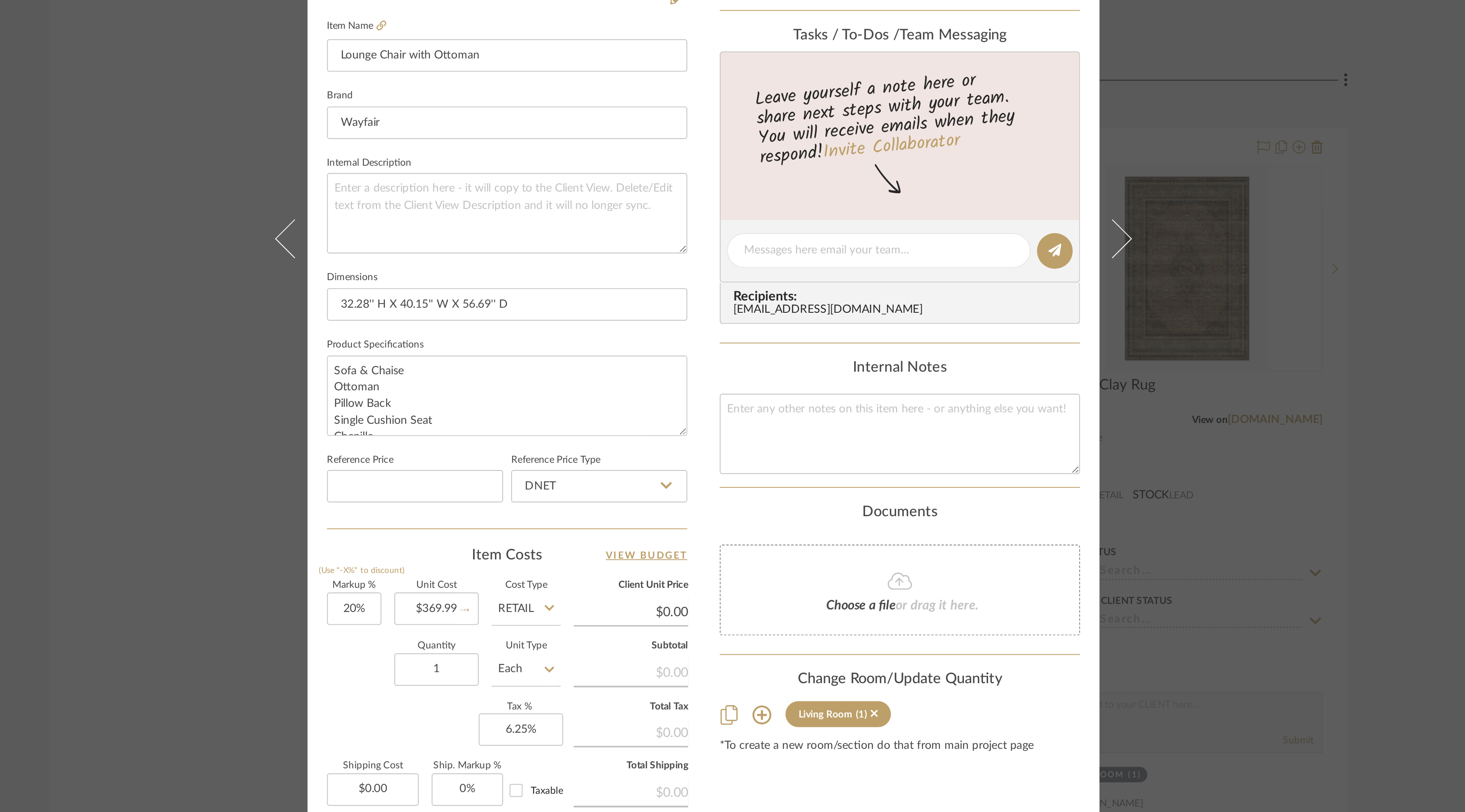
type input "$443.99"
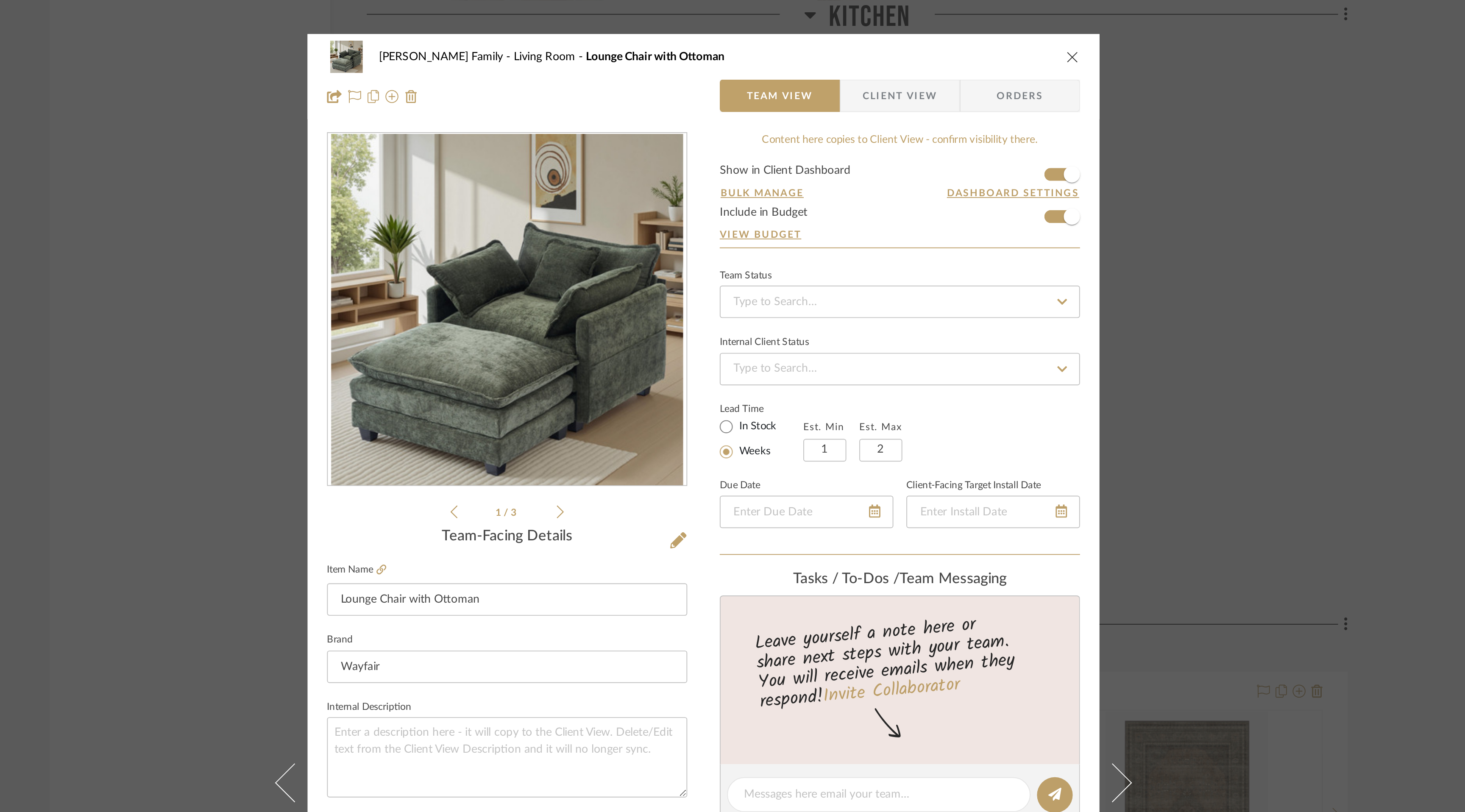
click at [924, 30] on icon "close" at bounding box center [925, 29] width 6 height 6
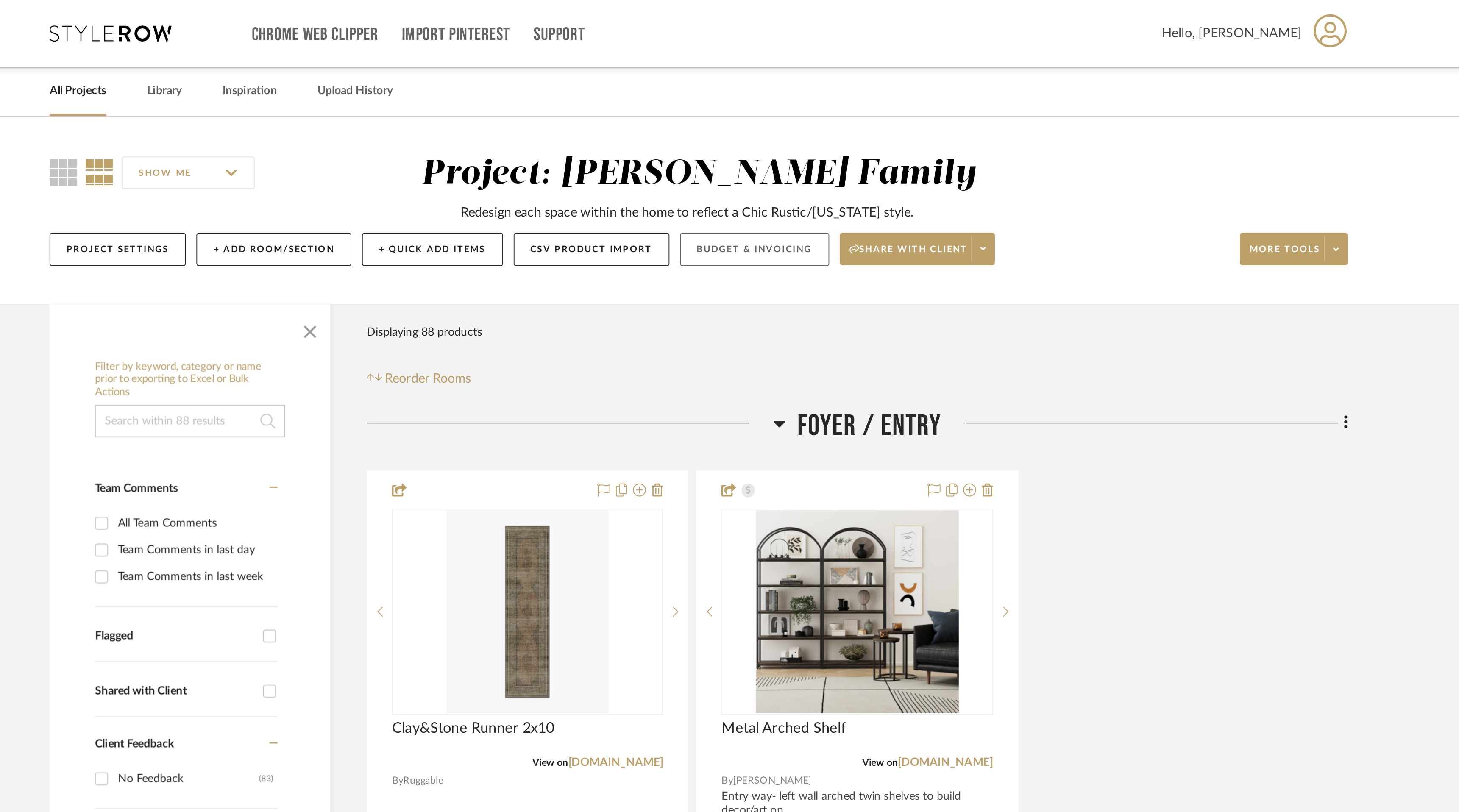
click at [760, 130] on button "Budget & Invoicing" at bounding box center [759, 131] width 78 height 17
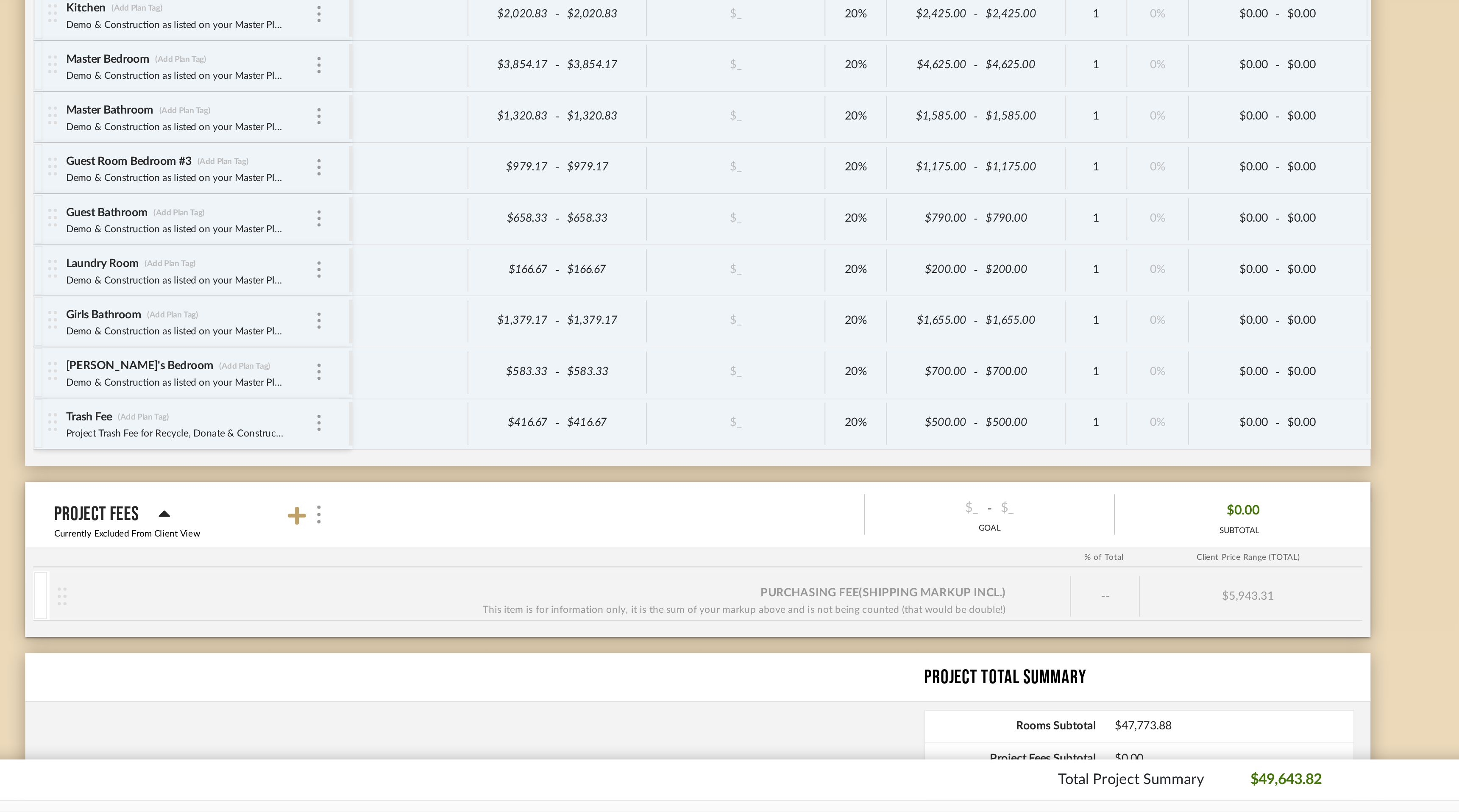
scroll to position [2010, 0]
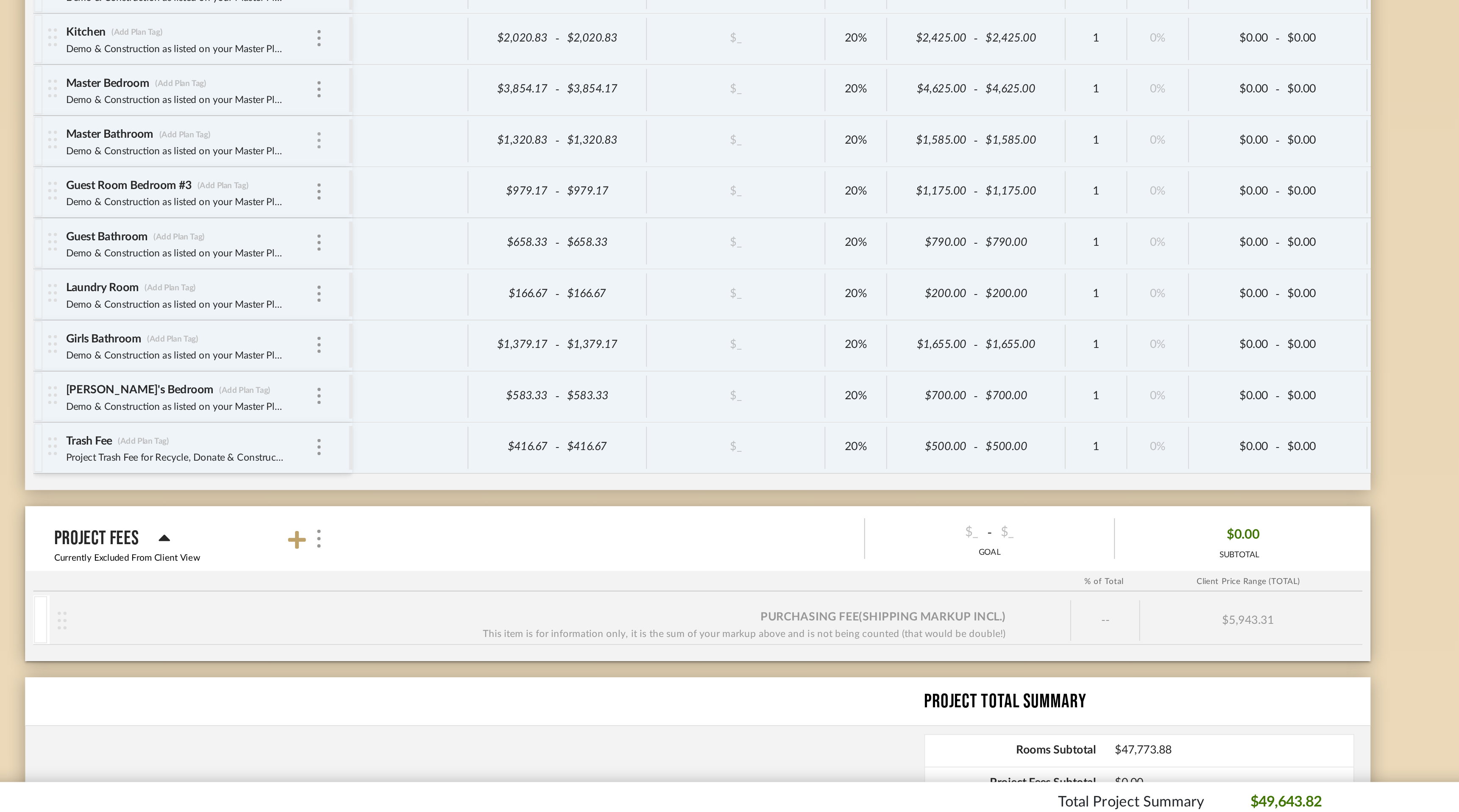
click at [532, 449] on img at bounding box center [532, 449] width 1 height 9
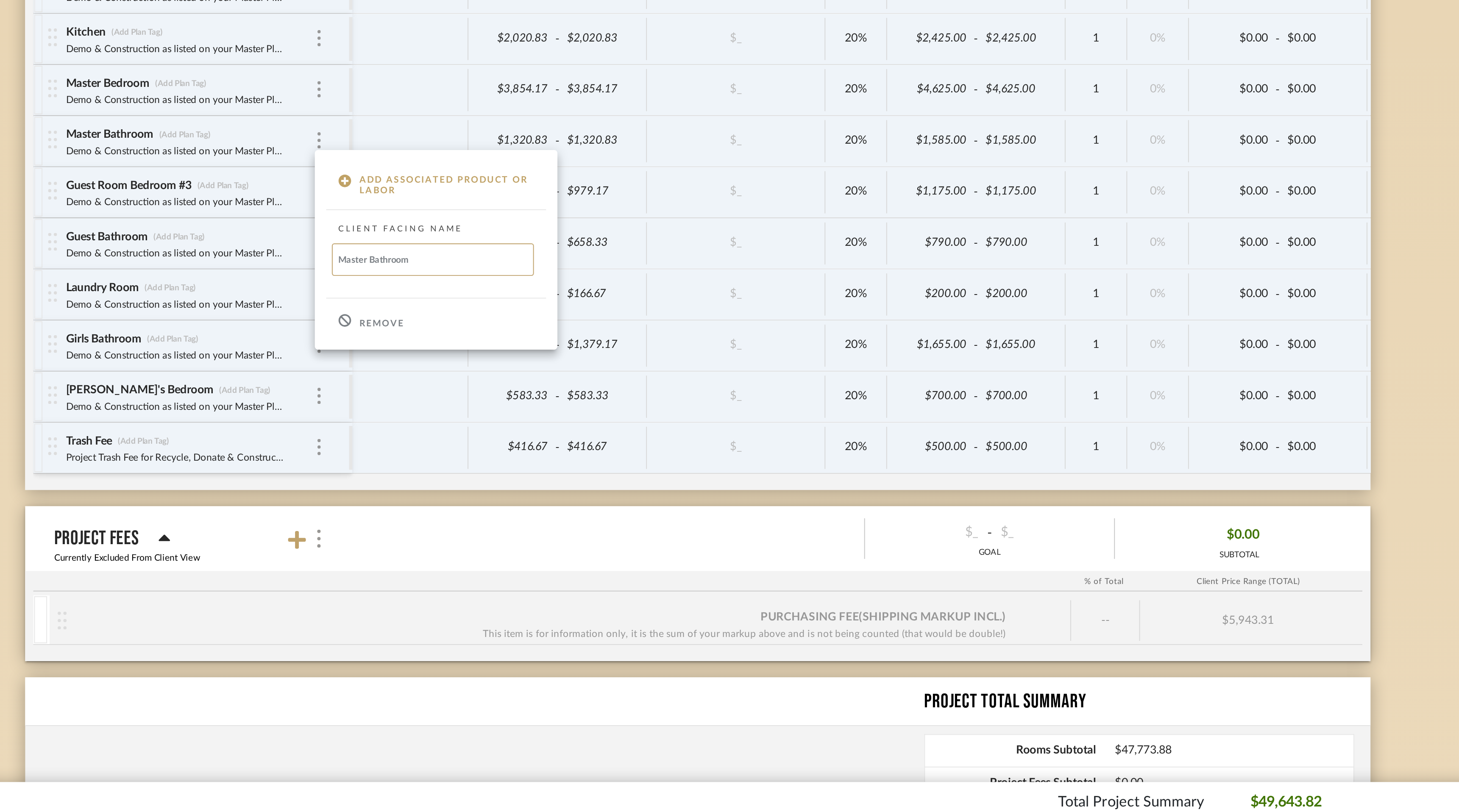
click at [550, 547] on div "Remove" at bounding box center [593, 544] width 127 height 23
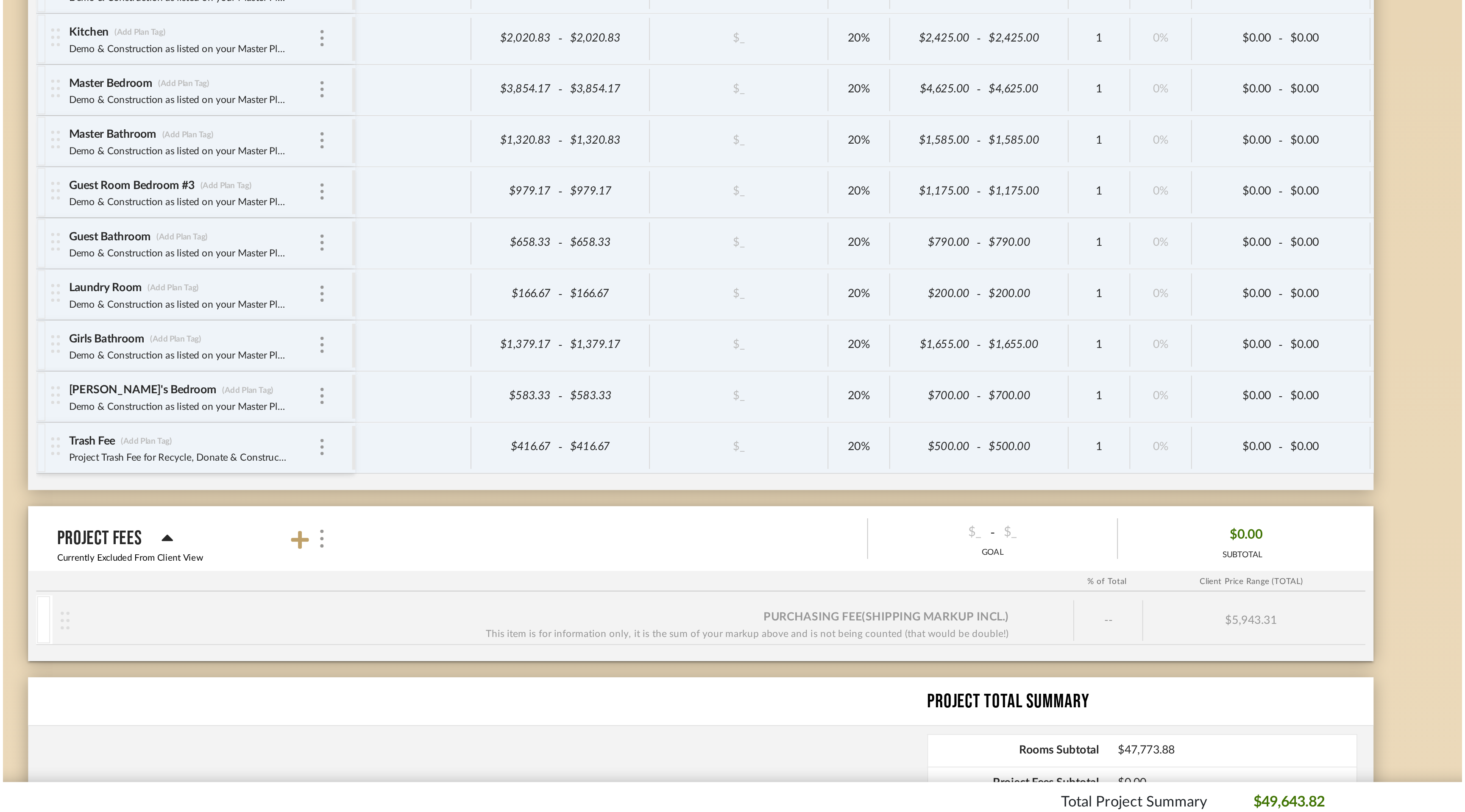
scroll to position [0, 0]
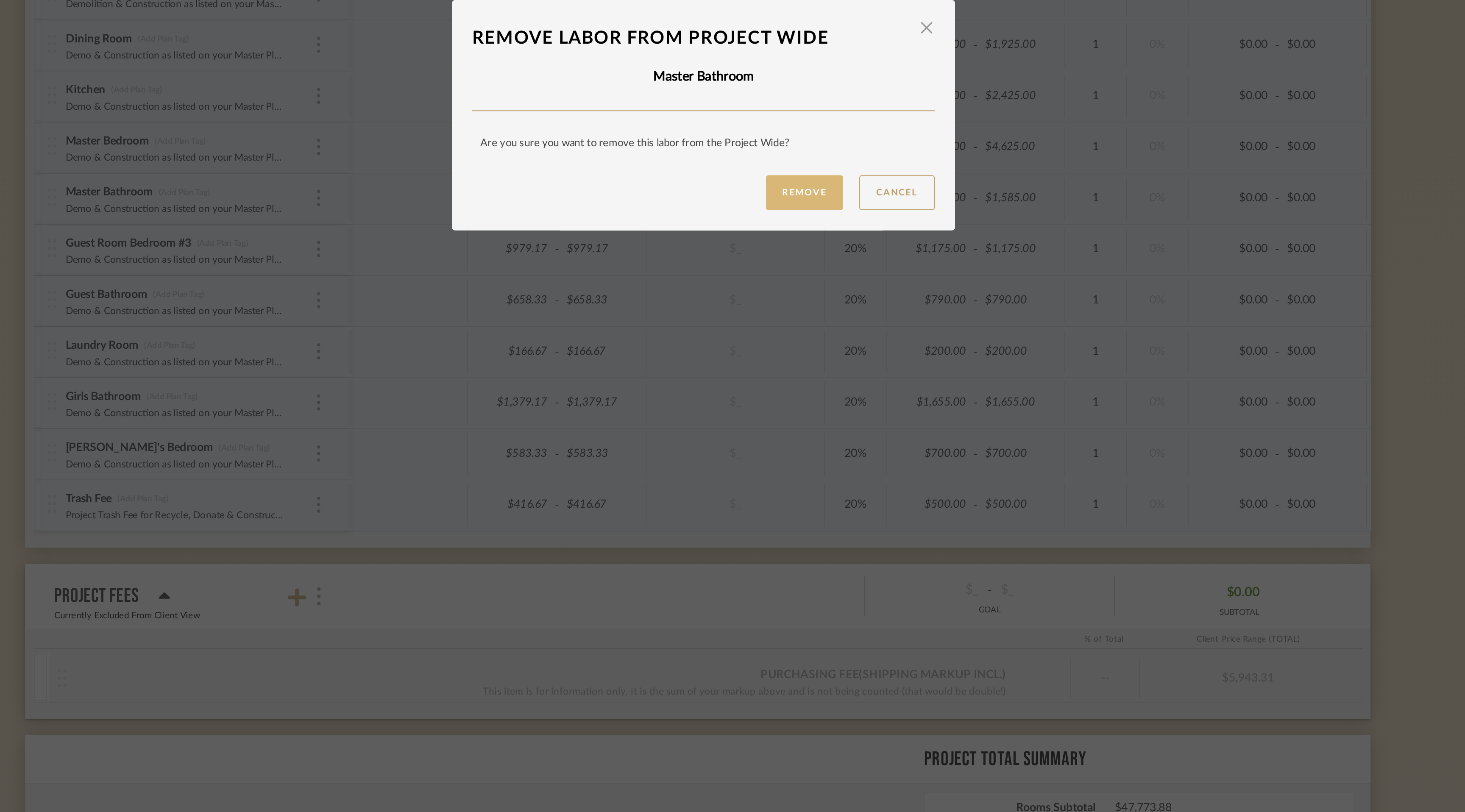
click at [772, 445] on button "Remove" at bounding box center [786, 446] width 40 height 18
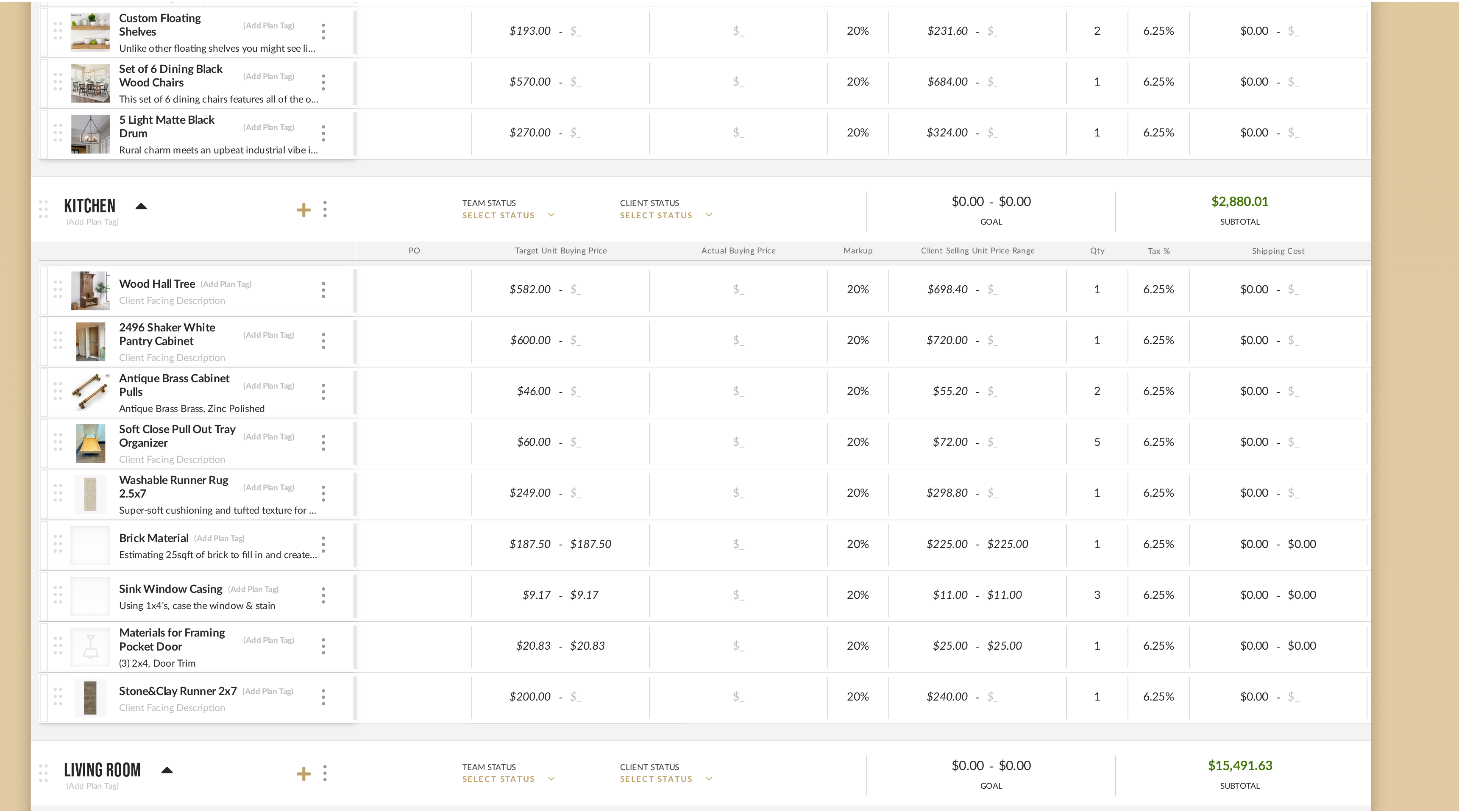
scroll to position [2010, 0]
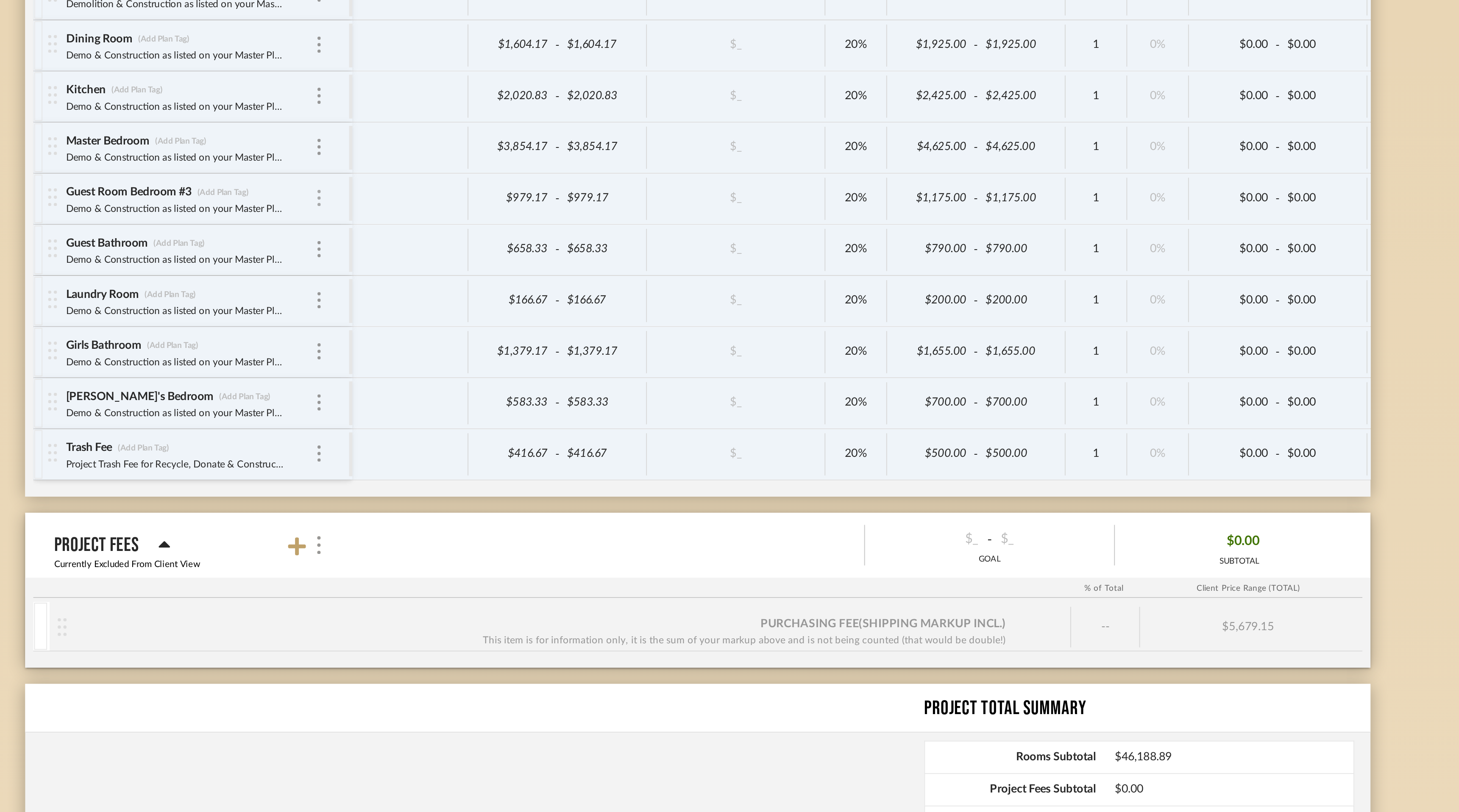
click at [532, 450] on img at bounding box center [532, 449] width 1 height 9
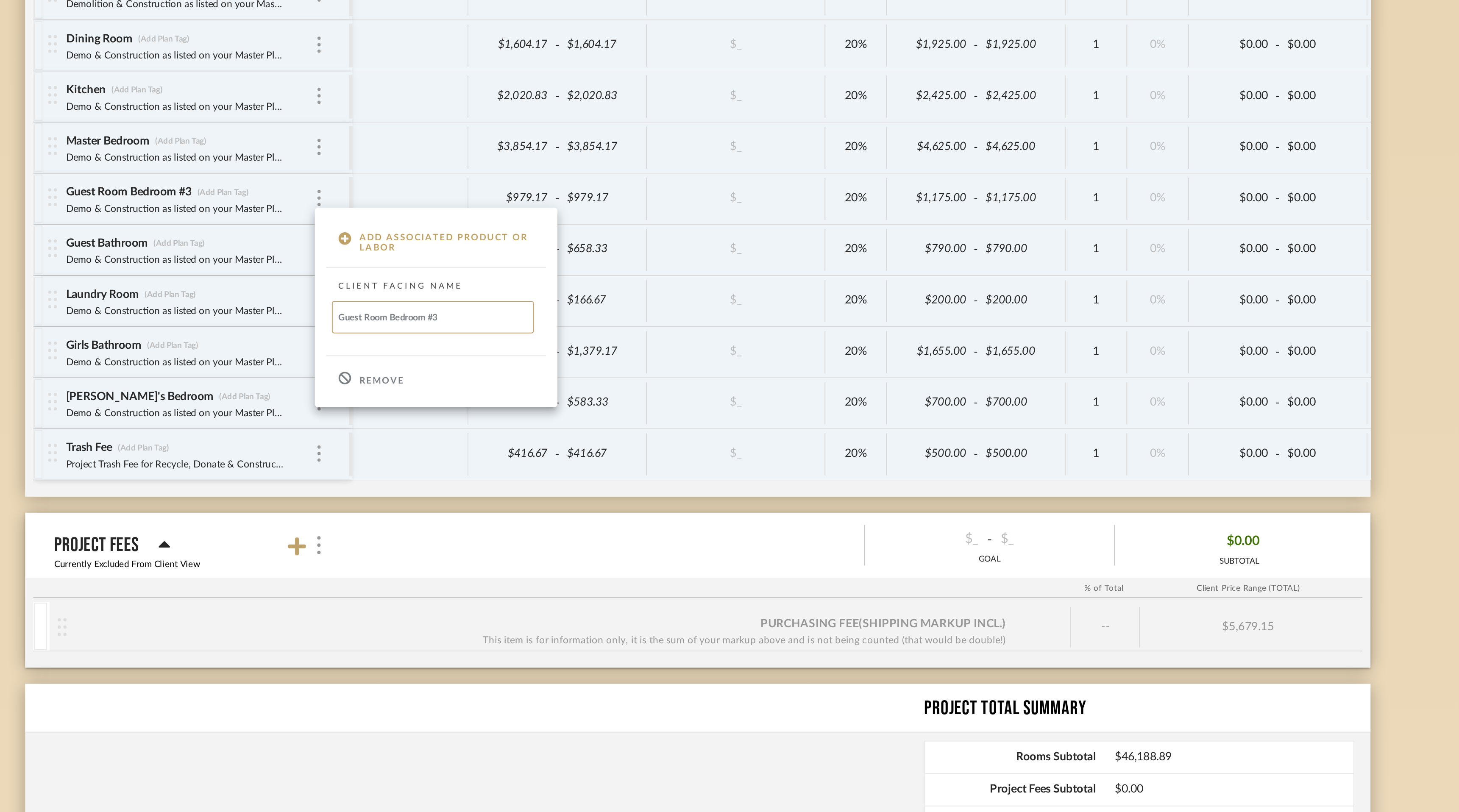
click at [568, 546] on p "Remove" at bounding box center [564, 545] width 23 height 6
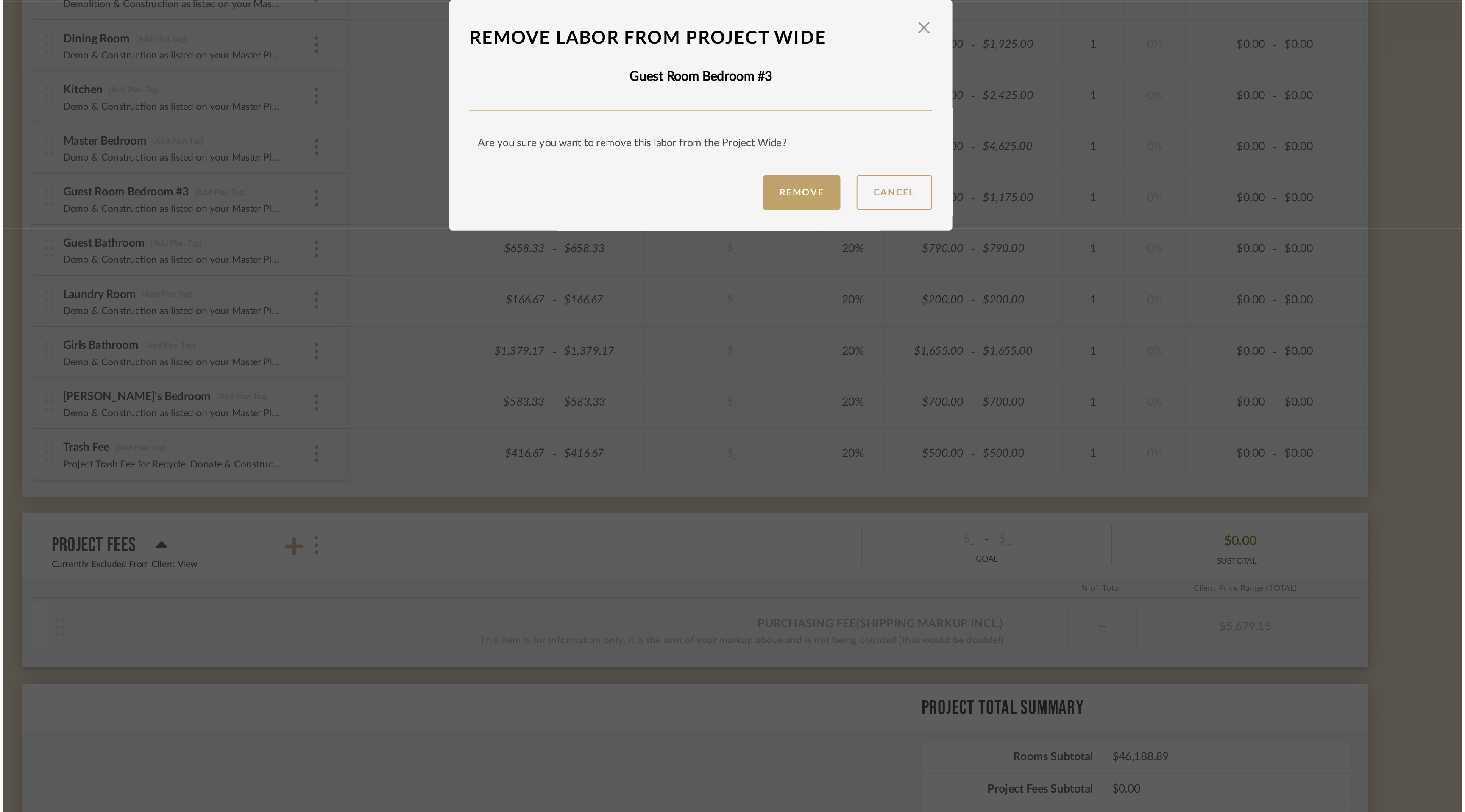
scroll to position [0, 0]
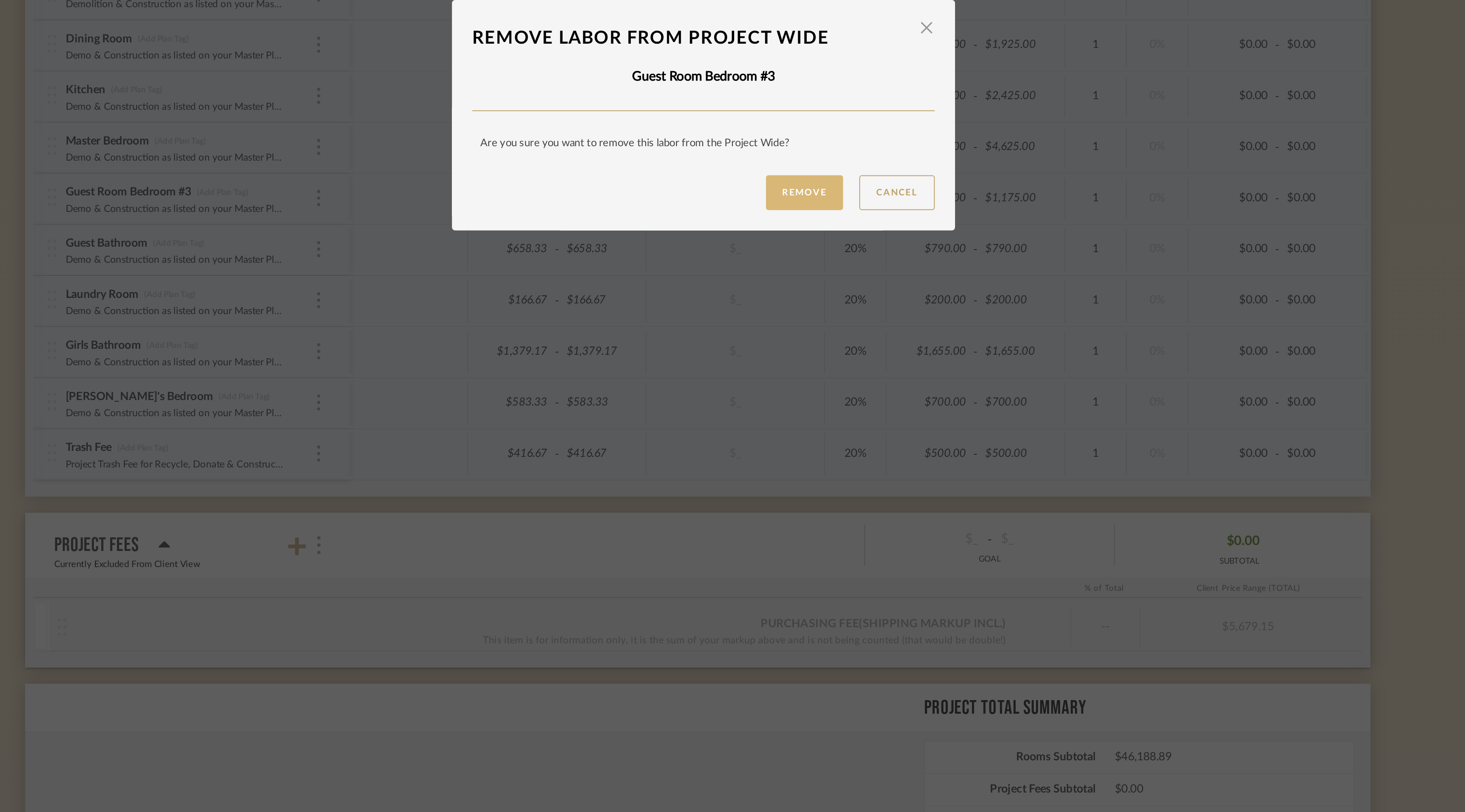
click at [784, 445] on button "Remove" at bounding box center [786, 446] width 40 height 18
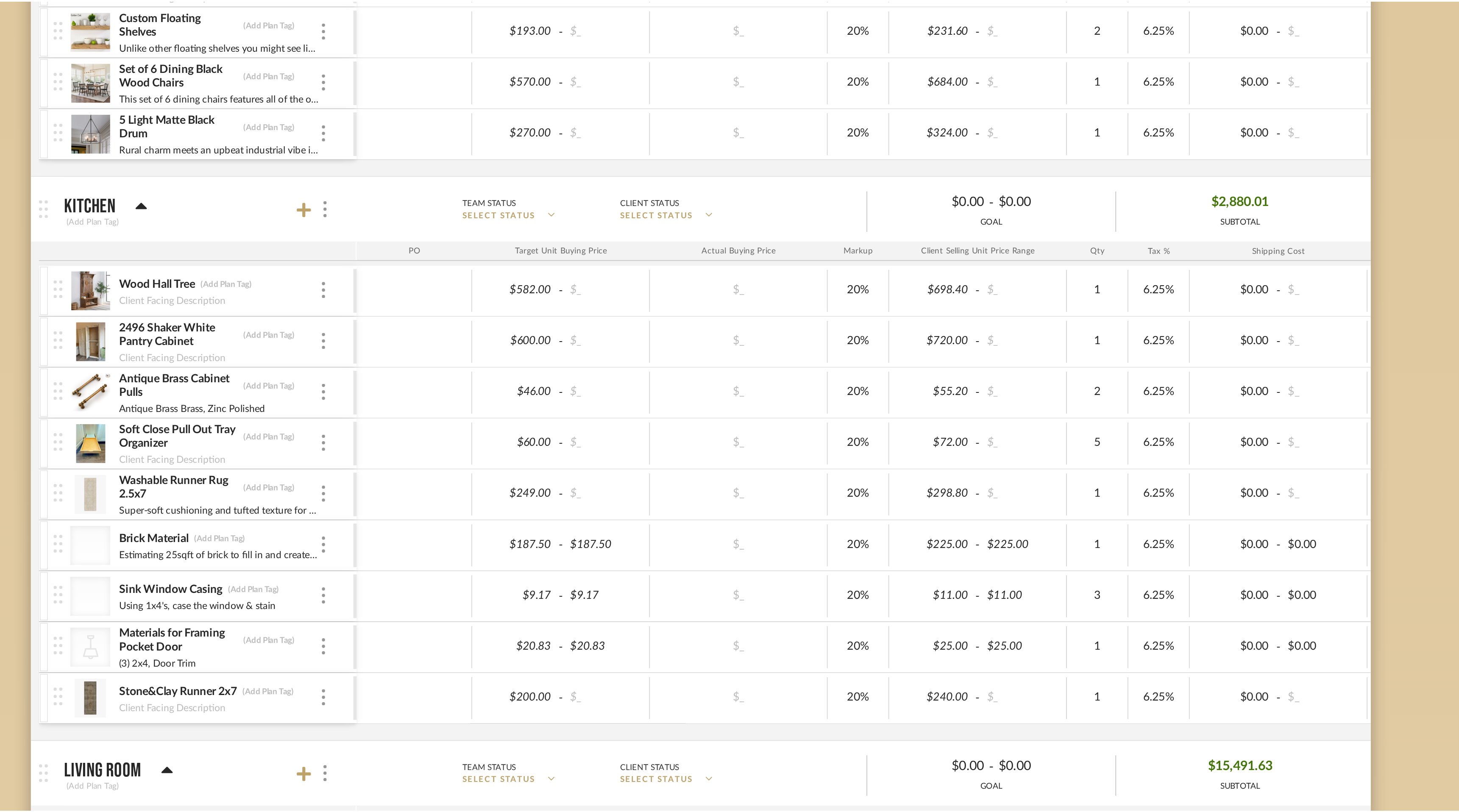
scroll to position [2010, 0]
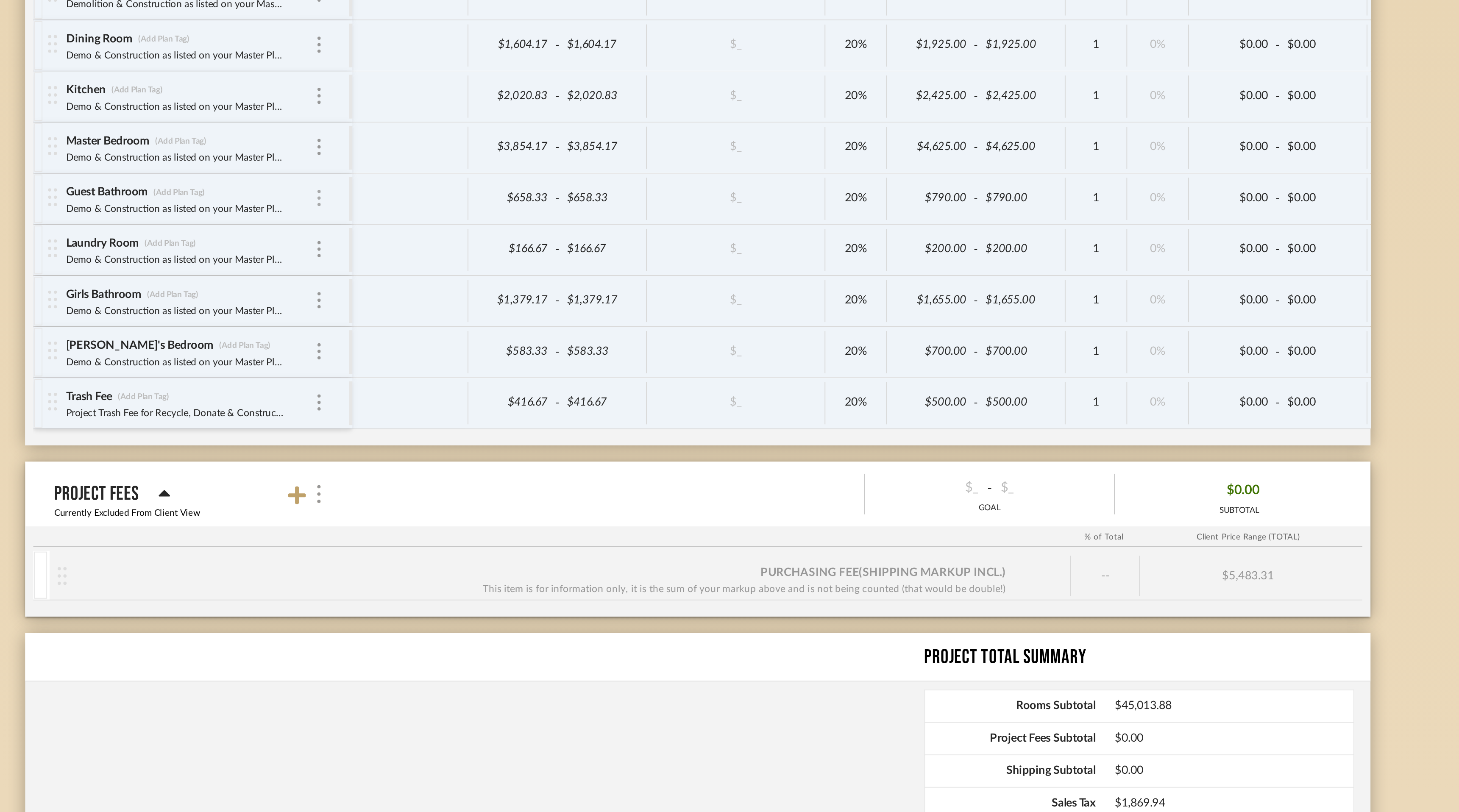
click at [531, 449] on img at bounding box center [532, 449] width 1 height 9
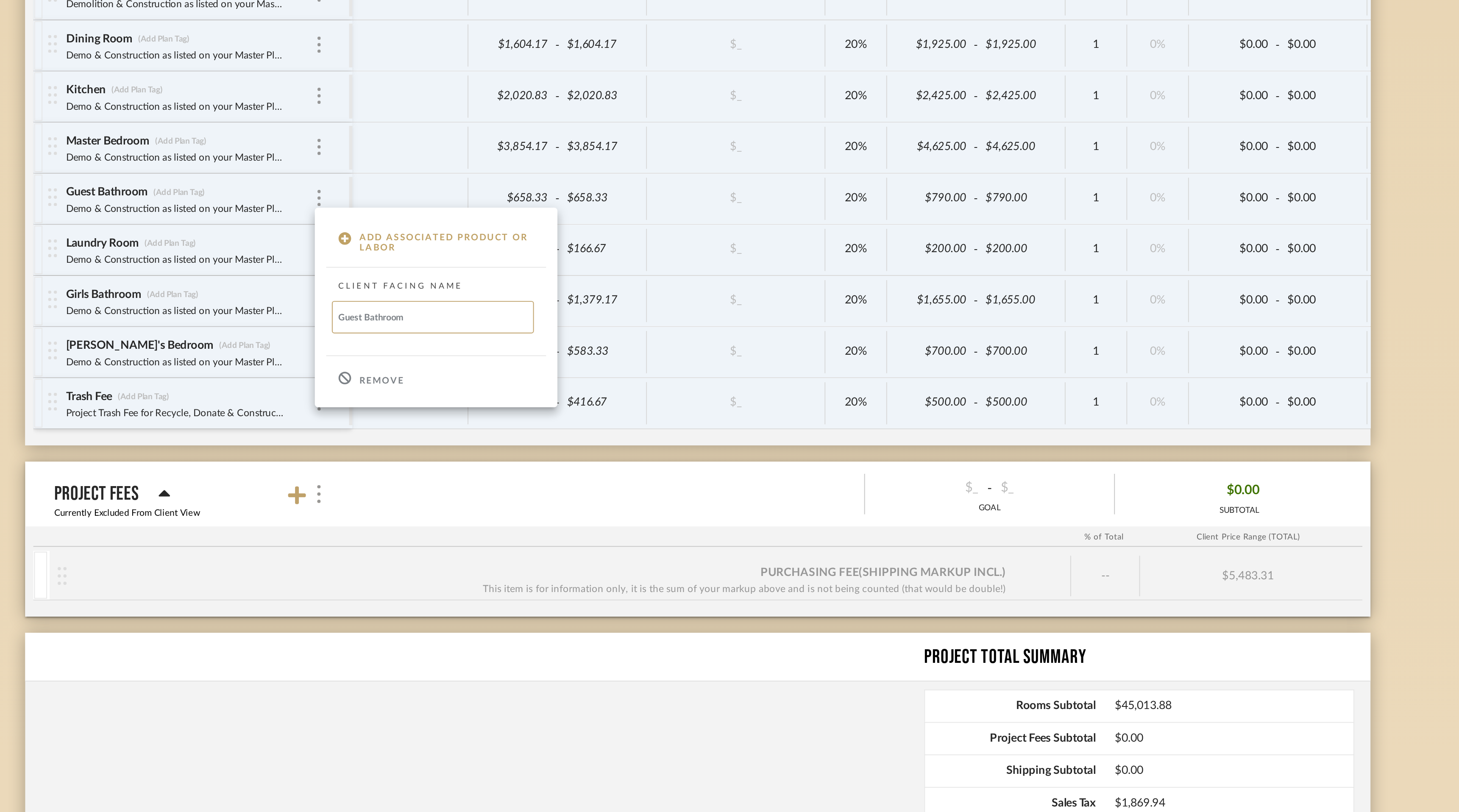
click at [560, 540] on div "Remove" at bounding box center [593, 544] width 127 height 23
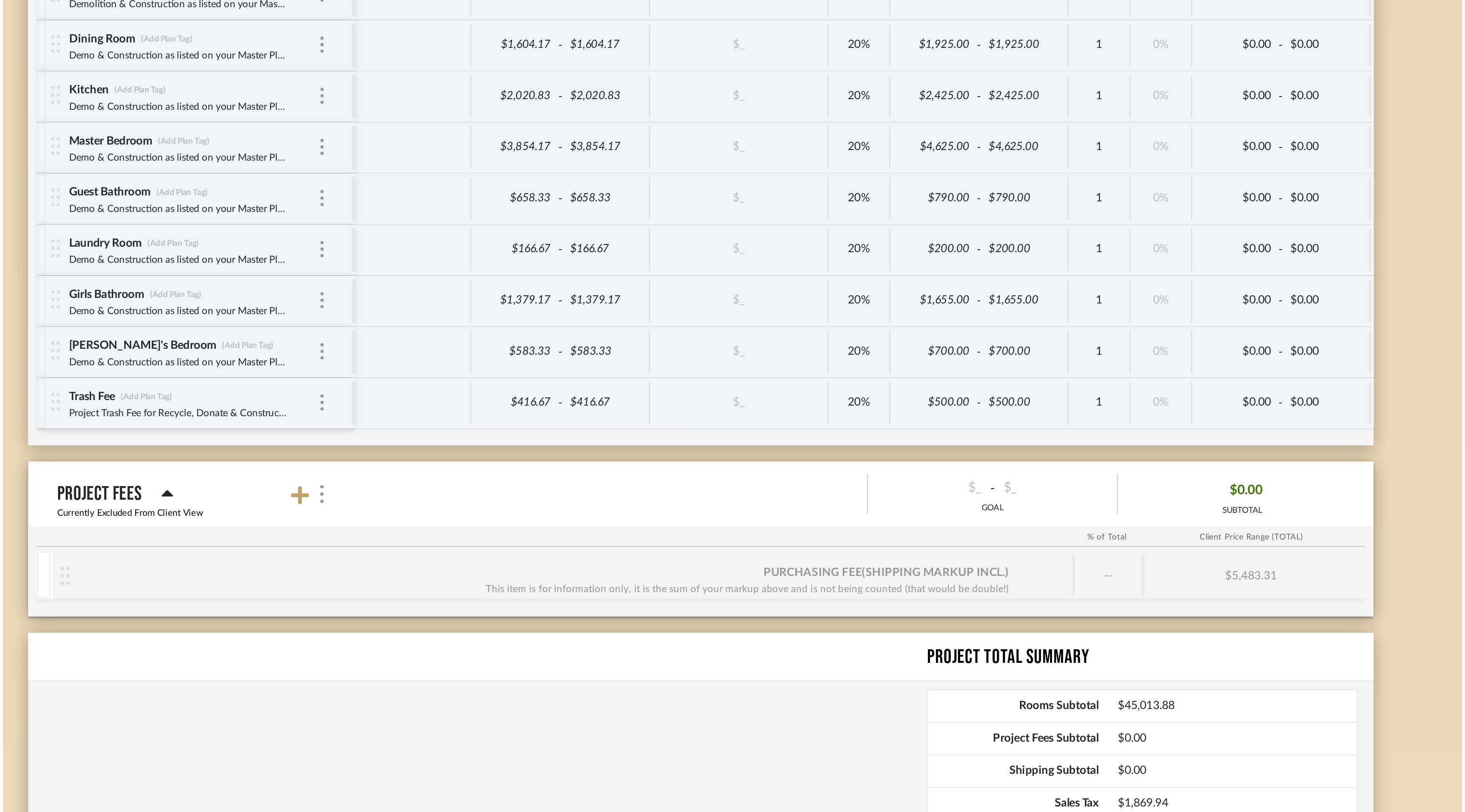
scroll to position [0, 0]
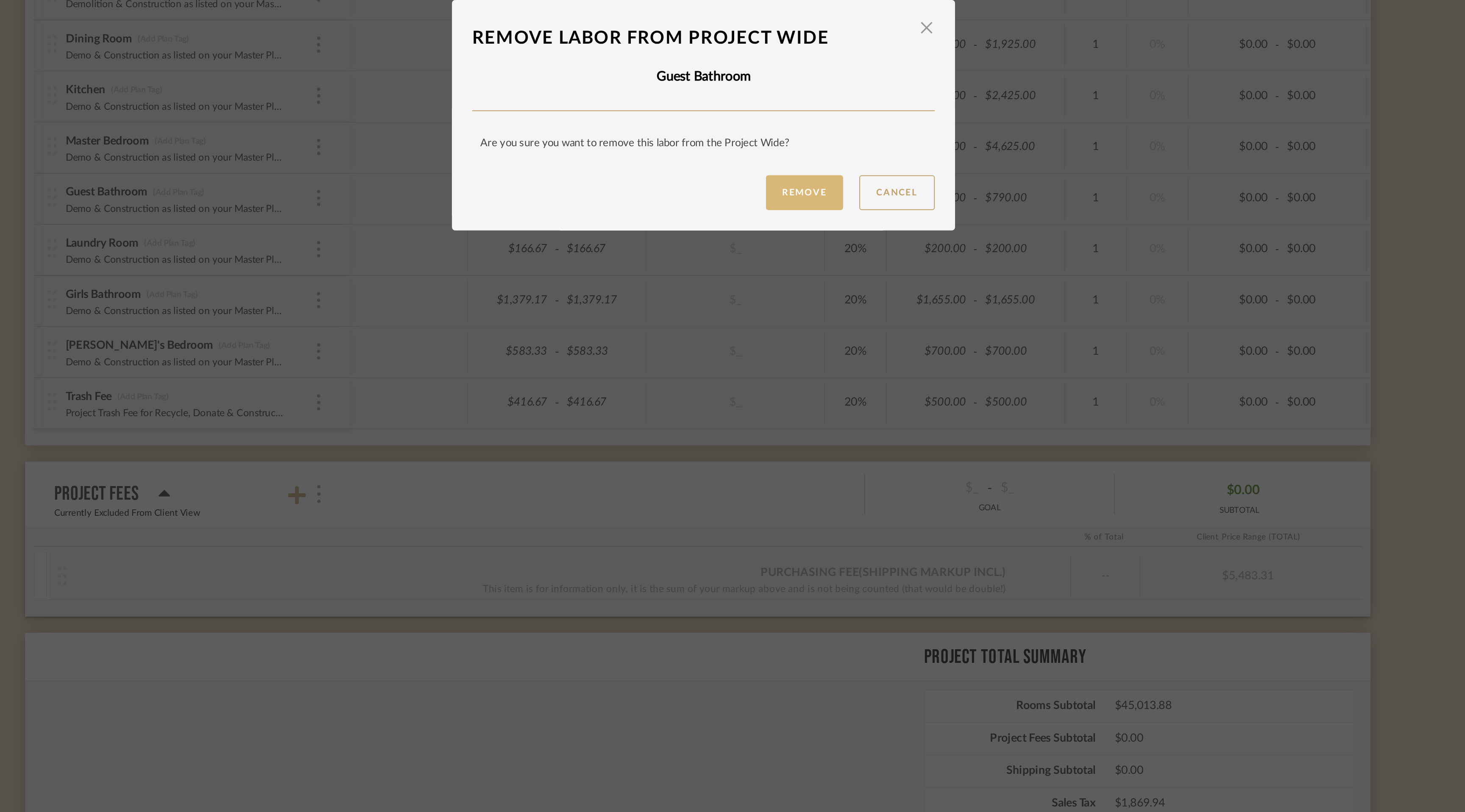
click at [778, 445] on button "Remove" at bounding box center [786, 446] width 40 height 18
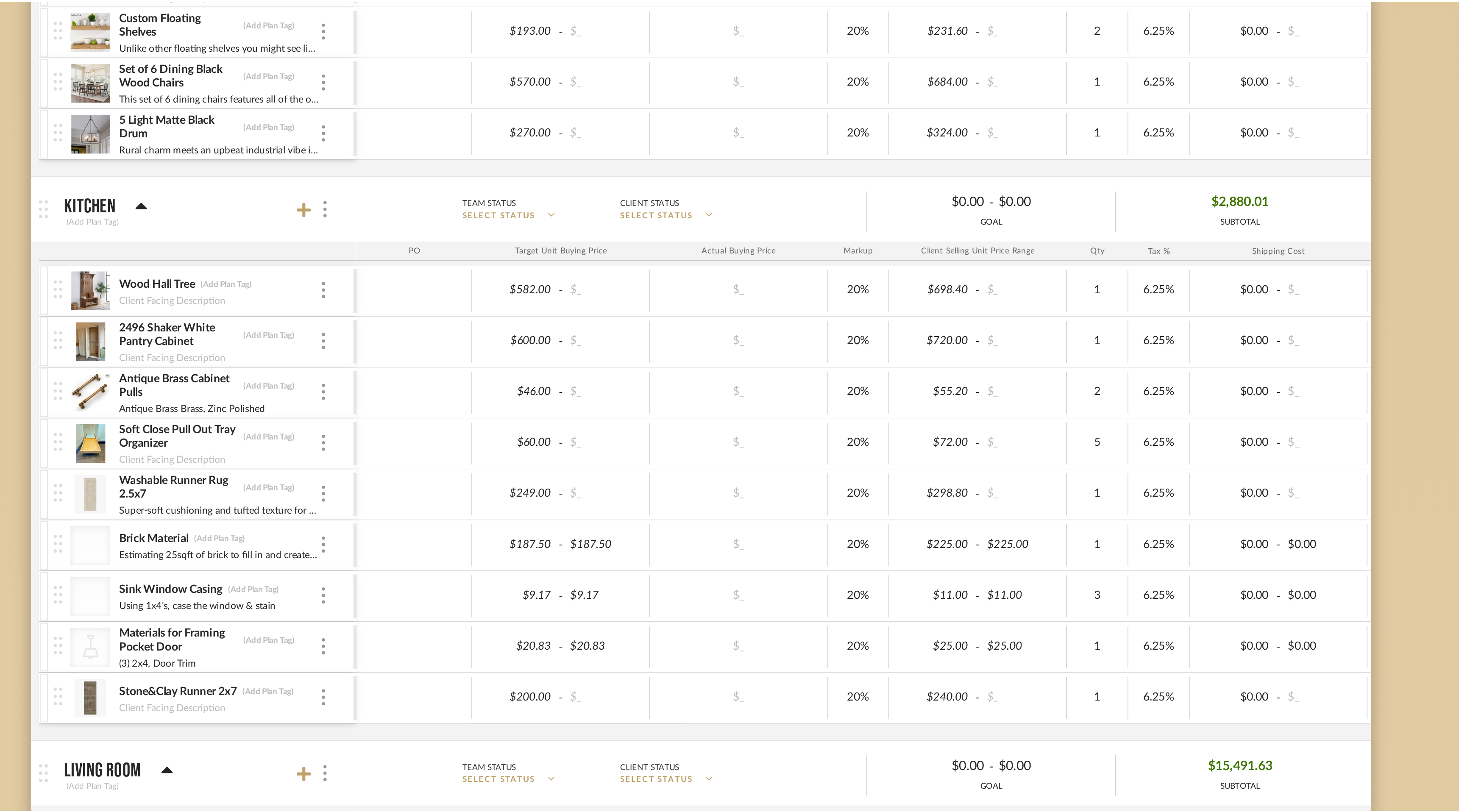
scroll to position [2010, 0]
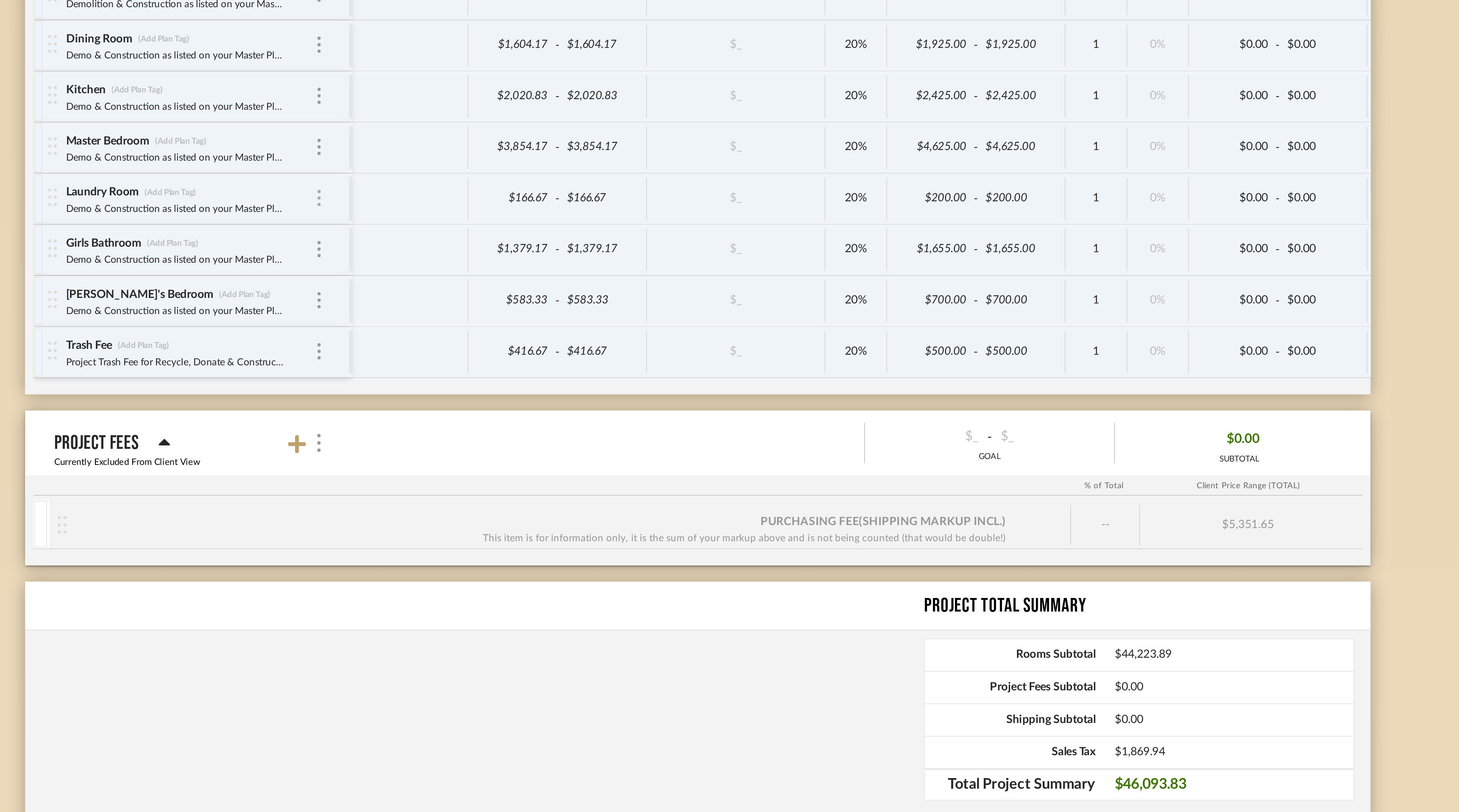
click at [532, 449] on div at bounding box center [532, 449] width 4 height 9
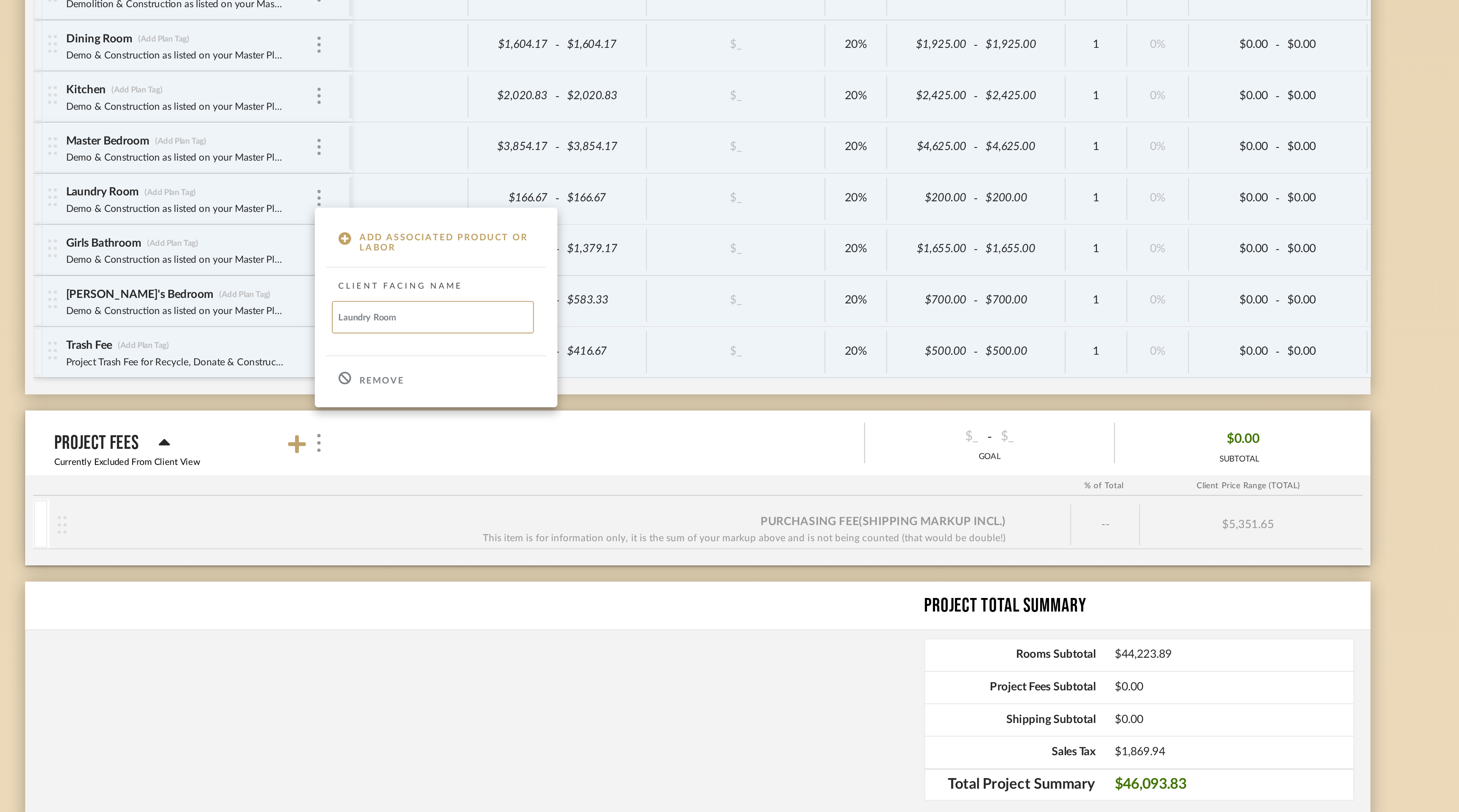
click at [570, 542] on p "Remove" at bounding box center [564, 545] width 23 height 6
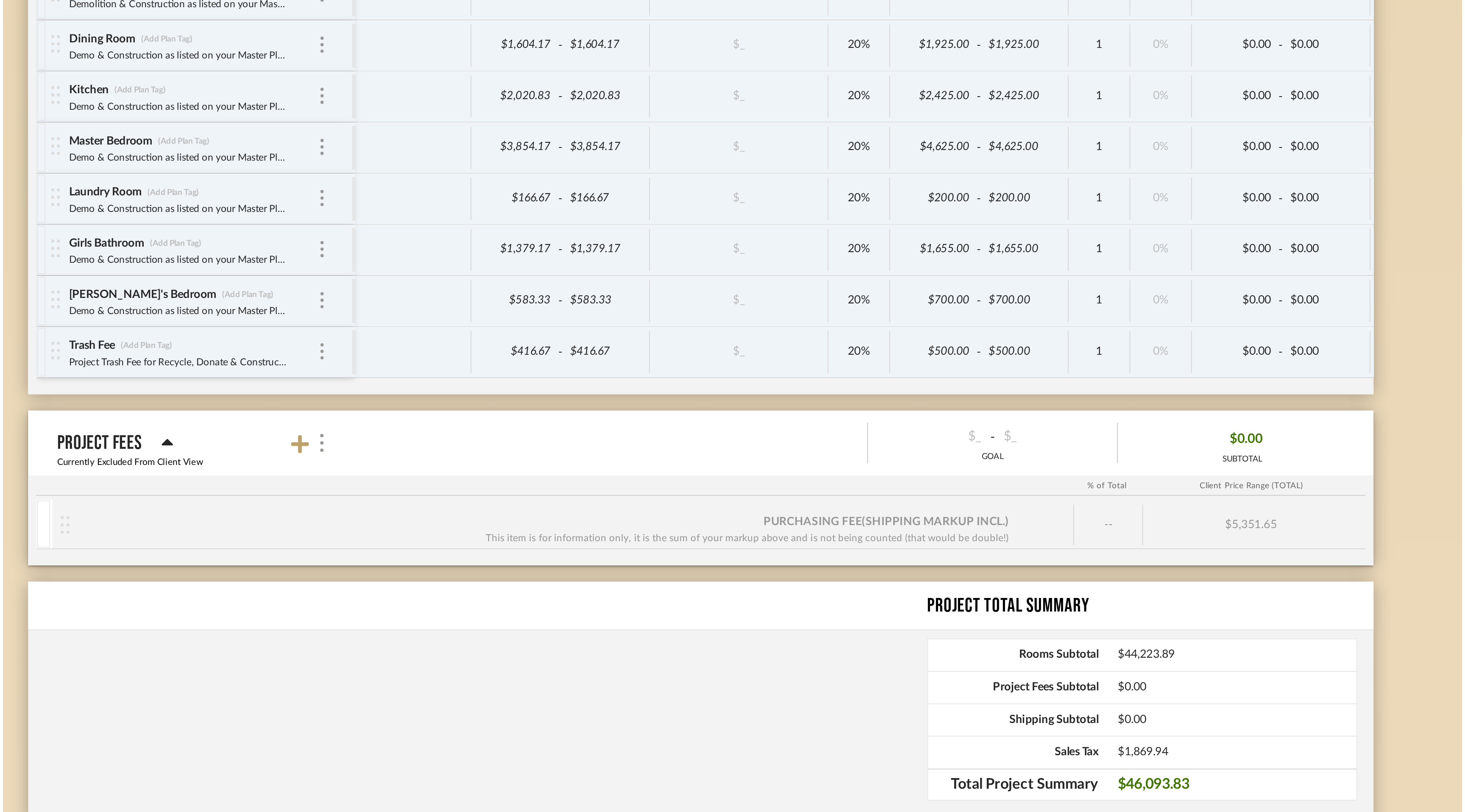
scroll to position [0, 0]
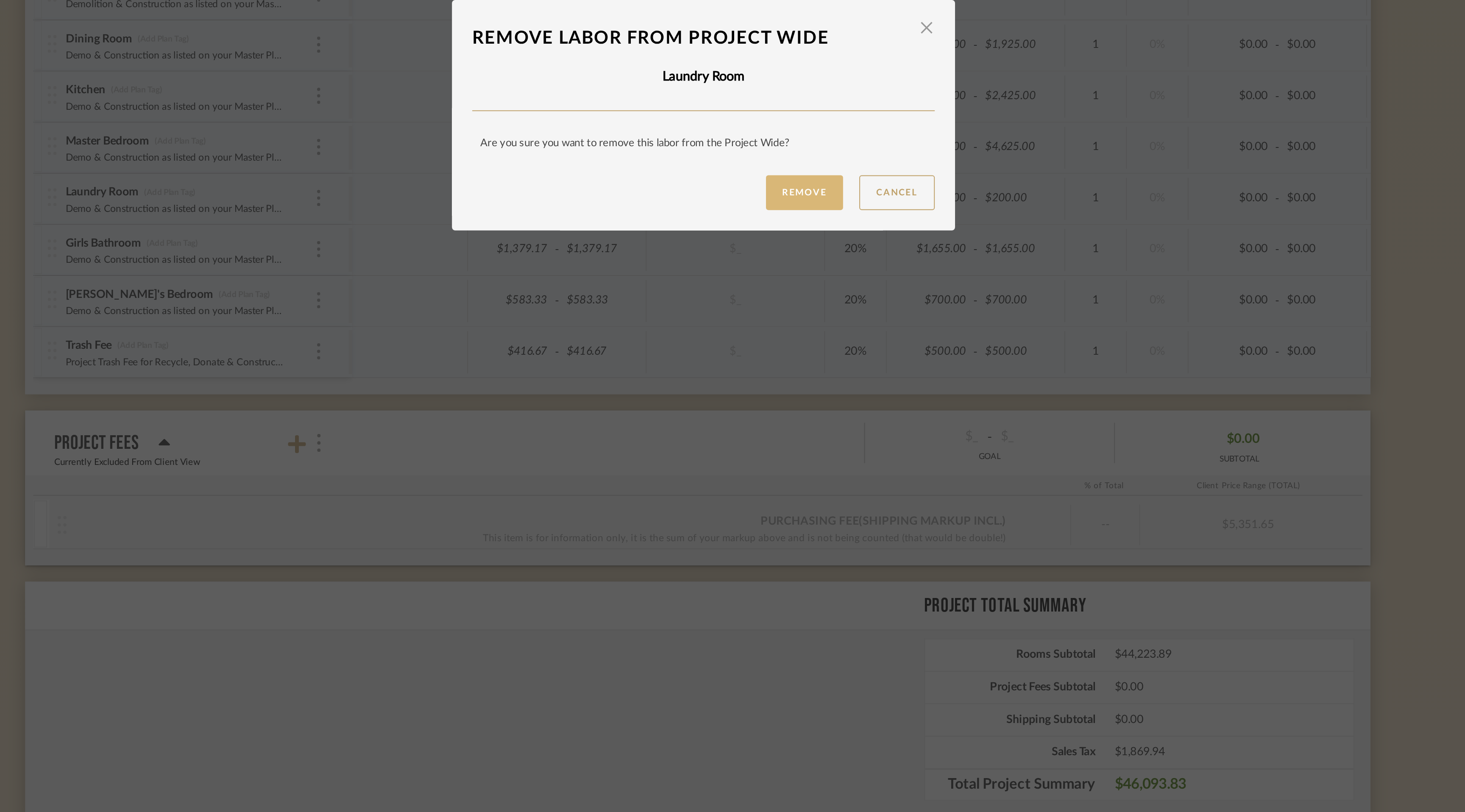
click at [789, 441] on button "Remove" at bounding box center [786, 446] width 40 height 18
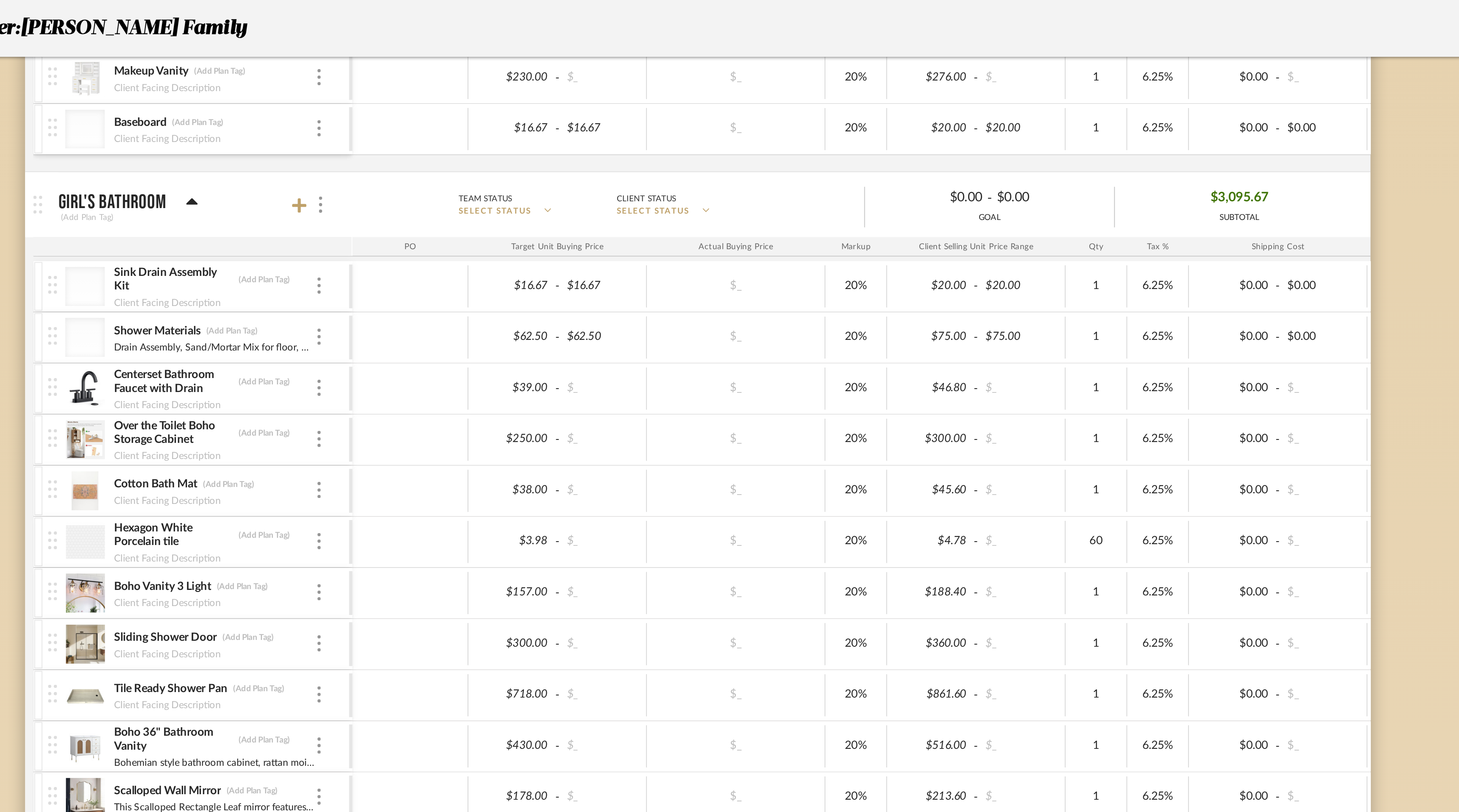
scroll to position [1747, 0]
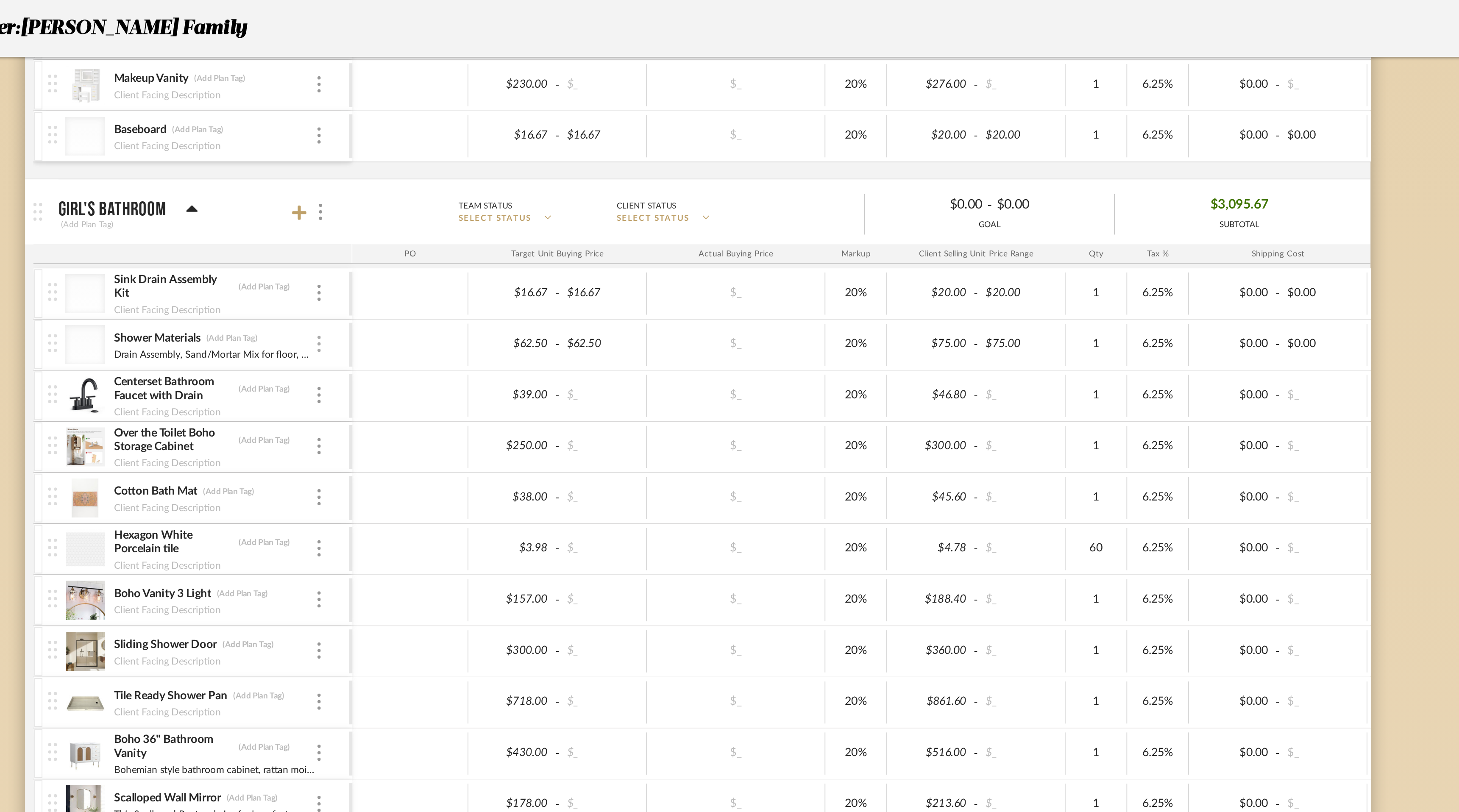
click at [531, 180] on img at bounding box center [532, 180] width 1 height 9
click at [552, 246] on span "Remove Item" at bounding box center [573, 244] width 53 height 7
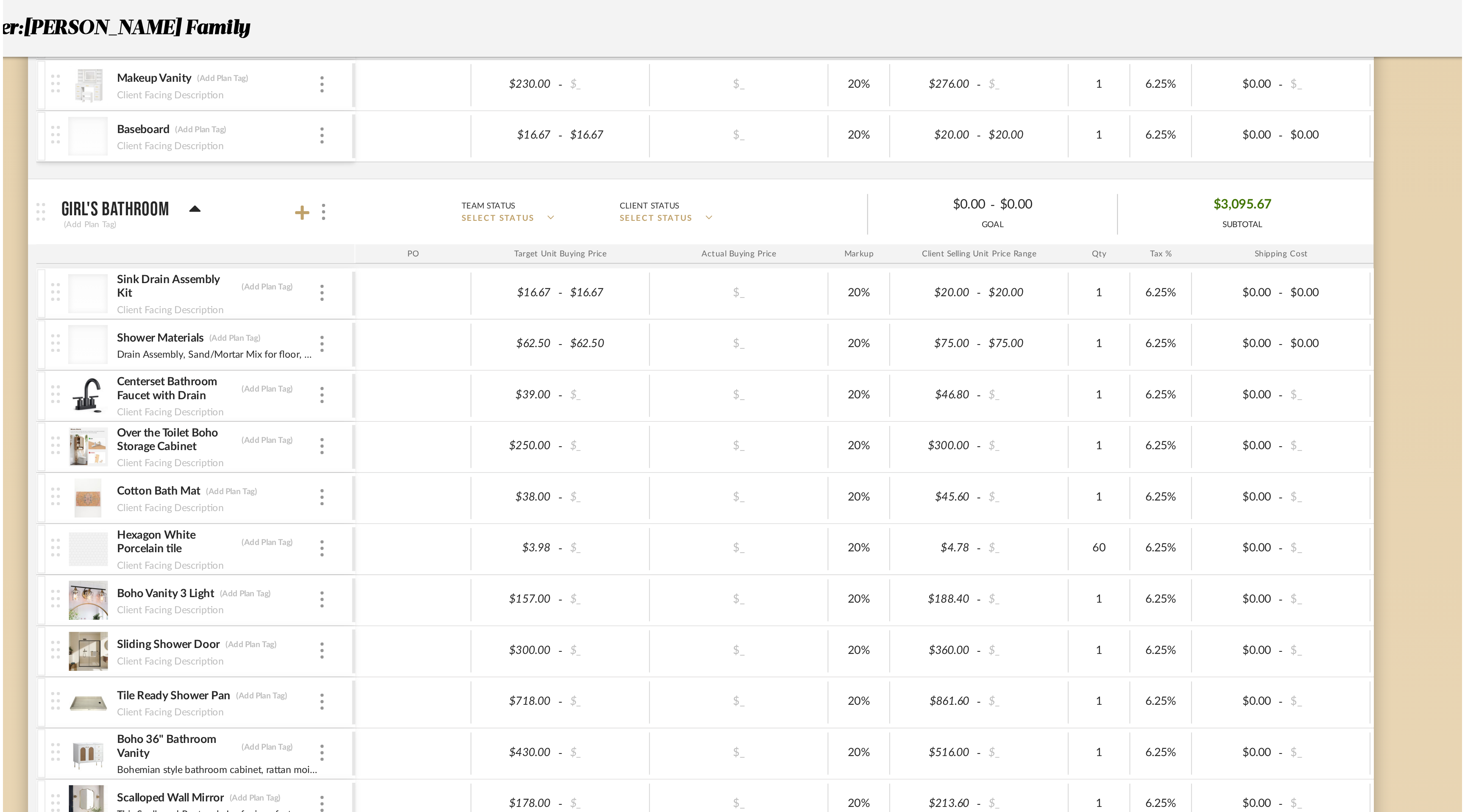
scroll to position [0, 0]
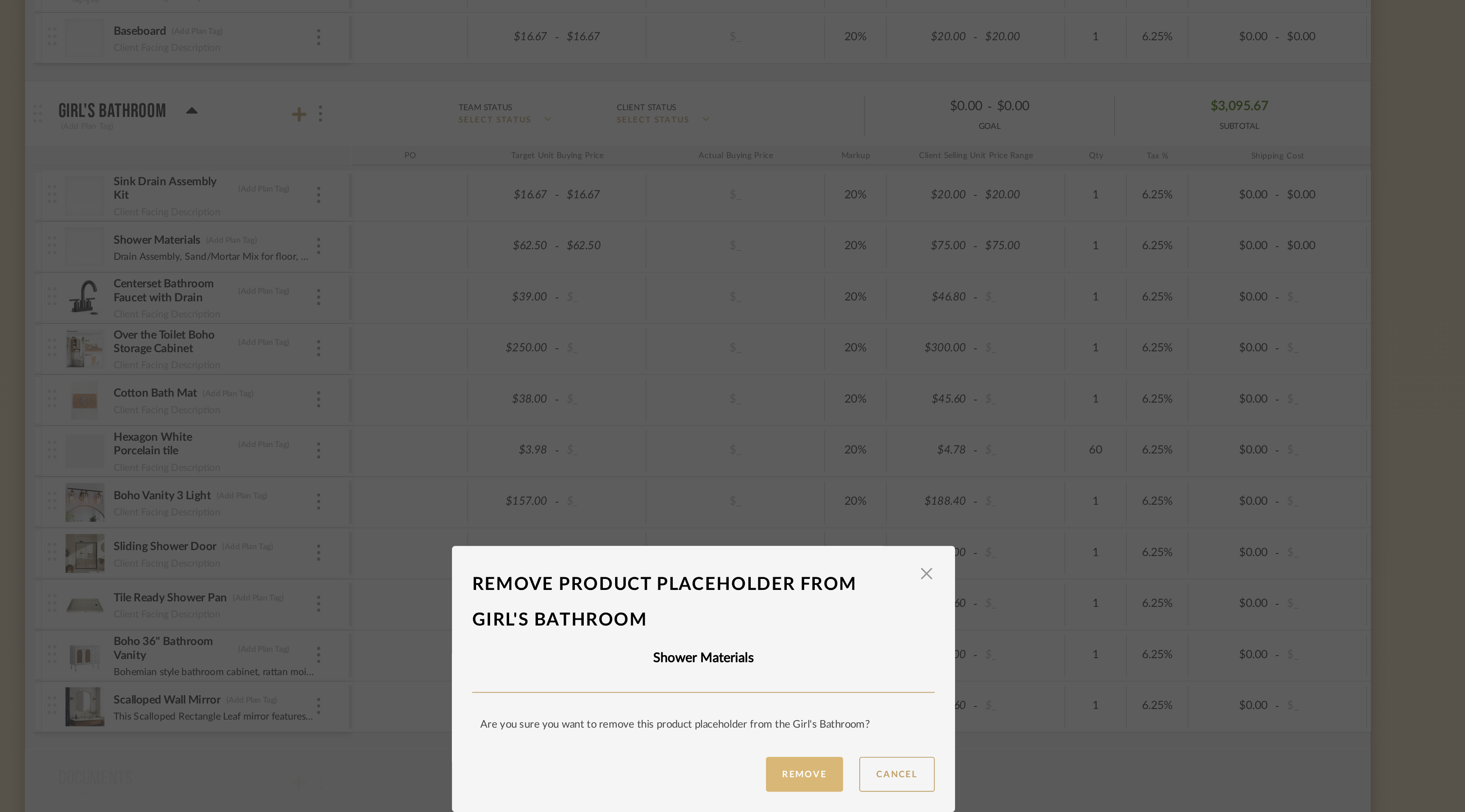
click at [785, 453] on button "Remove" at bounding box center [786, 455] width 40 height 18
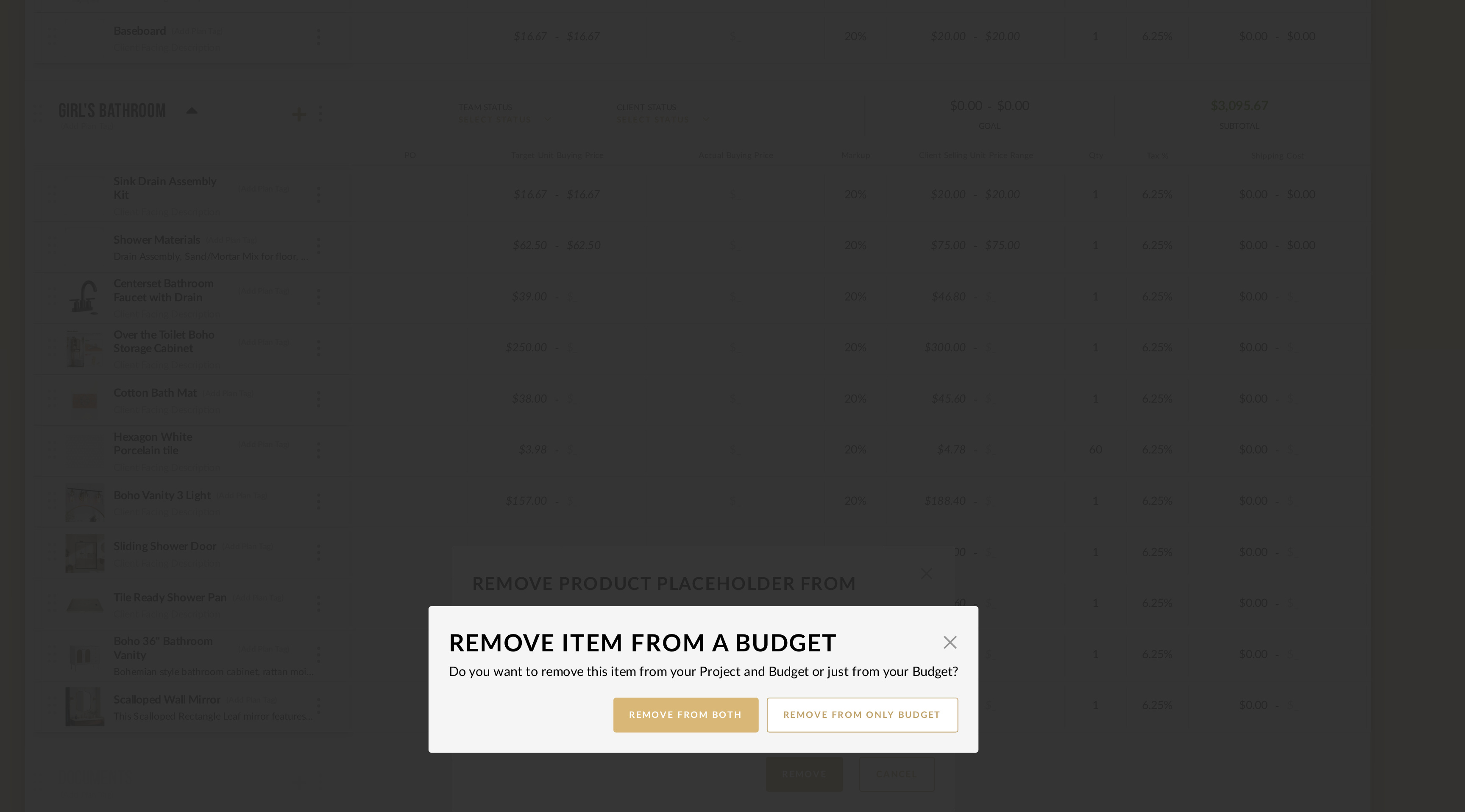
click at [739, 428] on button "Remove from Both" at bounding box center [723, 424] width 76 height 18
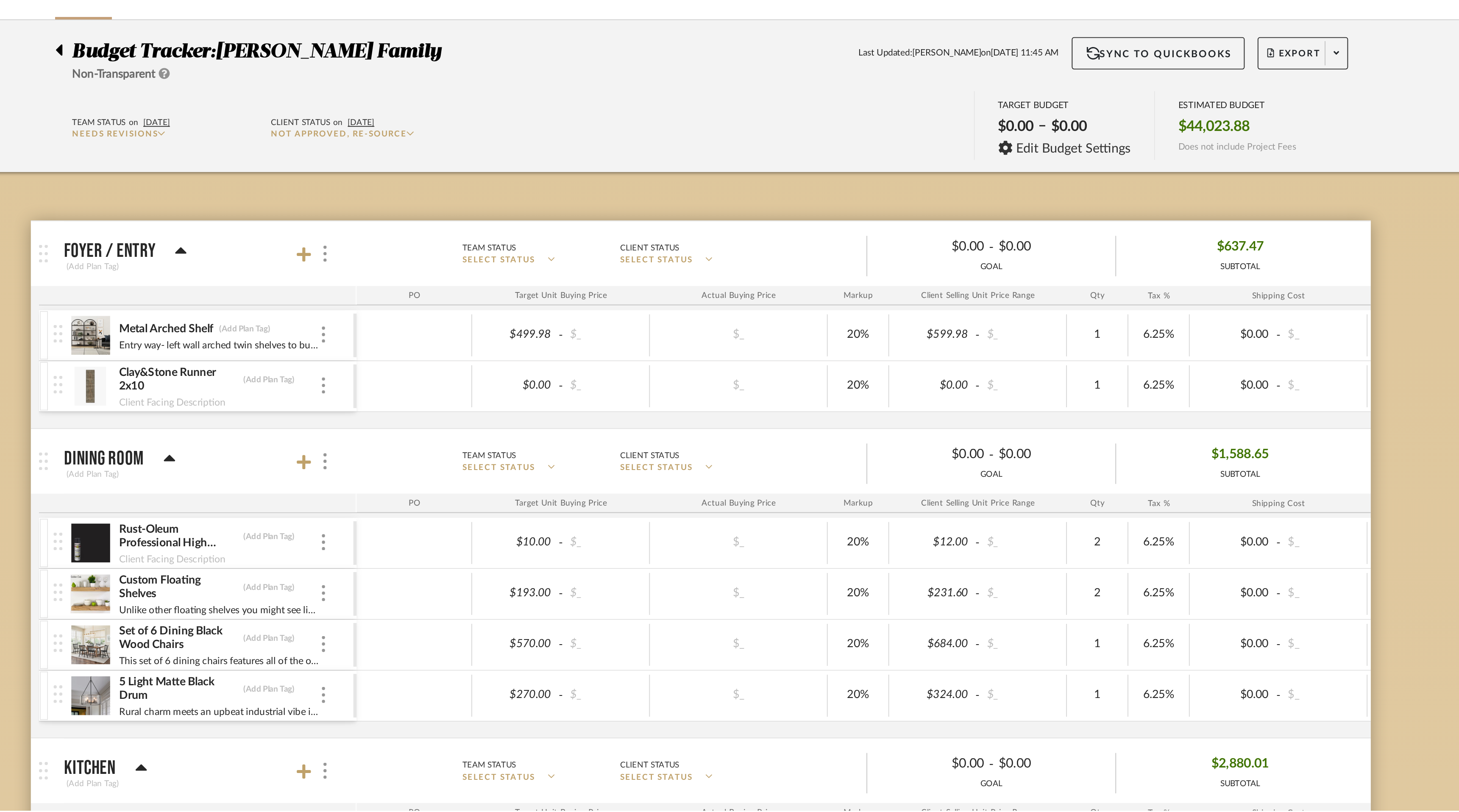
scroll to position [1747, 0]
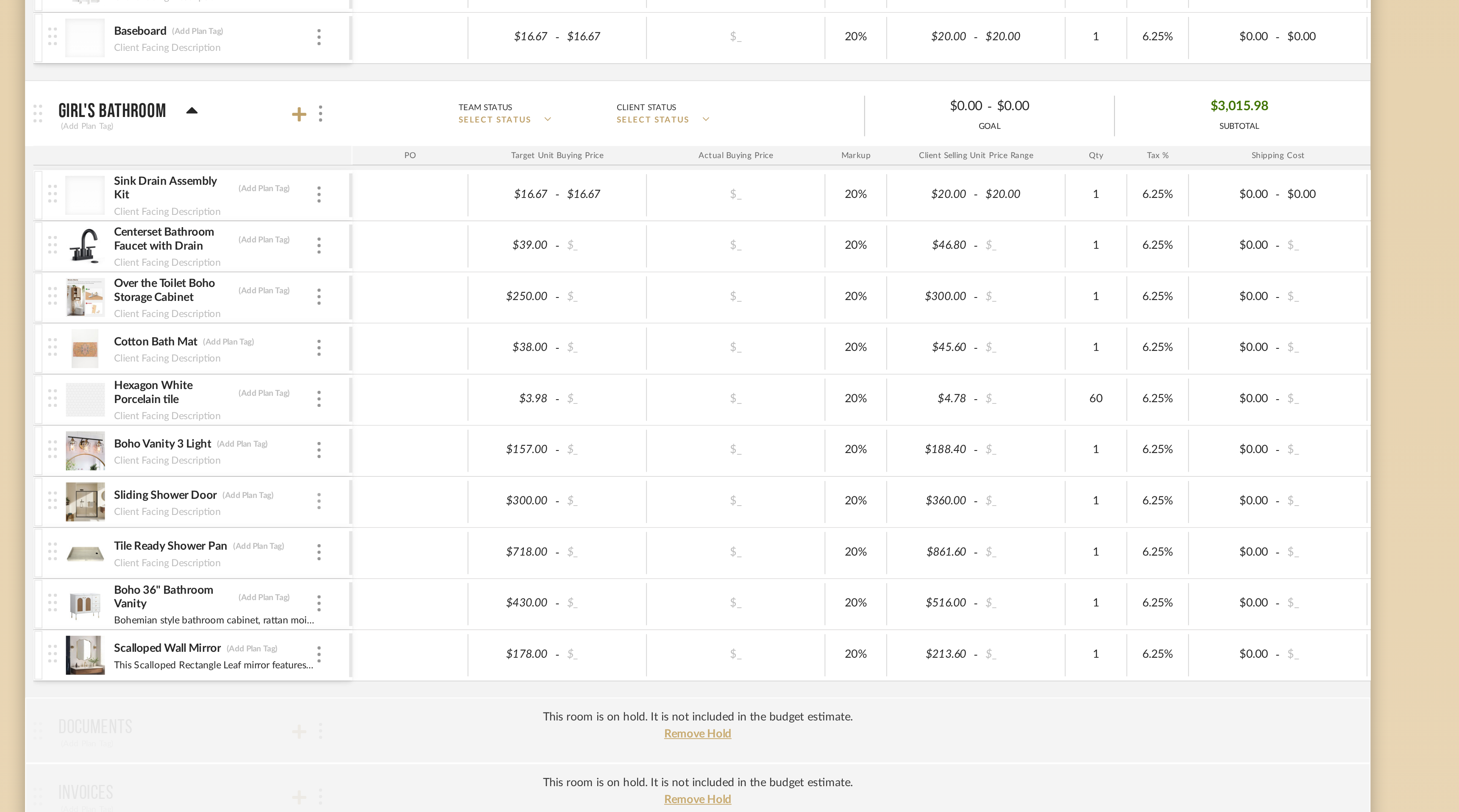
click at [532, 313] on div at bounding box center [532, 313] width 4 height 9
click at [556, 379] on span "Remove Item" at bounding box center [573, 377] width 53 height 7
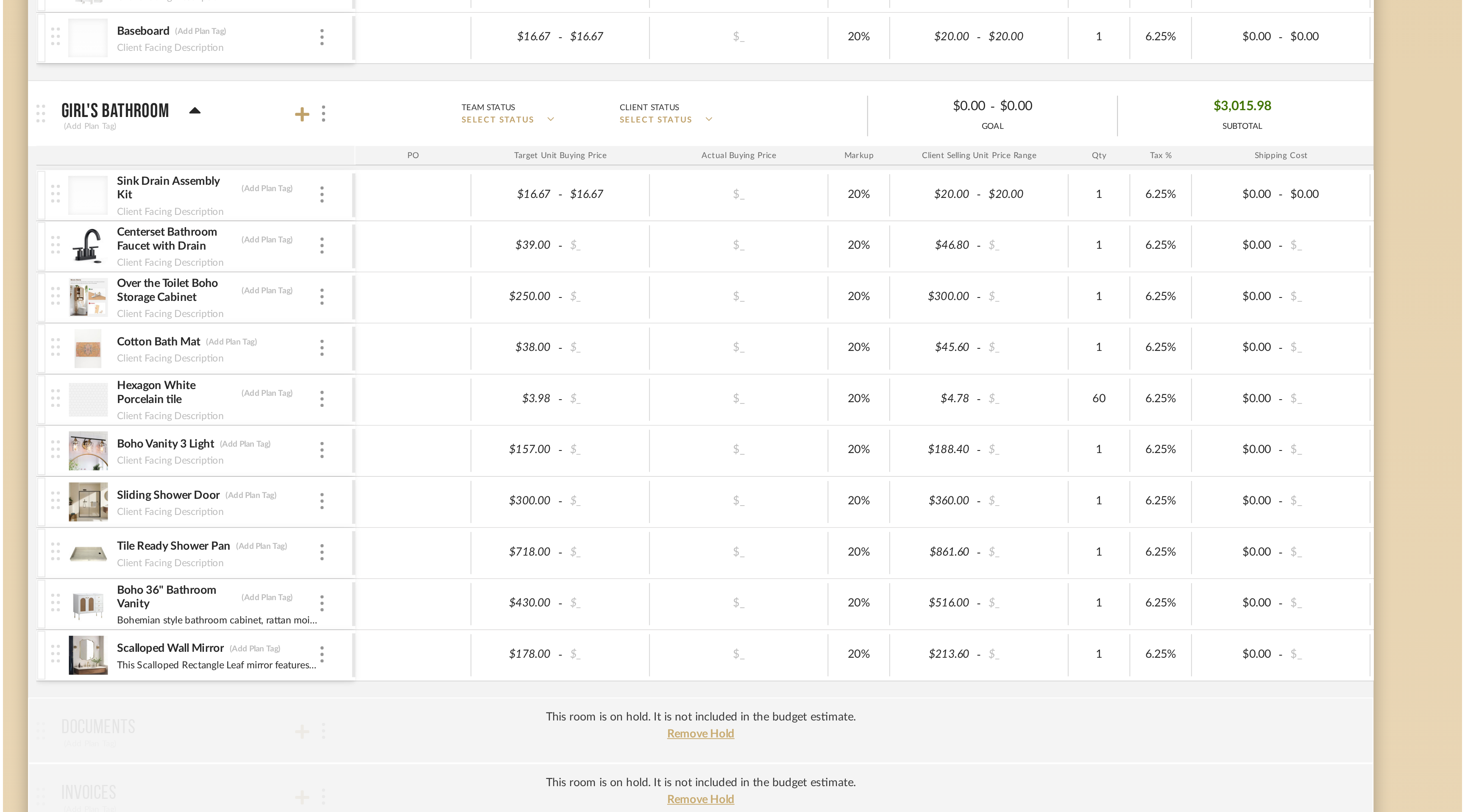
scroll to position [0, 0]
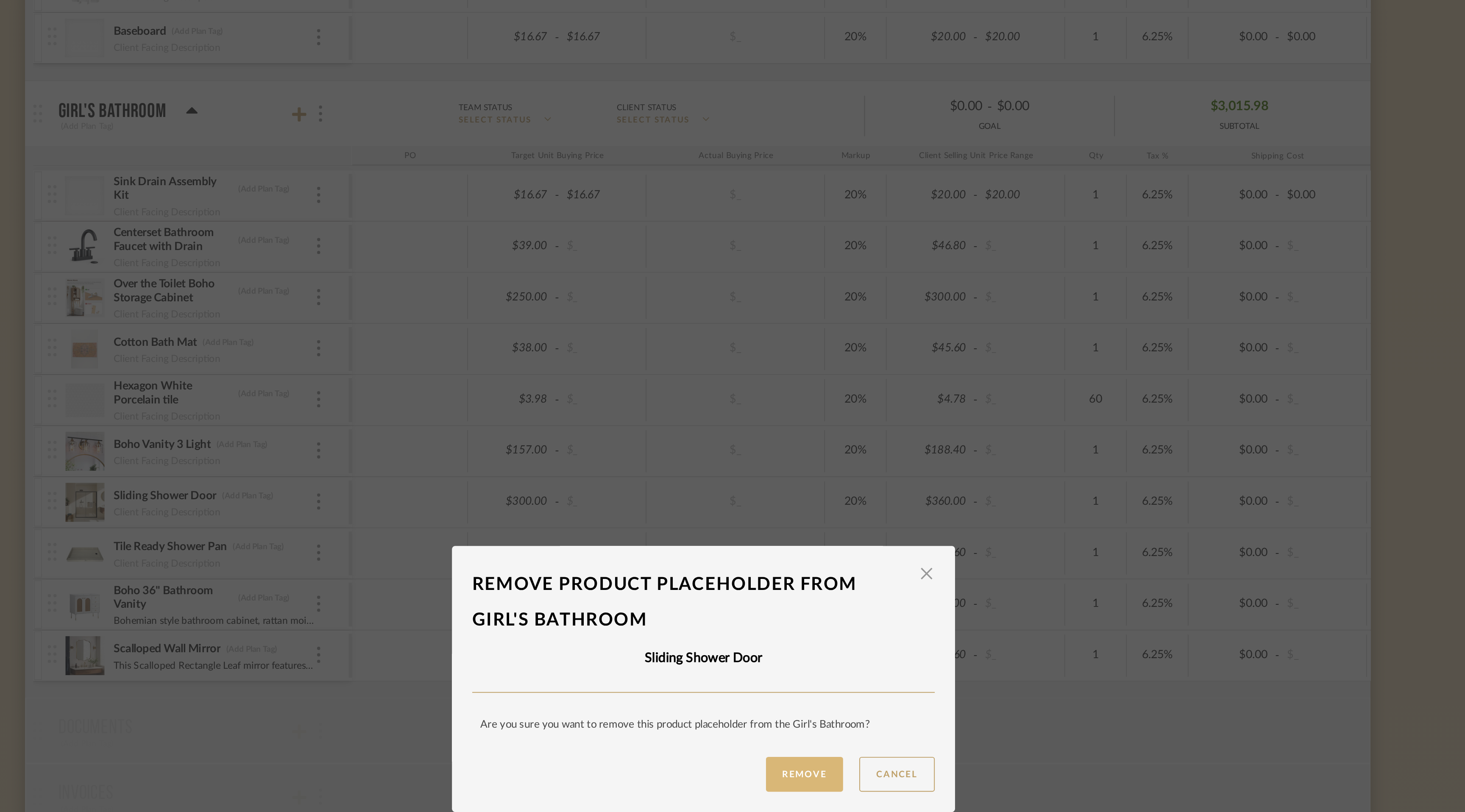
click at [783, 454] on button "Remove" at bounding box center [786, 455] width 40 height 18
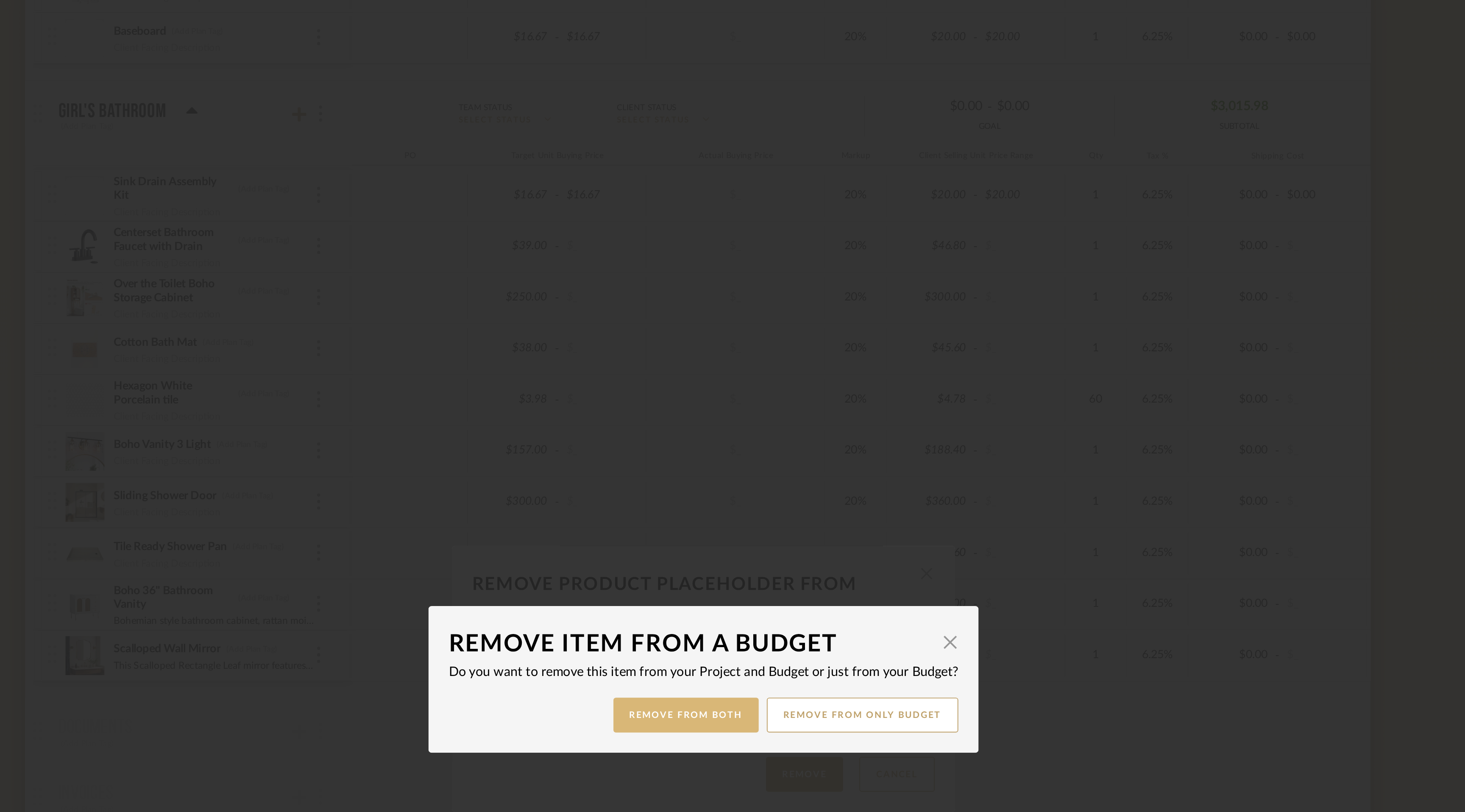
click at [733, 420] on button "Remove from Both" at bounding box center [723, 424] width 76 height 18
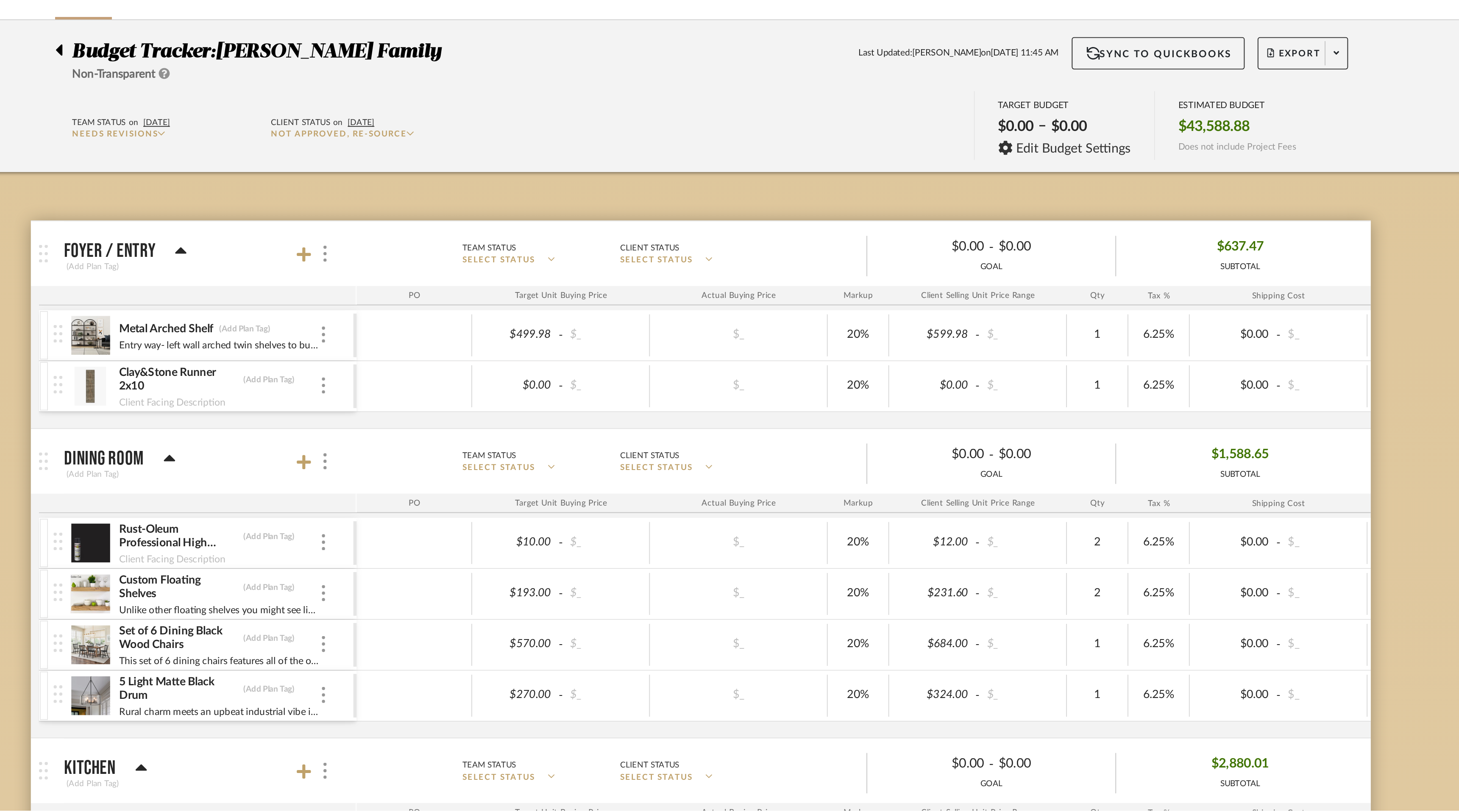
scroll to position [1747, 0]
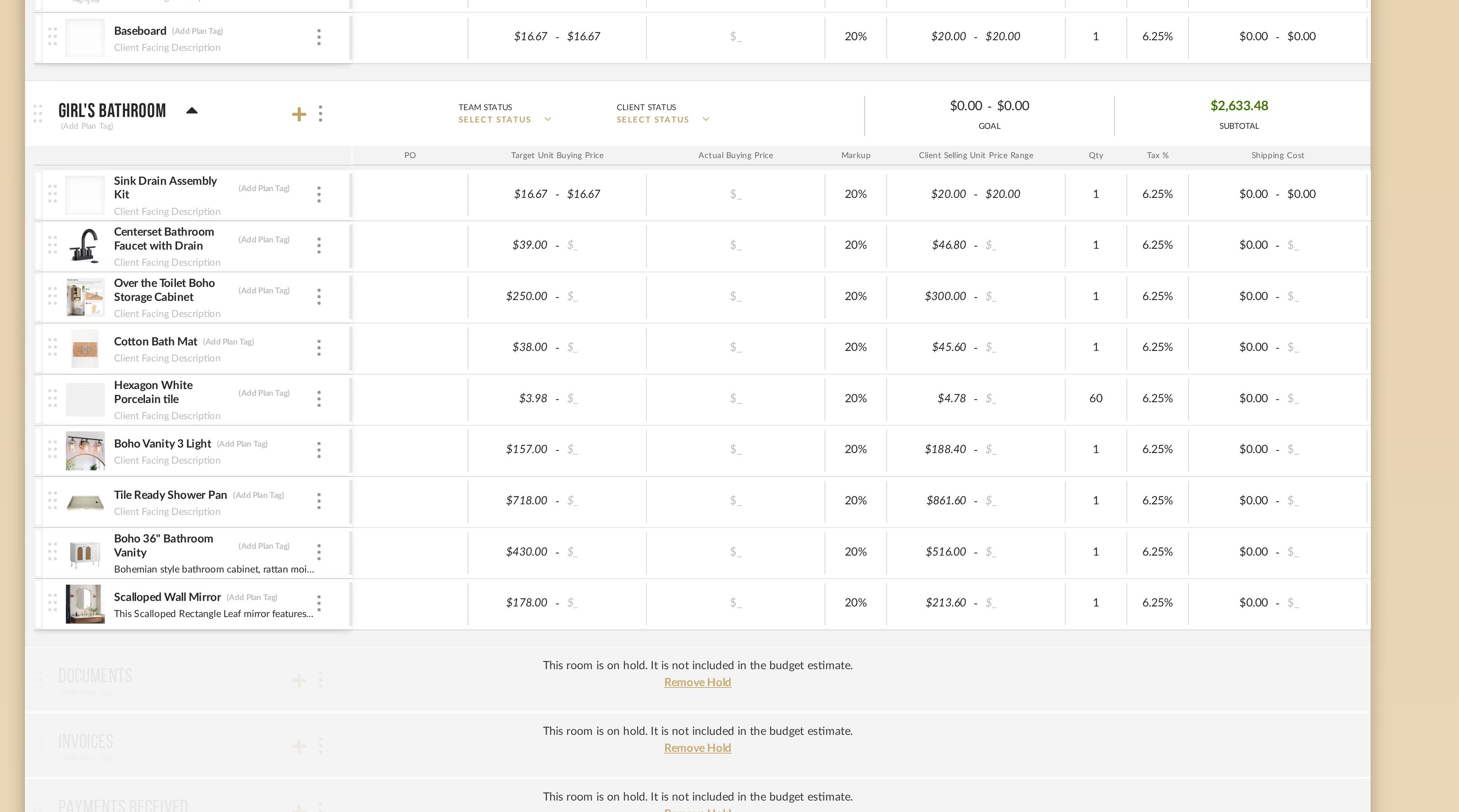
click at [534, 311] on div "Tile Ready Shower Pan (Add Plan Tag) Client Facing Description" at bounding box center [469, 314] width 157 height 26
click at [530, 311] on div at bounding box center [532, 313] width 4 height 9
click at [565, 381] on span "Remove Item" at bounding box center [567, 376] width 63 height 8
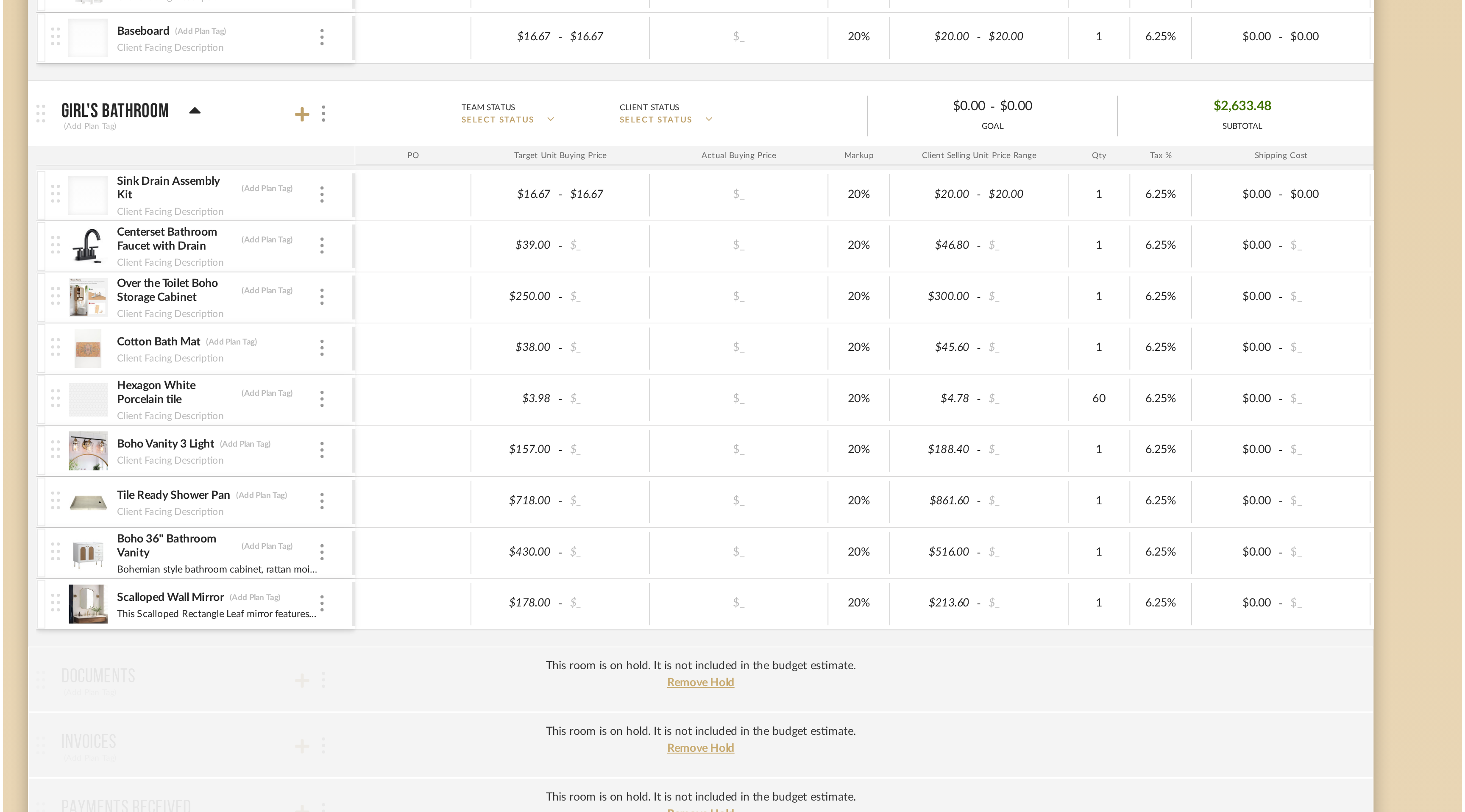
scroll to position [0, 0]
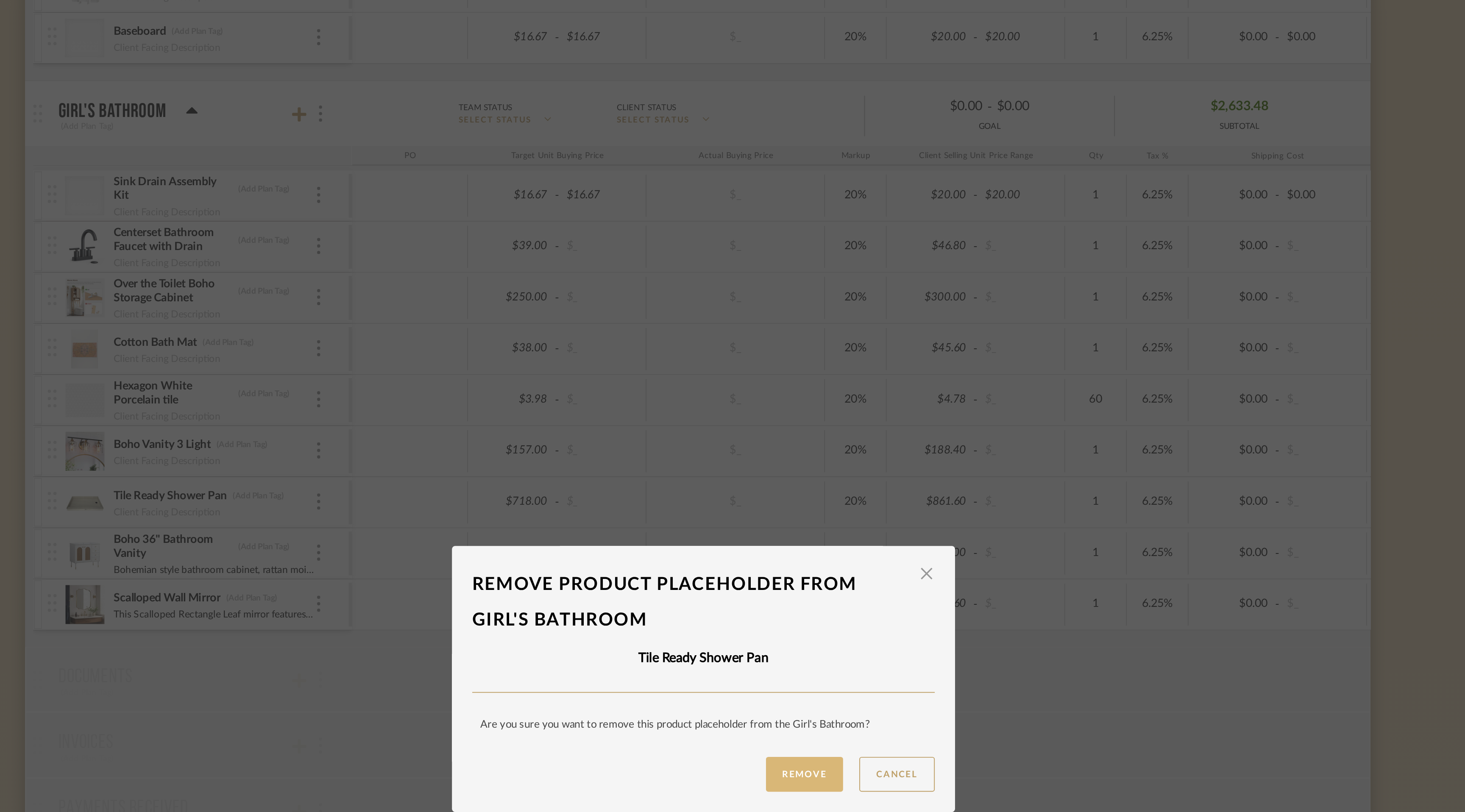
click at [786, 458] on button "Remove" at bounding box center [786, 455] width 40 height 18
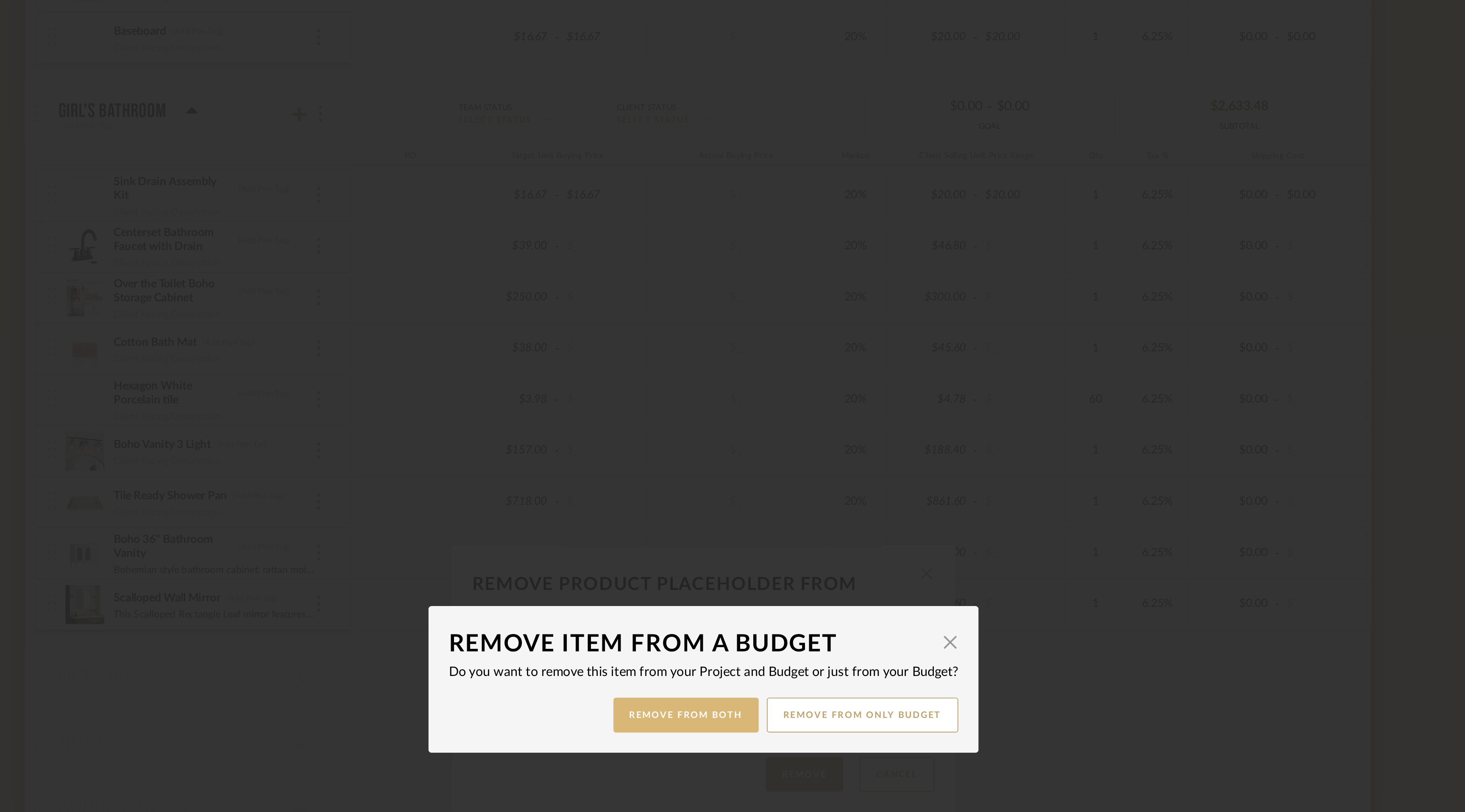
click at [740, 424] on button "Remove from Both" at bounding box center [723, 424] width 76 height 18
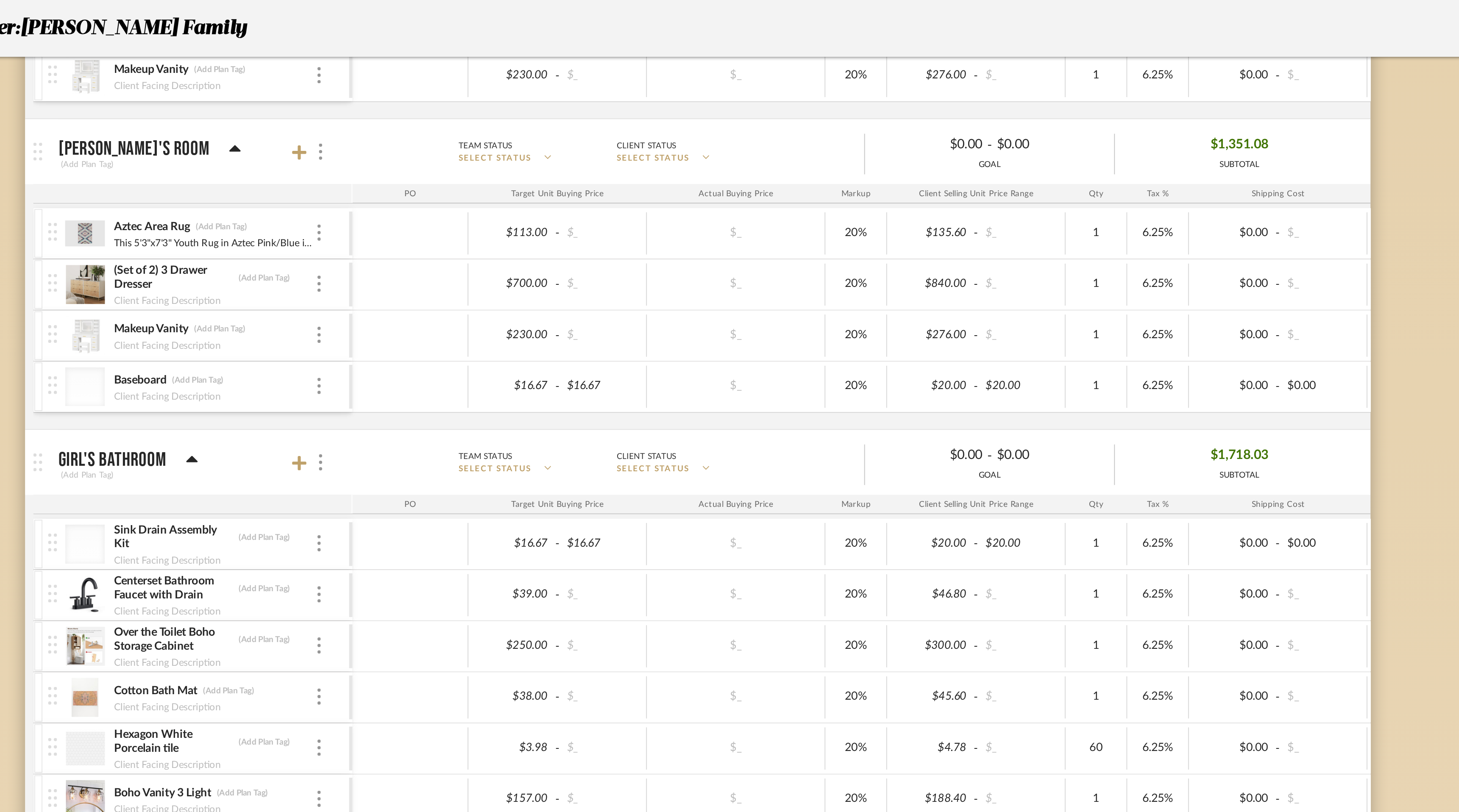
scroll to position [1615, 0]
click at [530, 175] on div at bounding box center [532, 176] width 4 height 9
click at [553, 237] on span "Remove Item" at bounding box center [573, 239] width 53 height 7
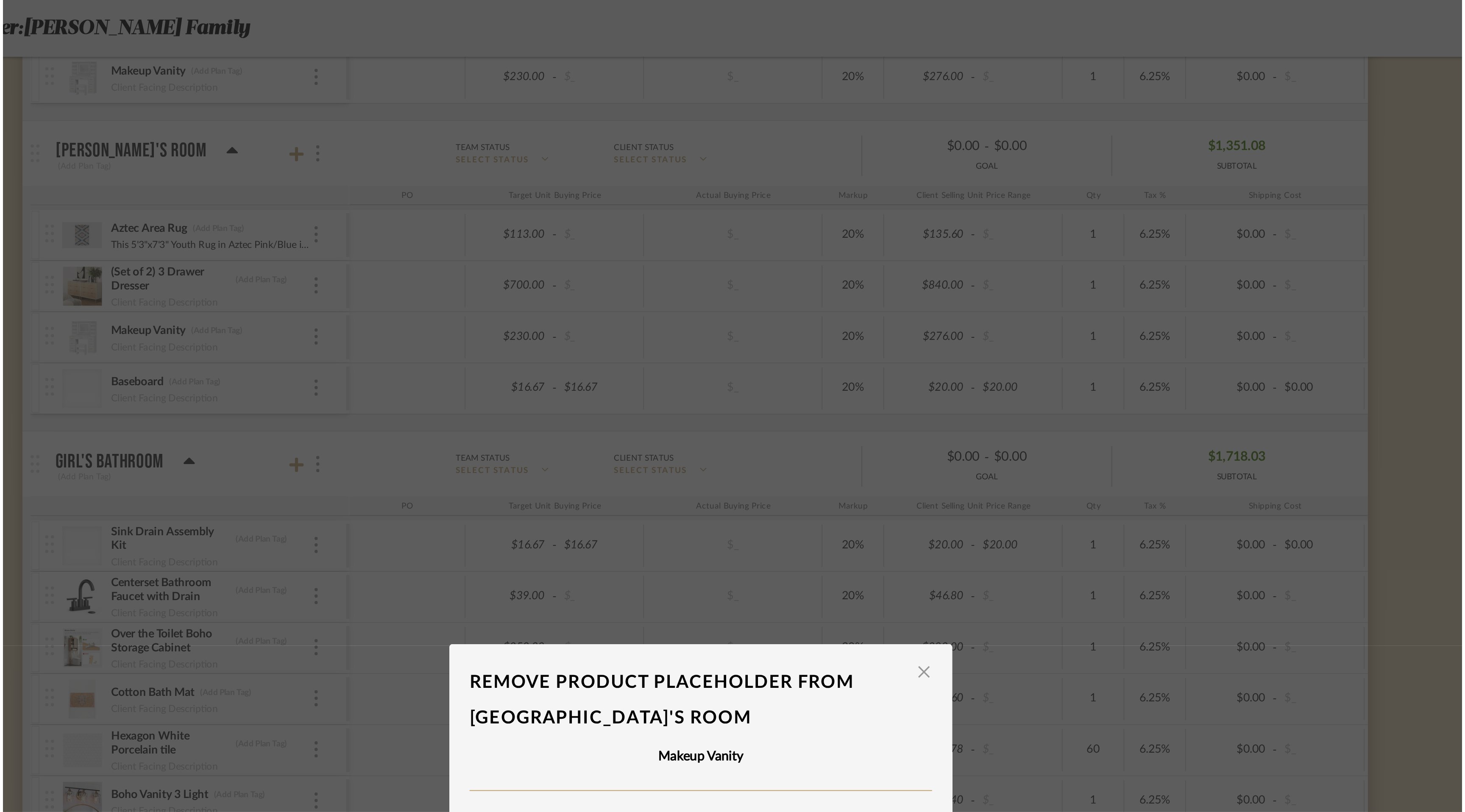
scroll to position [0, 0]
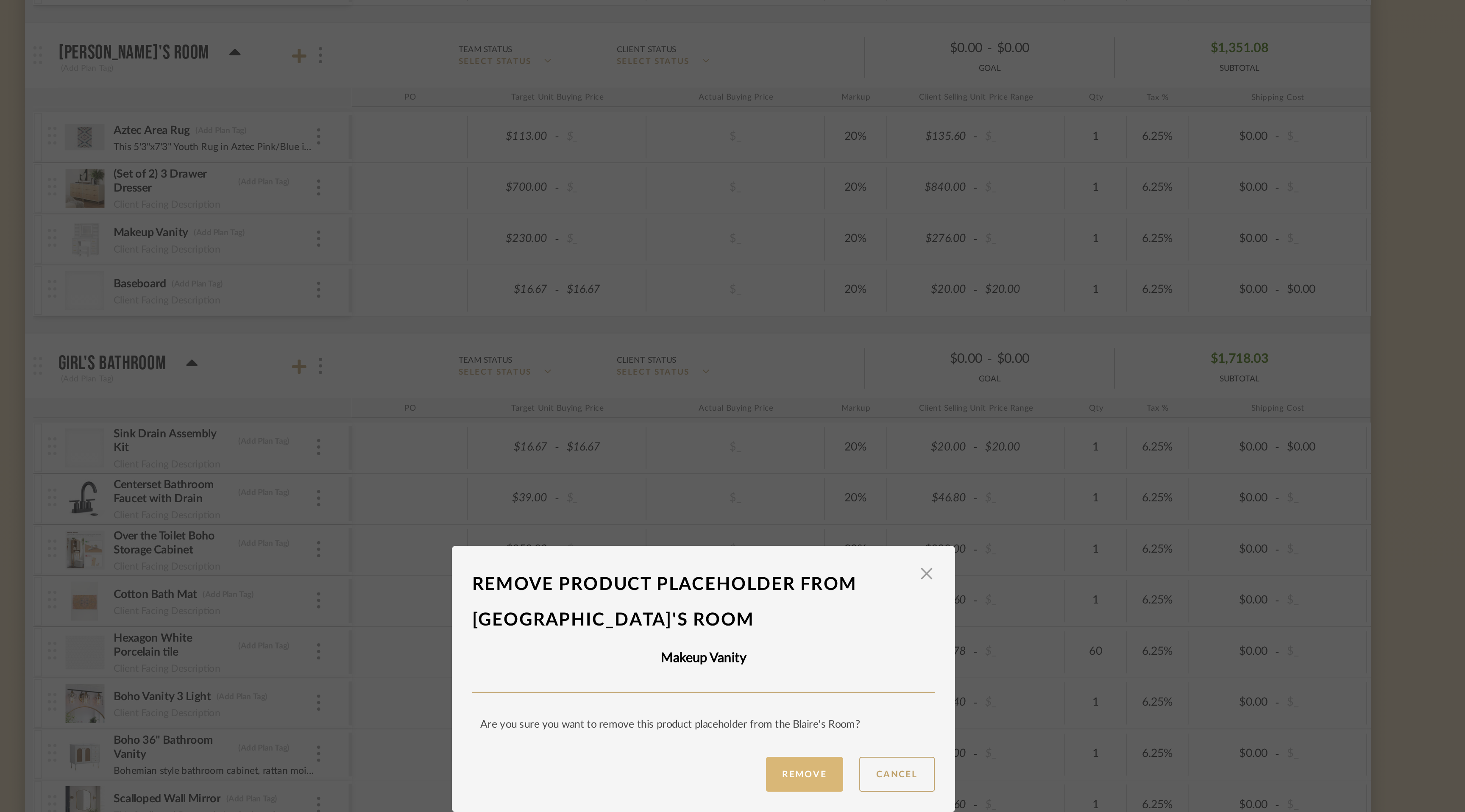
click at [789, 459] on button "Remove" at bounding box center [786, 455] width 40 height 18
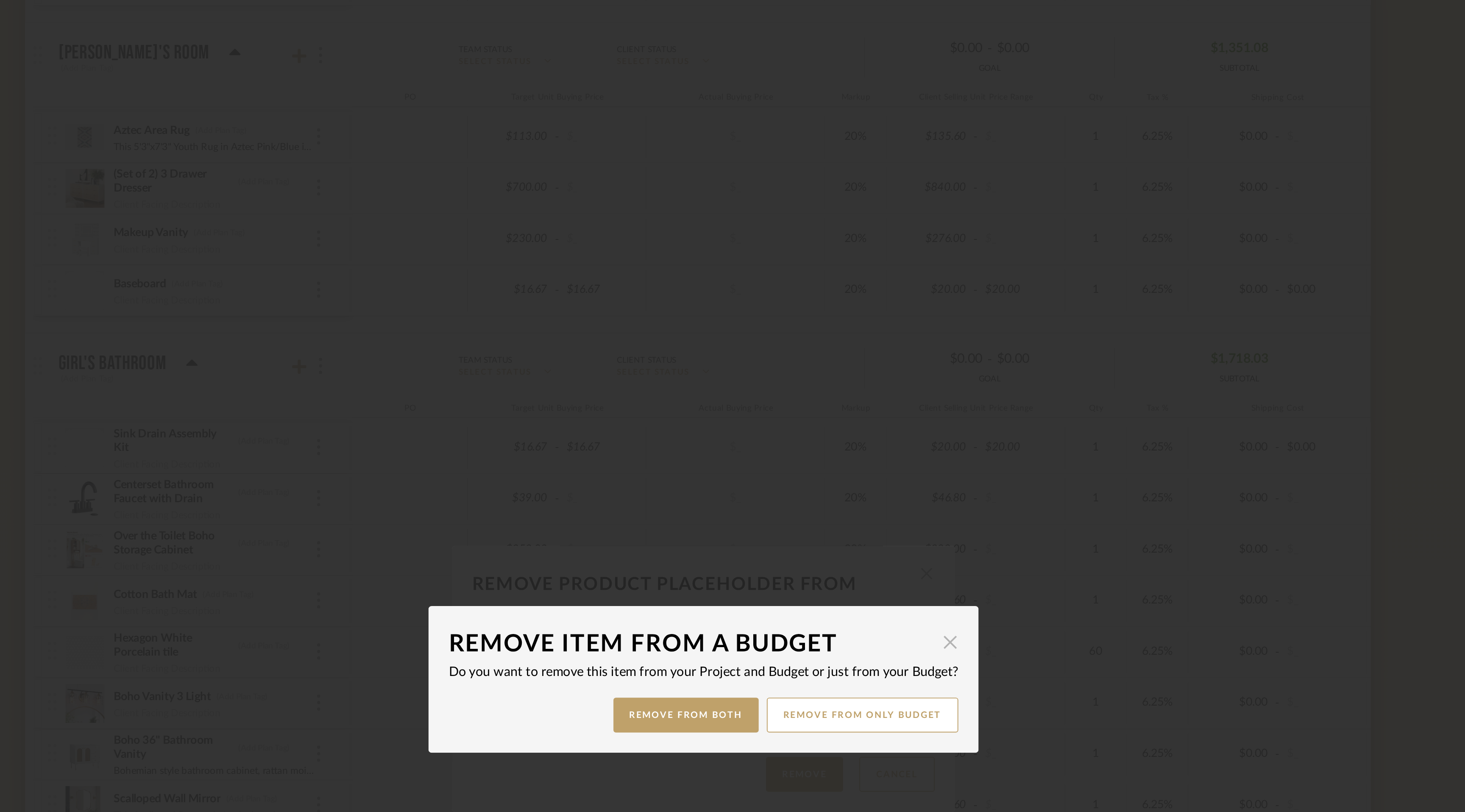
click at [860, 387] on span "button" at bounding box center [861, 387] width 17 height 17
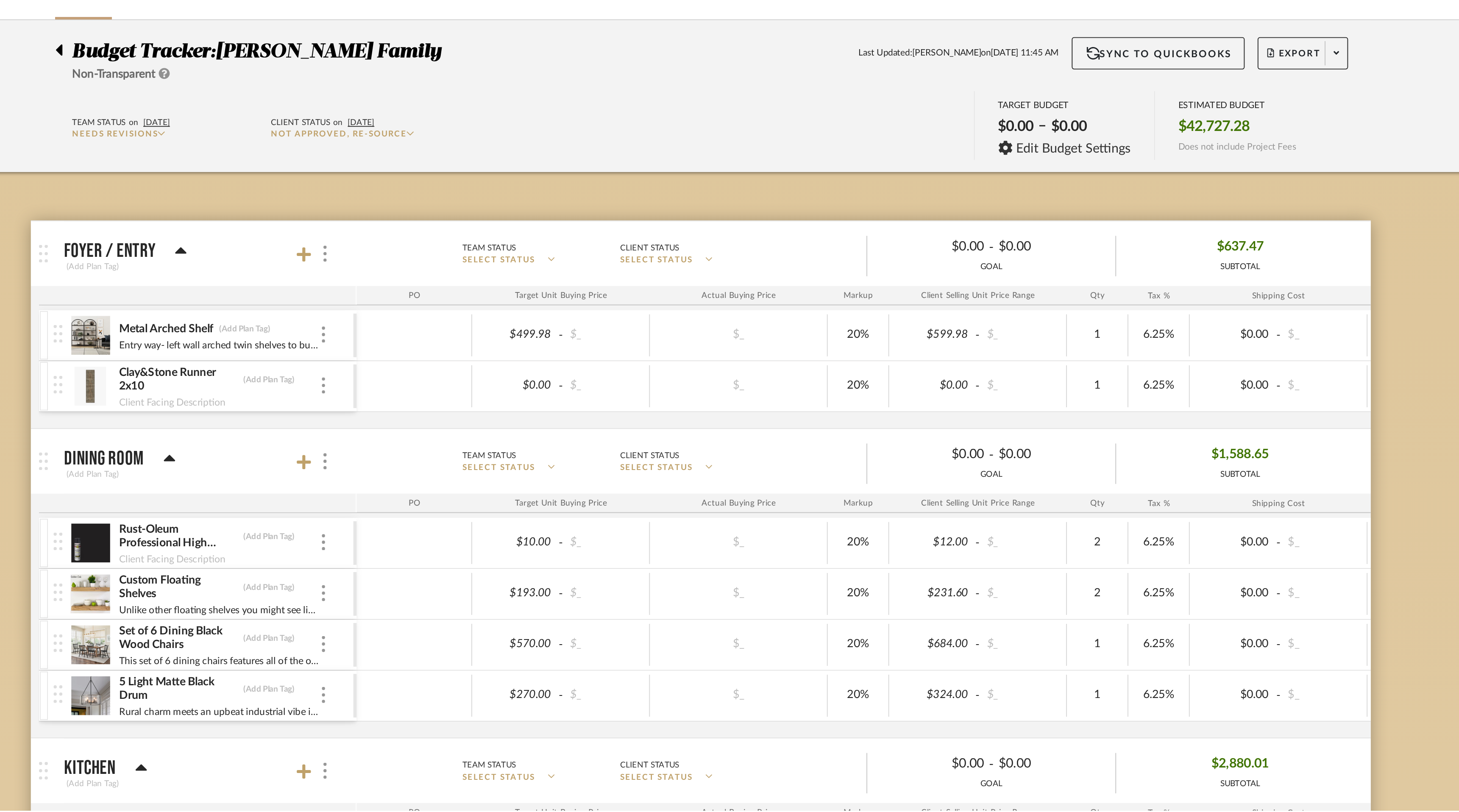
scroll to position [1615, 0]
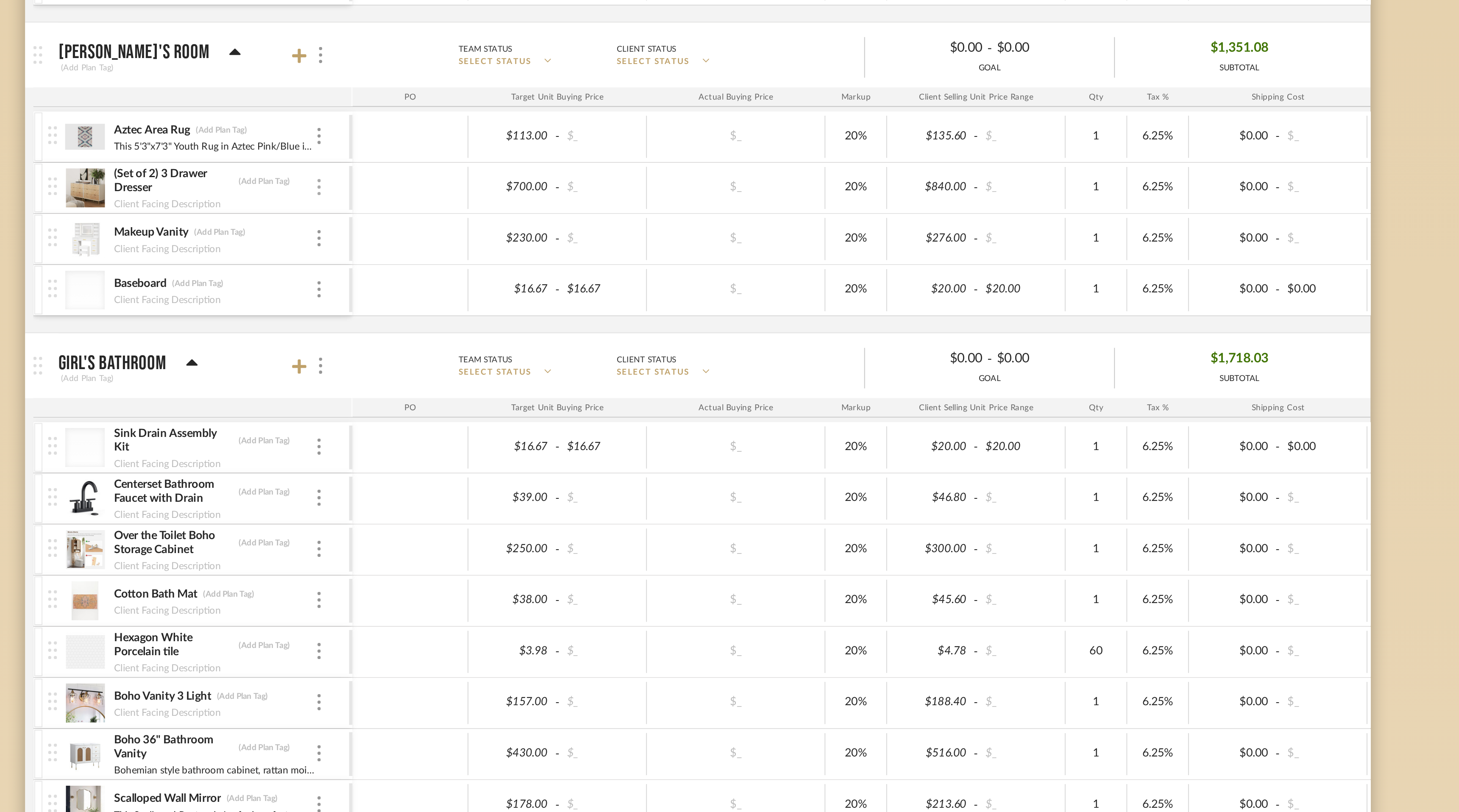
click at [531, 151] on img at bounding box center [532, 149] width 1 height 9
click at [557, 212] on span "Remove Item" at bounding box center [573, 213] width 53 height 7
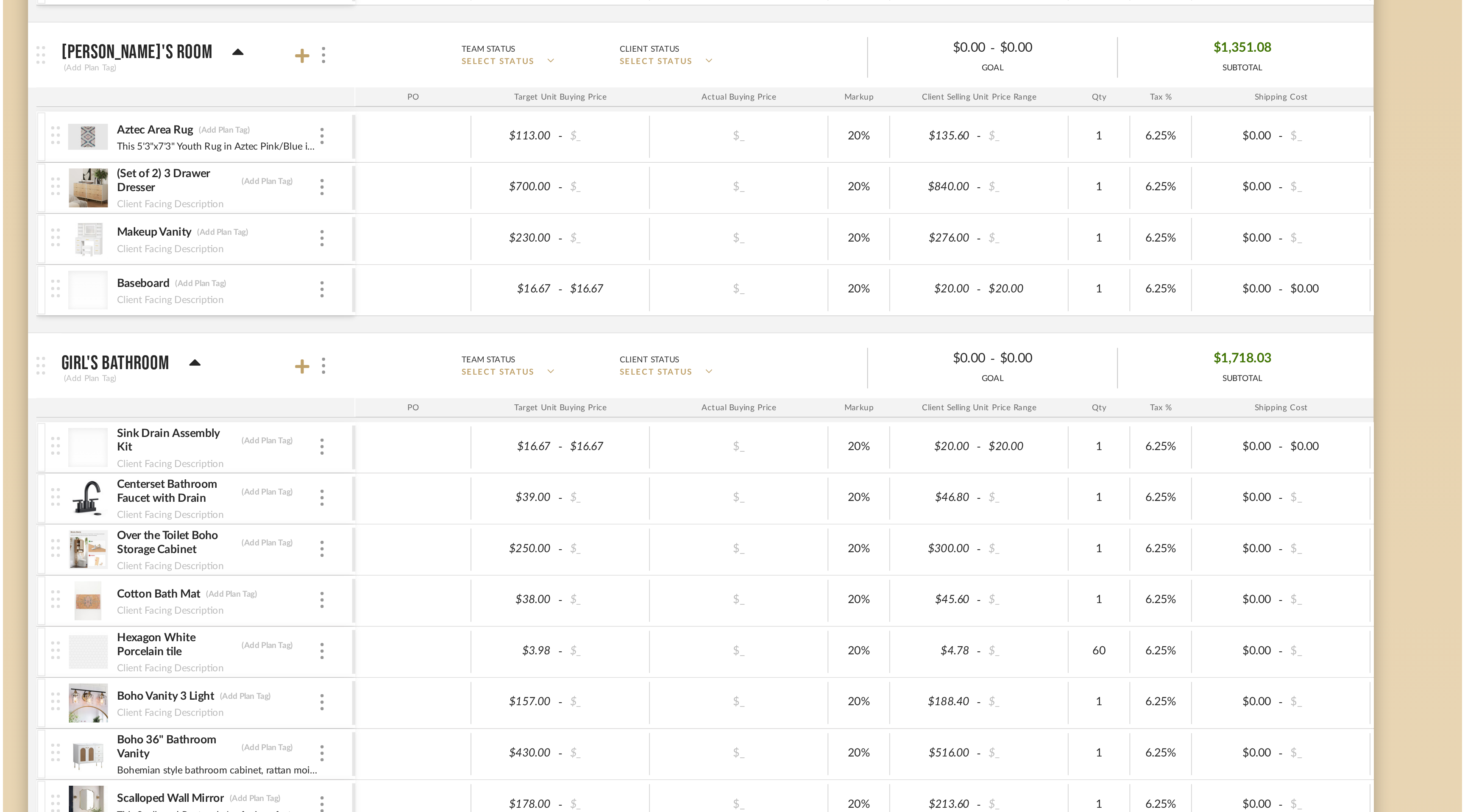
scroll to position [0, 0]
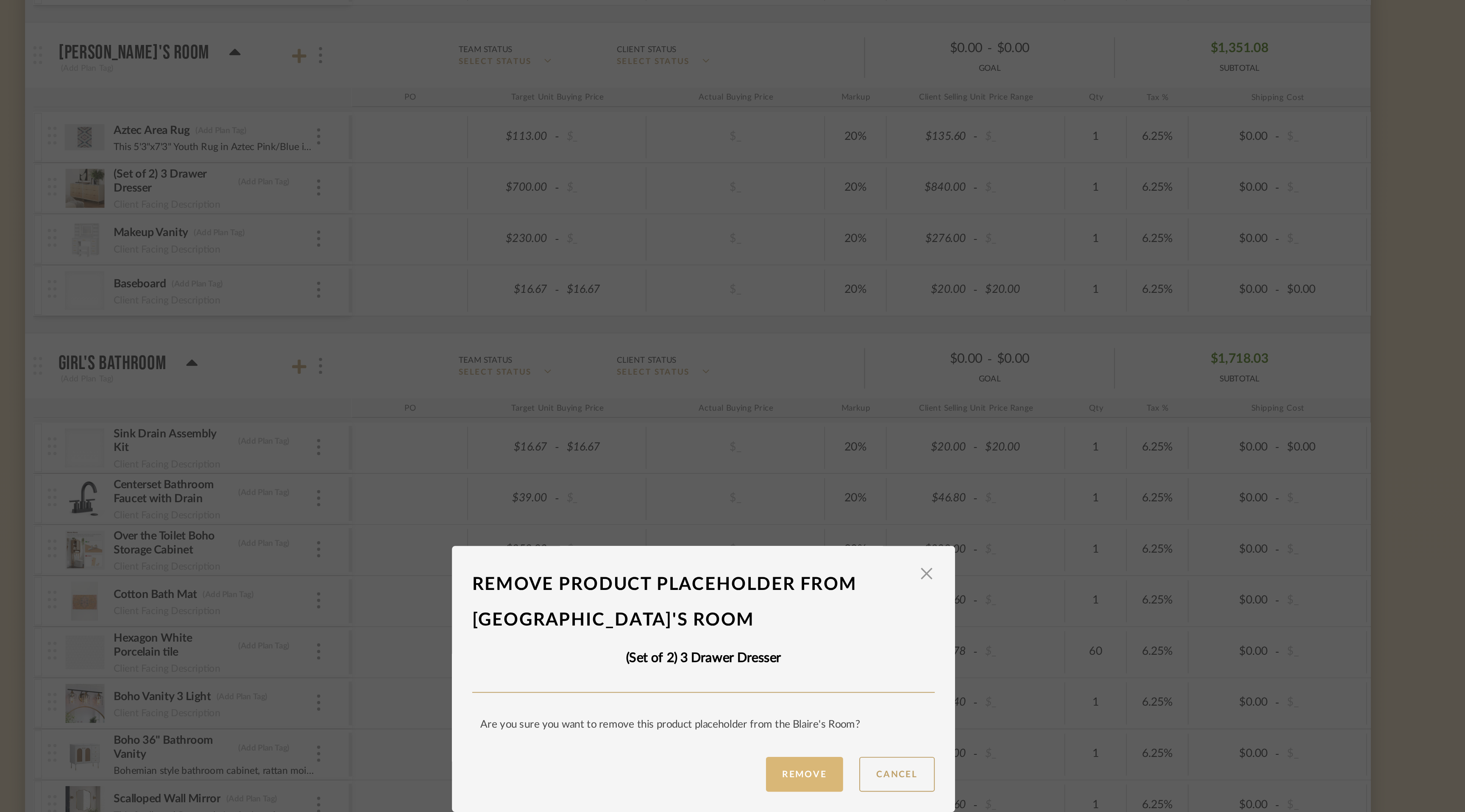
click at [783, 459] on button "Remove" at bounding box center [786, 455] width 40 height 18
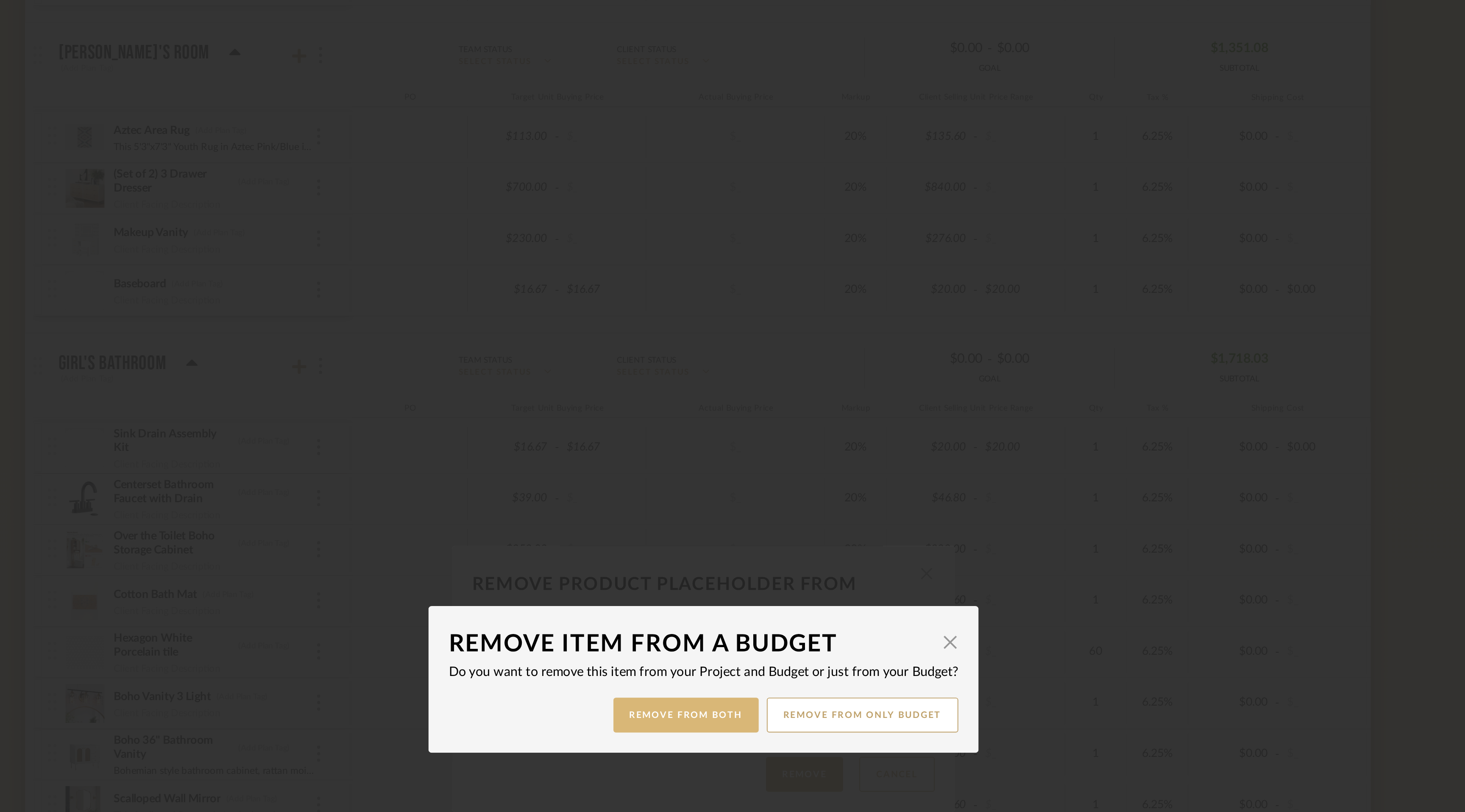
click at [735, 421] on button "Remove from Both" at bounding box center [723, 424] width 76 height 18
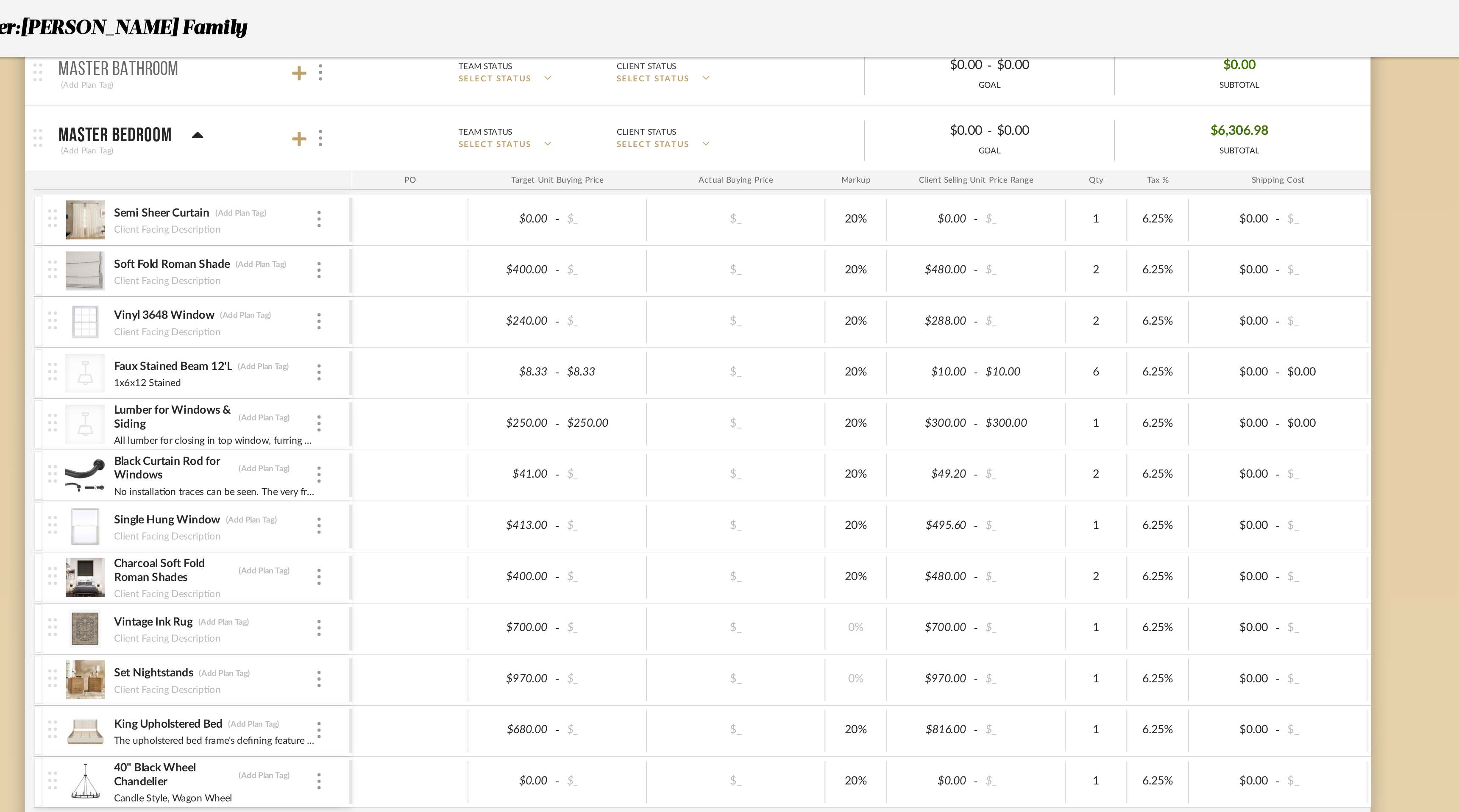
scroll to position [1067, 0]
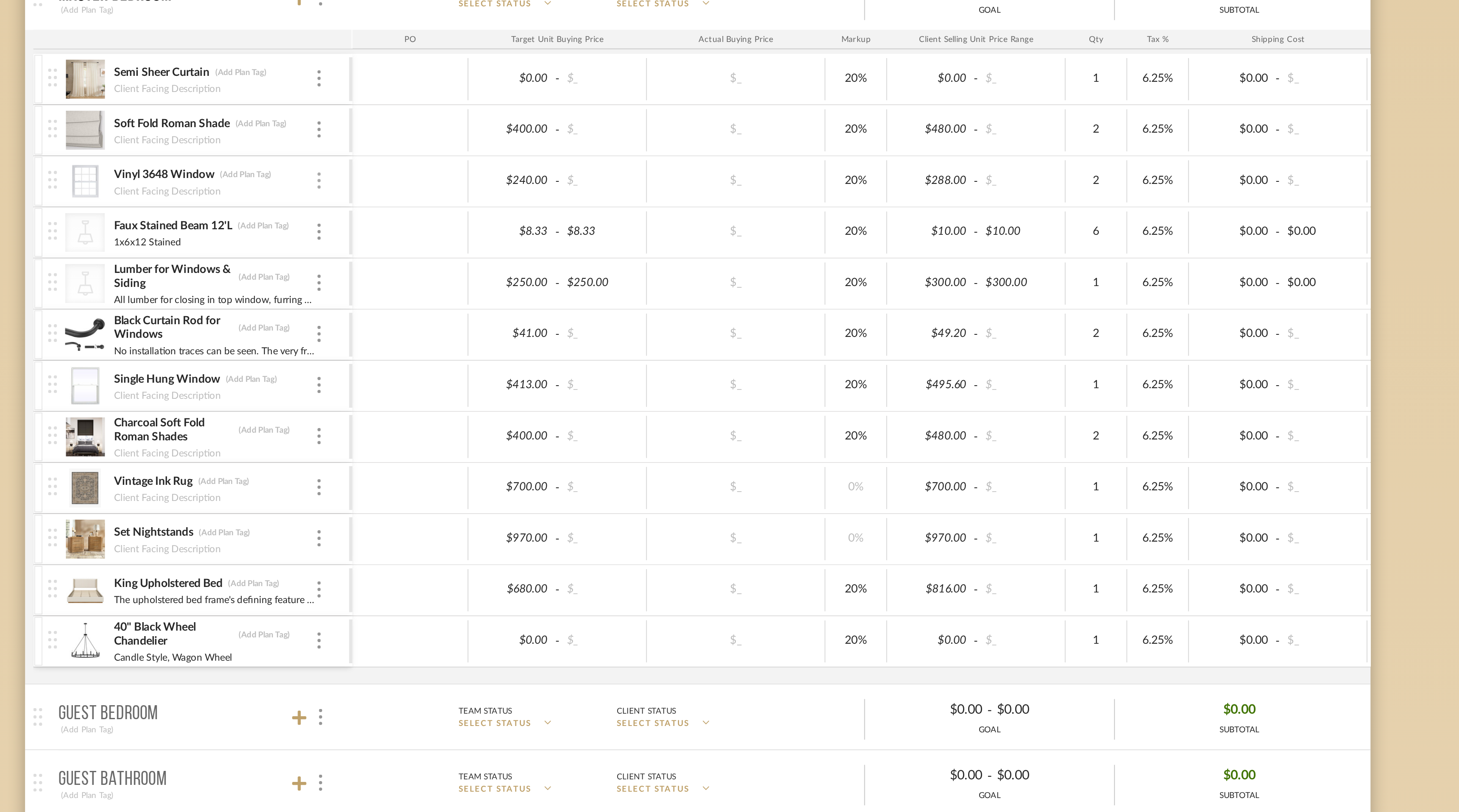
click at [531, 168] on img at bounding box center [532, 170] width 1 height 9
click at [555, 234] on span "Remove Item" at bounding box center [573, 234] width 53 height 7
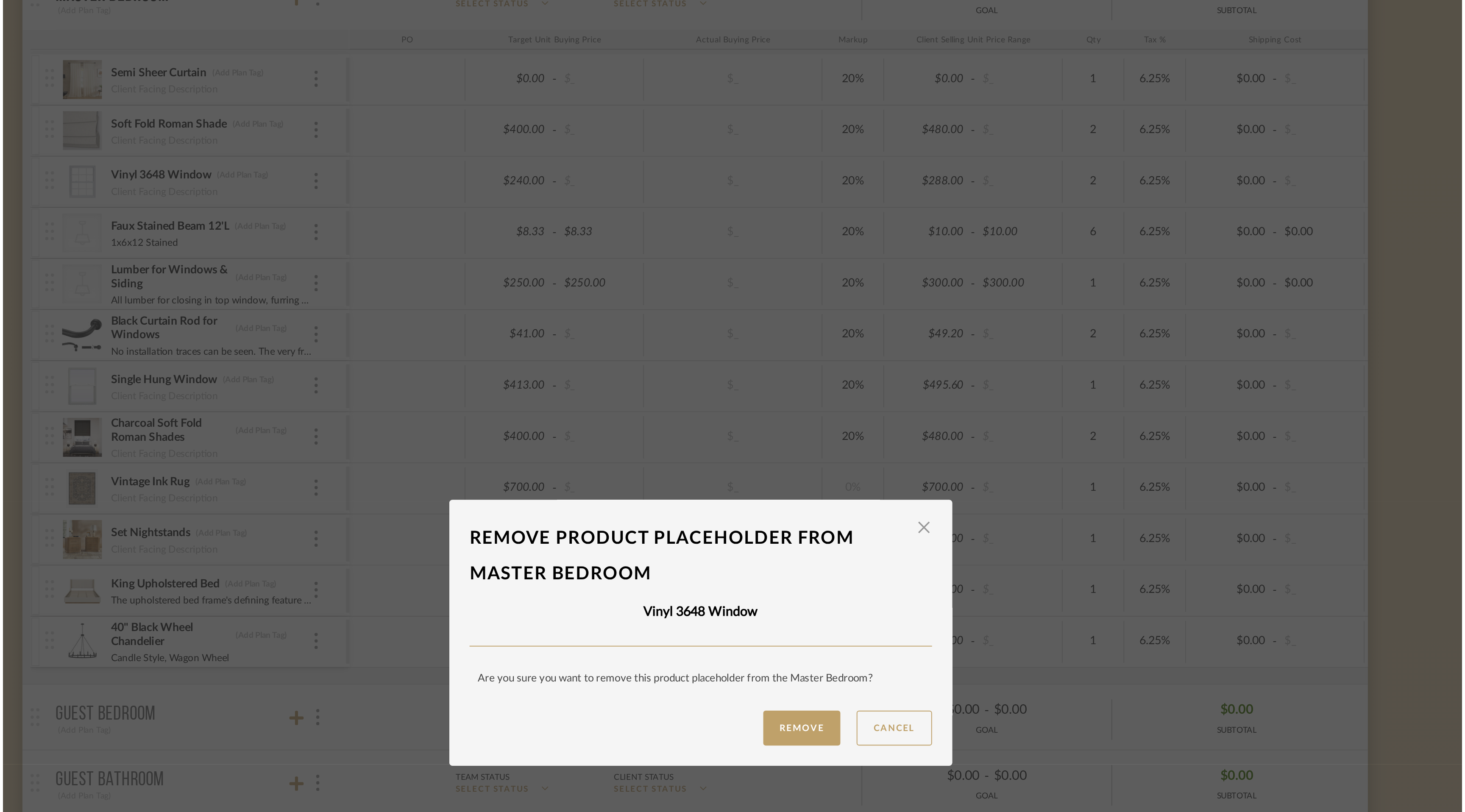
scroll to position [0, 0]
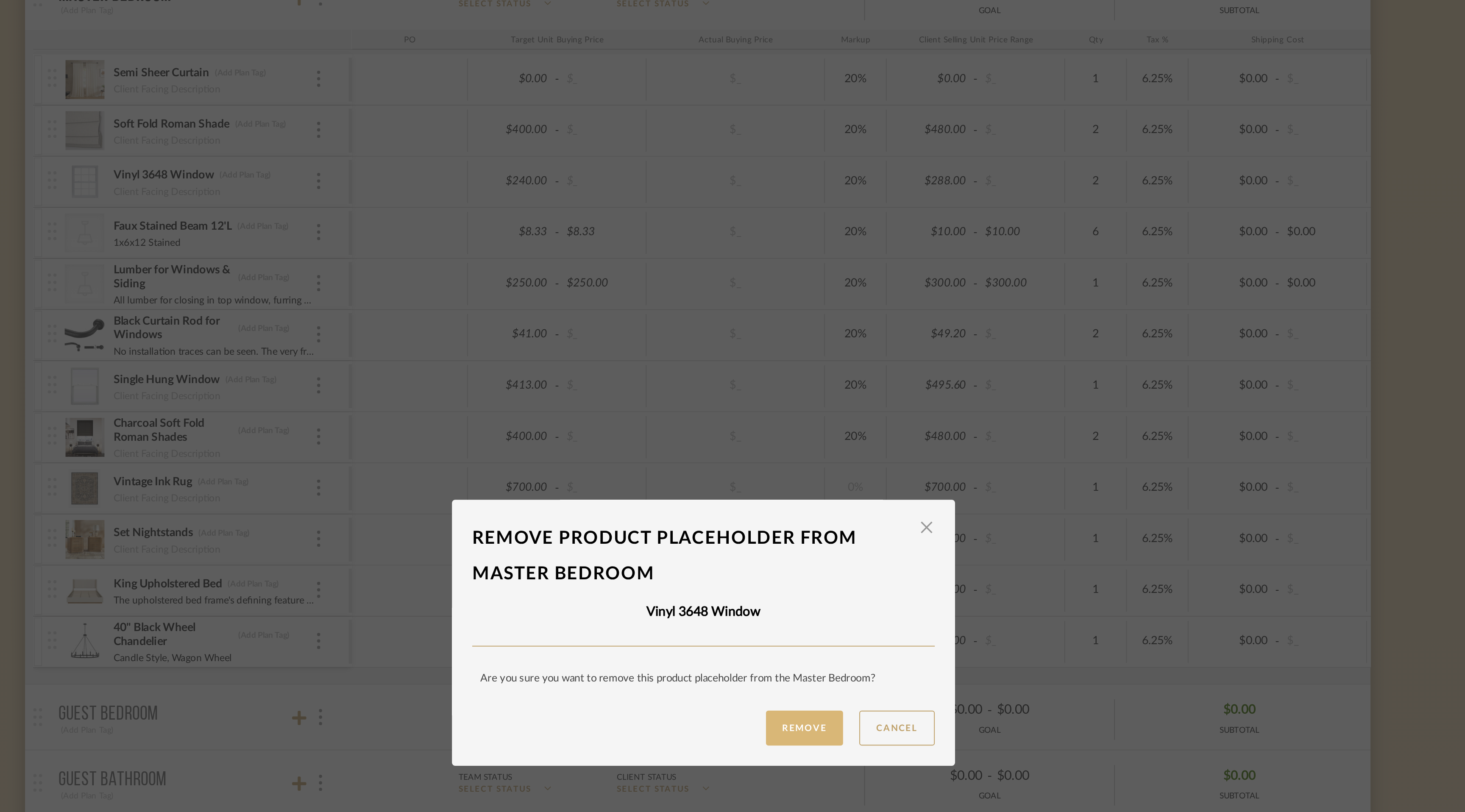
click at [788, 460] on button "Remove" at bounding box center [786, 455] width 40 height 18
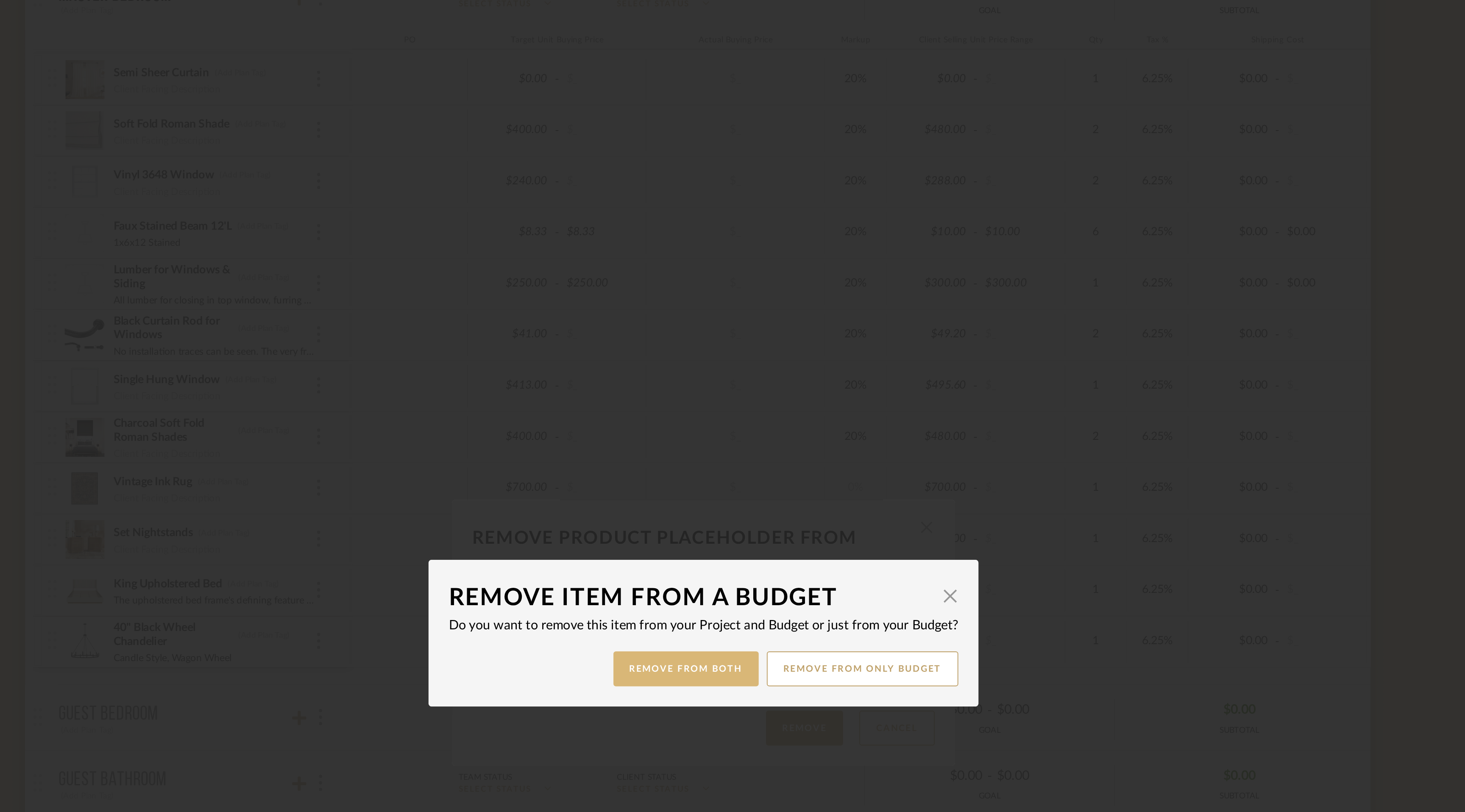
click at [734, 425] on button "Remove from Both" at bounding box center [723, 424] width 76 height 18
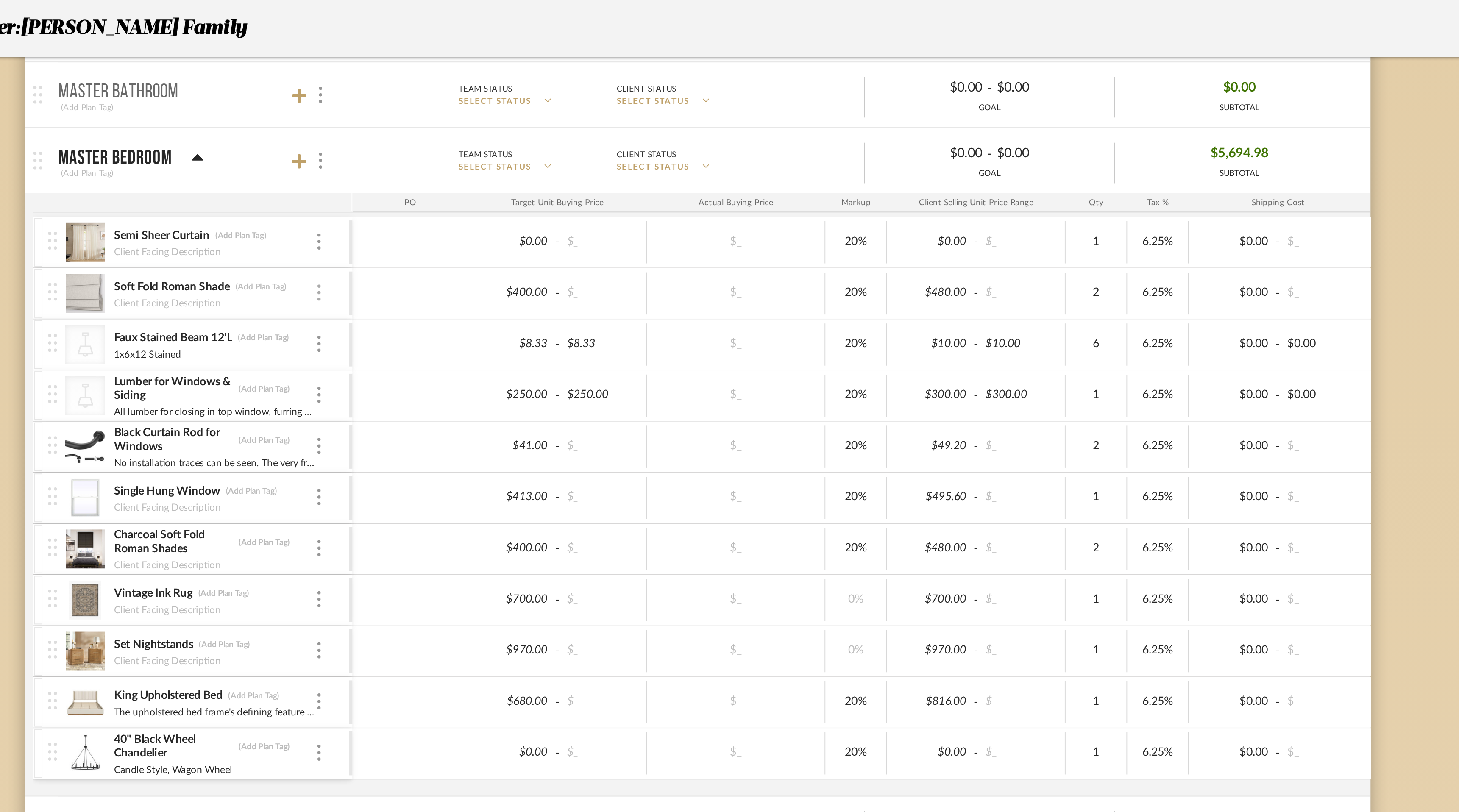
scroll to position [1057, 0]
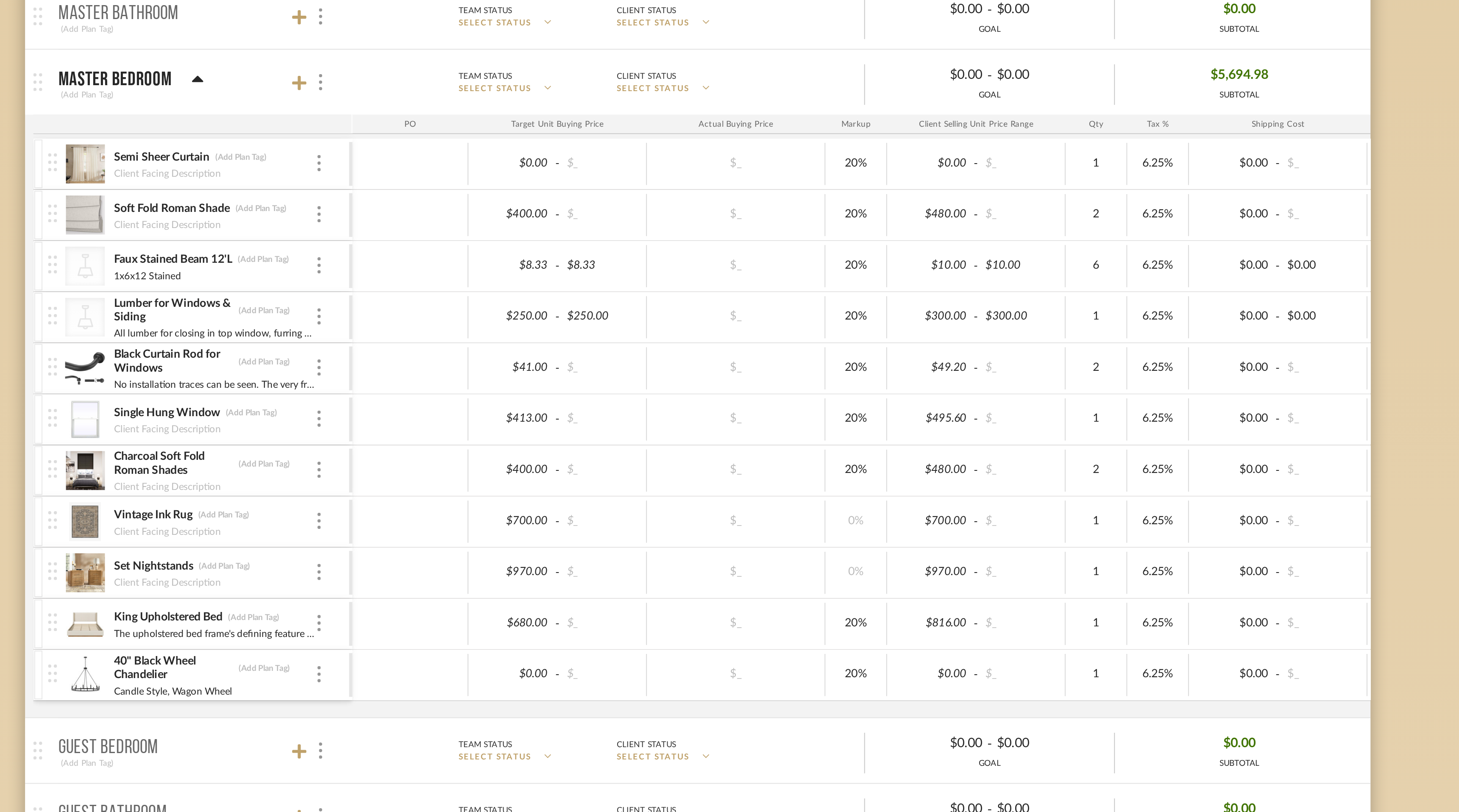
click at [521, 187] on div "1x6x12 Stained" at bounding box center [477, 185] width 105 height 6
click at [537, 180] on div "CategoryIconLighting Created with Sketch. Faux Stained Beam 12'L (Add Plan Tag)…" at bounding box center [469, 181] width 157 height 26
click at [532, 180] on img at bounding box center [532, 180] width 1 height 9
click at [550, 200] on span "Manage Item" at bounding box center [573, 200] width 51 height 7
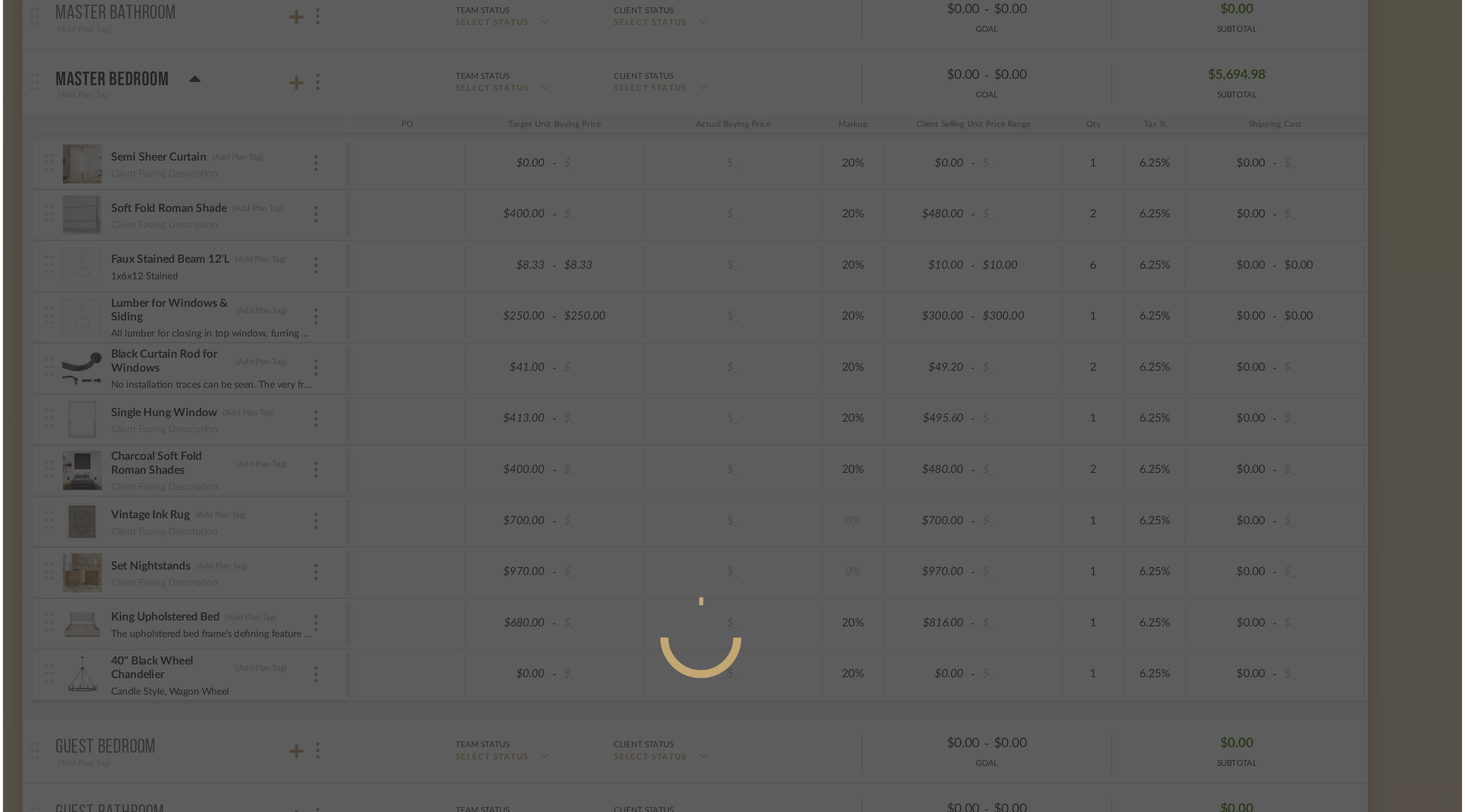
scroll to position [0, 0]
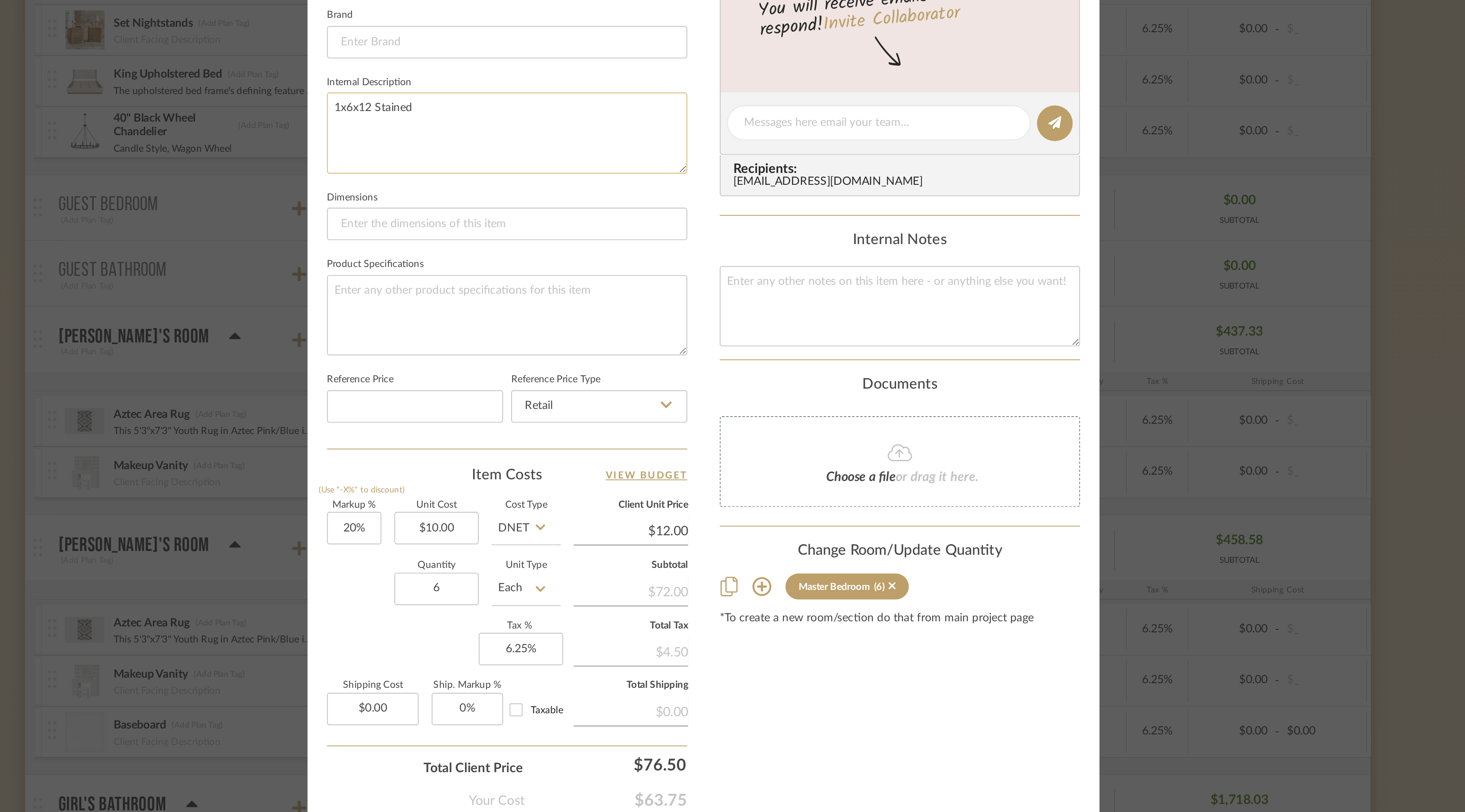
click at [556, 381] on textarea "1x6x12 Stained" at bounding box center [630, 394] width 188 height 42
type textarea "1x6x16 Stained"
click at [597, 634] on input "6" at bounding box center [593, 633] width 44 height 17
type input "3"
type input "10.00"
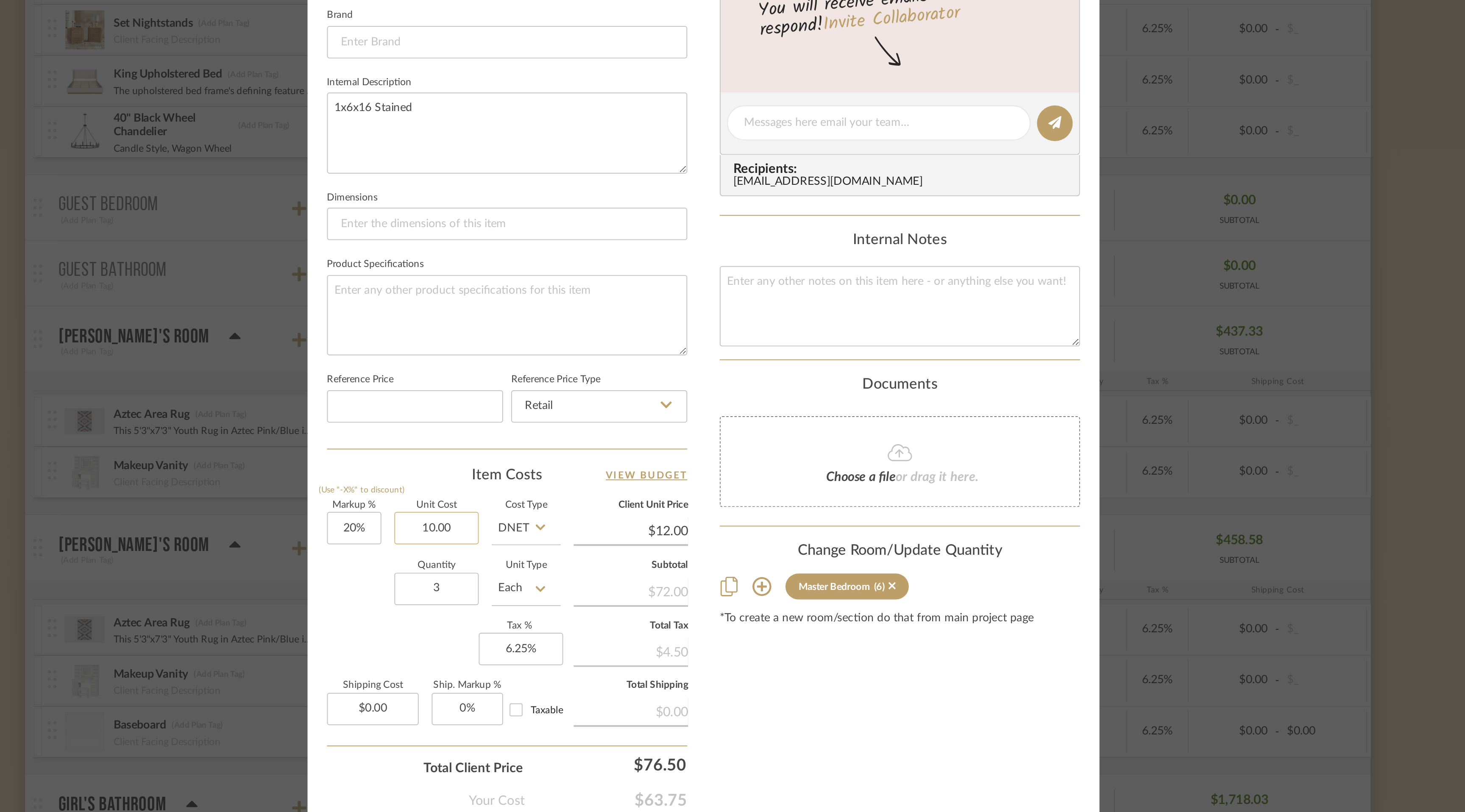
click at [588, 601] on input "10.00" at bounding box center [593, 601] width 44 height 17
type input "$25.00"
click at [540, 640] on div "Quantity 3 Unit Type Each" at bounding box center [597, 634] width 122 height 30
type input "$30.00"
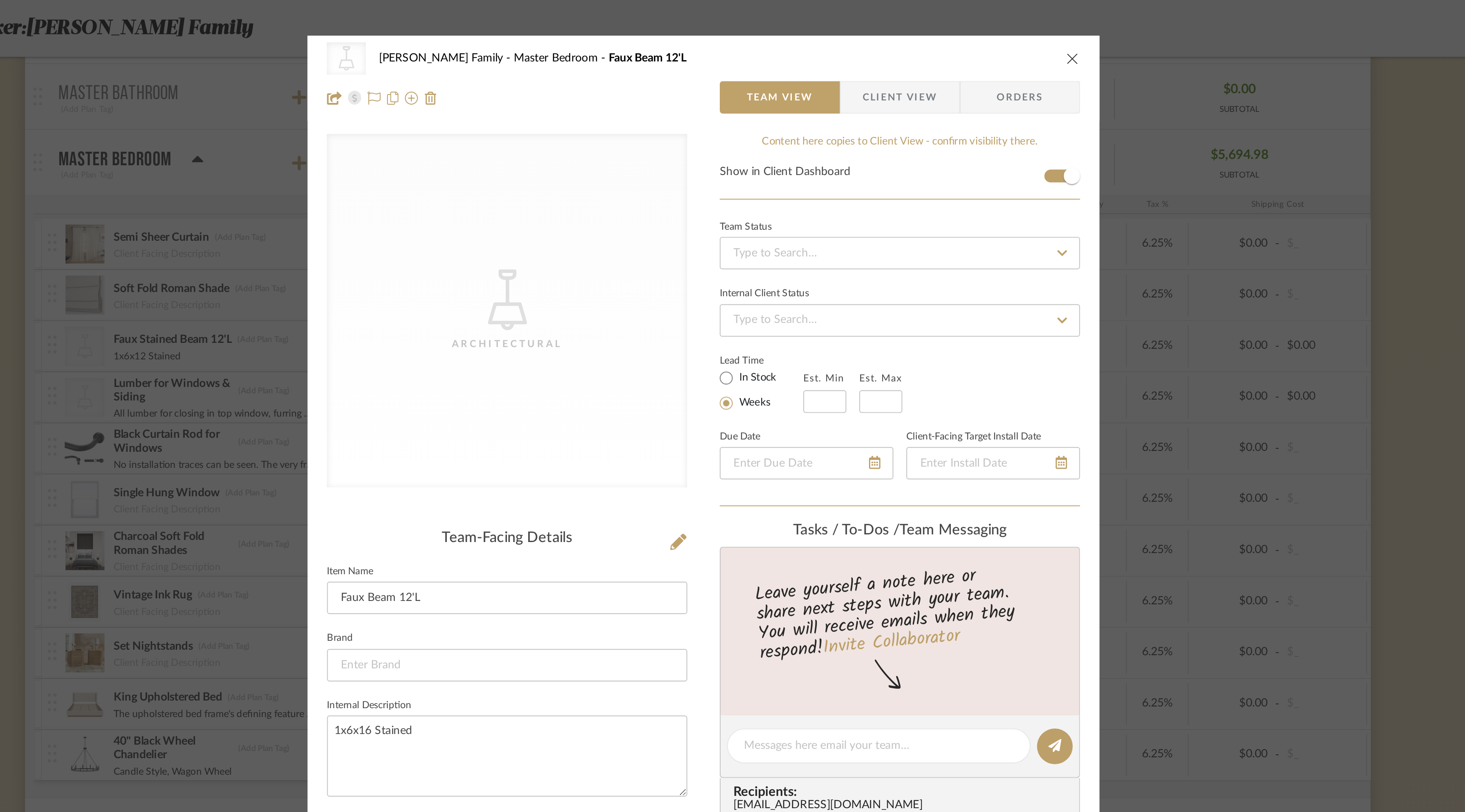
click at [924, 28] on icon "close" at bounding box center [925, 30] width 6 height 6
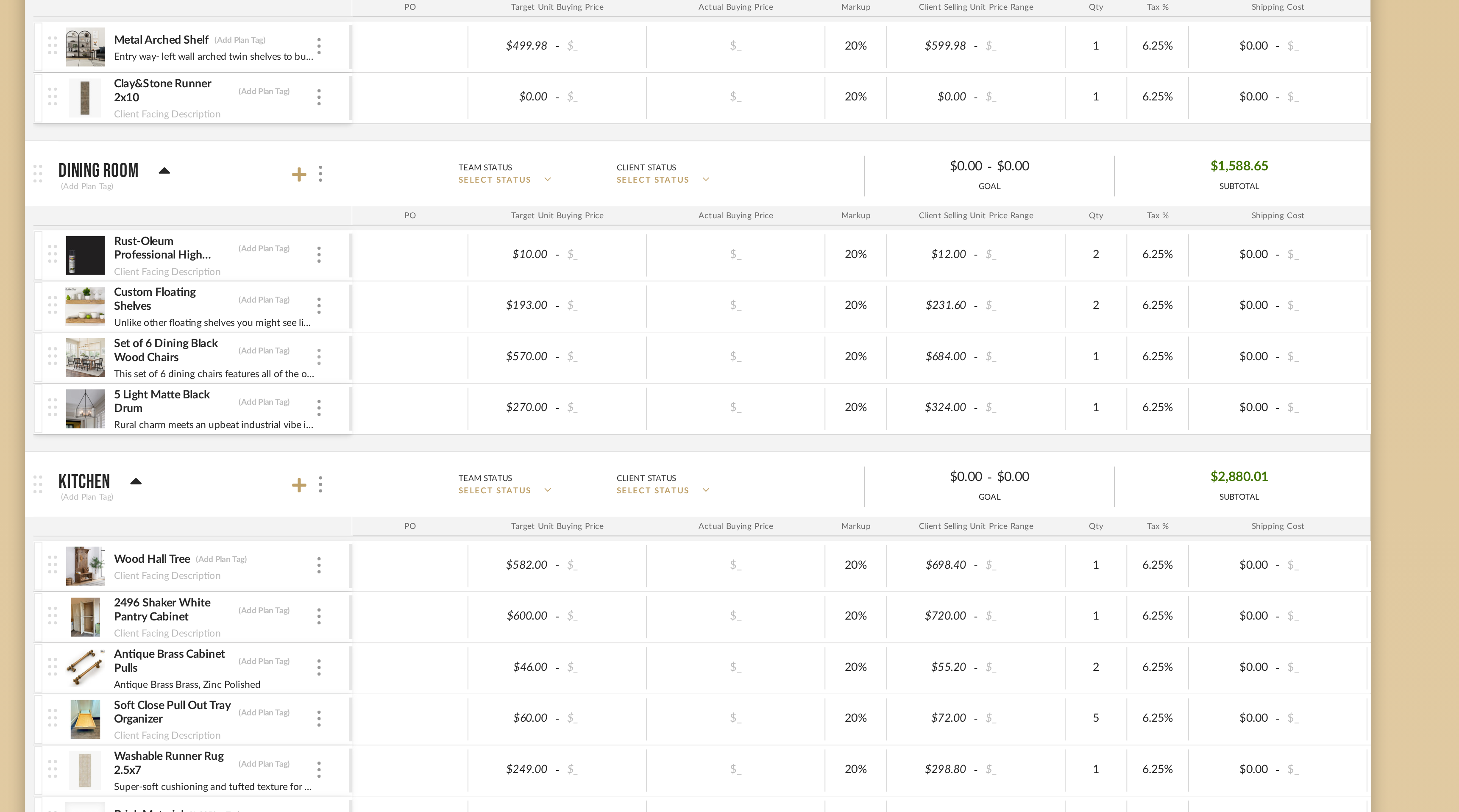
click at [531, 389] on img at bounding box center [532, 388] width 1 height 9
click at [557, 454] on span "Remove Item" at bounding box center [573, 452] width 53 height 7
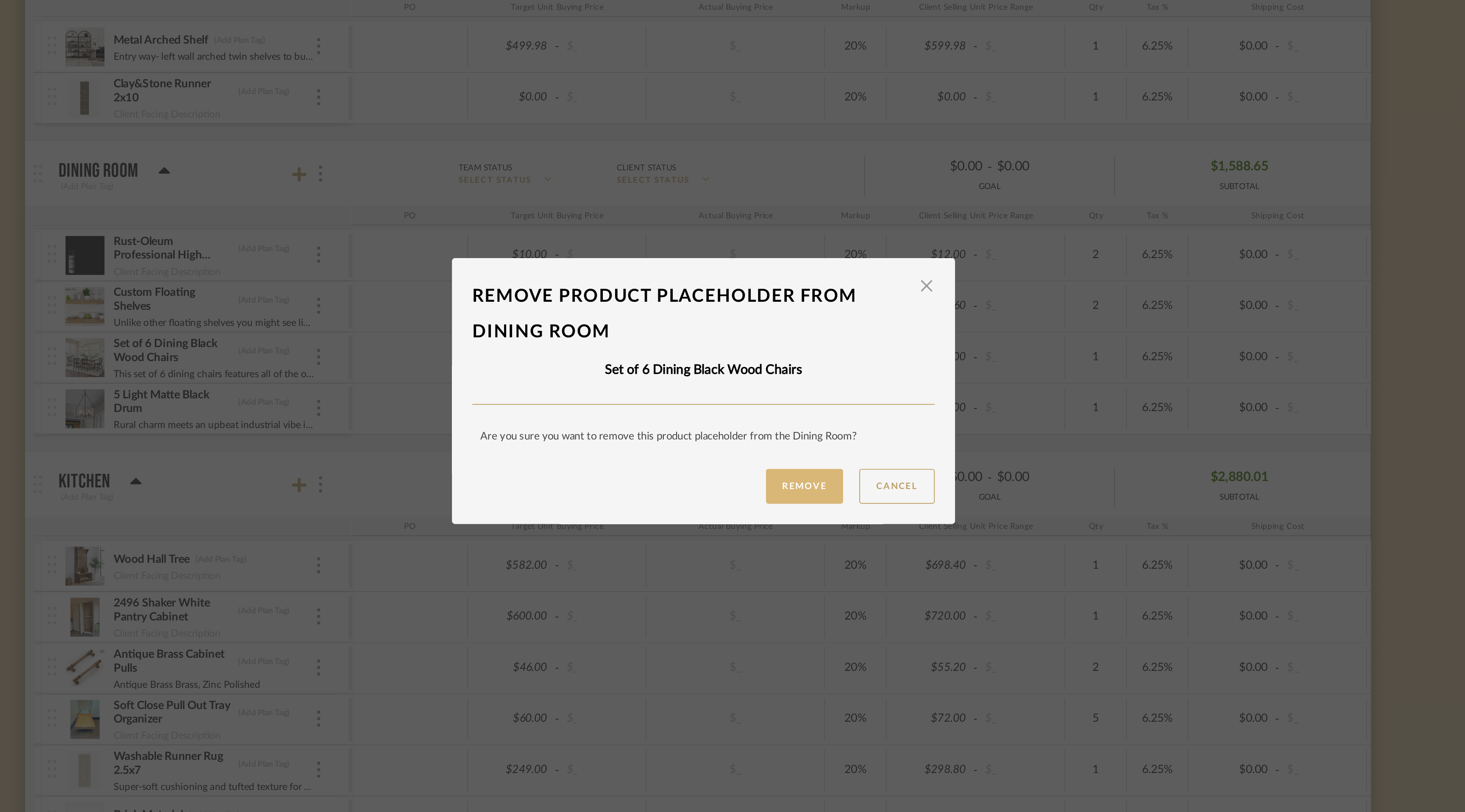
click at [788, 446] on button "Remove" at bounding box center [786, 455] width 40 height 18
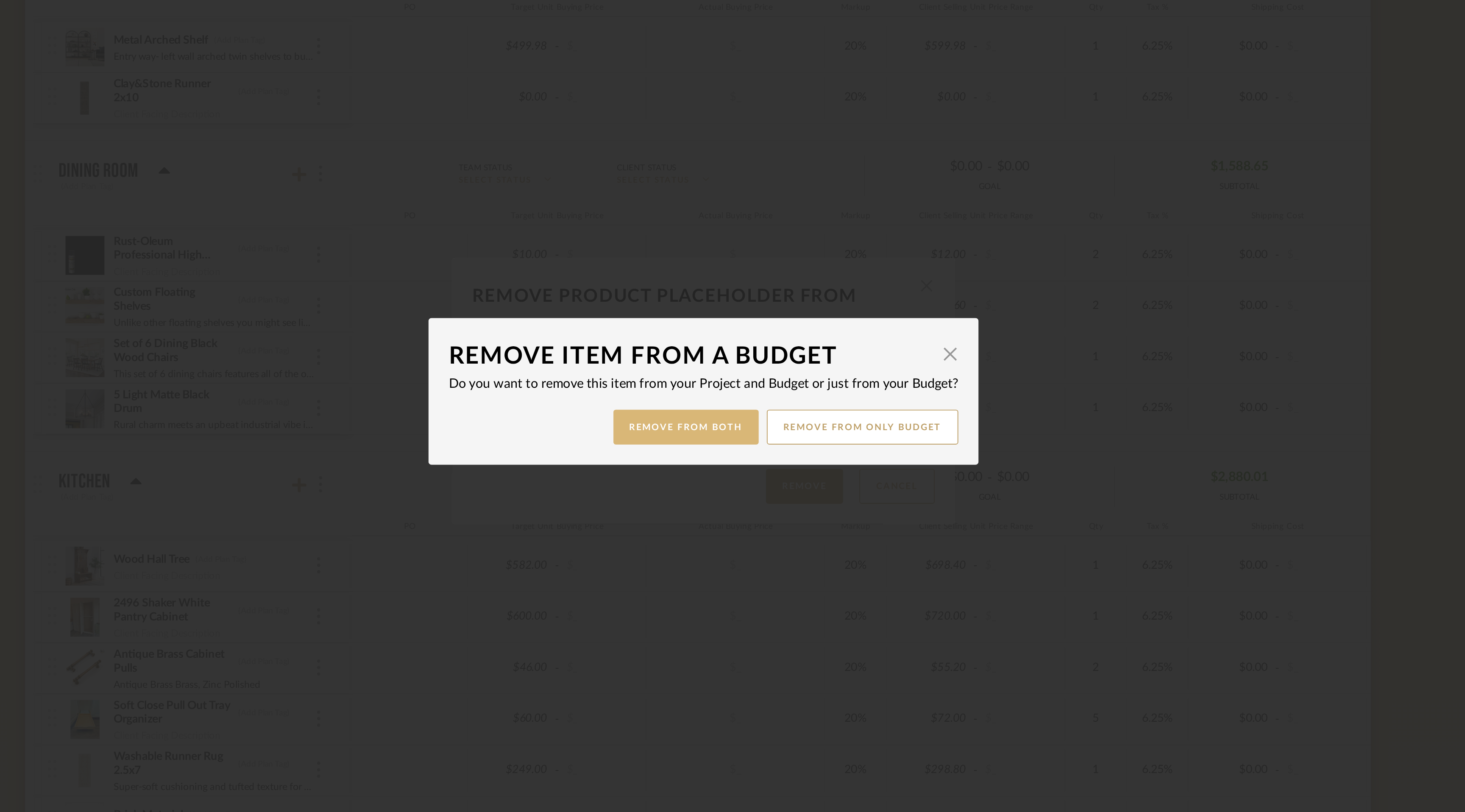
click at [744, 425] on button "Remove from Both" at bounding box center [723, 424] width 76 height 18
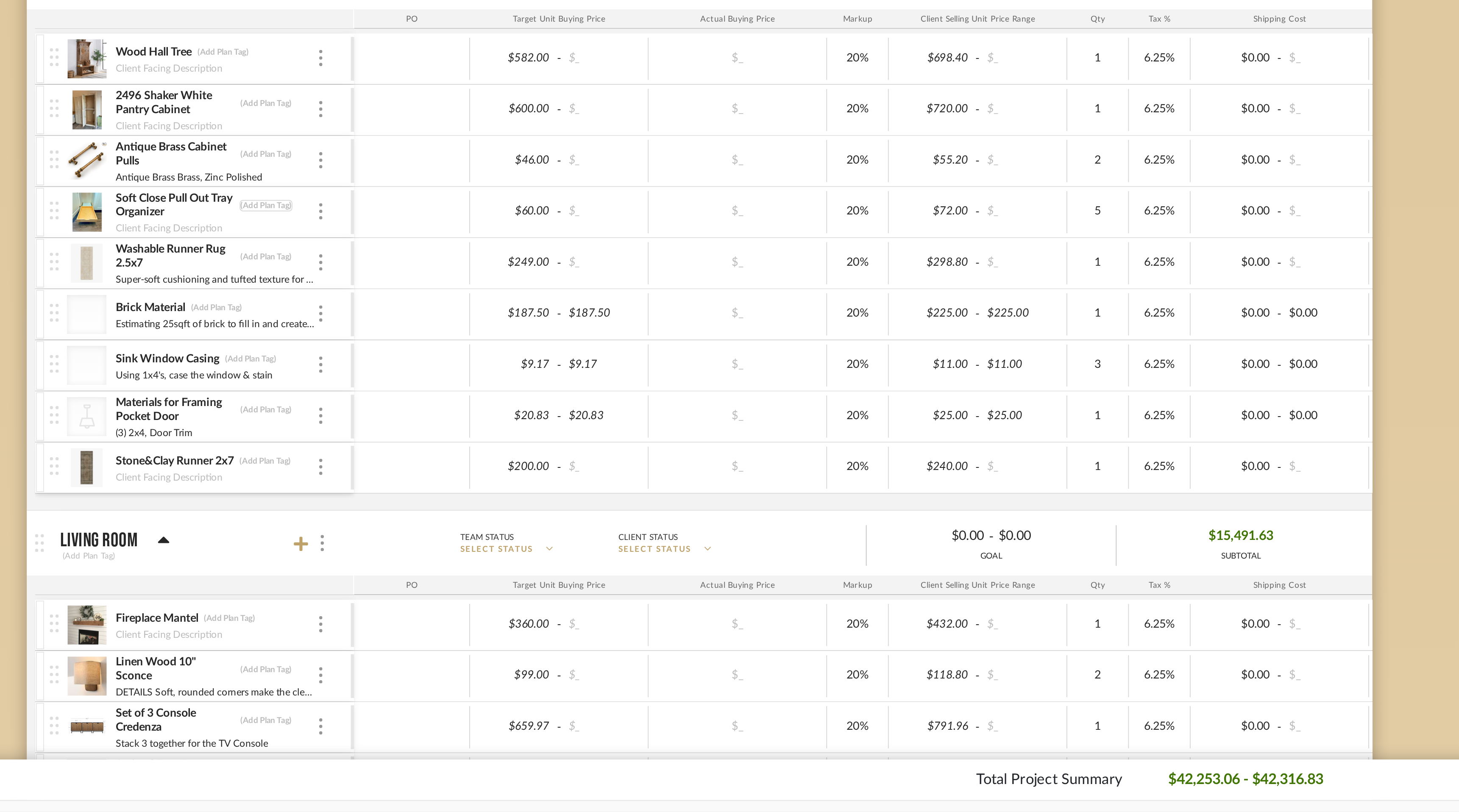
scroll to position [54, 0]
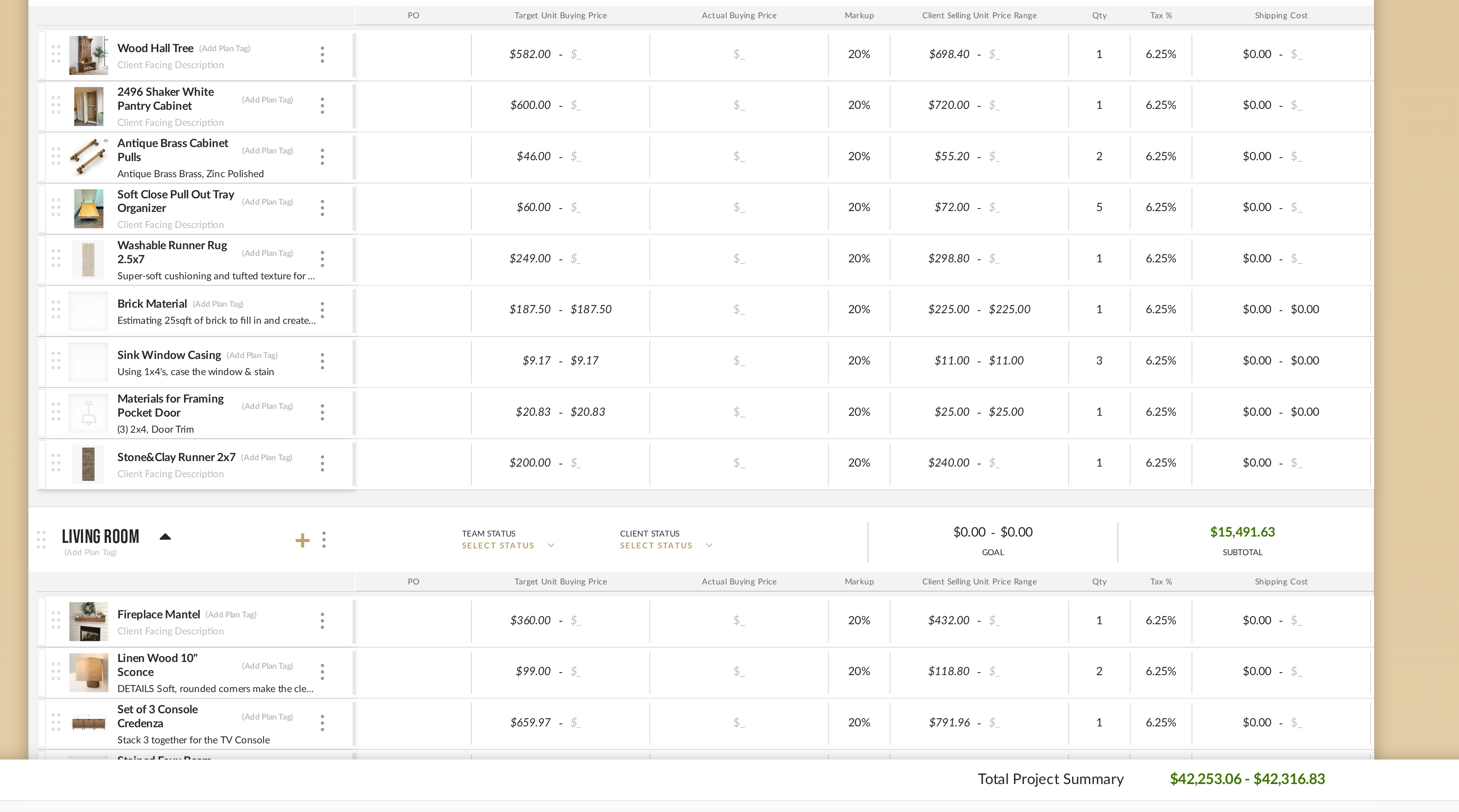
click at [521, 544] on div "Brick Material (Add Plan Tag)" at bounding box center [477, 547] width 105 height 8
click at [501, 543] on div "Brick Material (Add Plan Tag)" at bounding box center [477, 547] width 105 height 8
click at [532, 549] on img at bounding box center [532, 550] width 1 height 9
click at [550, 565] on span "Manage Item" at bounding box center [573, 568] width 51 height 7
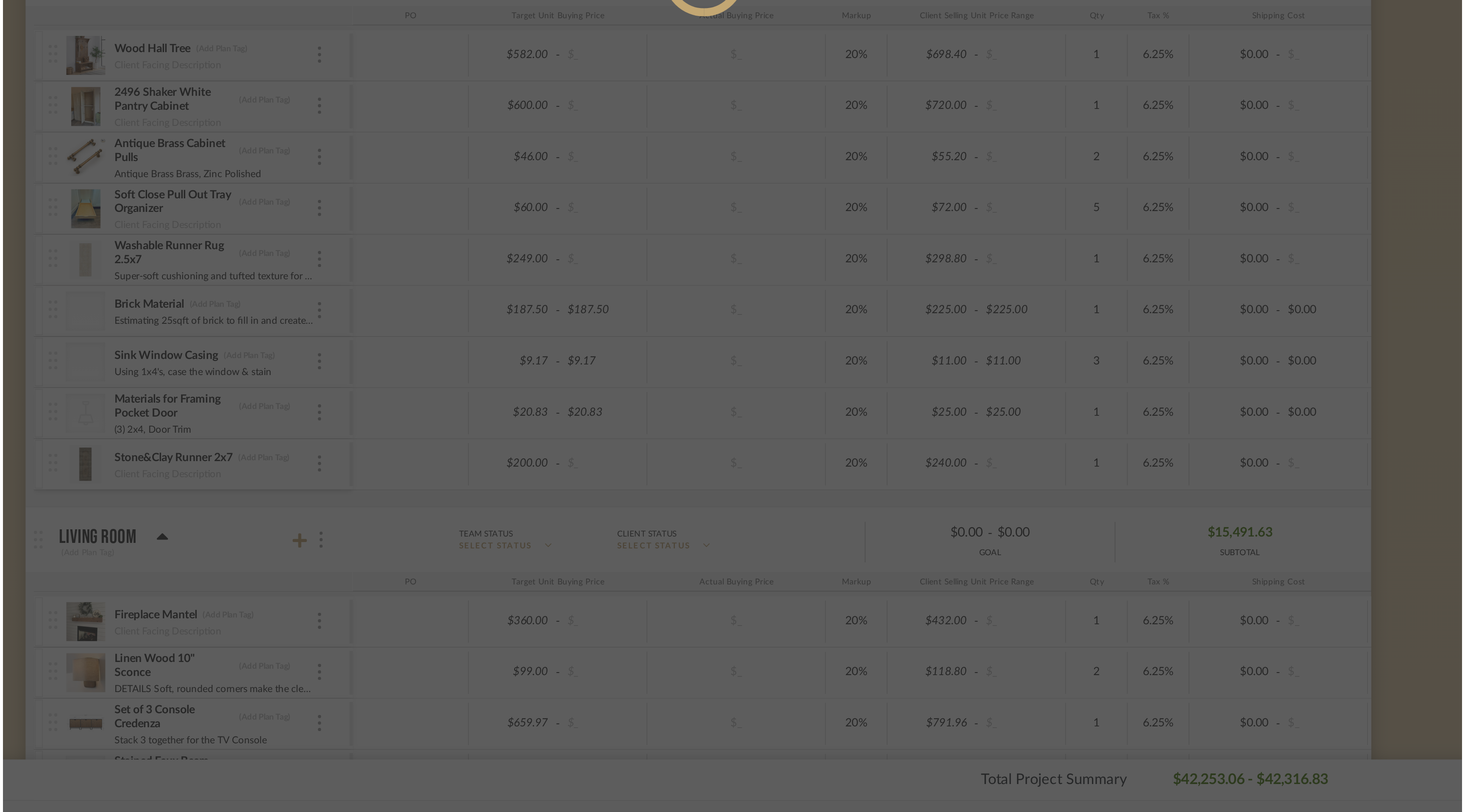
scroll to position [0, 0]
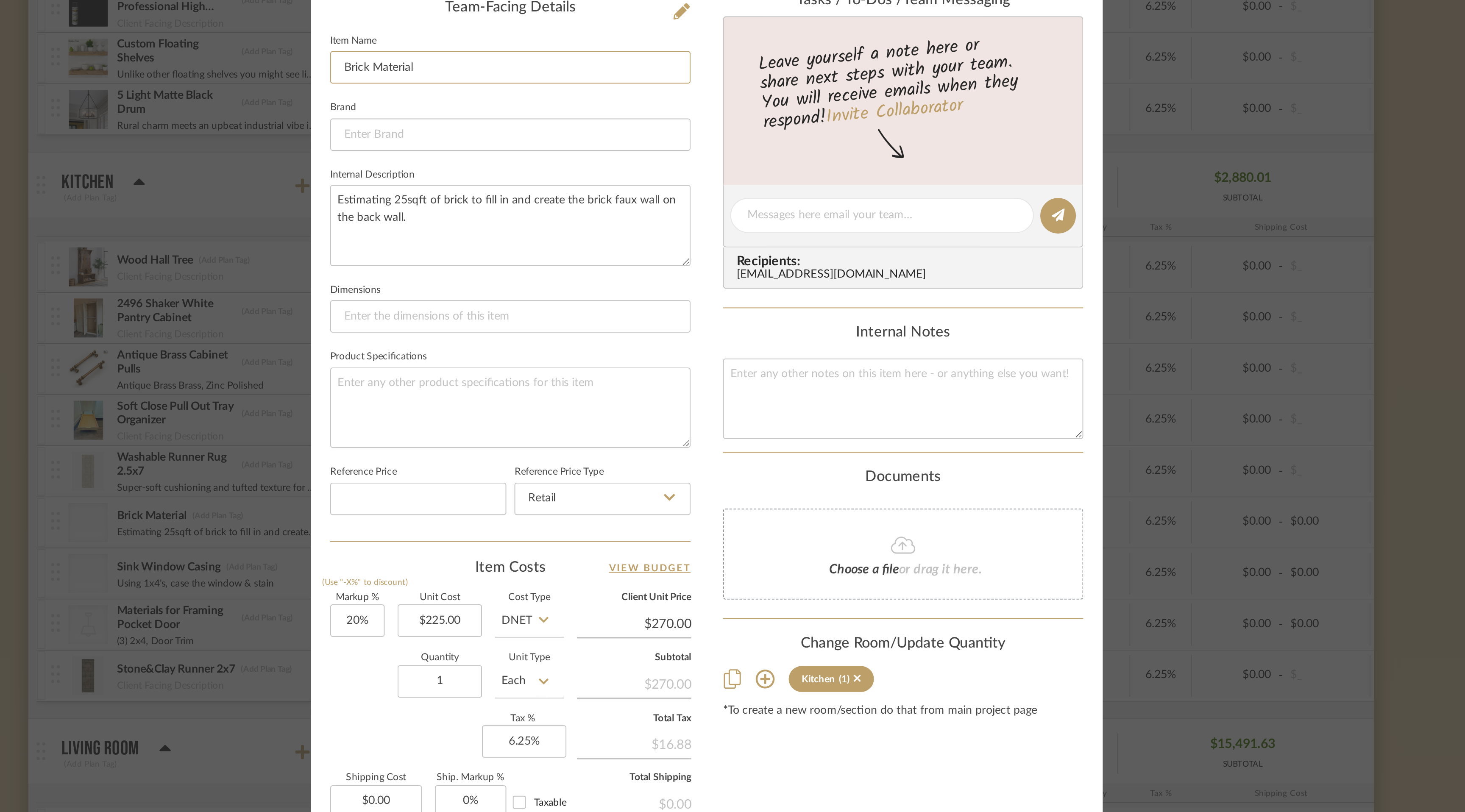
drag, startPoint x: 584, startPoint y: 315, endPoint x: 519, endPoint y: 312, distance: 65.1
click at [519, 312] on mat-dialog-content "Uncategorized [PERSON_NAME] Family Kitchen Brick Material Team View Client View…" at bounding box center [732, 409] width 461 height 781
type input "Materials for Brick"
click at [589, 601] on input "225.00" at bounding box center [593, 601] width 44 height 17
type input "$75.00"
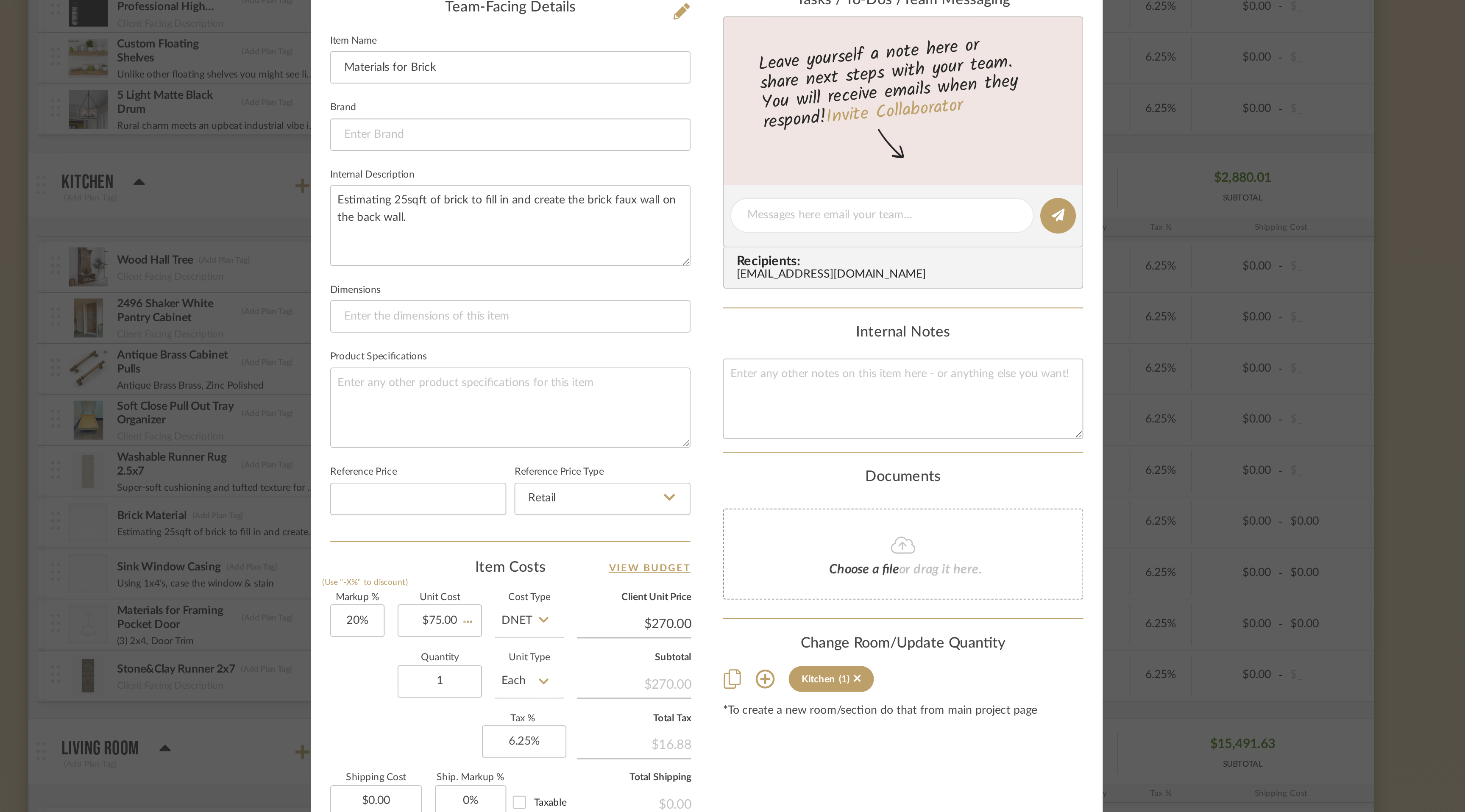
click at [910, 529] on div "Documents" at bounding box center [835, 526] width 188 height 9
type input "$90.00"
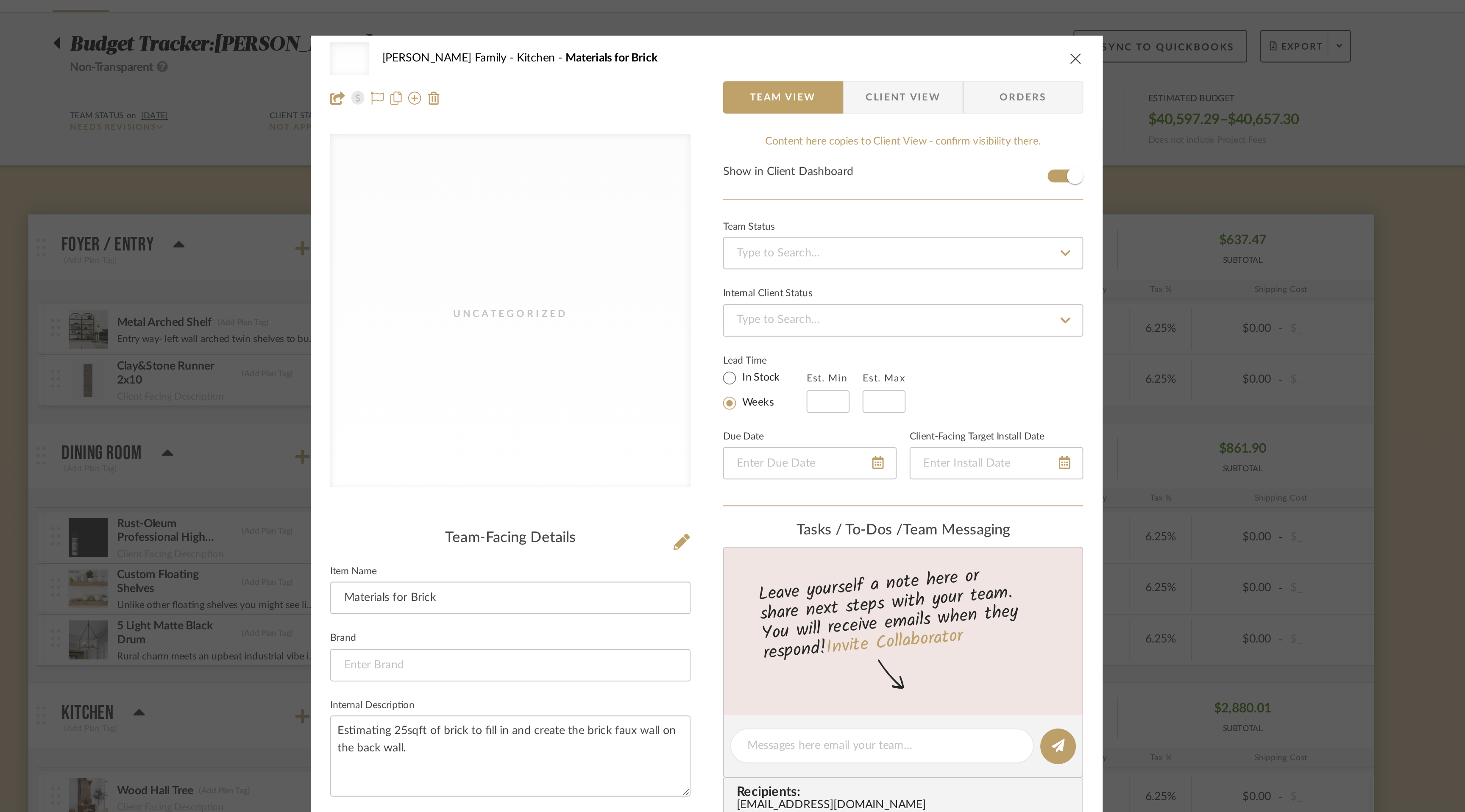
click at [925, 30] on icon "close" at bounding box center [925, 30] width 6 height 6
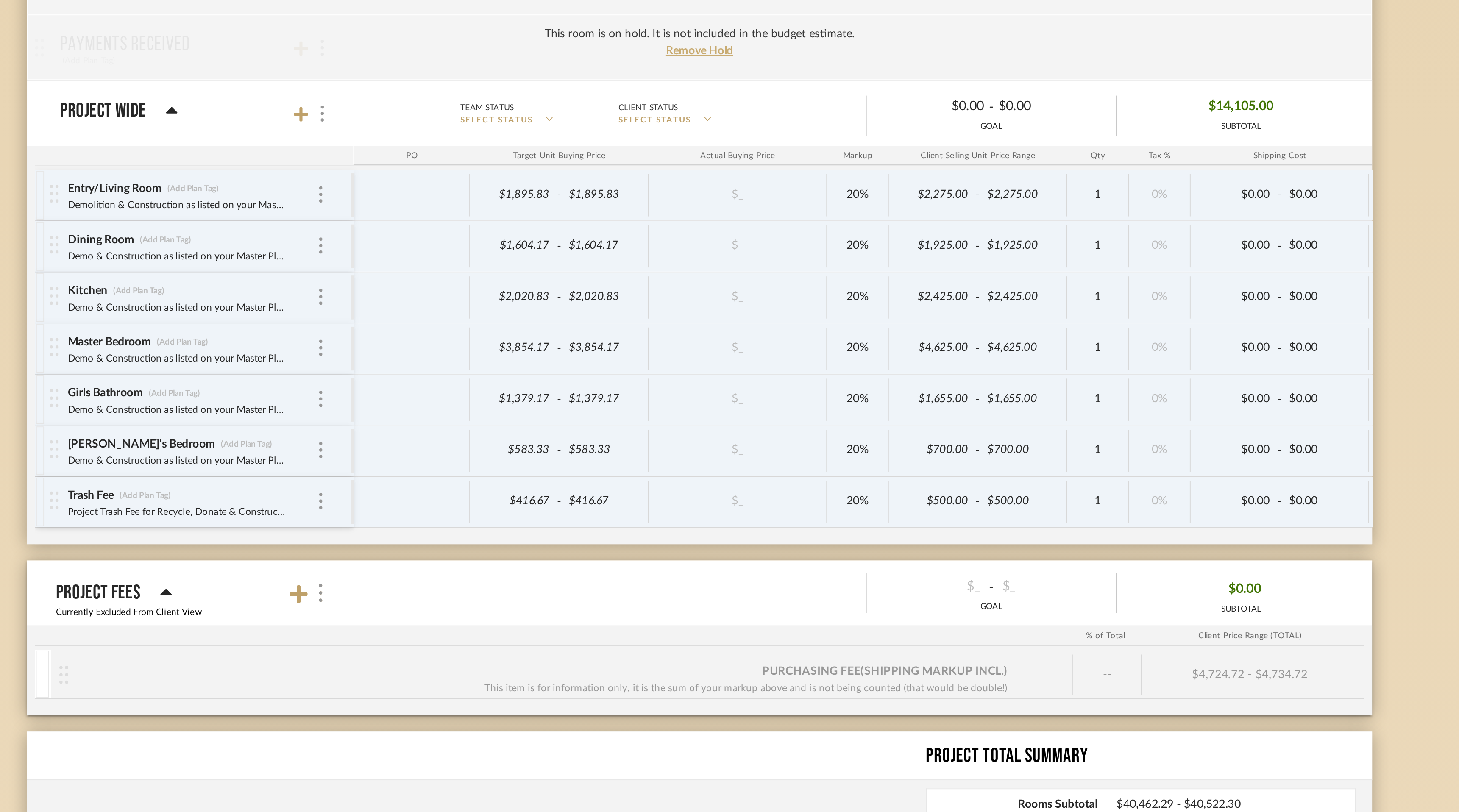
click at [515, 348] on div "Entry/Living Room (Add Plan Tag)" at bounding box center [464, 349] width 131 height 8
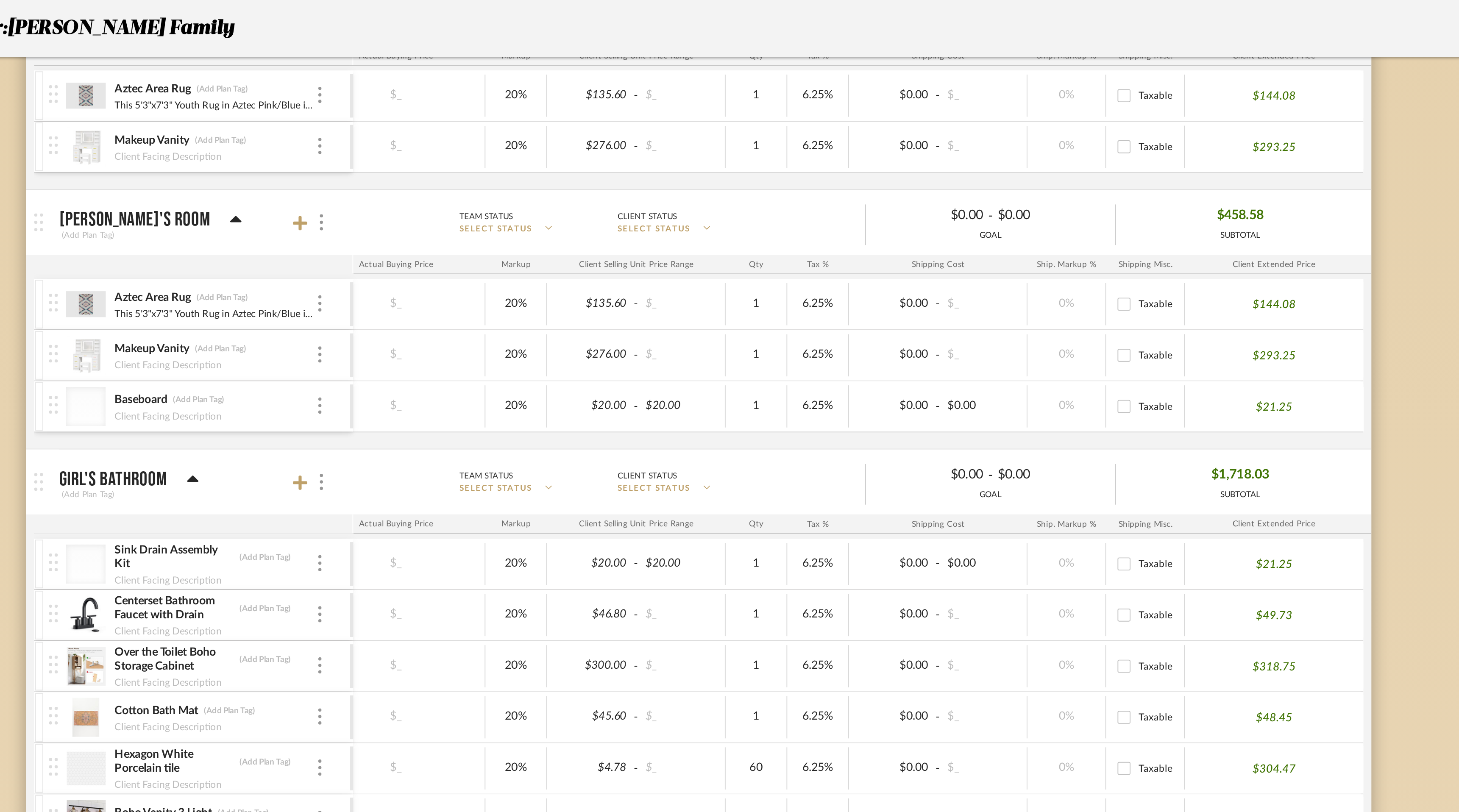
scroll to position [1523, 0]
